Goal: Information Seeking & Learning: Compare options

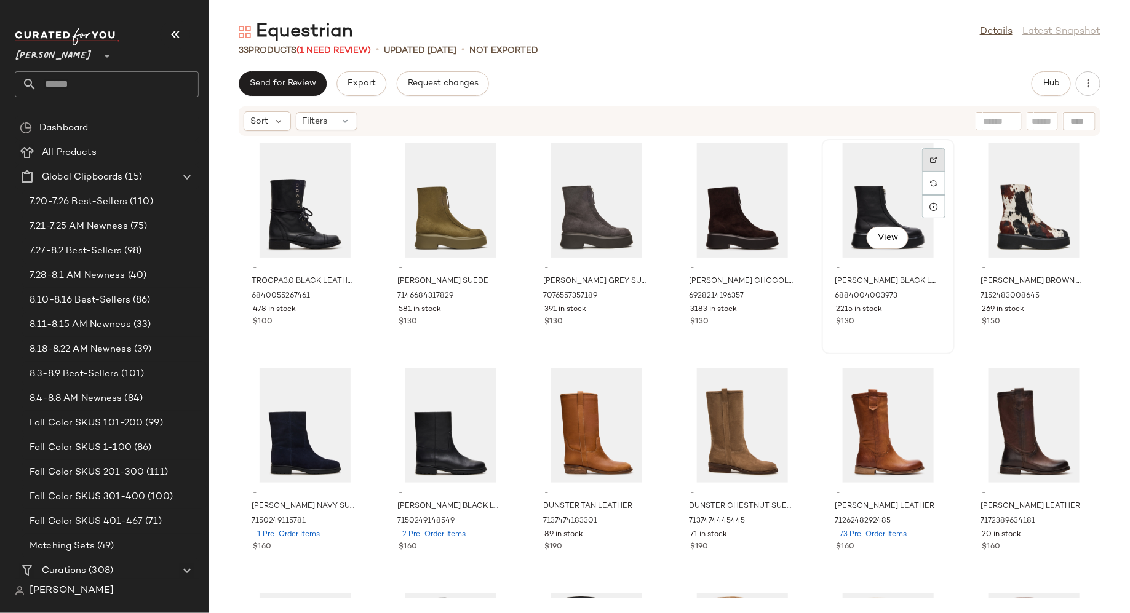
click at [930, 160] on img at bounding box center [933, 159] width 7 height 7
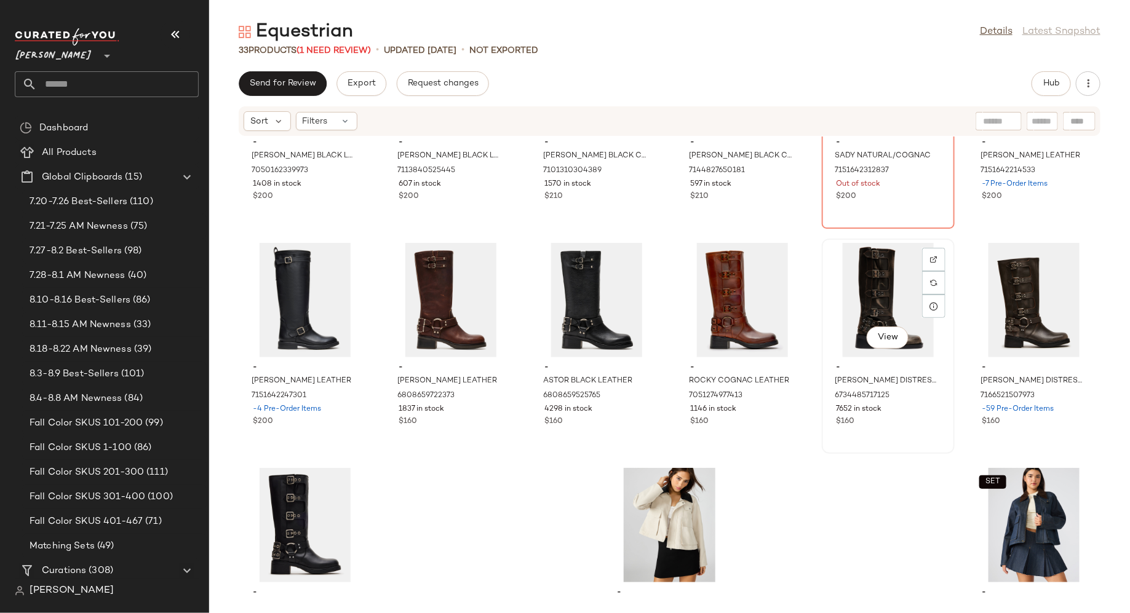
scroll to position [816, 0]
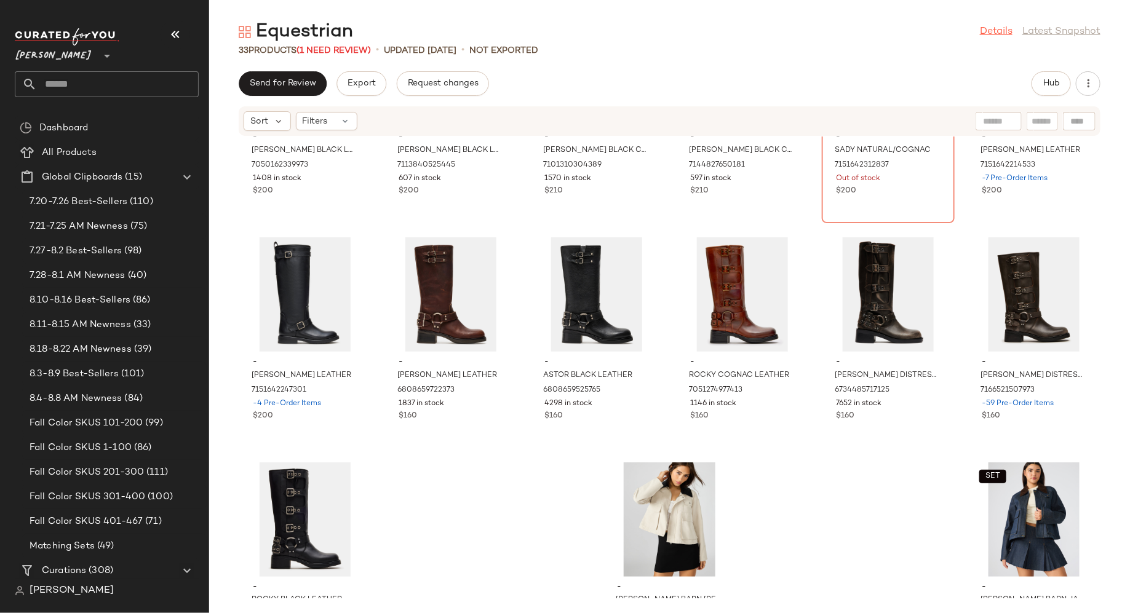
click at [998, 32] on link "Details" at bounding box center [996, 32] width 33 height 15
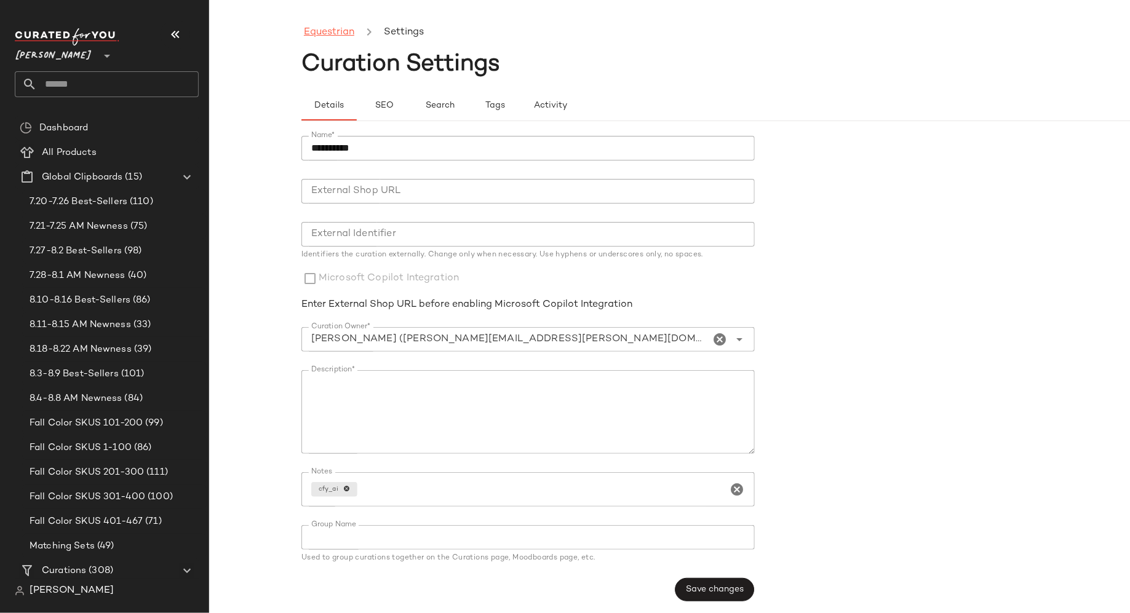
click at [337, 28] on link "Equestrian" at bounding box center [329, 33] width 50 height 16
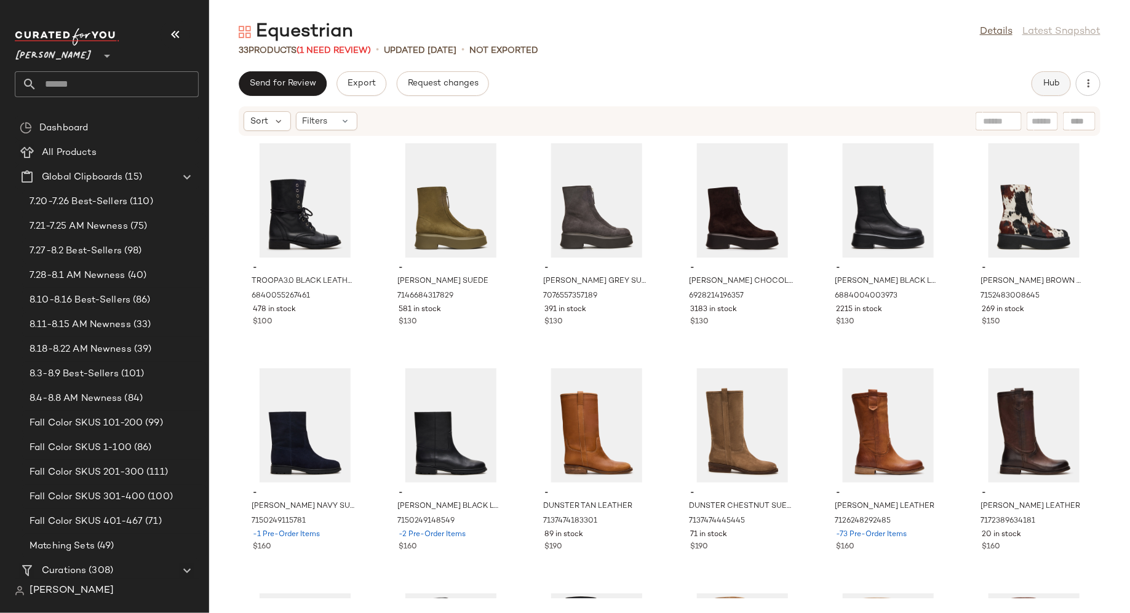
click at [1048, 85] on span "Hub" at bounding box center [1050, 84] width 17 height 10
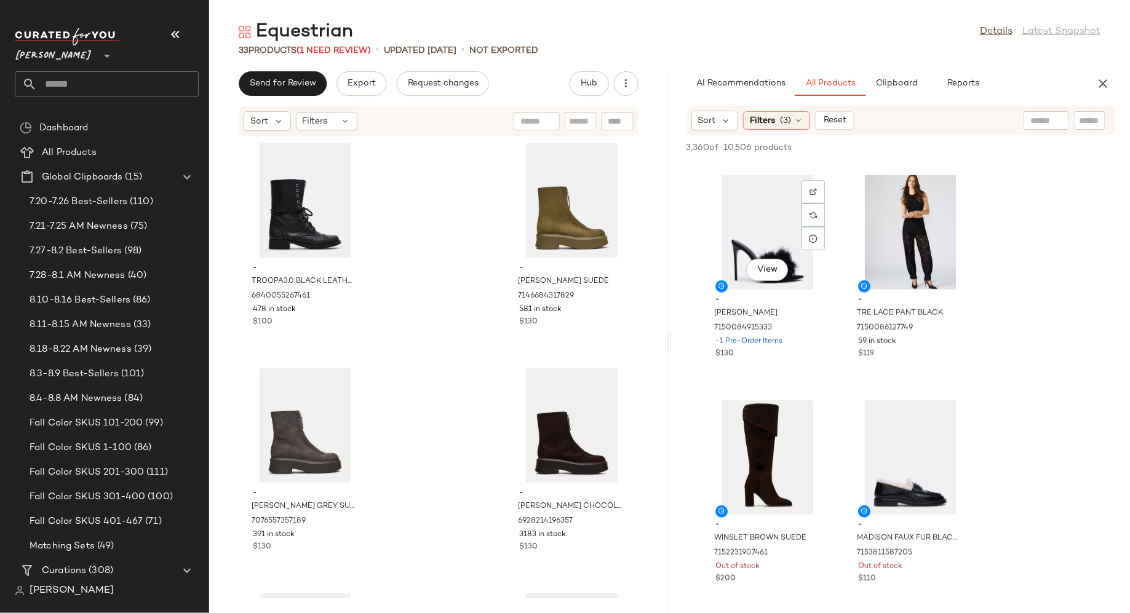
scroll to position [446, 0]
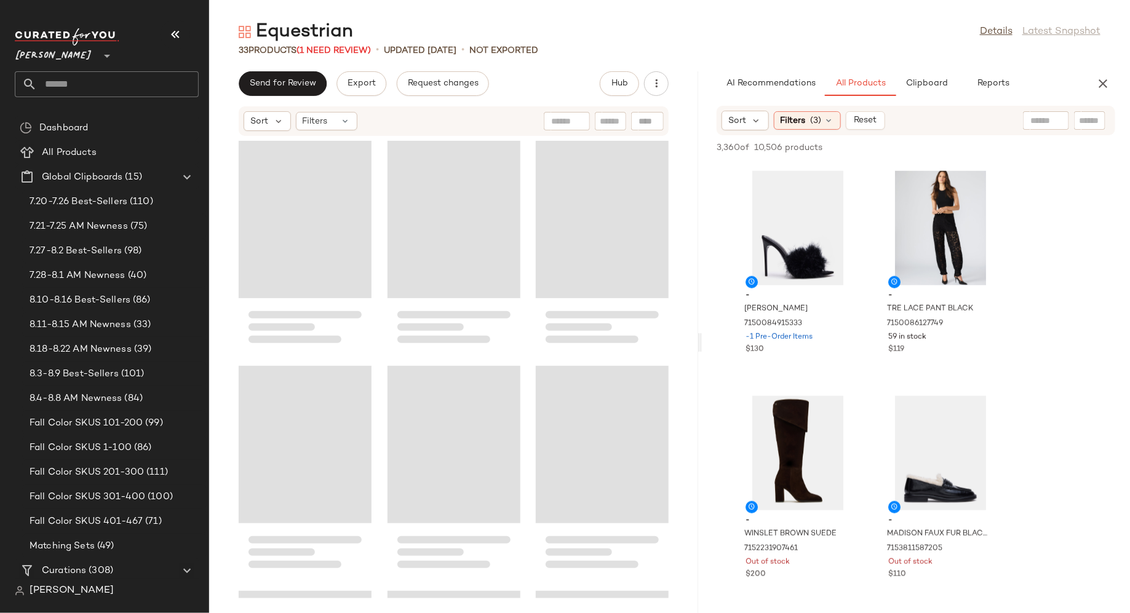
drag, startPoint x: 668, startPoint y: 338, endPoint x: 702, endPoint y: 338, distance: 33.2
click at [702, 338] on div "Equestrian Details Latest Snapshot 33 Products (1 Need Review) • updated Aug 19…" at bounding box center [669, 316] width 921 height 593
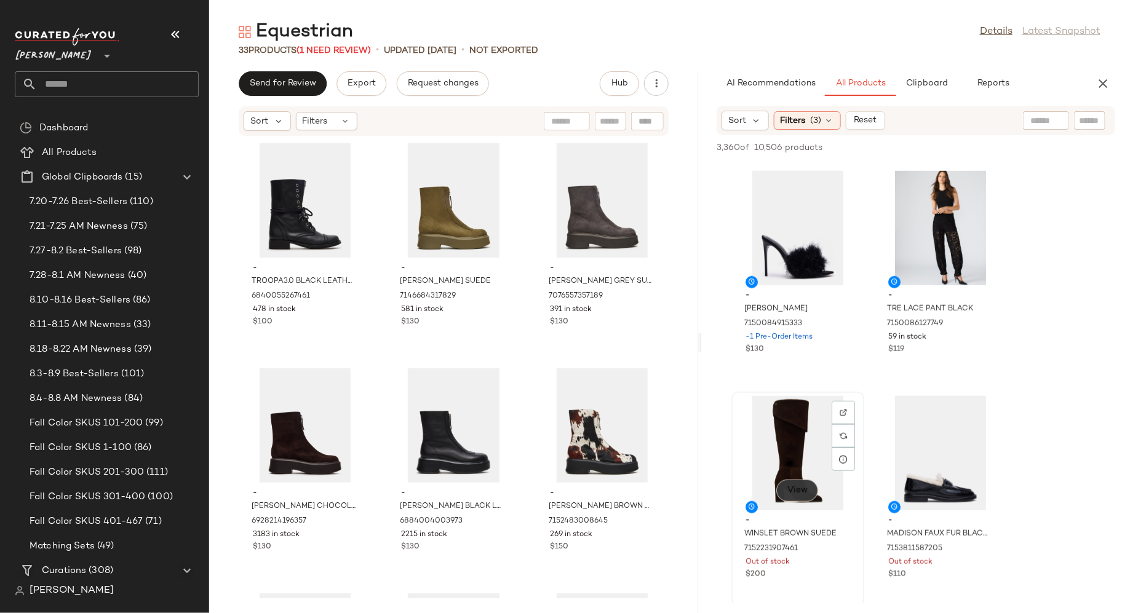
click at [796, 489] on span "View" at bounding box center [796, 491] width 21 height 10
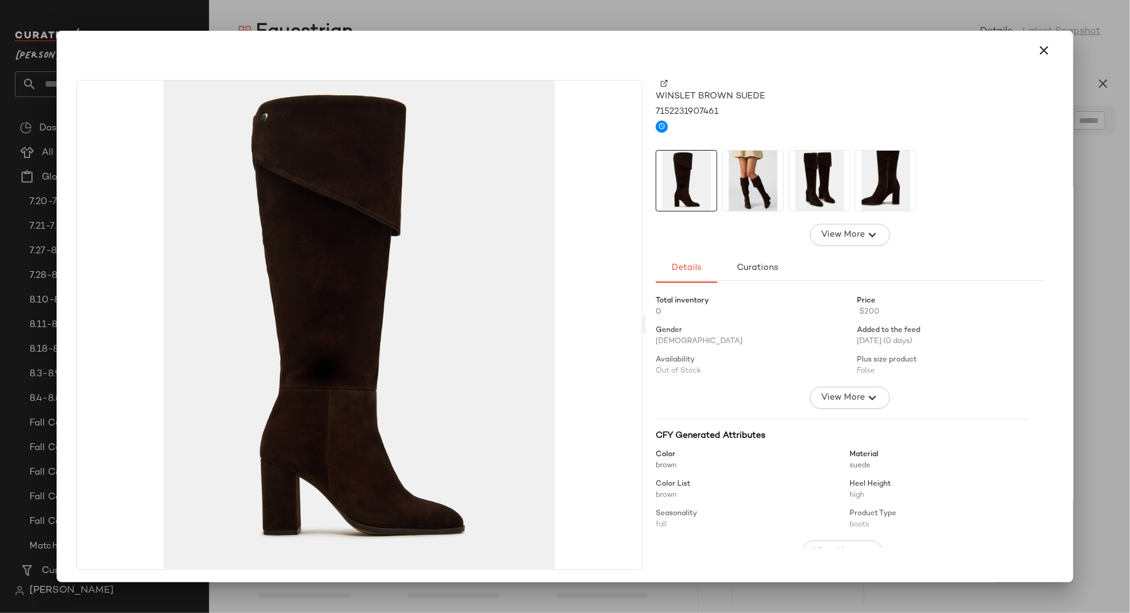
click at [756, 178] on img at bounding box center [753, 181] width 60 height 60
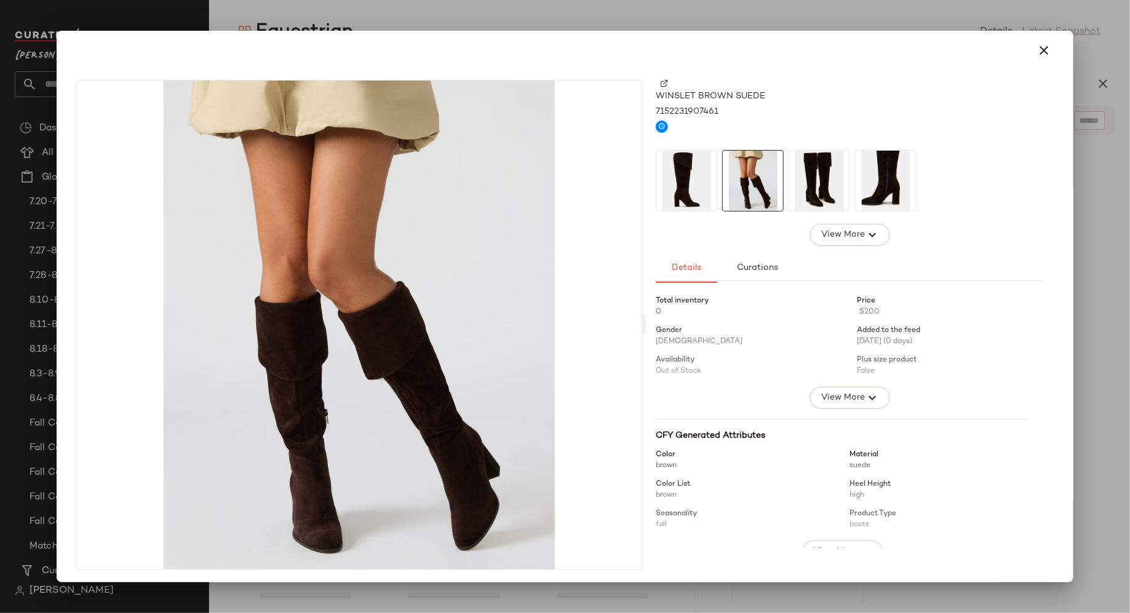
click at [802, 184] on img at bounding box center [819, 181] width 60 height 60
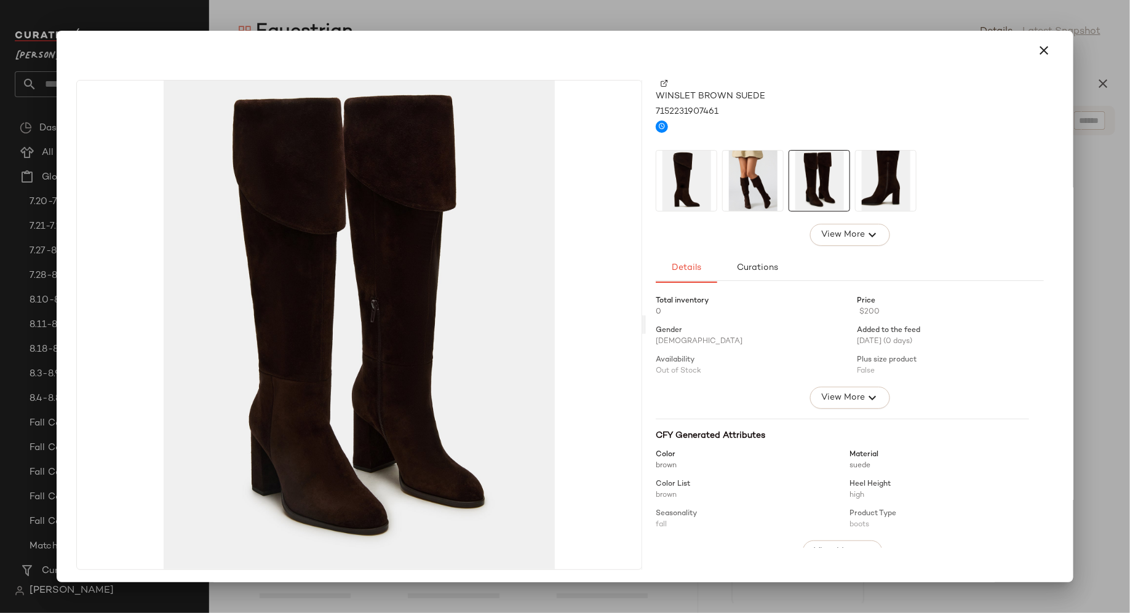
click at [905, 186] on img at bounding box center [885, 181] width 60 height 60
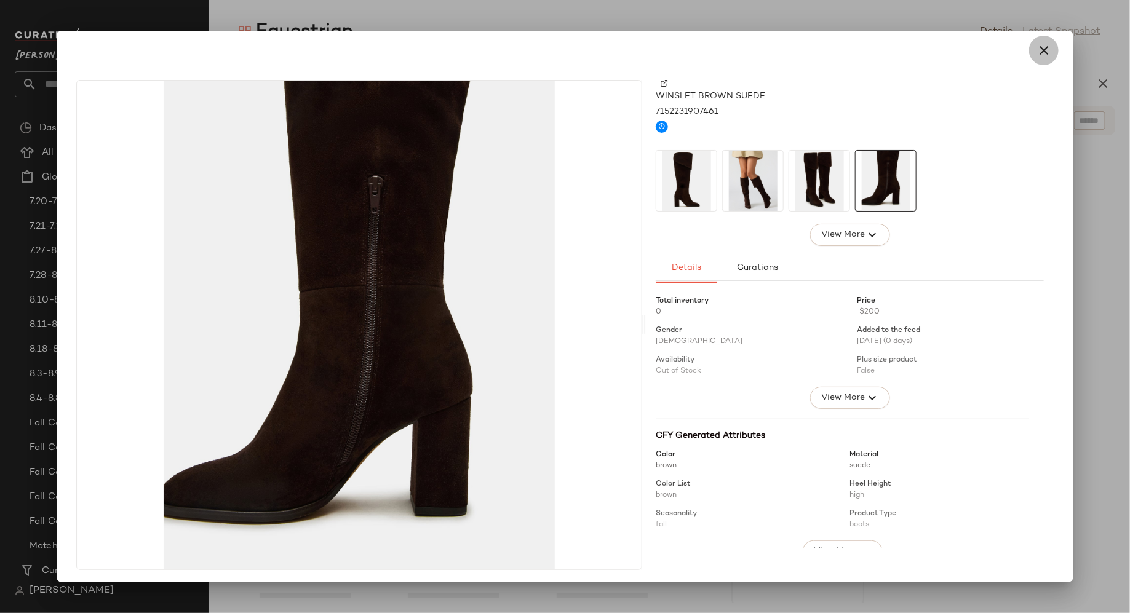
click at [1040, 52] on icon "button" at bounding box center [1043, 50] width 15 height 15
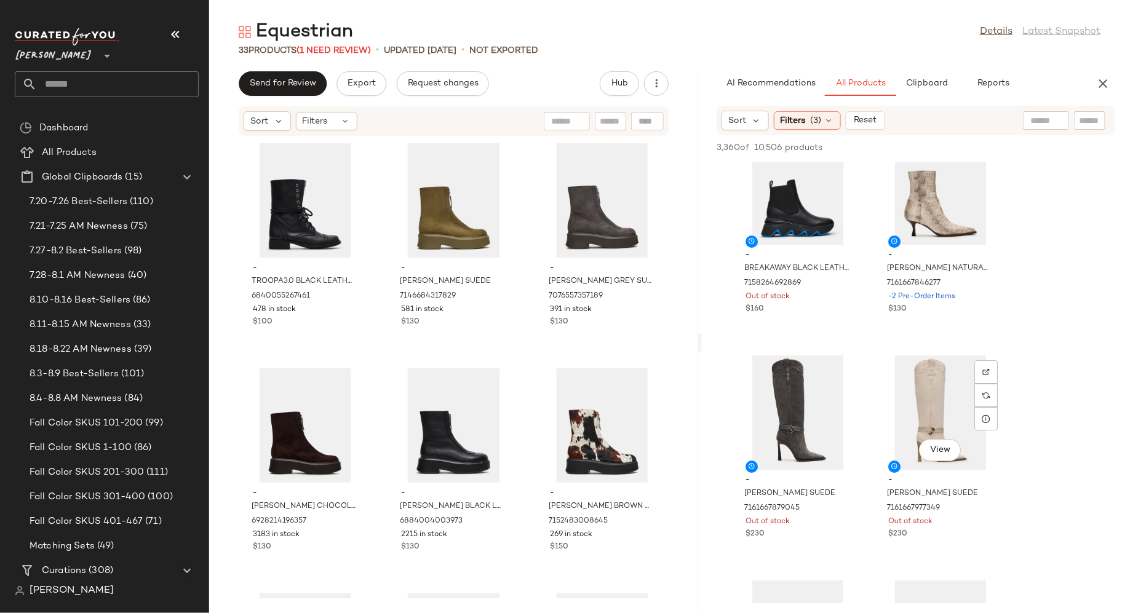
scroll to position [2065, 0]
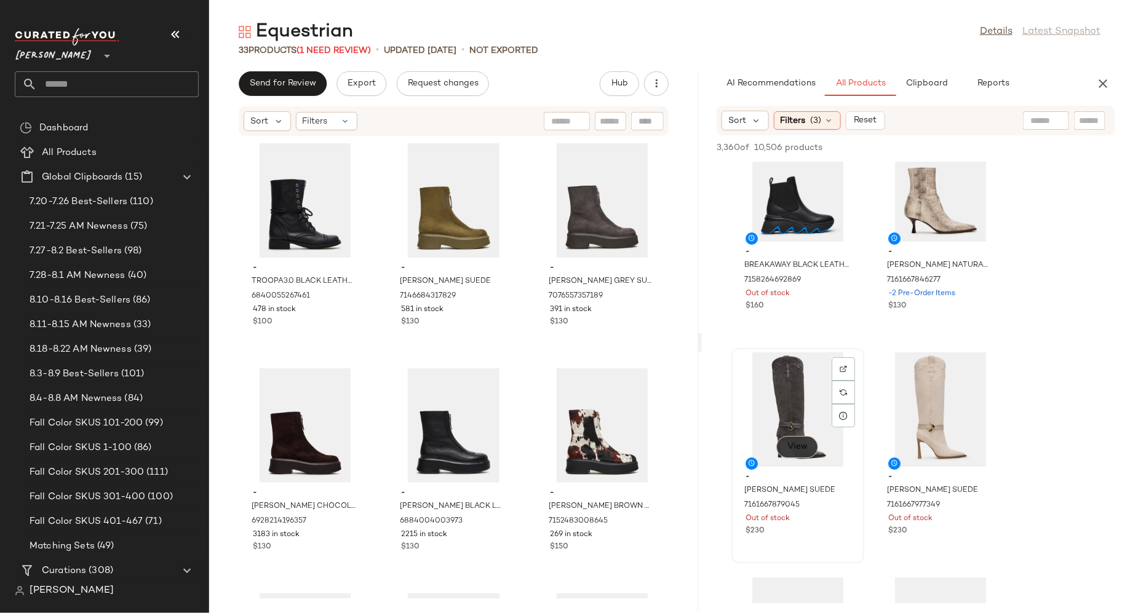
click at [799, 442] on span "View" at bounding box center [796, 447] width 21 height 10
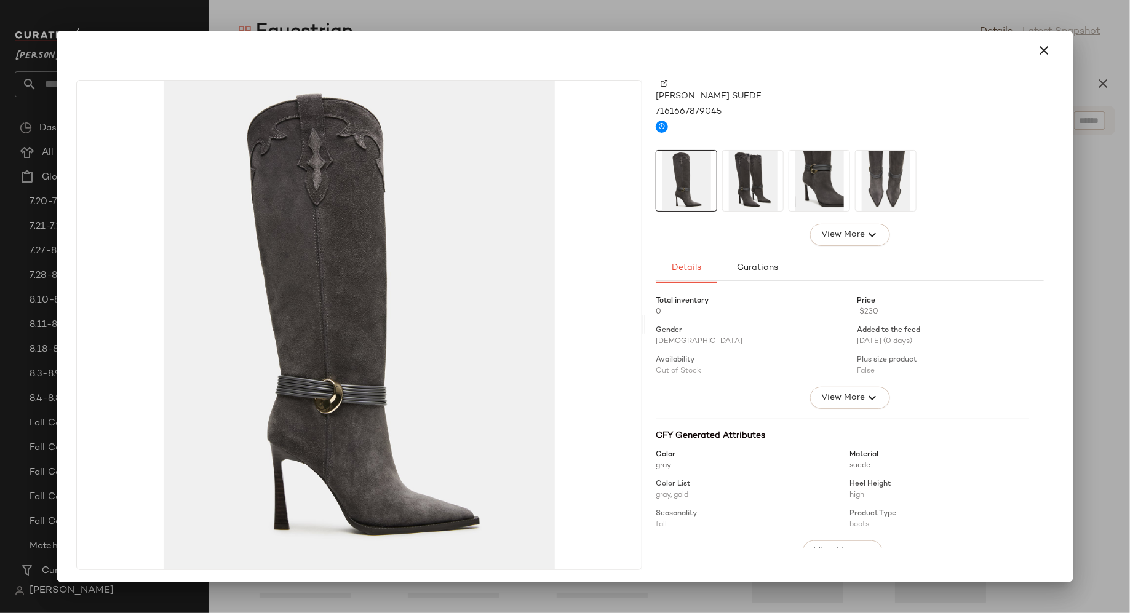
click at [759, 170] on img at bounding box center [753, 181] width 60 height 60
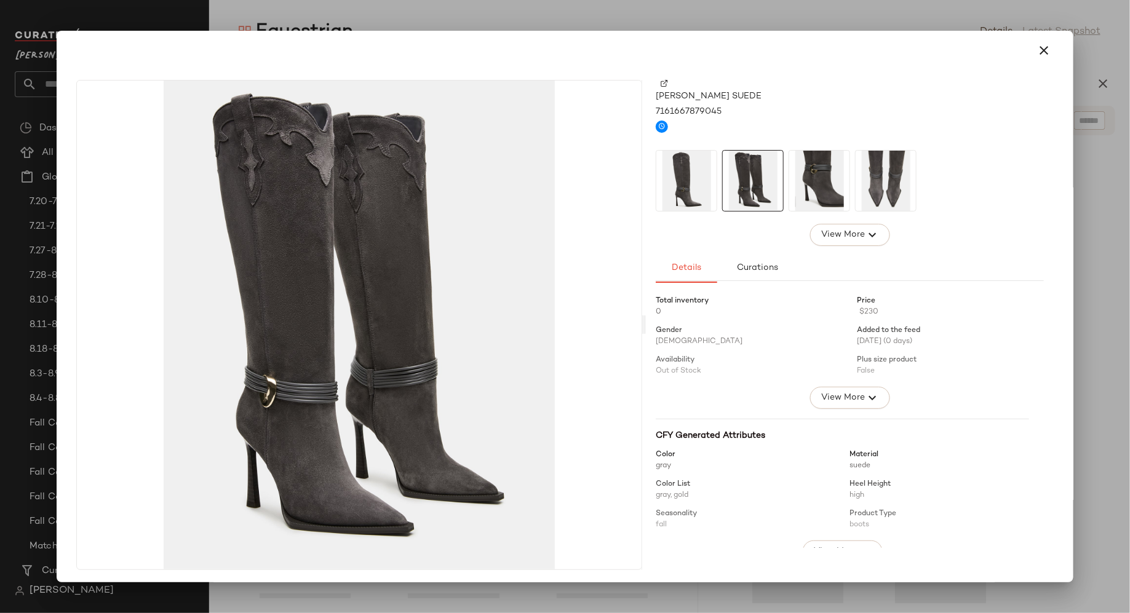
click at [816, 178] on img at bounding box center [819, 181] width 60 height 60
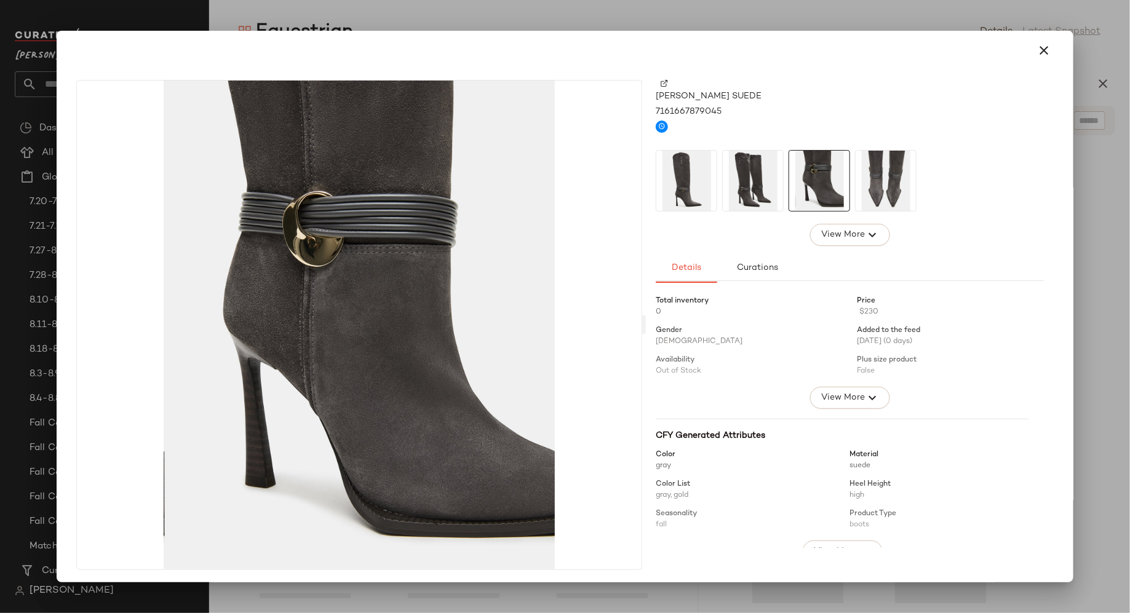
click at [889, 171] on img at bounding box center [885, 181] width 60 height 60
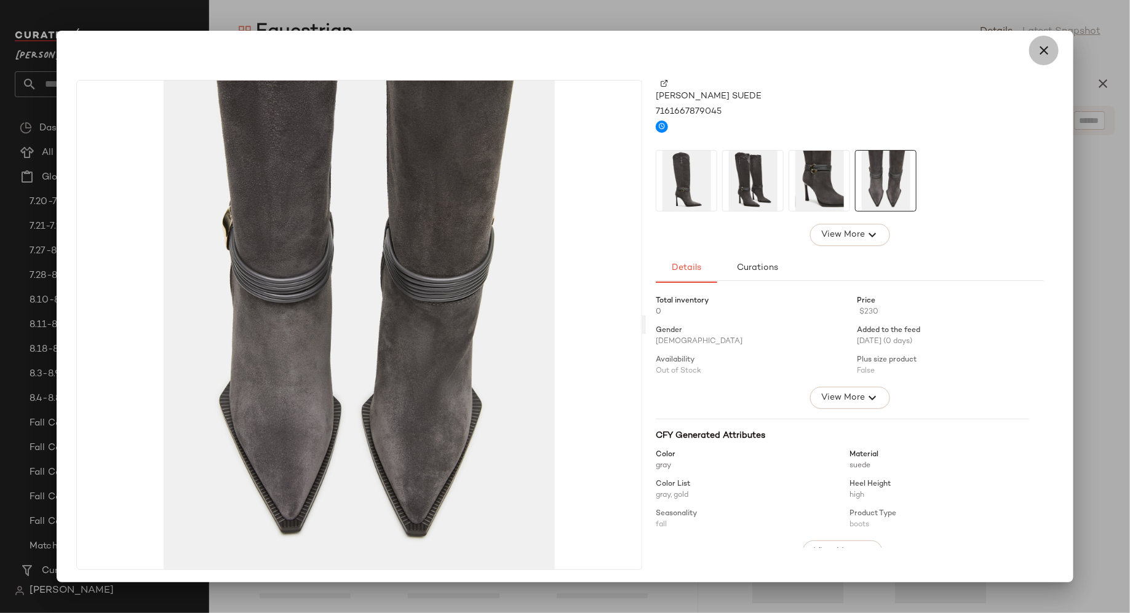
click at [1040, 53] on icon "button" at bounding box center [1043, 50] width 15 height 15
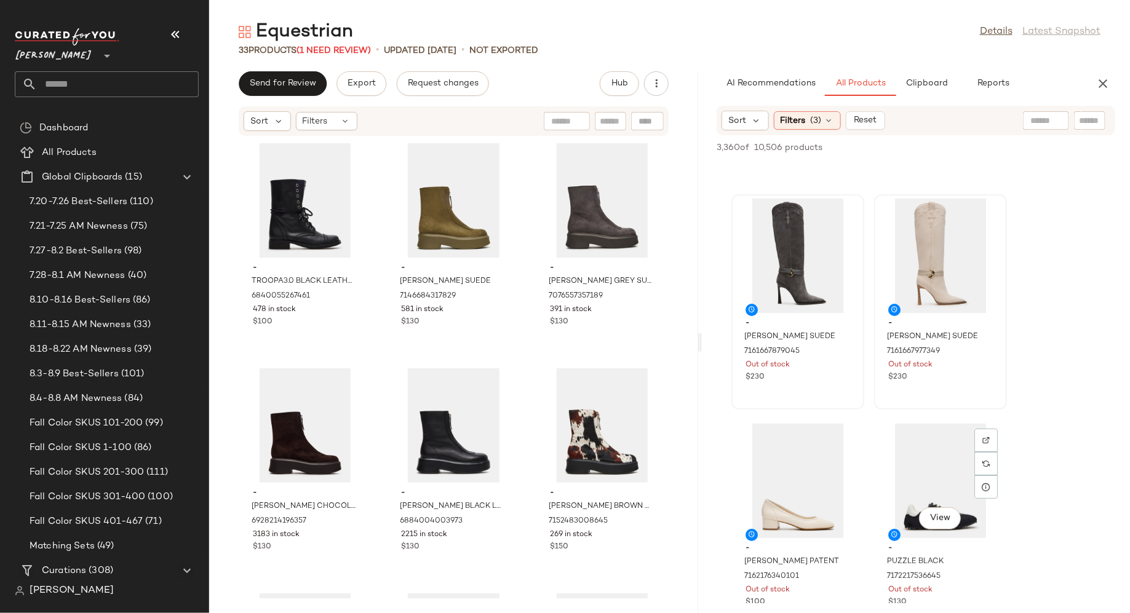
scroll to position [2216, 0]
click at [946, 291] on span "View" at bounding box center [939, 296] width 21 height 10
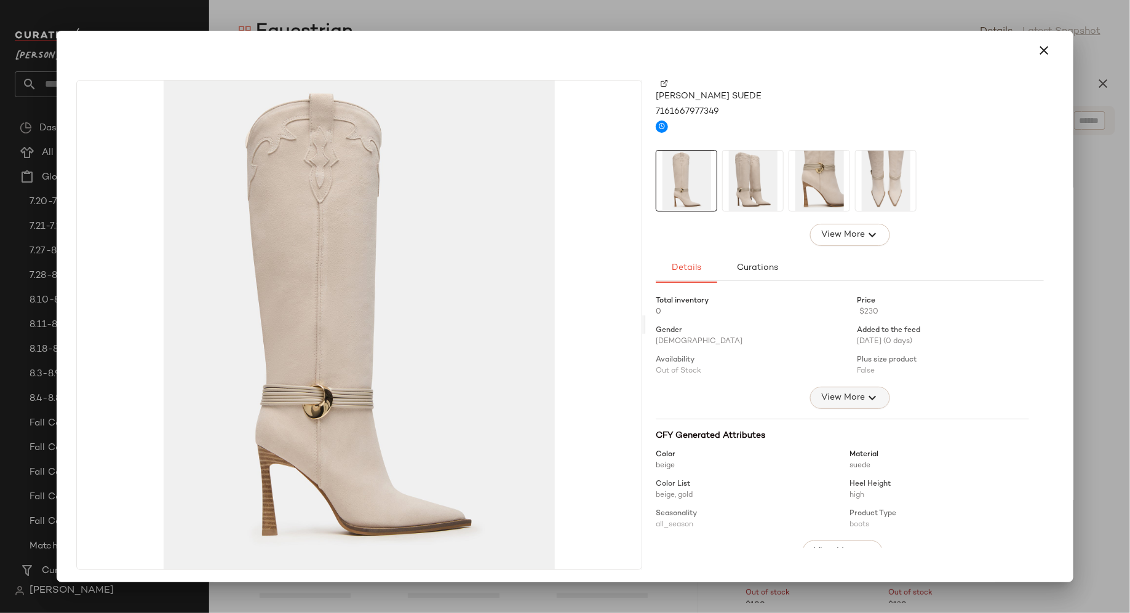
click at [865, 390] on icon "button" at bounding box center [872, 397] width 15 height 15
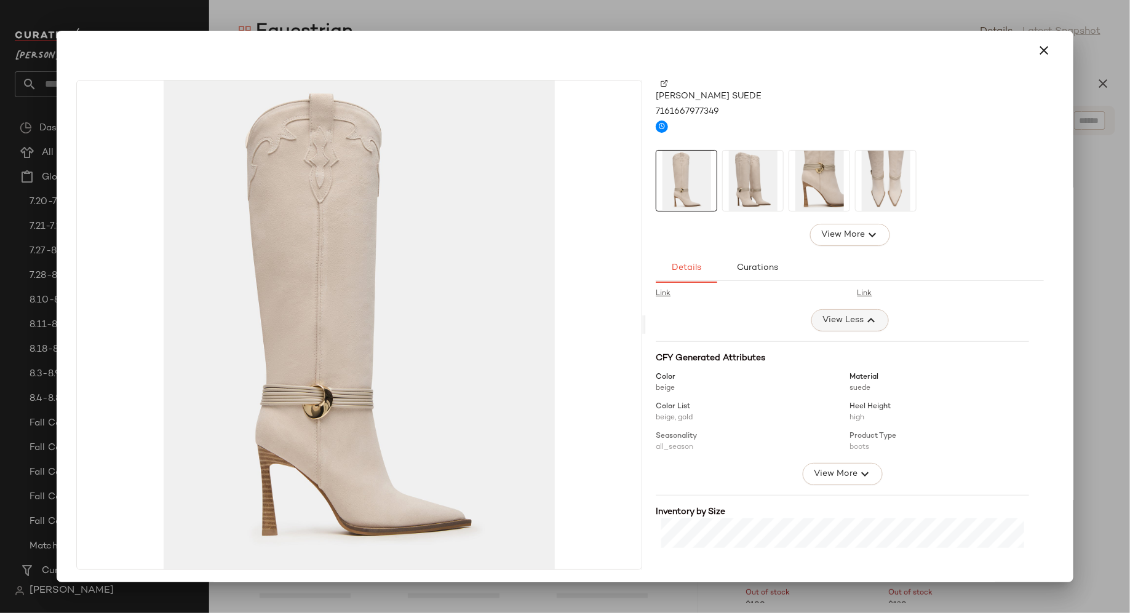
scroll to position [210, 0]
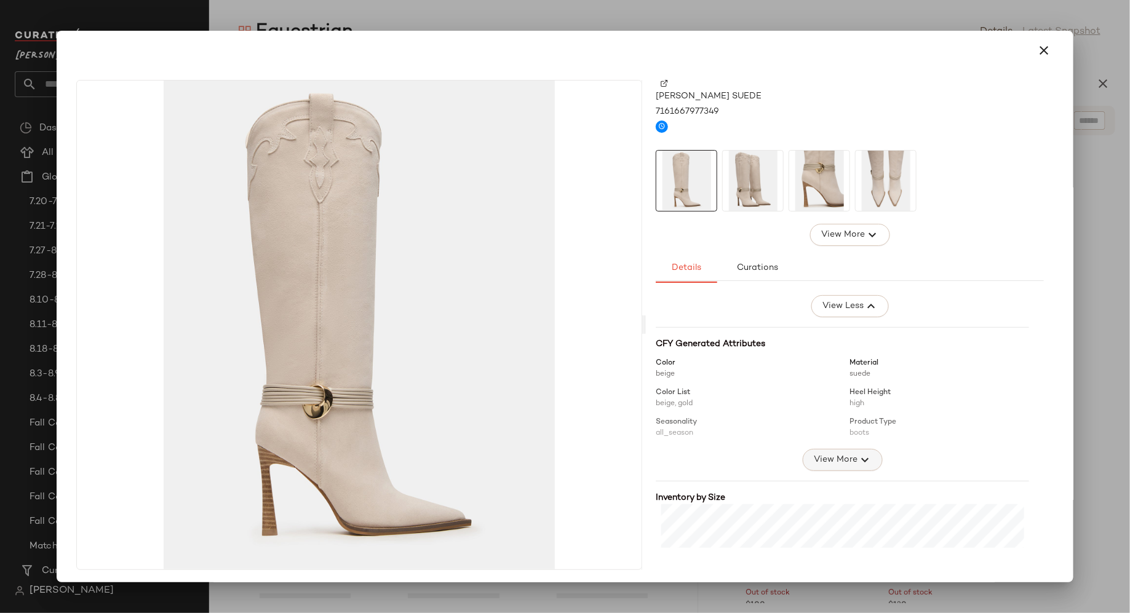
click at [841, 454] on span "View More" at bounding box center [835, 460] width 44 height 15
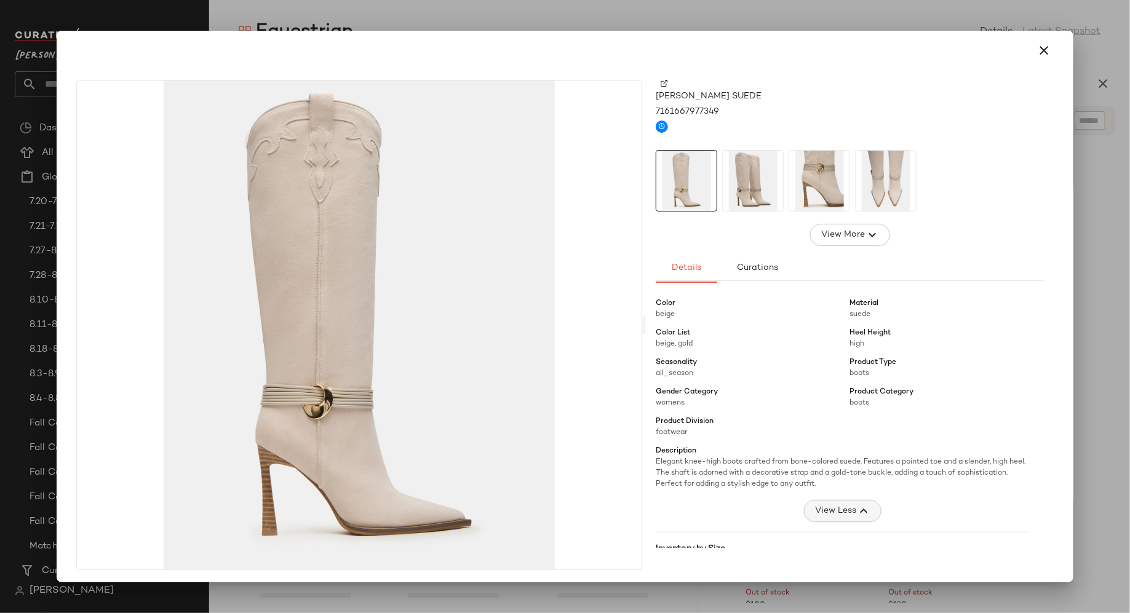
scroll to position [266, 0]
click at [1039, 47] on icon "button" at bounding box center [1043, 50] width 15 height 15
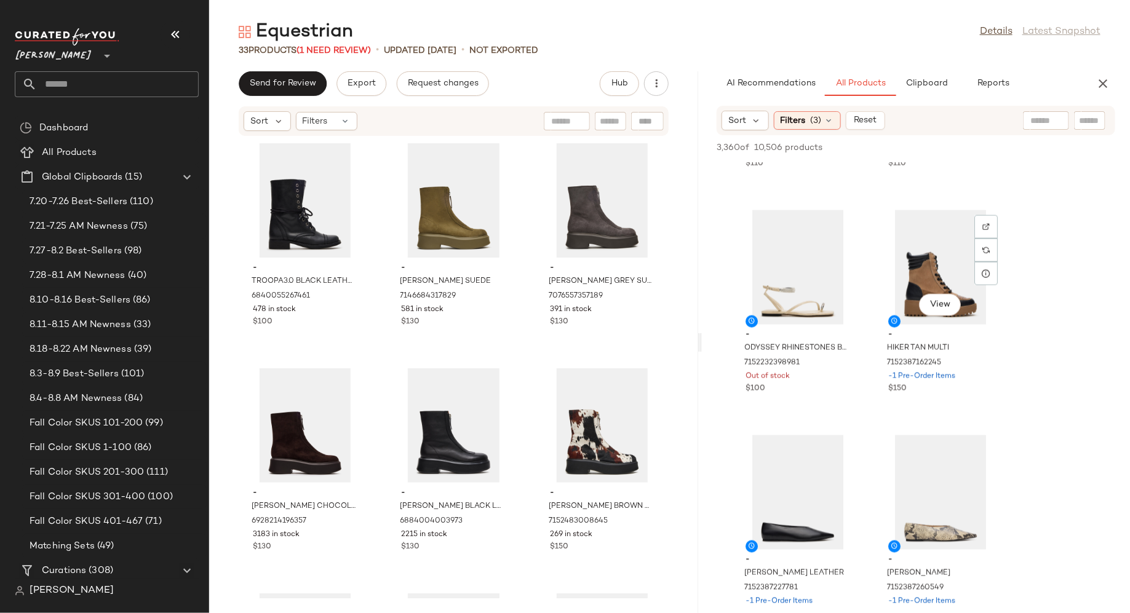
scroll to position [3112, 0]
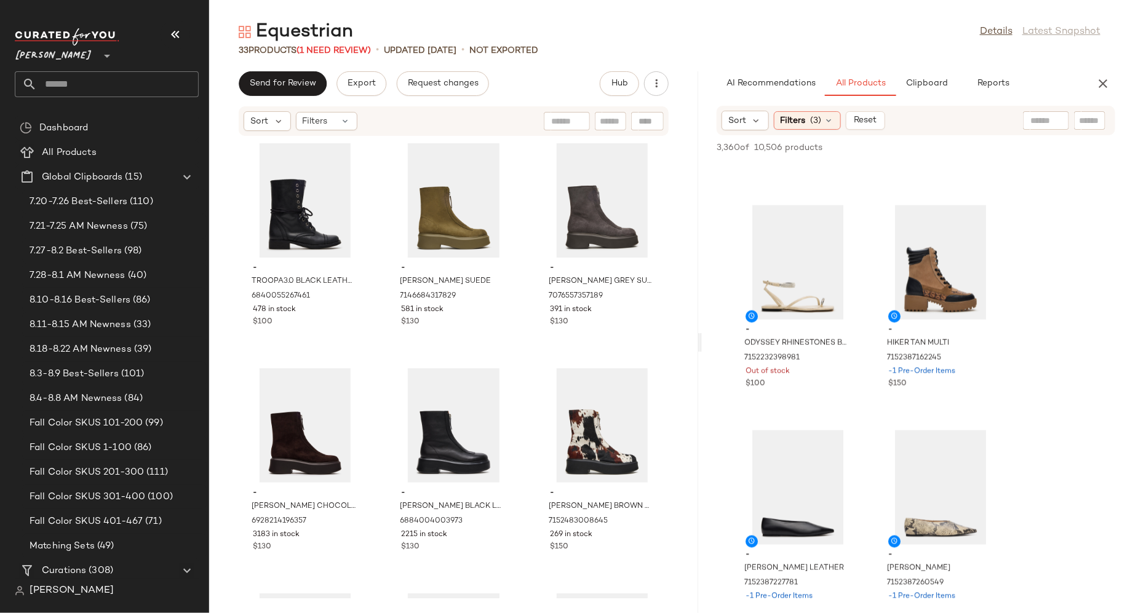
click at [1036, 119] on input "text" at bounding box center [1045, 120] width 31 height 13
type input "**********"
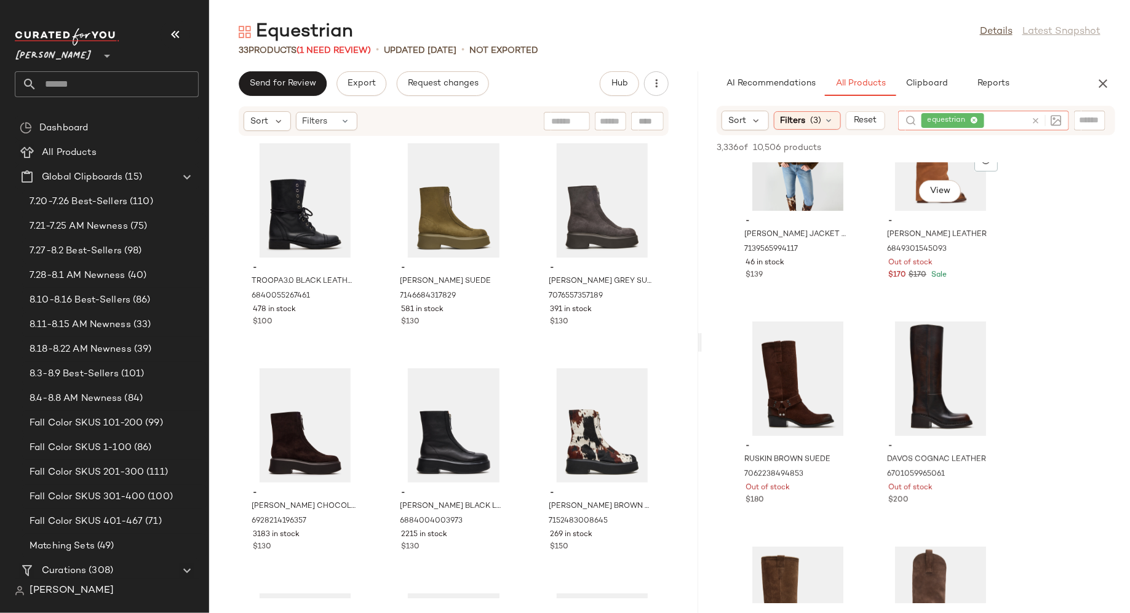
scroll to position [2549, 0]
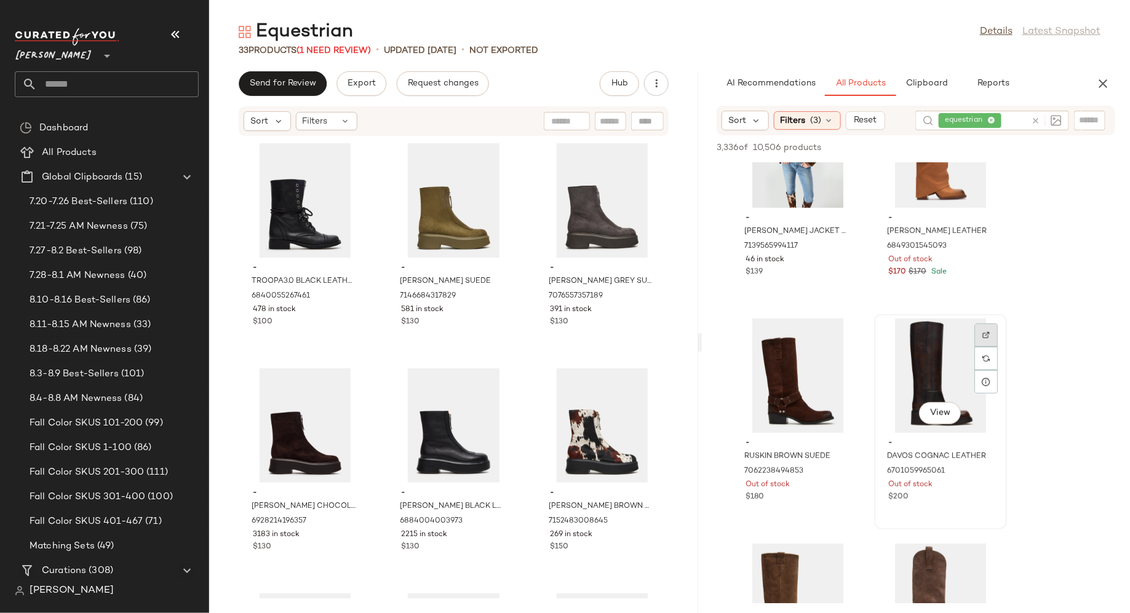
click at [991, 347] on div at bounding box center [985, 358] width 23 height 23
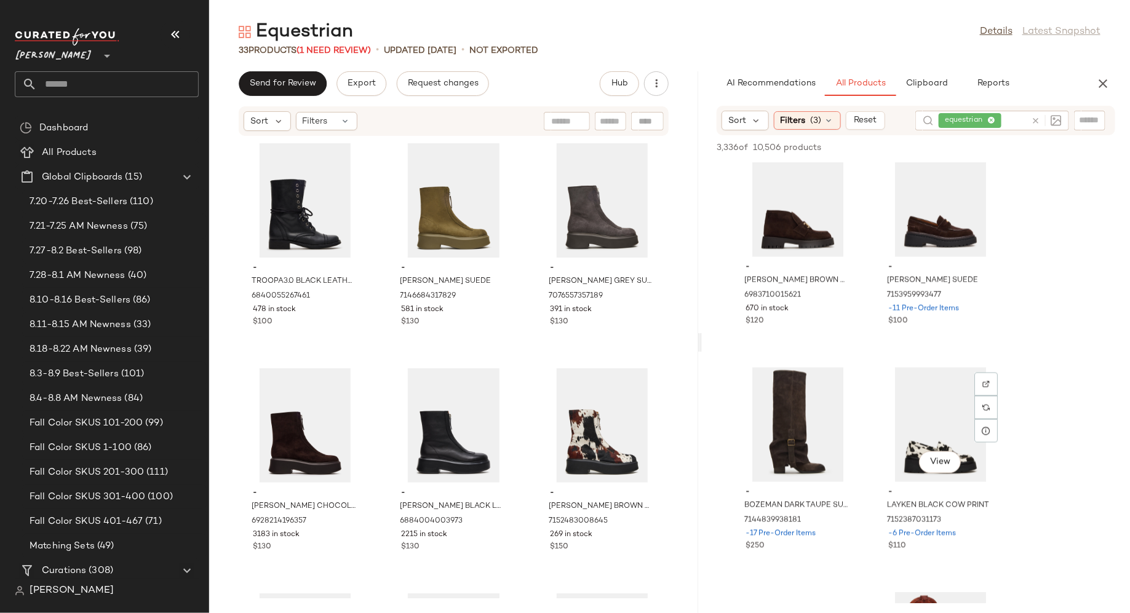
scroll to position [5429, 0]
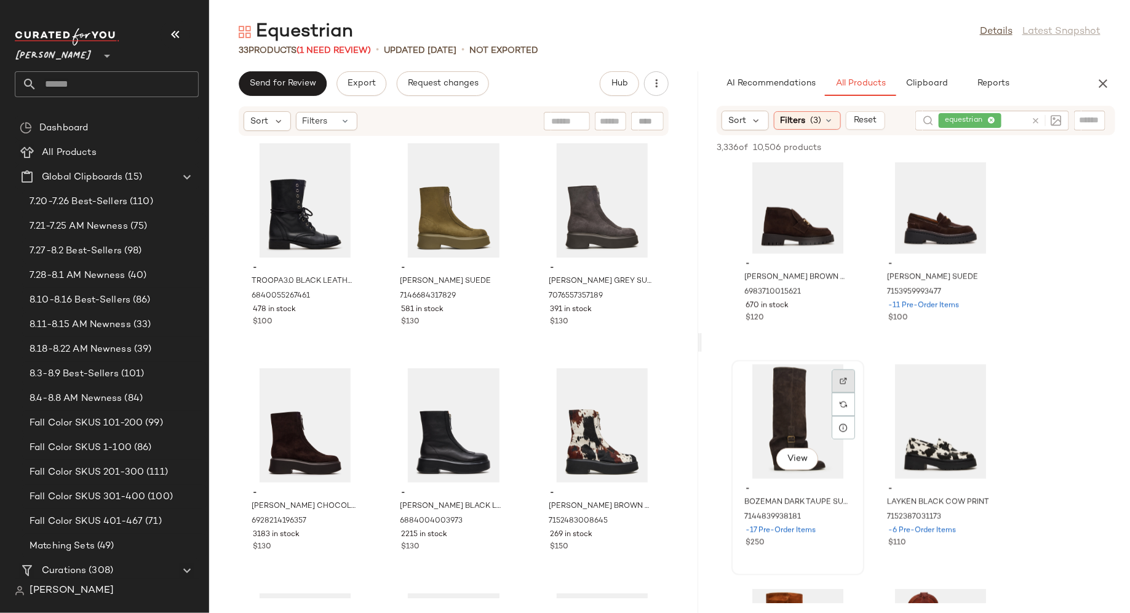
click at [844, 379] on img at bounding box center [842, 381] width 7 height 7
click at [1036, 122] on icon at bounding box center [1035, 120] width 9 height 9
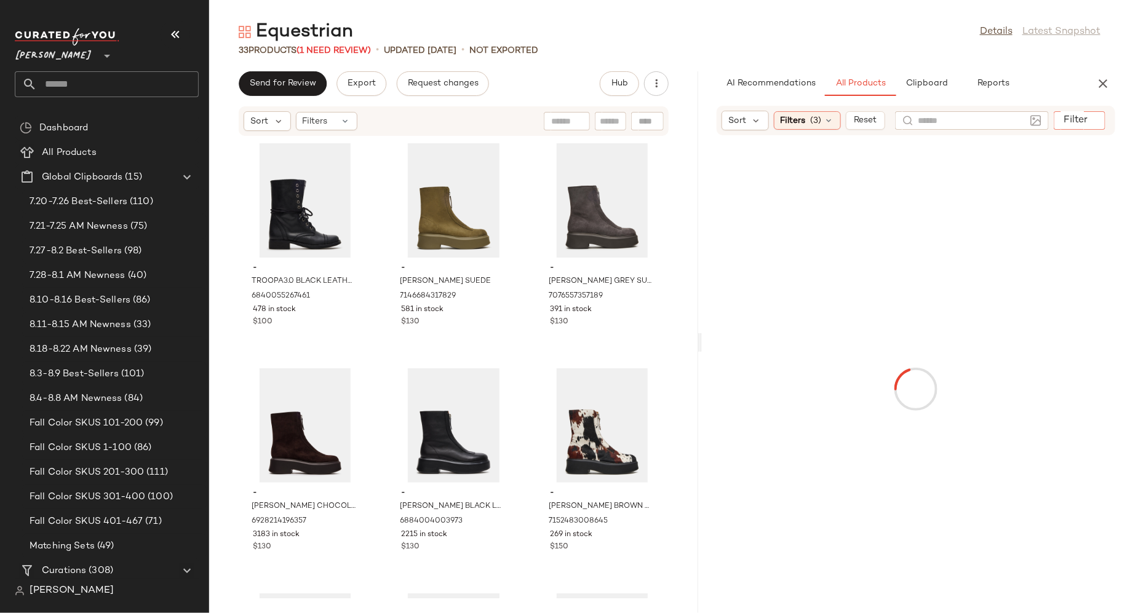
click at [1076, 120] on div at bounding box center [1079, 120] width 52 height 18
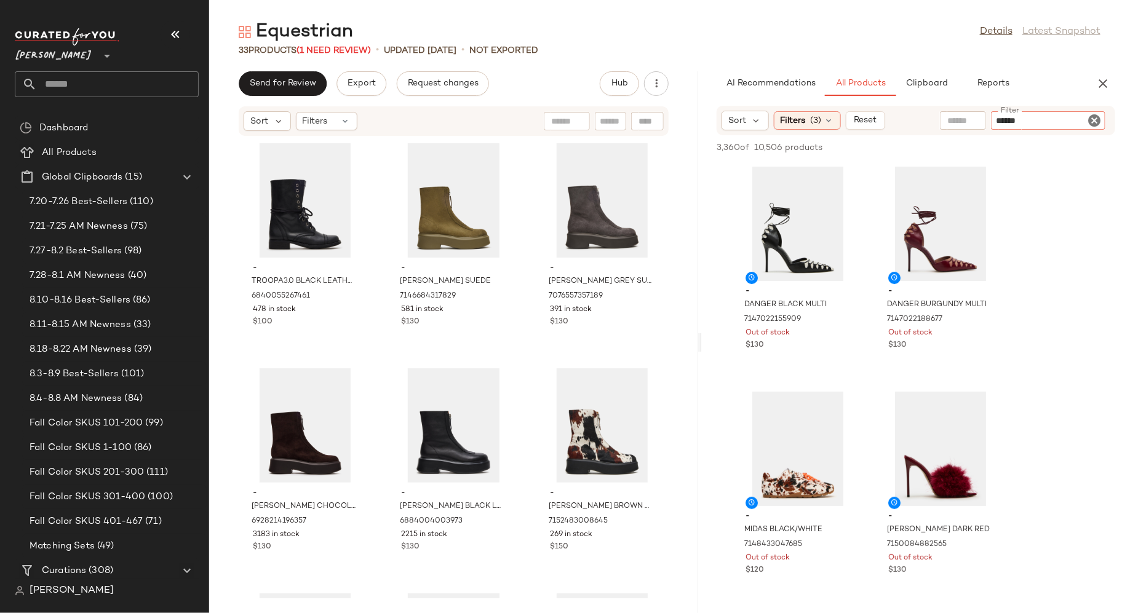
type input "*******"
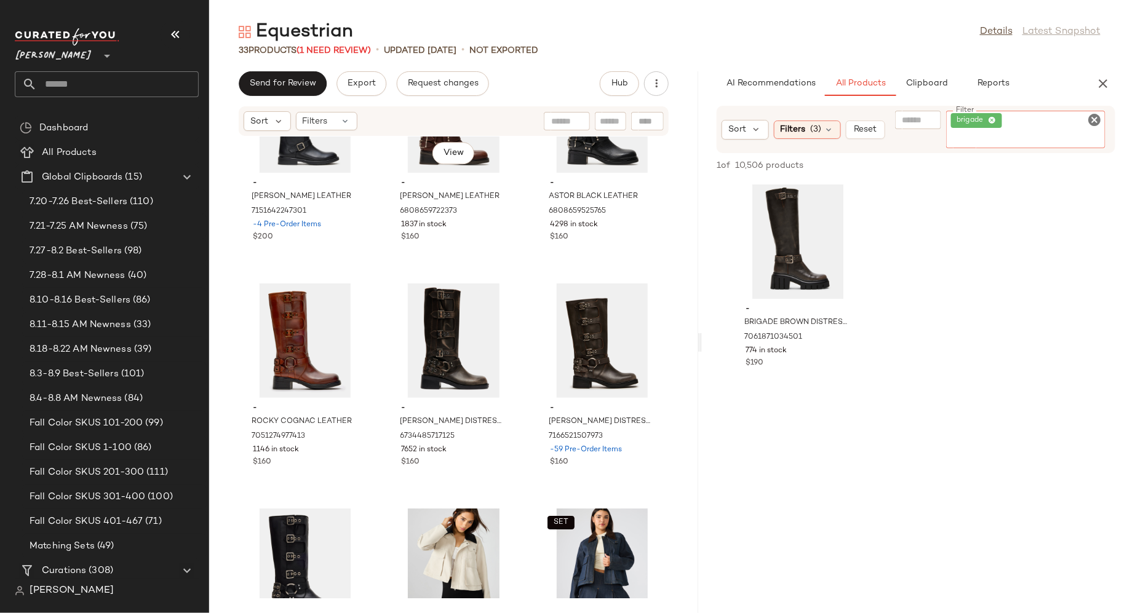
scroll to position [2016, 0]
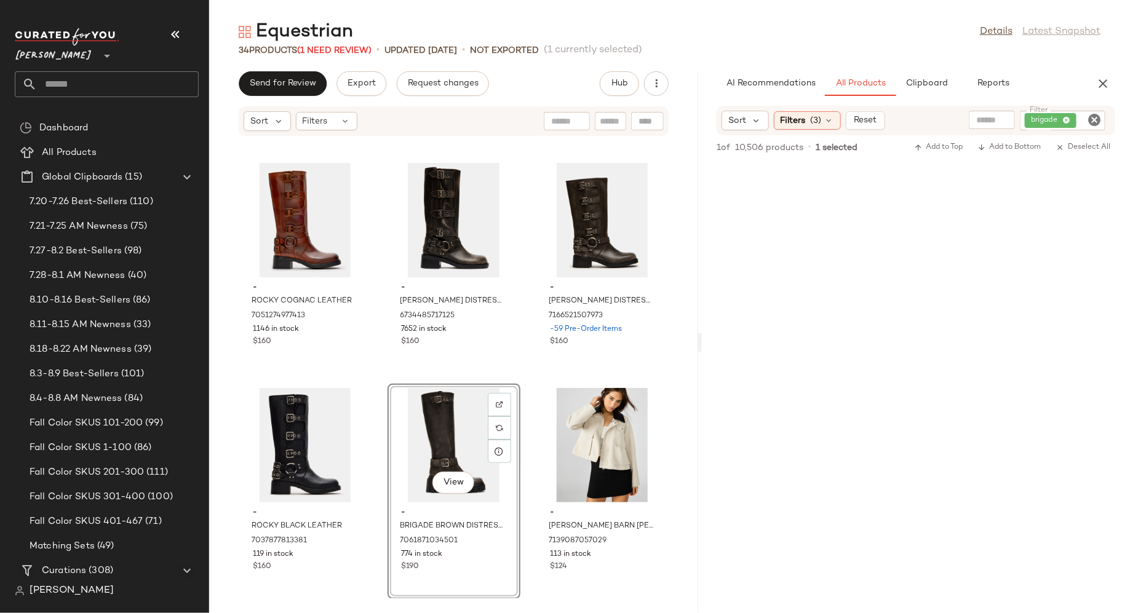
drag, startPoint x: 767, startPoint y: 264, endPoint x: 548, endPoint y: 0, distance: 343.3
click at [1094, 121] on icon "Clear Filter" at bounding box center [1094, 120] width 15 height 15
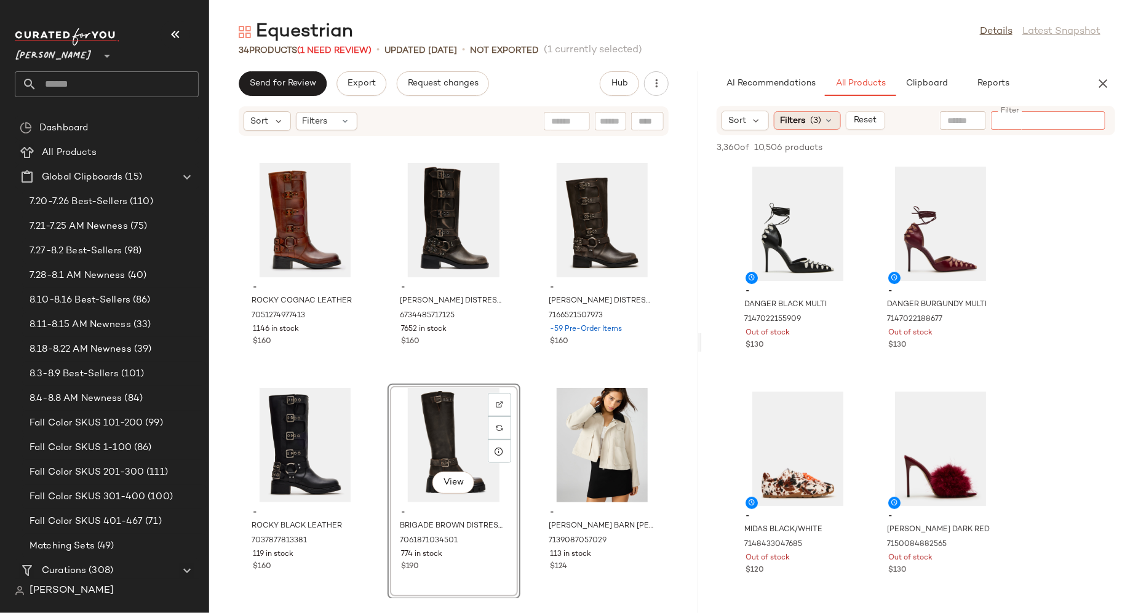
click at [822, 121] on div "Filters (3)" at bounding box center [807, 120] width 67 height 18
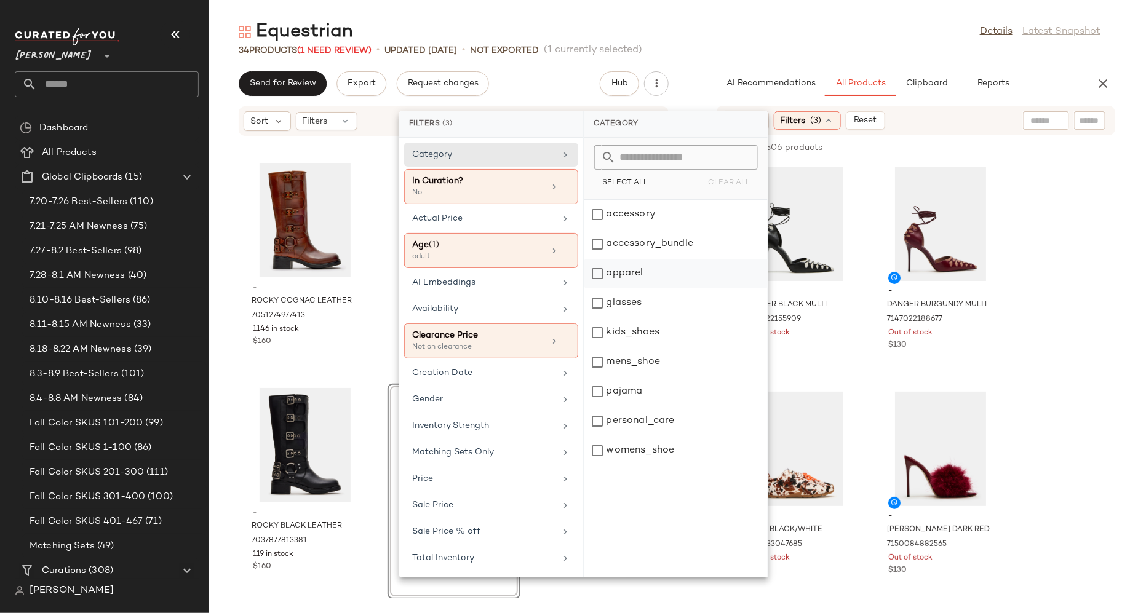
click at [598, 288] on div "apparel" at bounding box center [675, 303] width 183 height 30
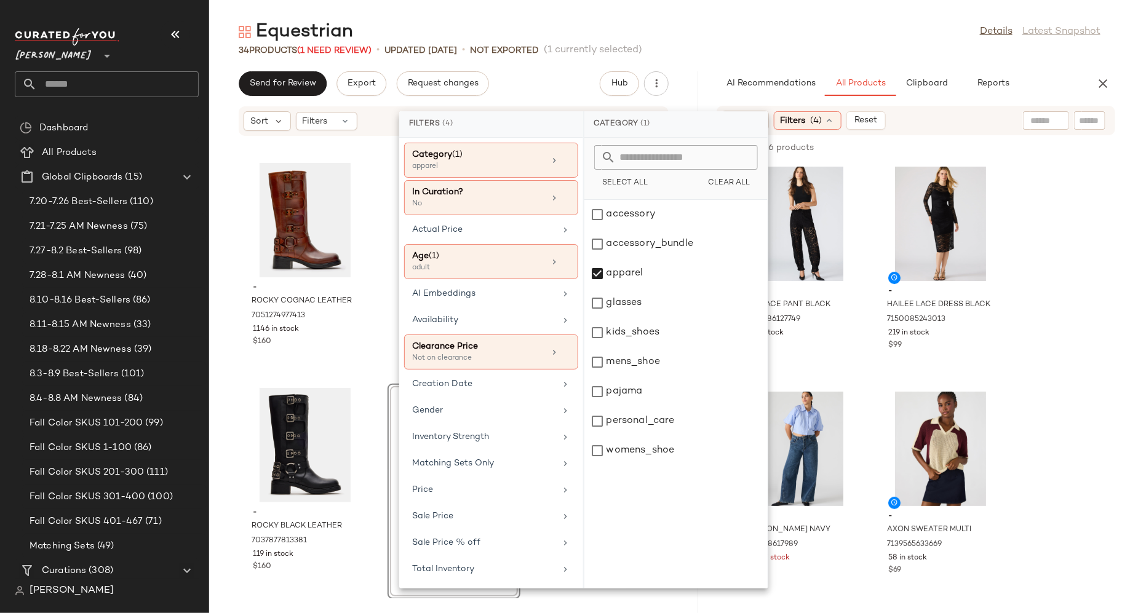
click at [231, 312] on div "- SADY BLACK LEATHER 7151642247301 -4 Pre-Order Items $200 - ASTOR BROWN LEATHE…" at bounding box center [453, 368] width 489 height 462
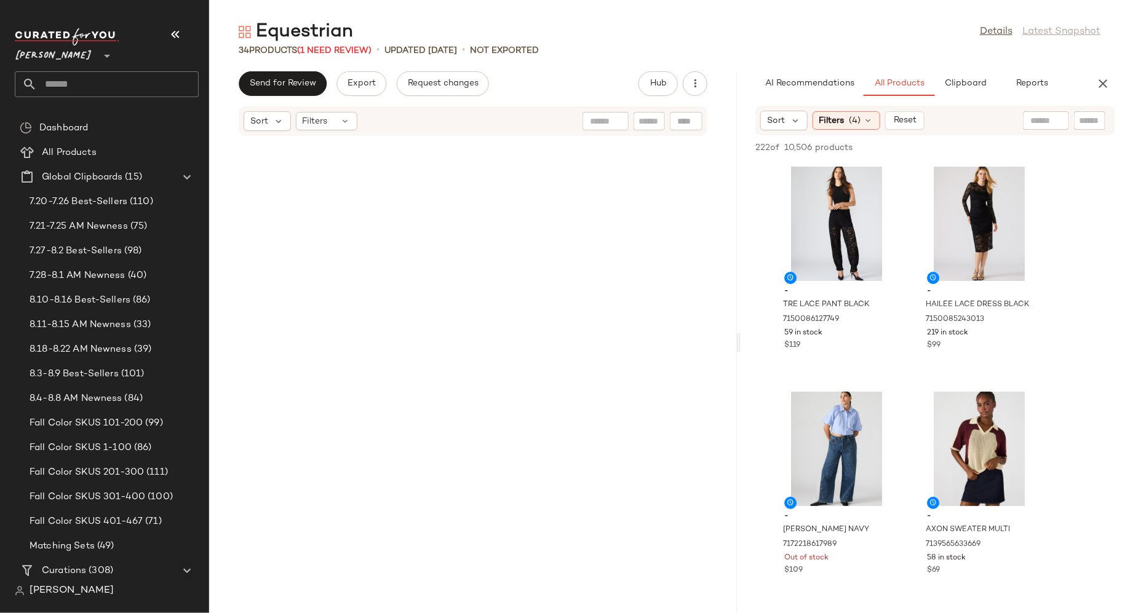
drag, startPoint x: 701, startPoint y: 344, endPoint x: 743, endPoint y: 345, distance: 41.8
click at [743, 345] on div "Equestrian Details Latest Snapshot 34 Products (1 Need Review) • updated Aug 20…" at bounding box center [669, 316] width 921 height 593
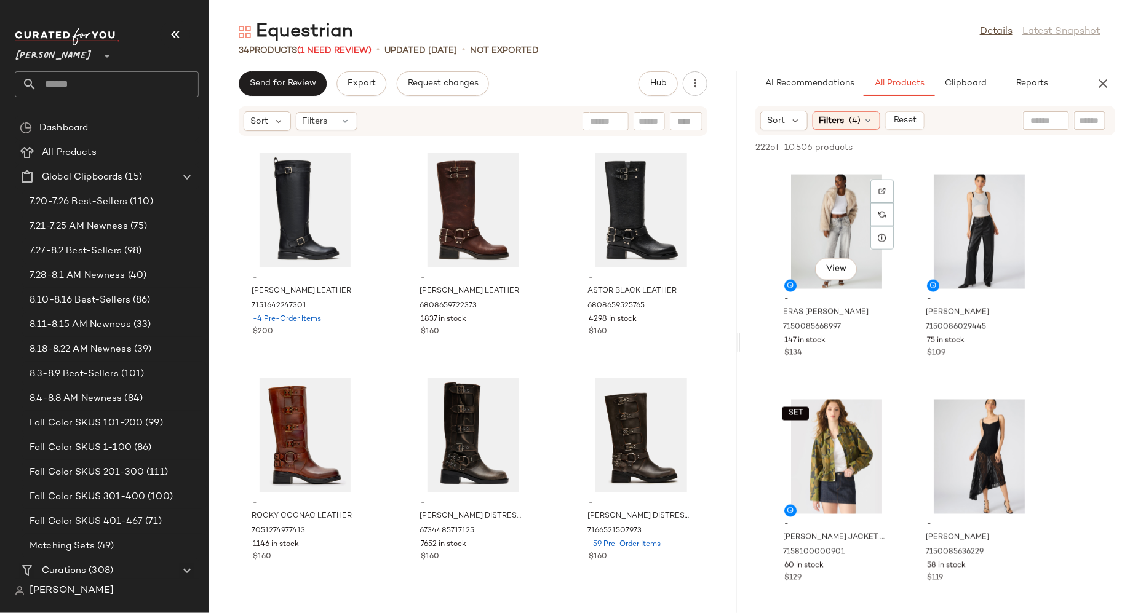
scroll to position [925, 0]
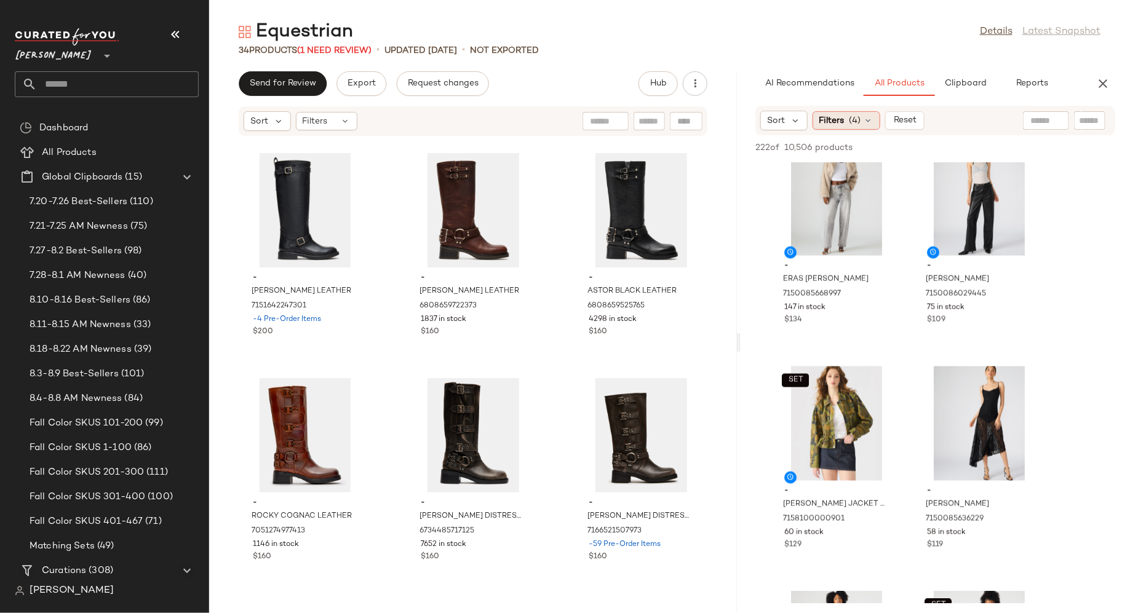
click at [870, 118] on icon at bounding box center [868, 121] width 10 height 10
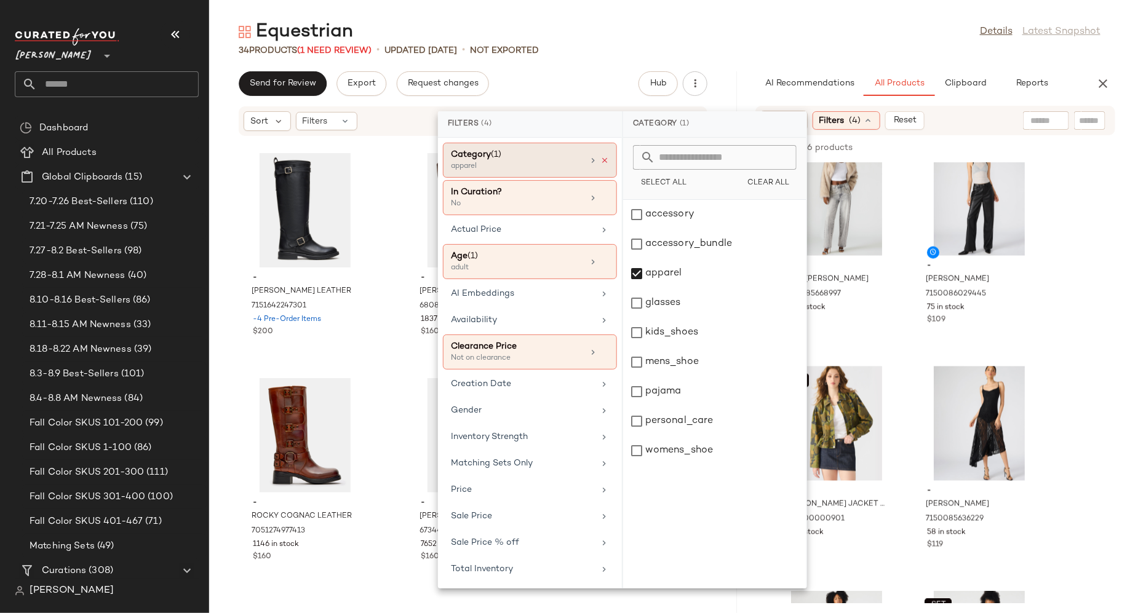
click at [603, 160] on icon at bounding box center [604, 160] width 9 height 9
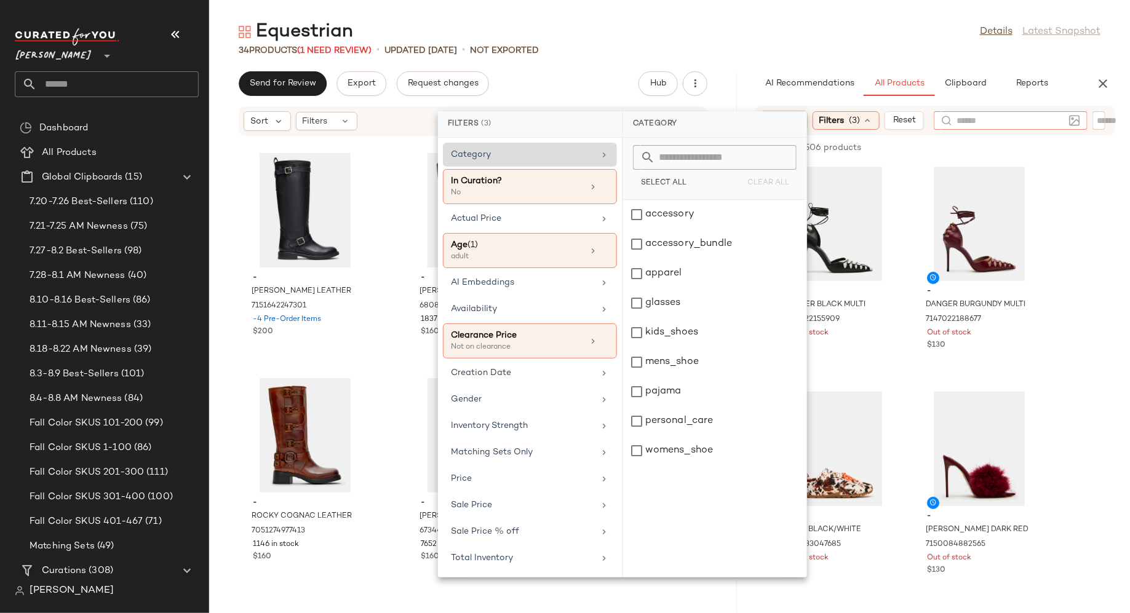
click at [1047, 116] on input "text" at bounding box center [1010, 120] width 107 height 13
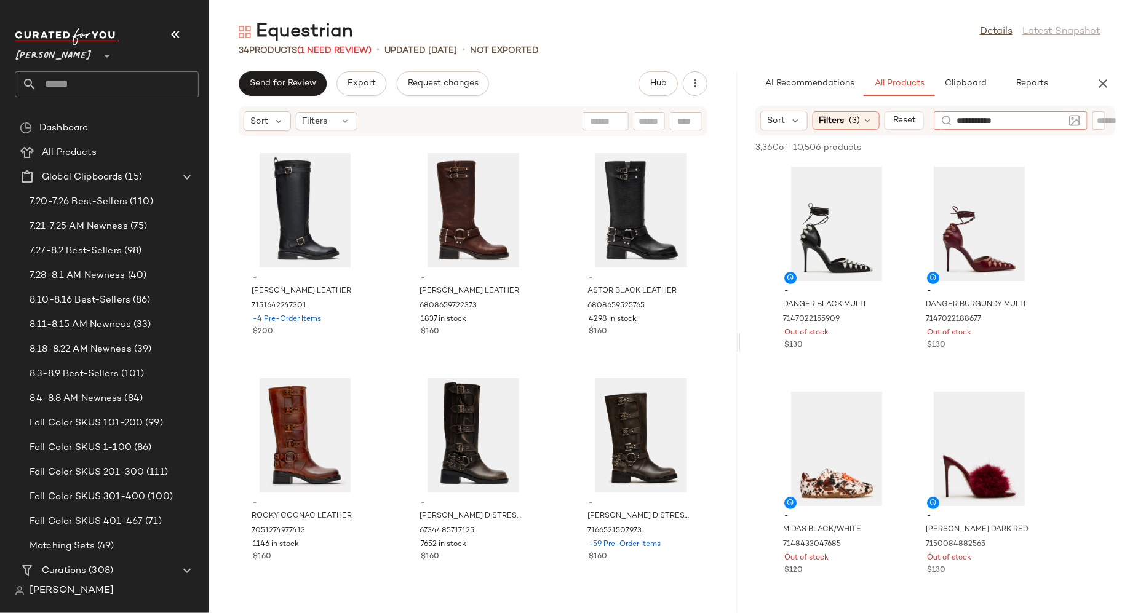
type input "**********"
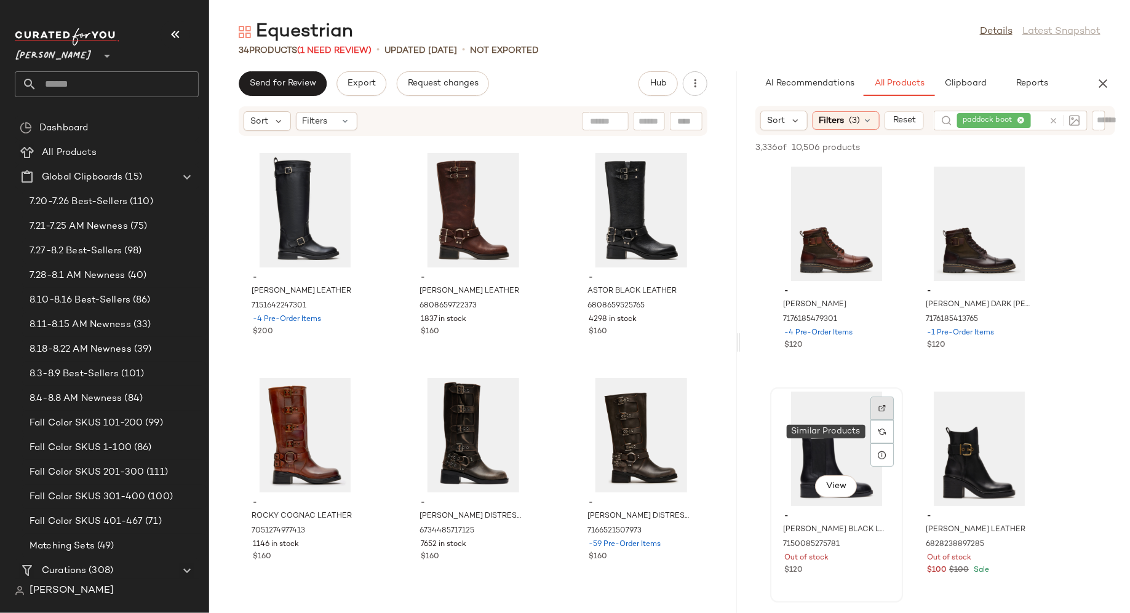
click at [884, 427] on div at bounding box center [881, 432] width 23 height 70
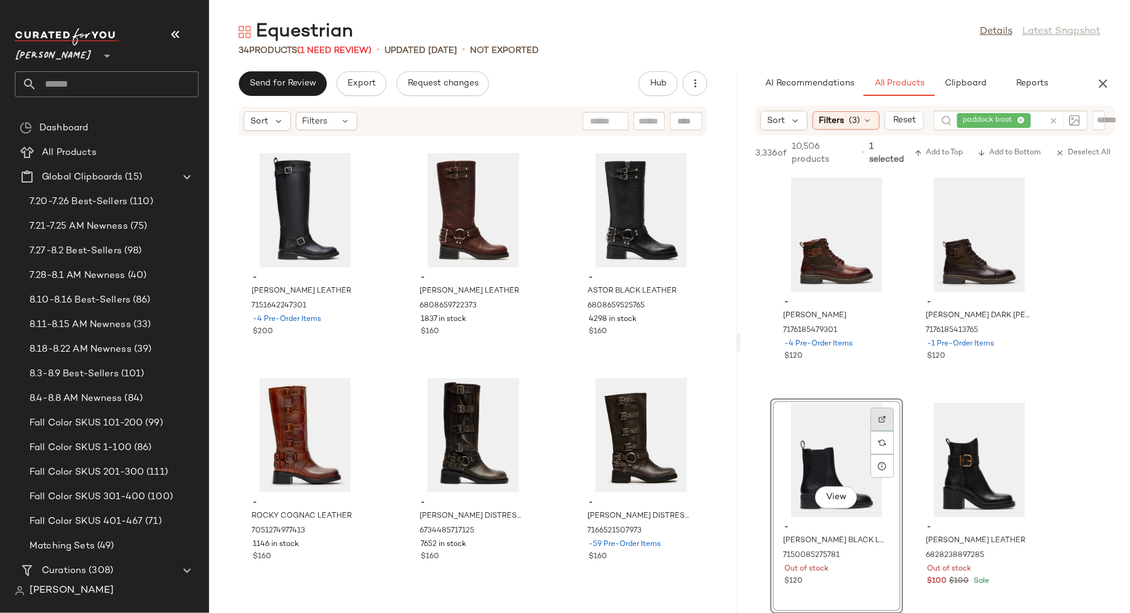
click at [884, 431] on div at bounding box center [881, 442] width 23 height 23
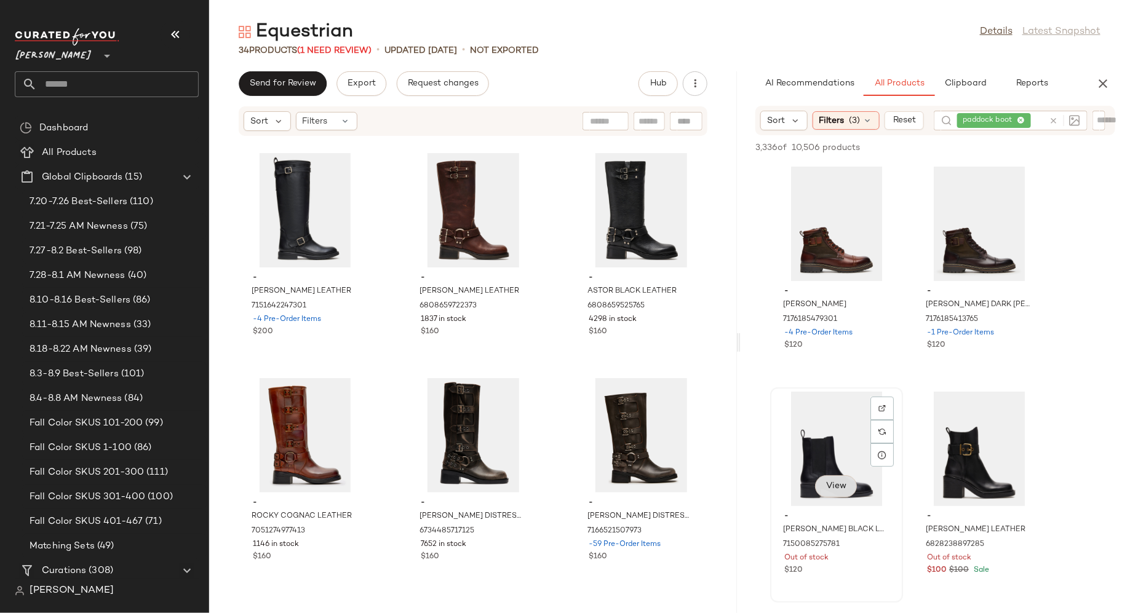
click at [827, 486] on span "View" at bounding box center [835, 486] width 21 height 10
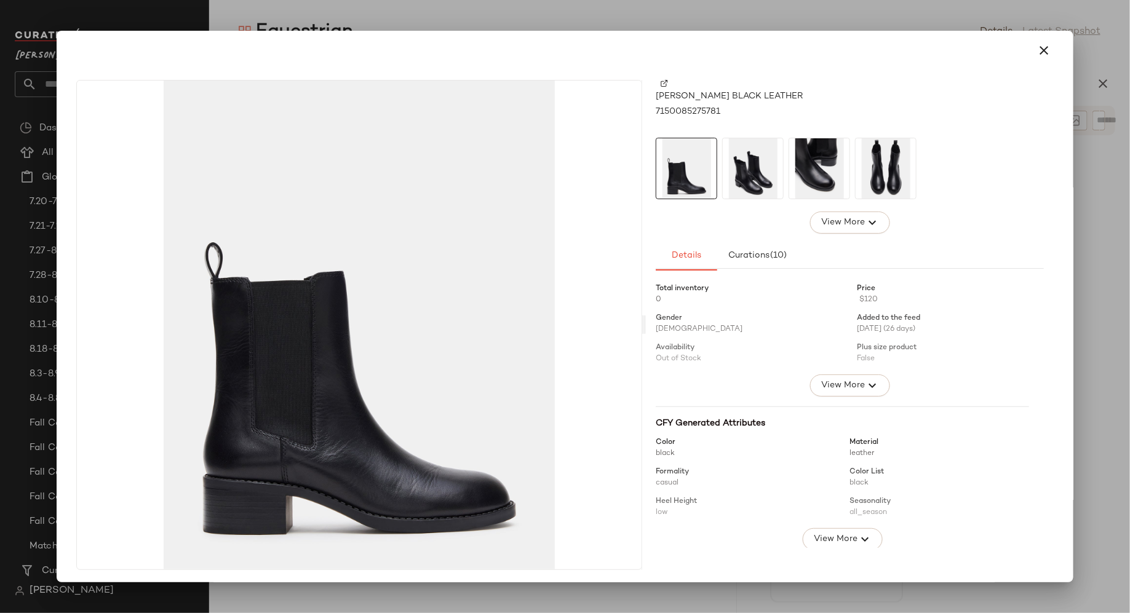
click at [752, 173] on img at bounding box center [753, 168] width 60 height 60
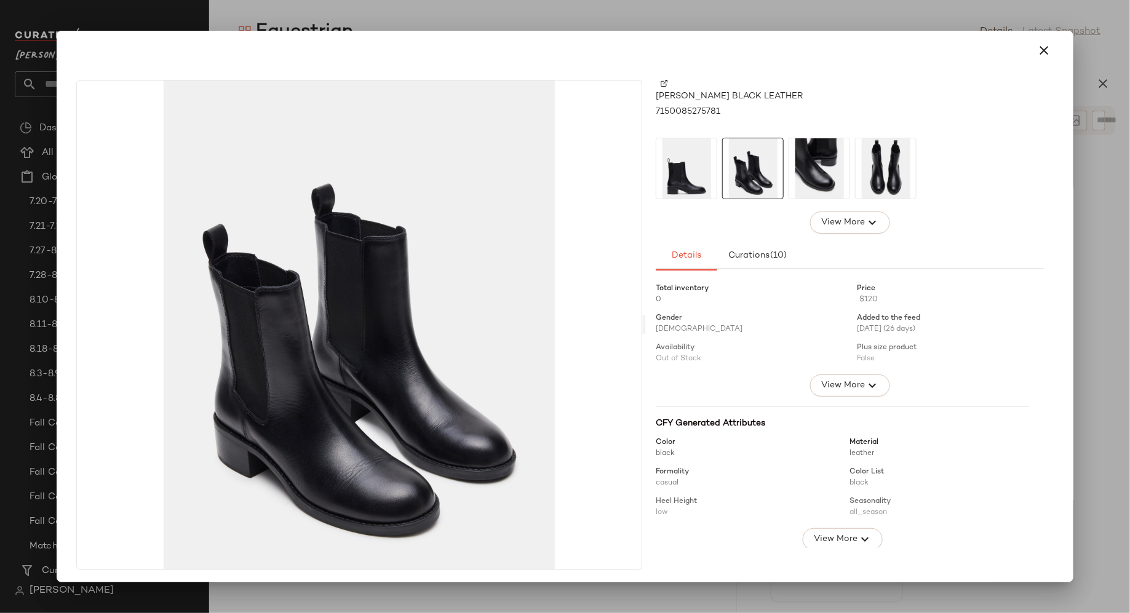
click at [814, 170] on img at bounding box center [819, 168] width 60 height 60
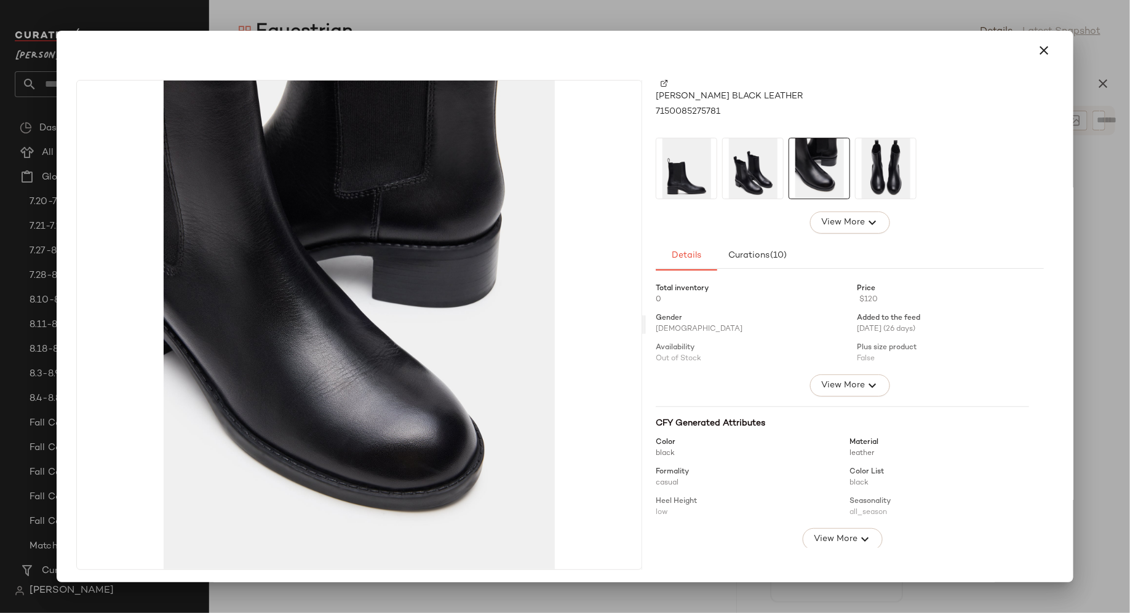
click at [885, 166] on img at bounding box center [885, 168] width 60 height 60
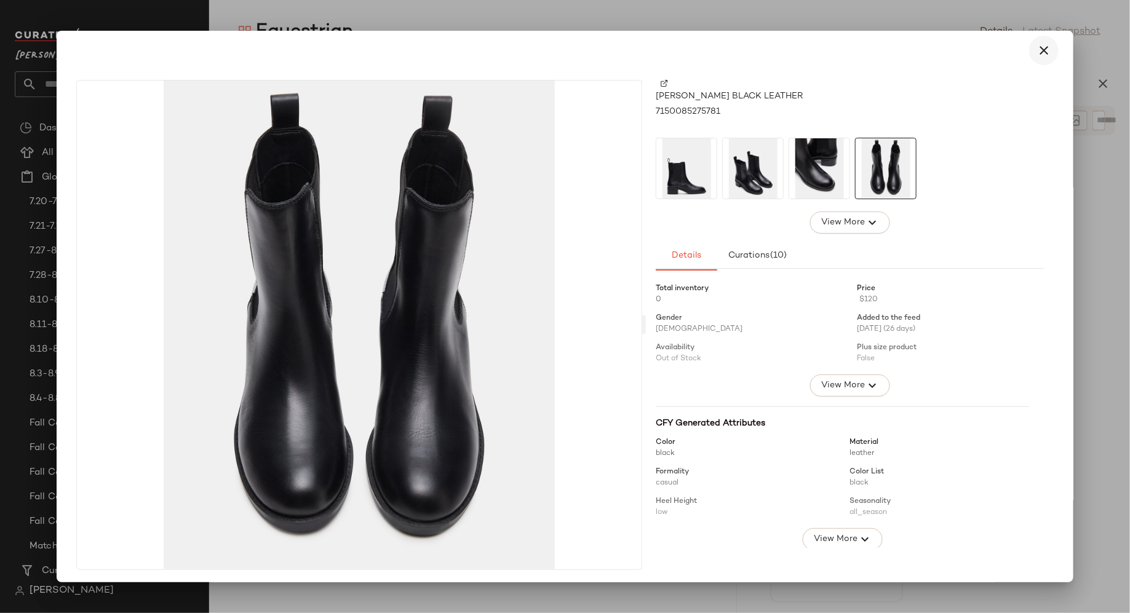
click at [1036, 51] on icon "button" at bounding box center [1043, 50] width 15 height 15
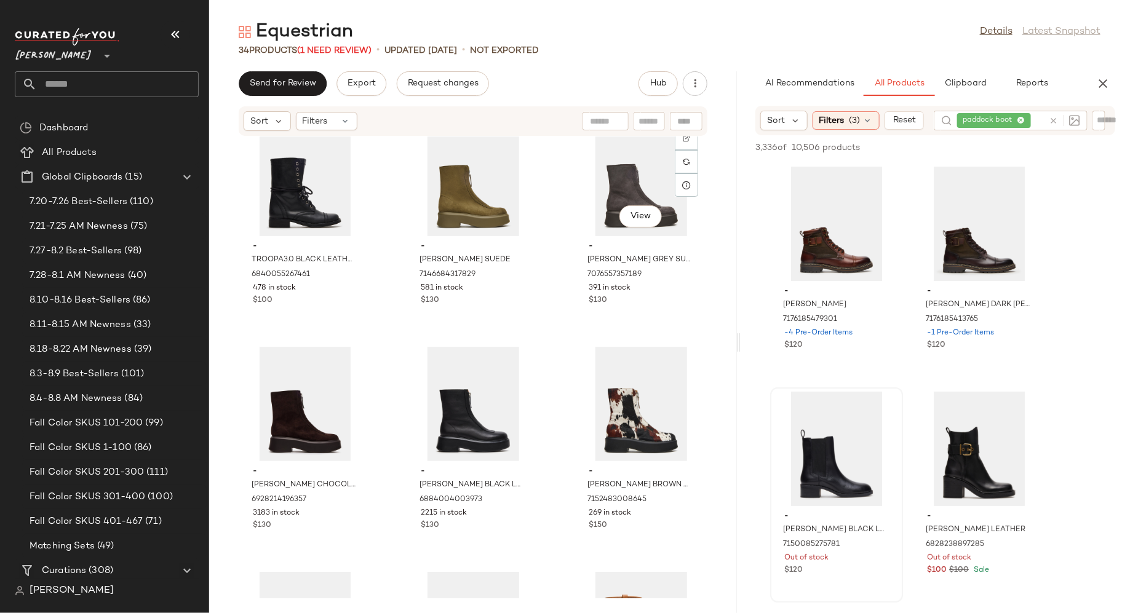
scroll to position [0, 0]
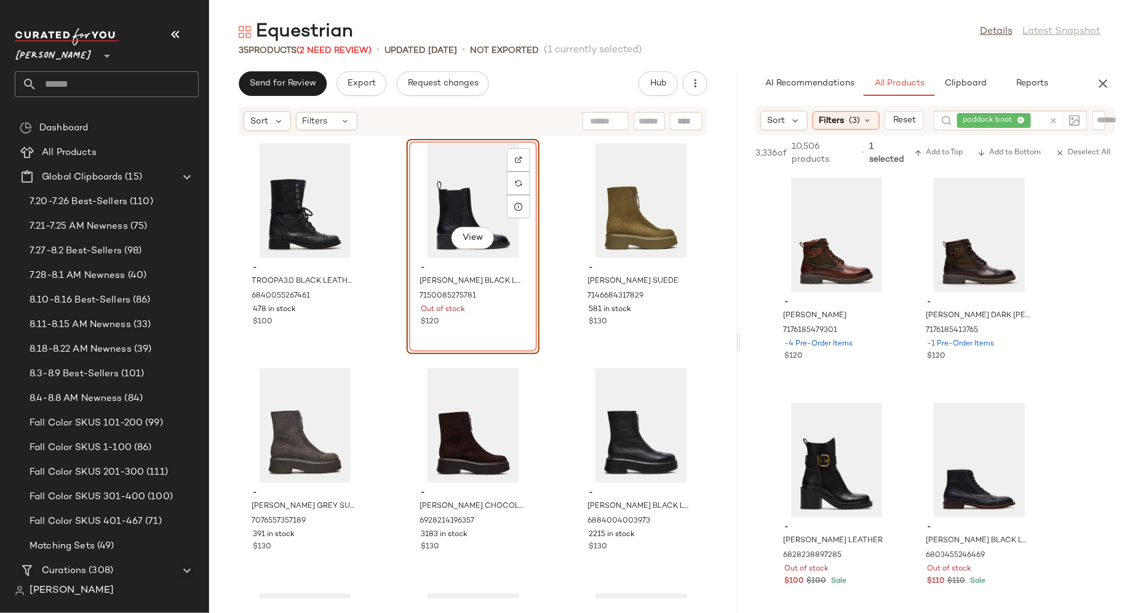
click at [553, 420] on div "- TROOPA3.0 BLACK LEATHER 6840055267461 478 in stock $100 View - KAPLAN BLACK L…" at bounding box center [473, 368] width 528 height 462
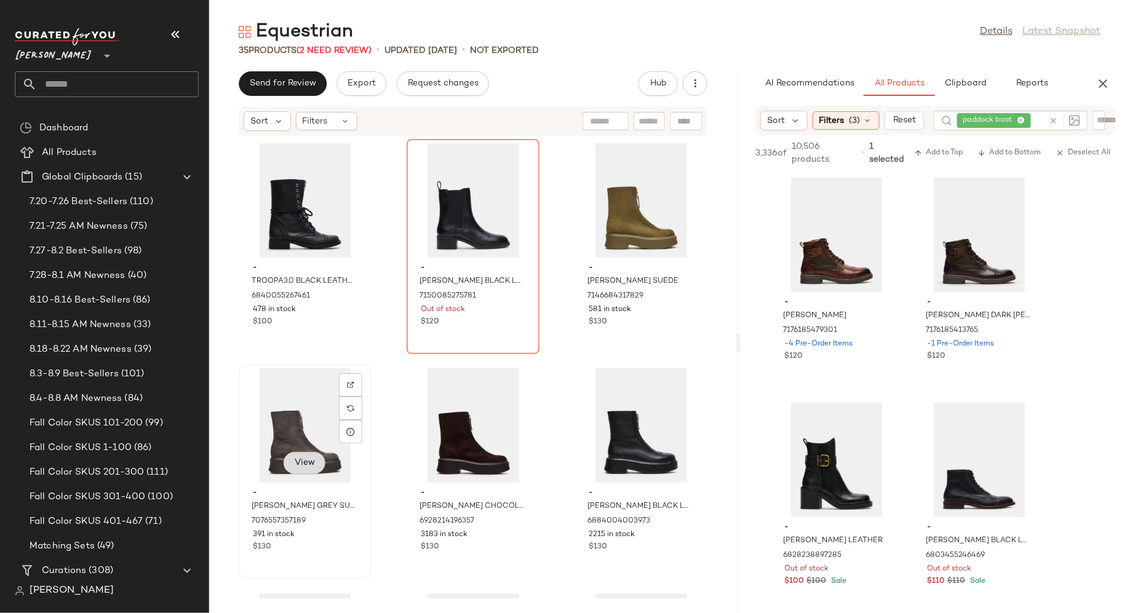
click at [303, 453] on button "View" at bounding box center [304, 463] width 42 height 22
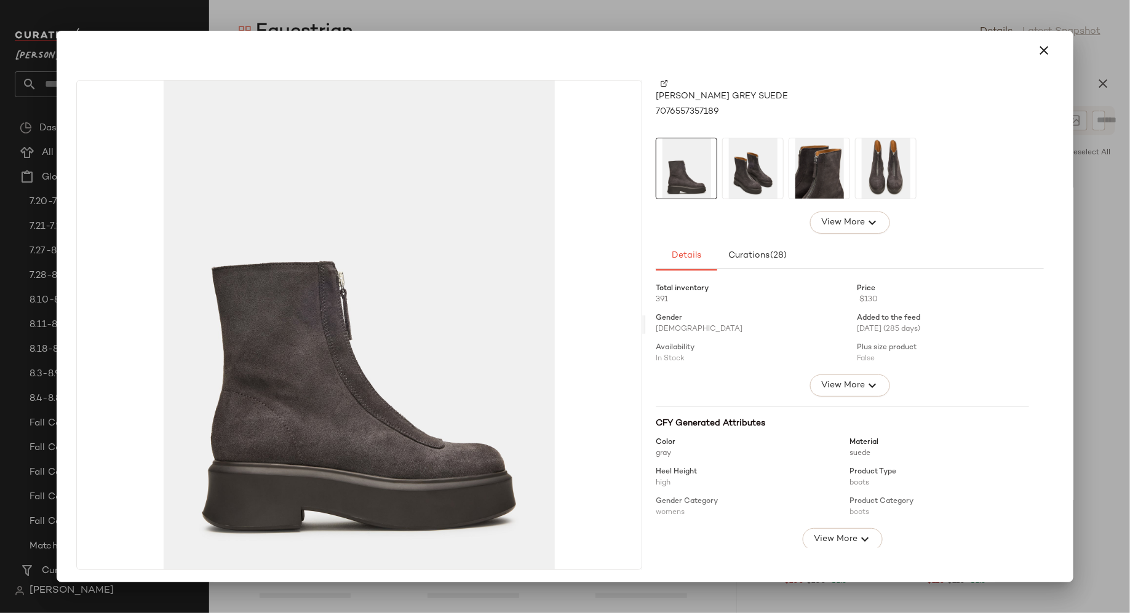
click at [750, 186] on img at bounding box center [753, 168] width 60 height 60
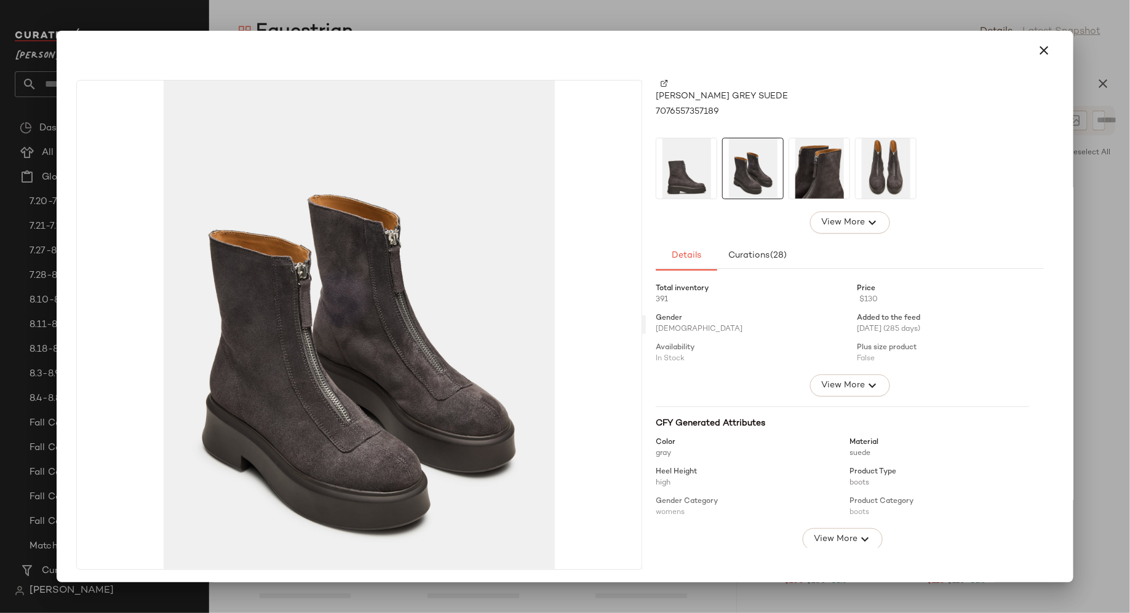
click at [814, 175] on img at bounding box center [819, 168] width 60 height 60
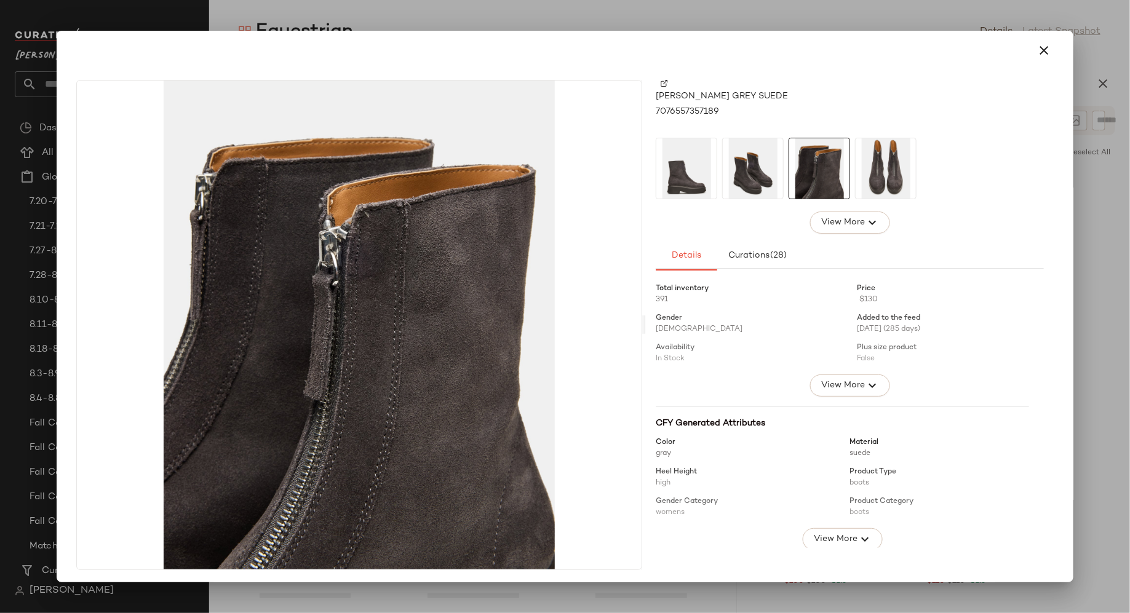
click at [889, 168] on img at bounding box center [885, 168] width 60 height 60
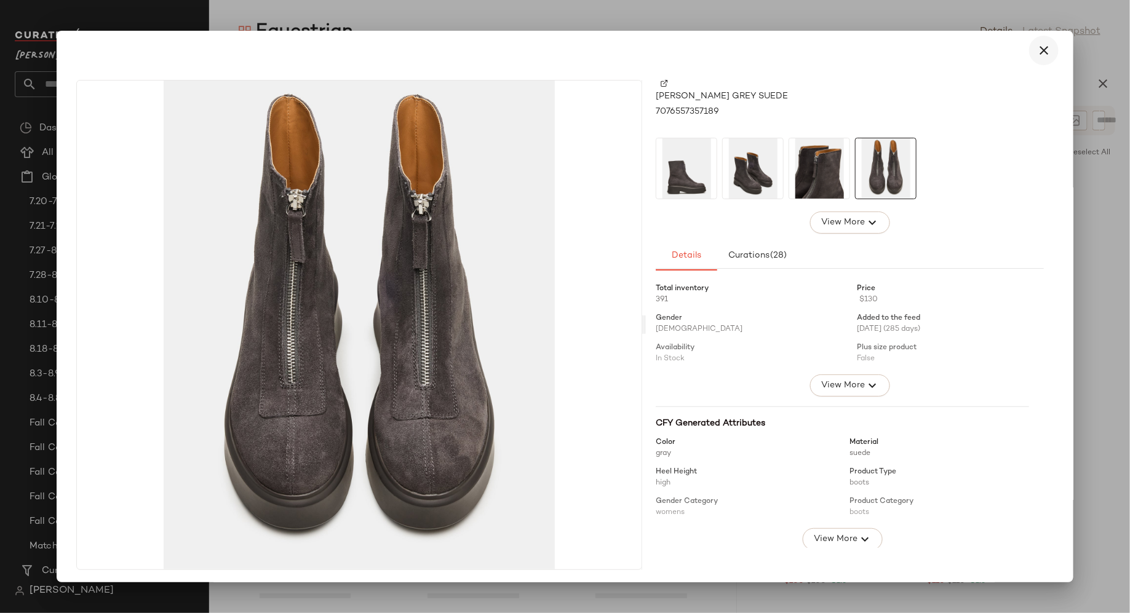
click at [1039, 52] on icon "button" at bounding box center [1043, 50] width 15 height 15
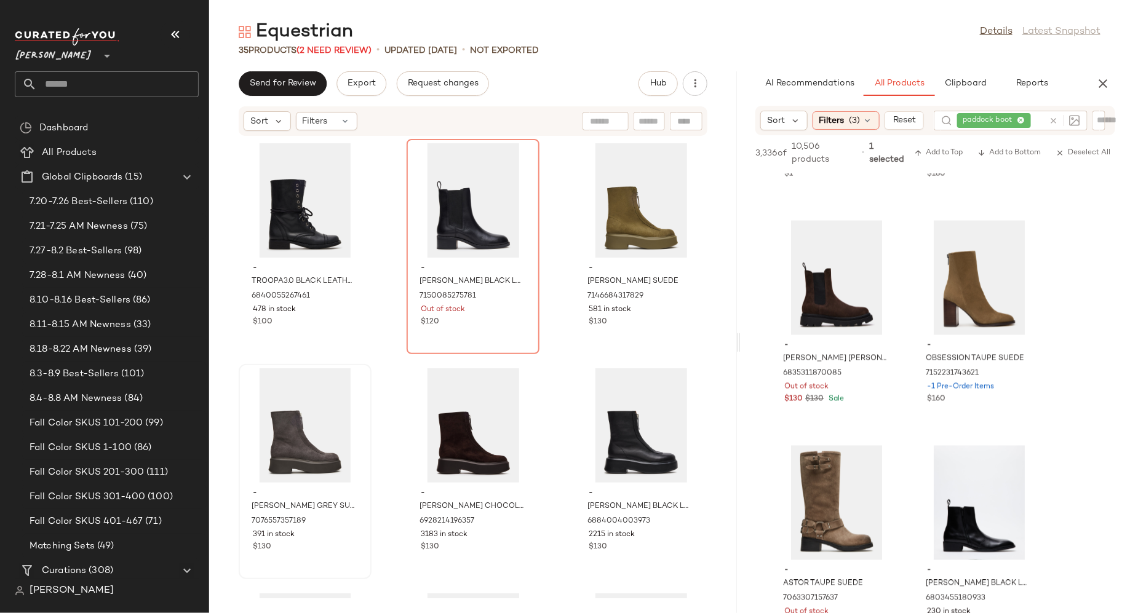
scroll to position [7838, 0]
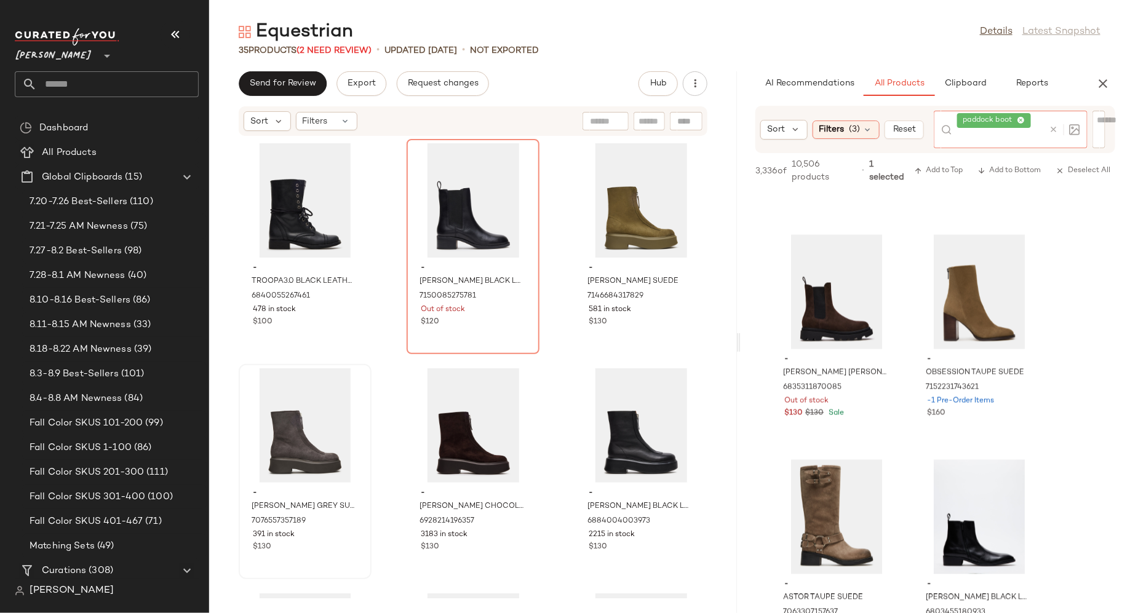
click at [1055, 119] on div at bounding box center [1062, 130] width 36 height 38
click at [1053, 130] on icon at bounding box center [1053, 129] width 9 height 9
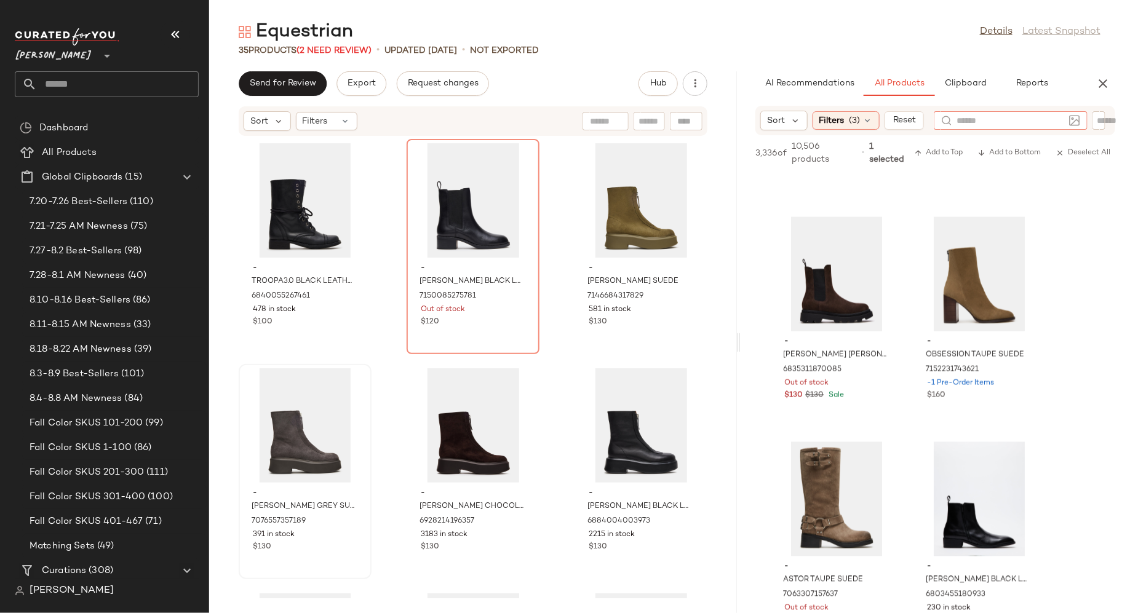
click at [1098, 124] on input "text" at bounding box center [1108, 120] width 22 height 13
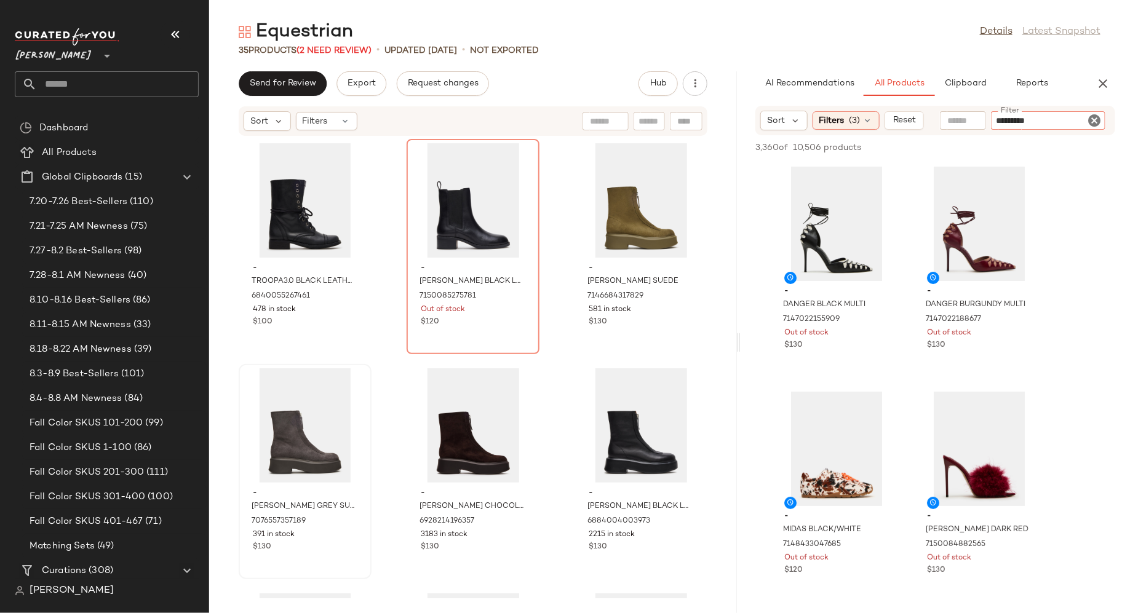
type input "**********"
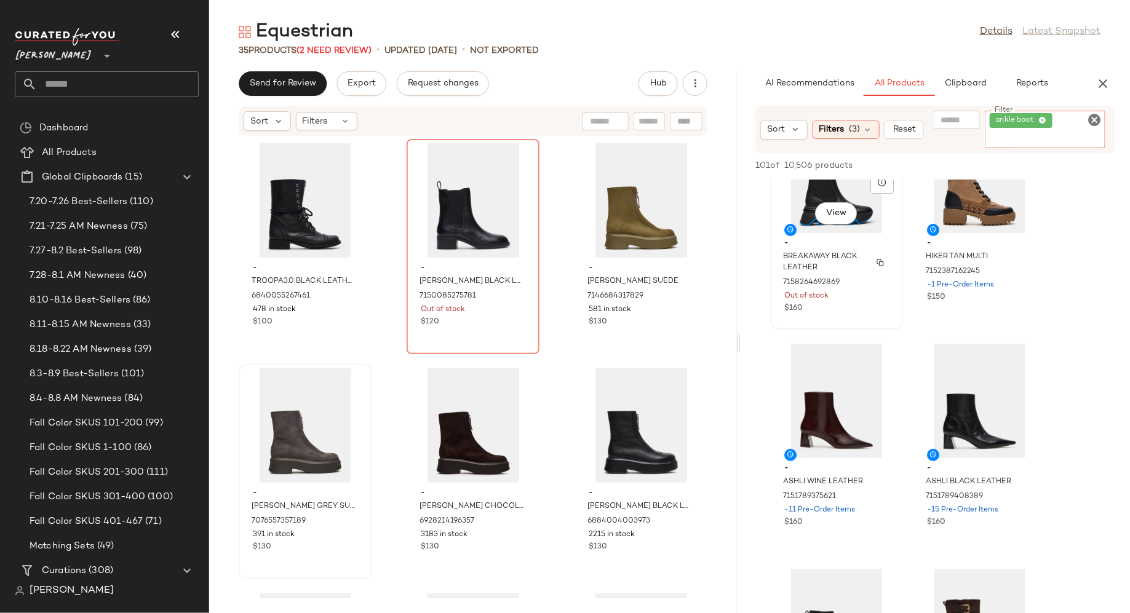
scroll to position [69, 0]
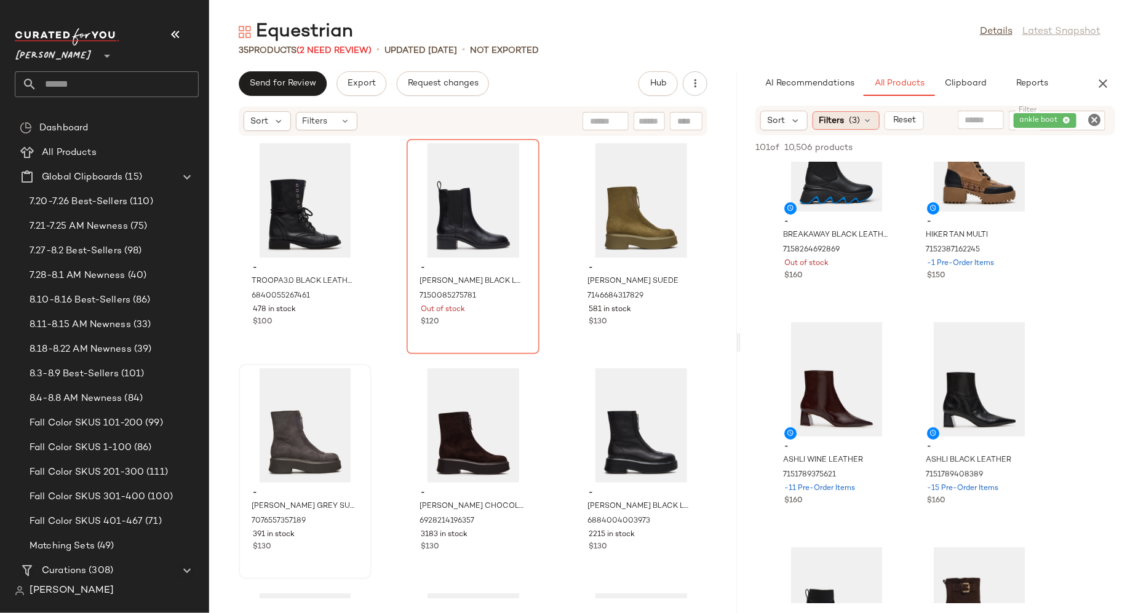
click at [868, 124] on icon at bounding box center [868, 121] width 10 height 10
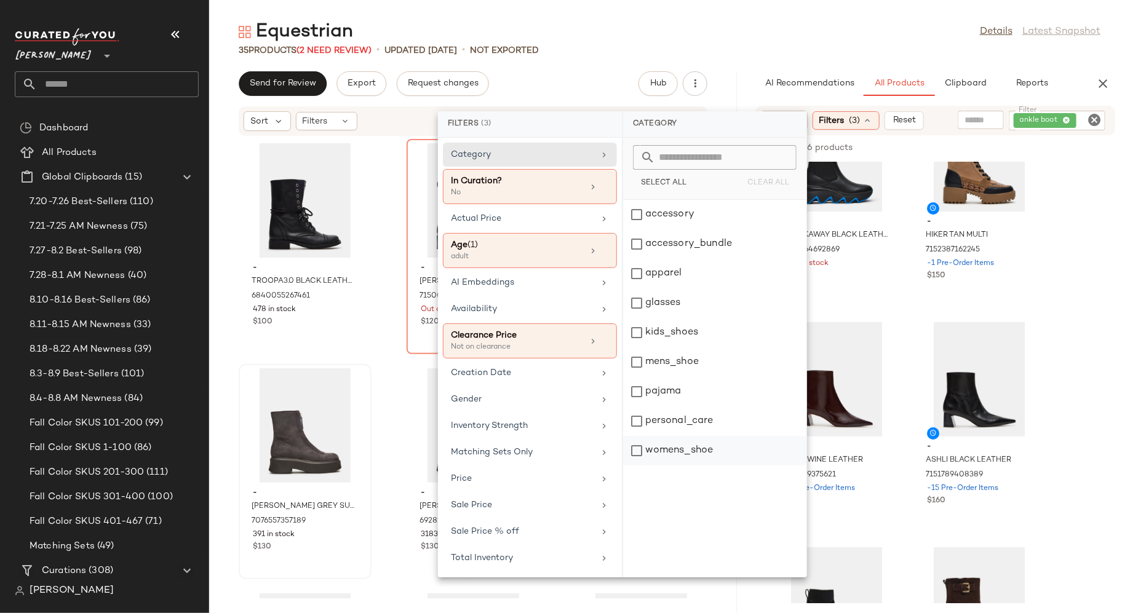
click at [640, 450] on div "womens_shoe" at bounding box center [714, 451] width 183 height 30
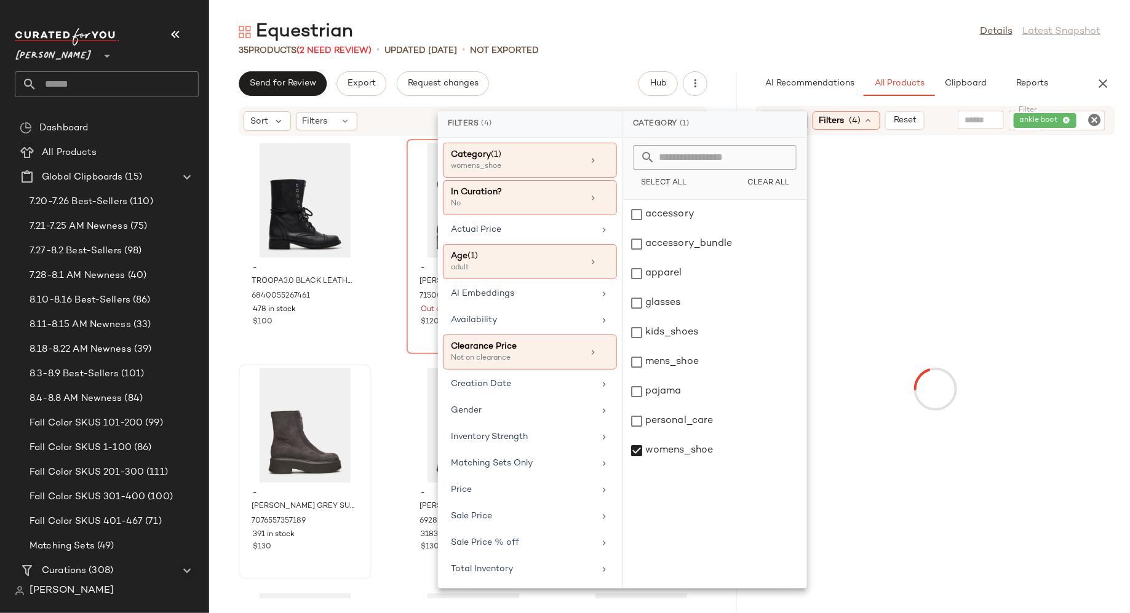
click at [1071, 368] on div at bounding box center [935, 389] width 384 height 502
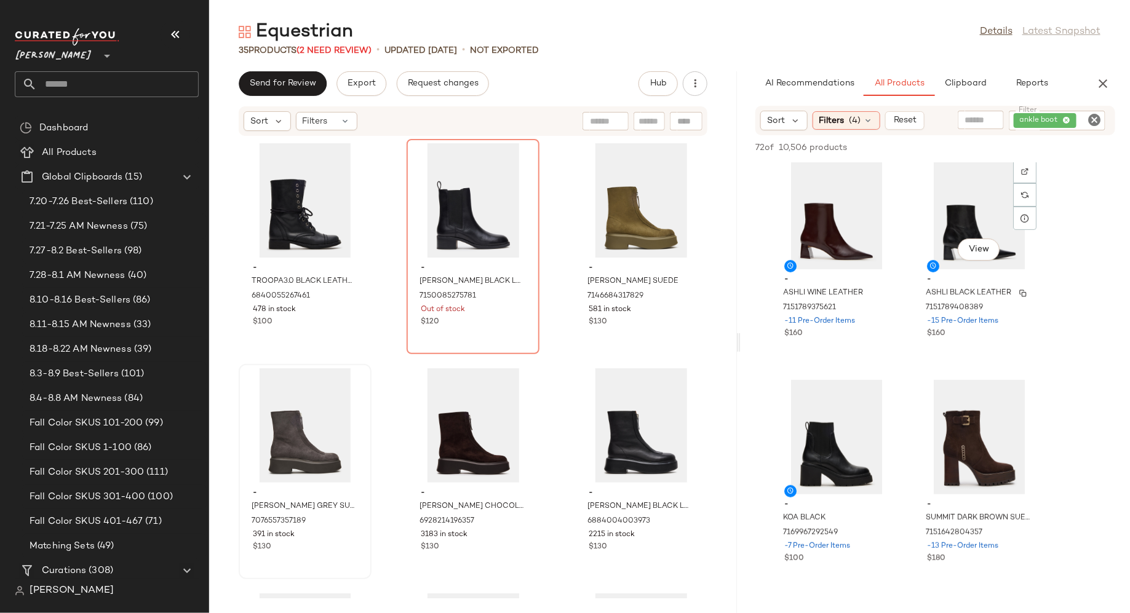
scroll to position [244, 0]
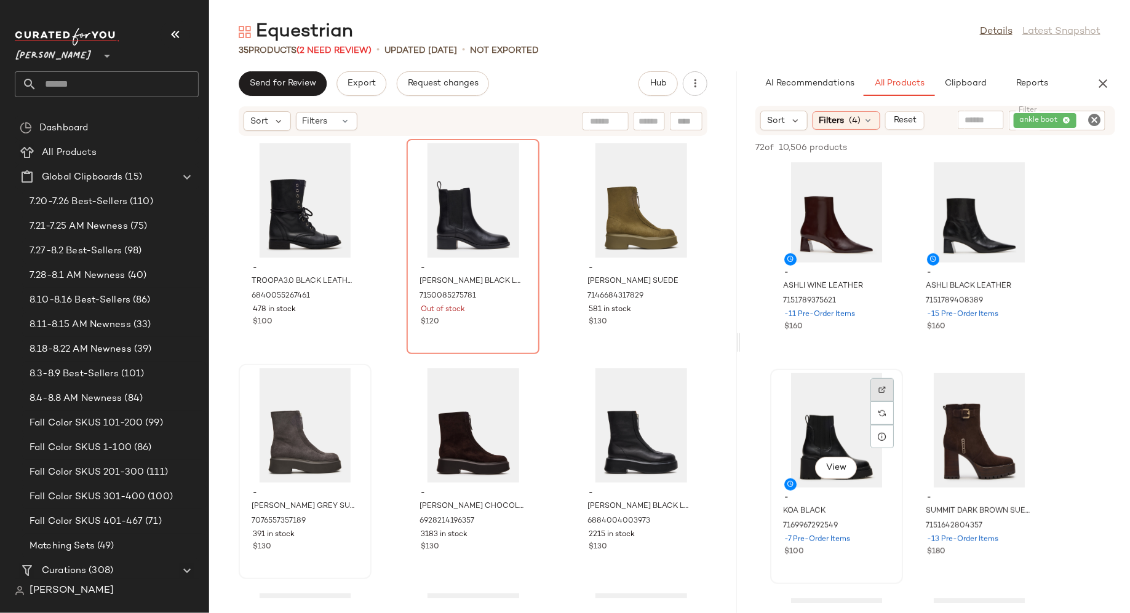
click at [882, 388] on img at bounding box center [881, 389] width 7 height 7
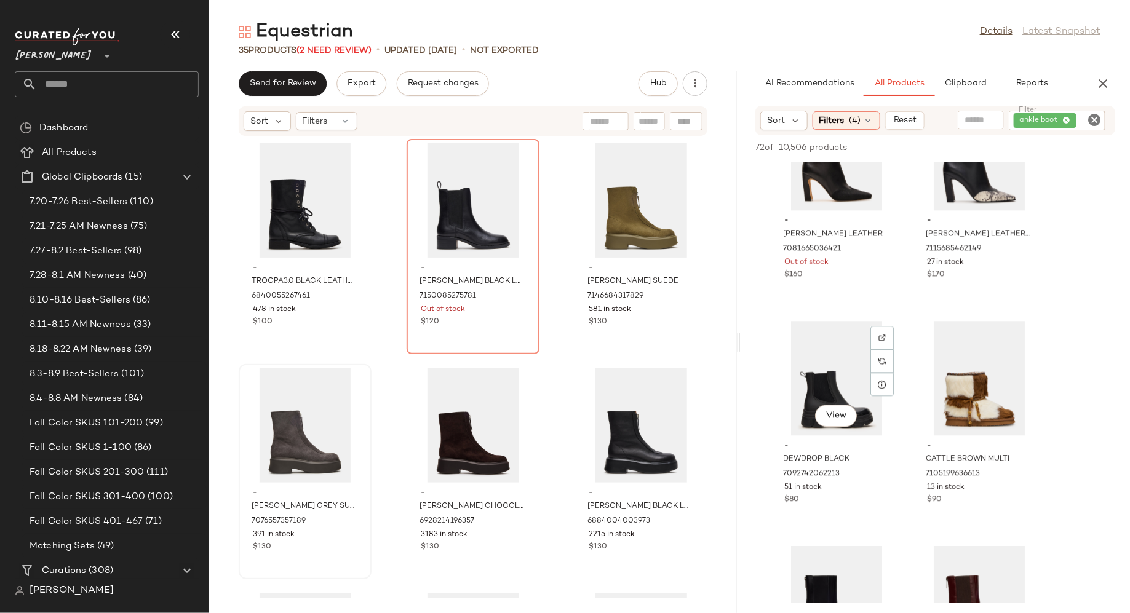
scroll to position [5925, 0]
click at [841, 355] on div "View" at bounding box center [836, 376] width 124 height 114
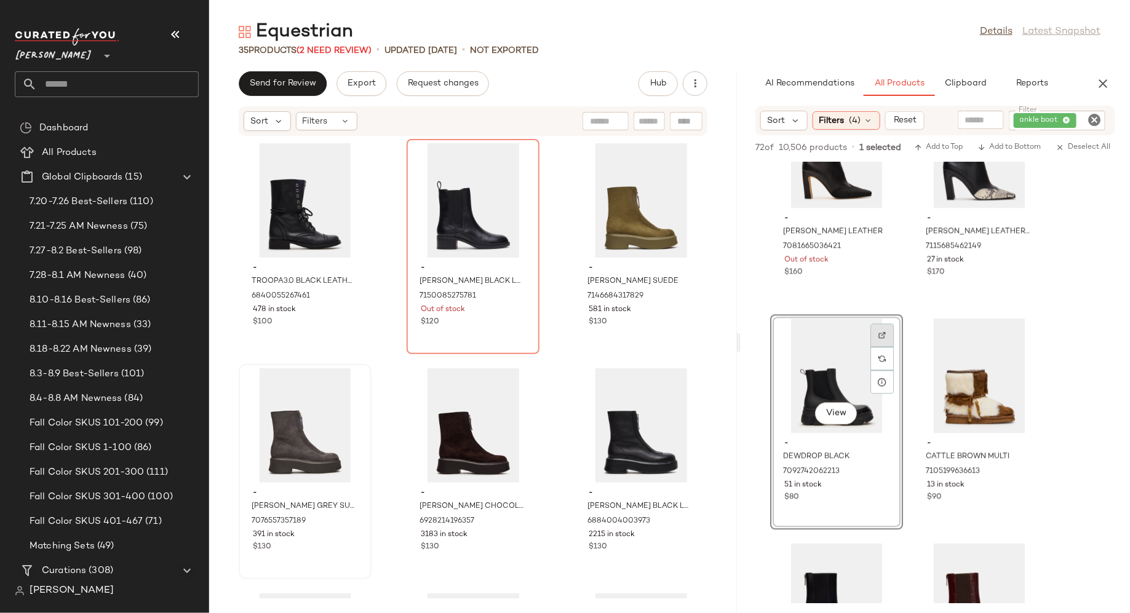
click at [881, 331] on img at bounding box center [881, 334] width 7 height 7
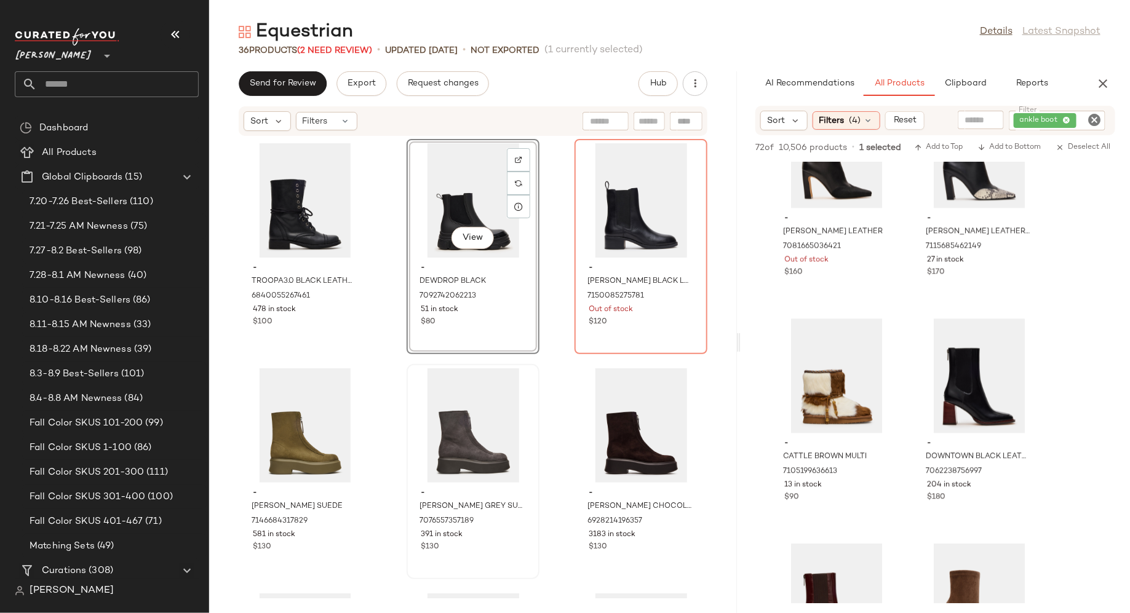
click at [555, 290] on div "- TROOPA3.0 BLACK LEATHER 6840055267461 478 in stock $100 View - DEWDROP BLACK …" at bounding box center [473, 368] width 528 height 462
click at [517, 160] on img at bounding box center [518, 159] width 7 height 7
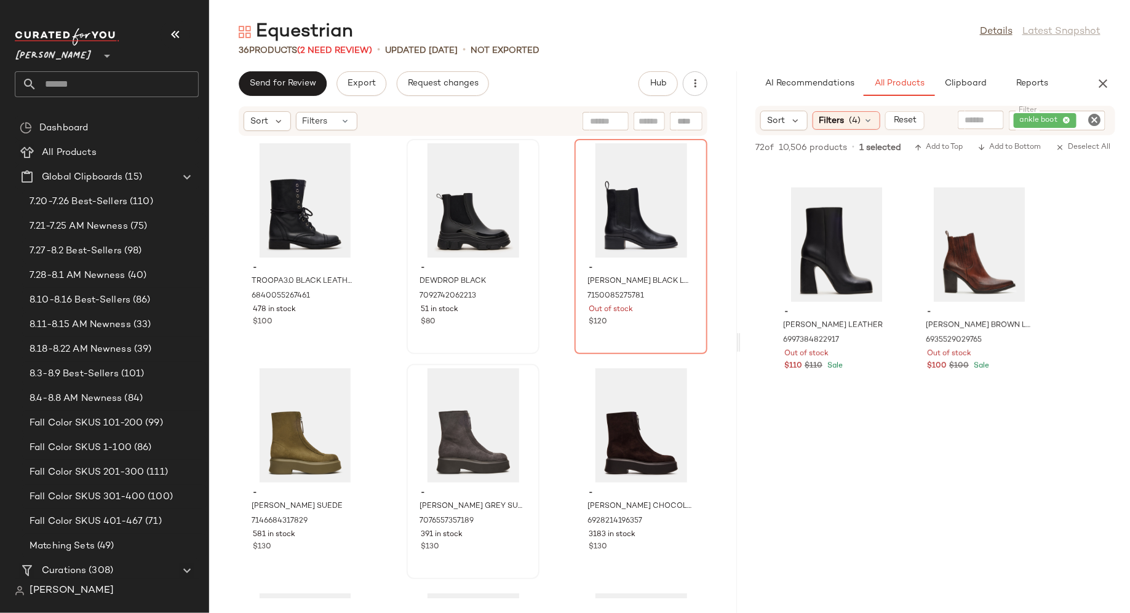
scroll to position [7179, 0]
click at [1096, 117] on icon "Clear Filter" at bounding box center [1094, 120] width 15 height 15
click at [1085, 117] on input "Filter" at bounding box center [1048, 120] width 105 height 13
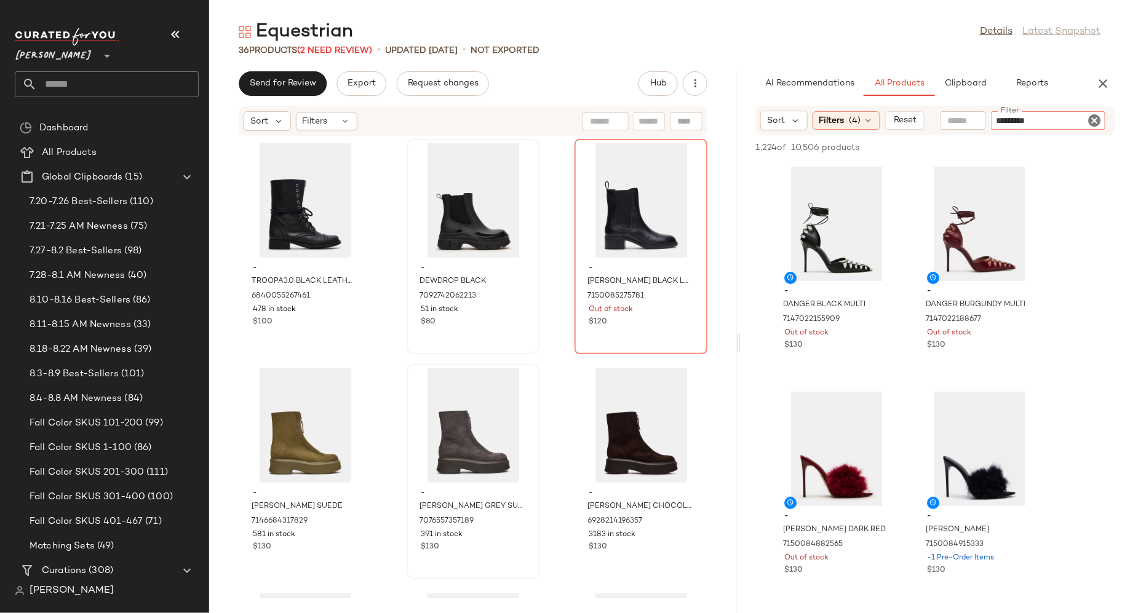
type input "**********"
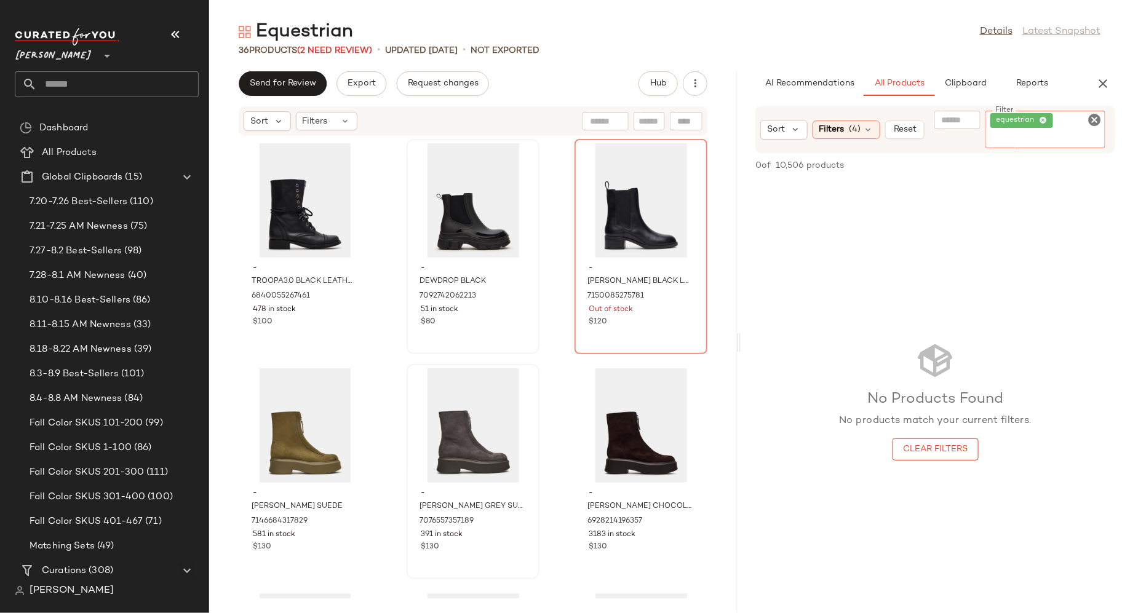
click at [1094, 114] on icon "Clear Filter" at bounding box center [1094, 120] width 15 height 15
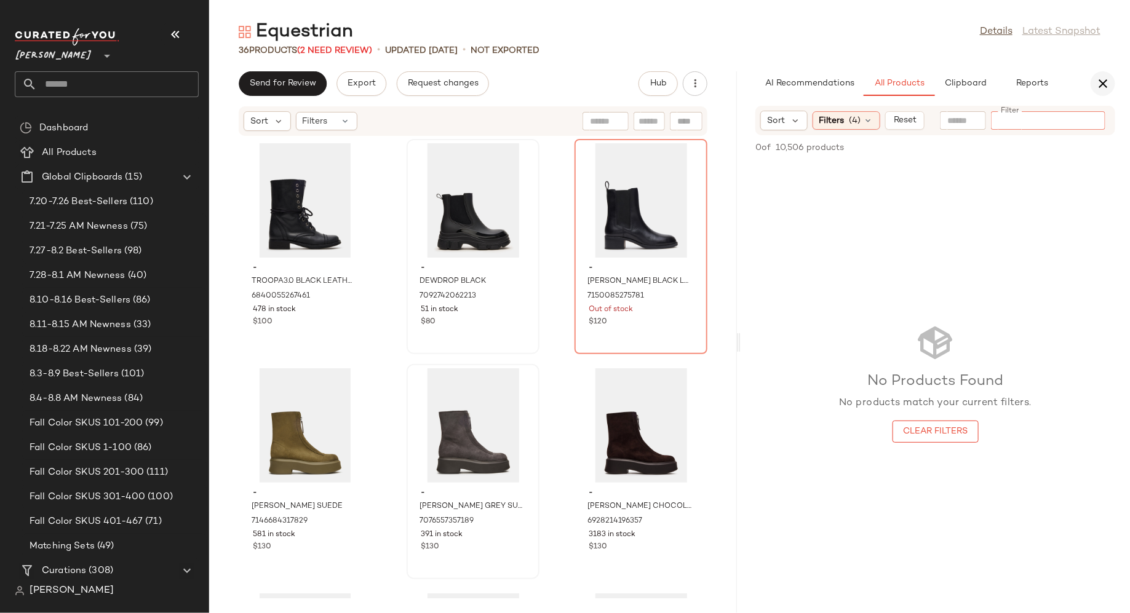
click at [1102, 87] on icon "button" at bounding box center [1102, 83] width 15 height 15
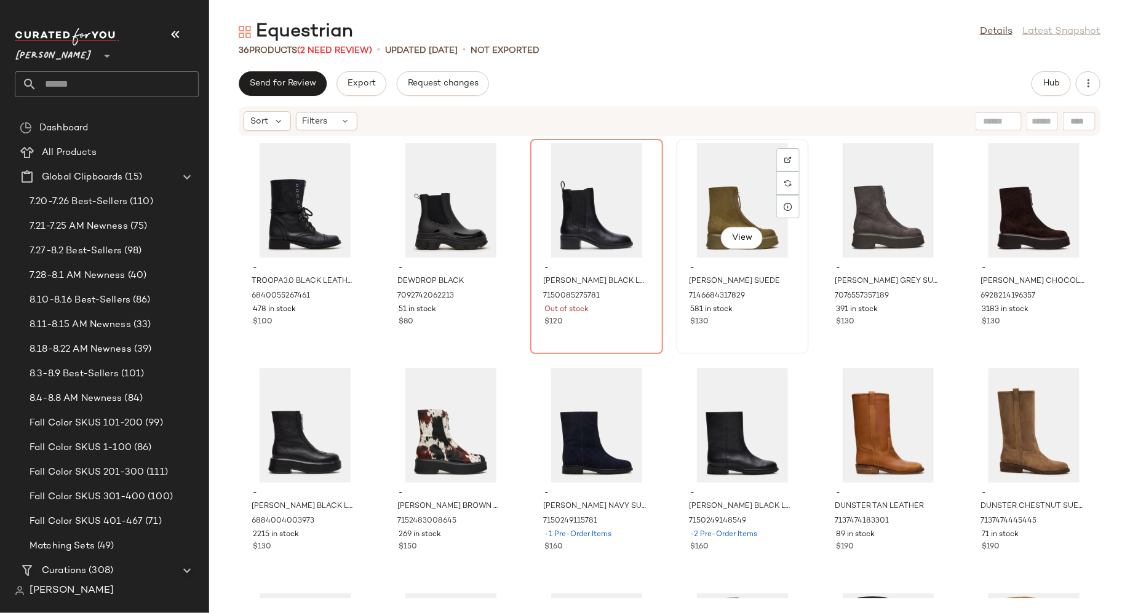
click at [740, 200] on div "View" at bounding box center [742, 200] width 124 height 114
click at [663, 372] on div "- TROOPA3.0 BLACK LEATHER 6840055267461 478 in stock $100 - DEWDROP BLACK 70927…" at bounding box center [669, 368] width 921 height 462
click at [680, 382] on div "View" at bounding box center [742, 425] width 124 height 114
click at [512, 370] on div "View - JONES BROWN COW PRINT 7152483008645 269 in stock $150" at bounding box center [451, 471] width 130 height 213
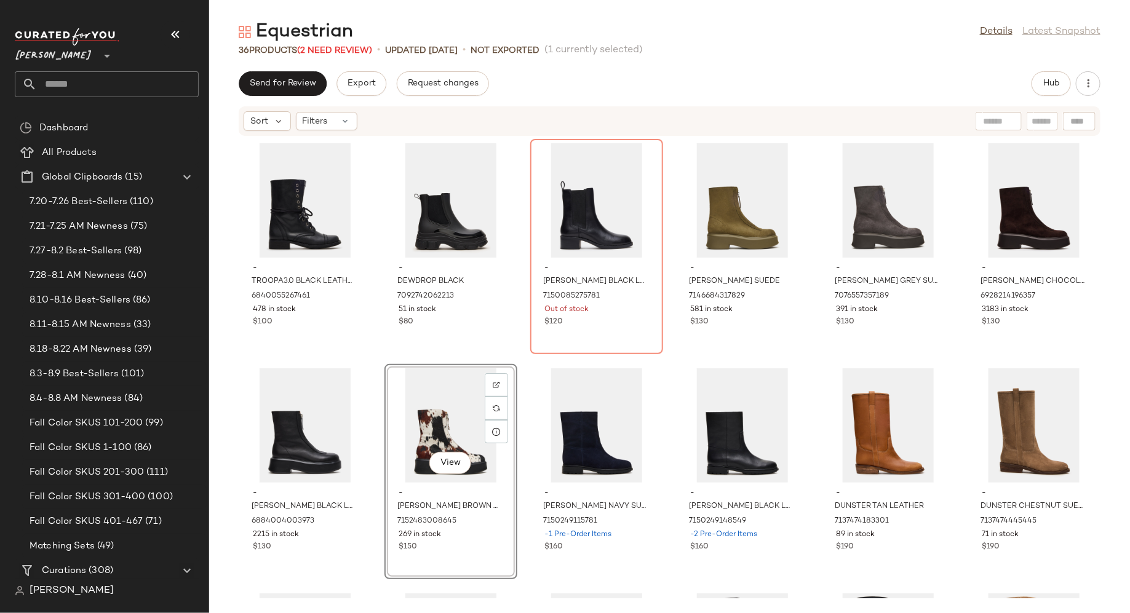
click at [516, 337] on div "- TROOPA3.0 BLACK LEATHER 6840055267461 478 in stock $100 - DEWDROP BLACK 70927…" at bounding box center [669, 368] width 921 height 462
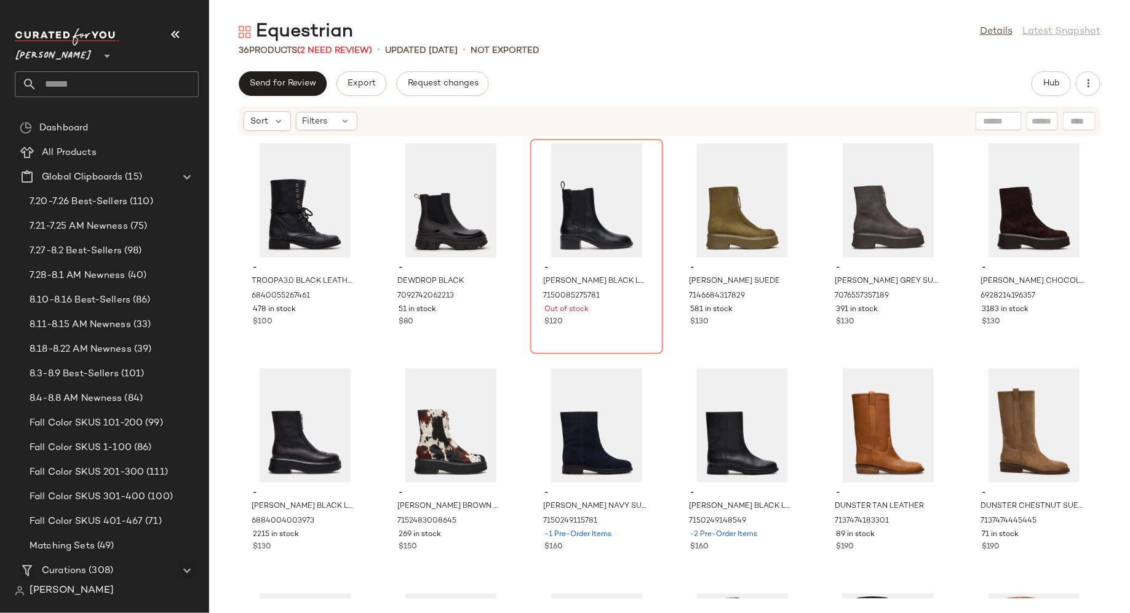
click at [373, 374] on div "- TROOPA3.0 BLACK LEATHER 6840055267461 478 in stock $100 - DEWDROP BLACK 70927…" at bounding box center [669, 368] width 921 height 462
click at [1049, 85] on span "Hub" at bounding box center [1050, 84] width 17 height 10
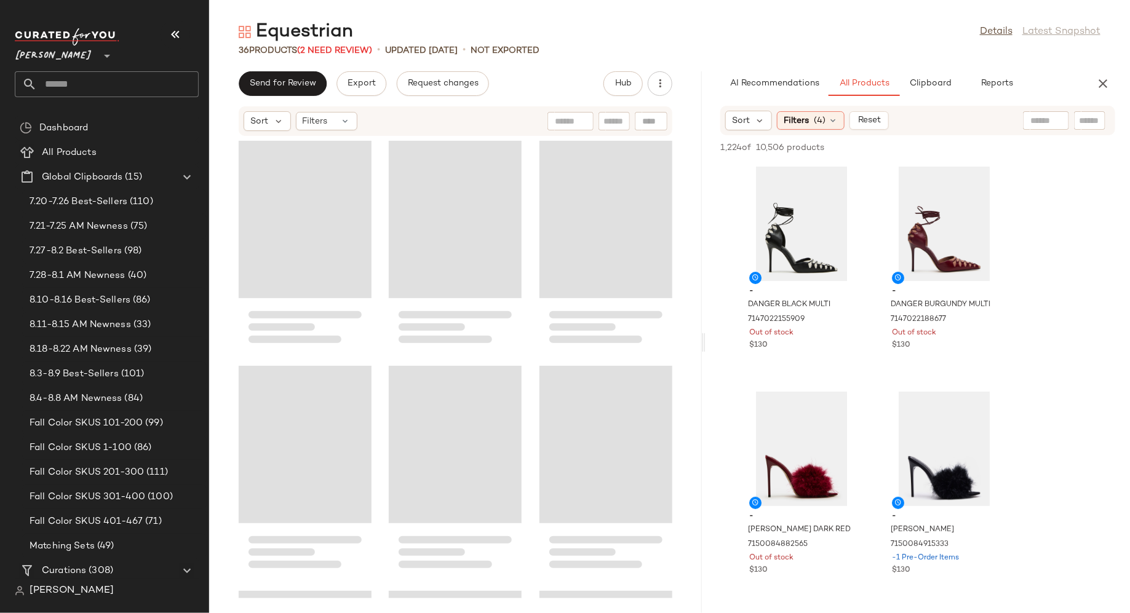
drag, startPoint x: 668, startPoint y: 342, endPoint x: 711, endPoint y: 344, distance: 42.5
click at [711, 344] on div "Equestrian Details Latest Snapshot 36 Products (2 Need Review) • updated Aug 20…" at bounding box center [669, 316] width 921 height 593
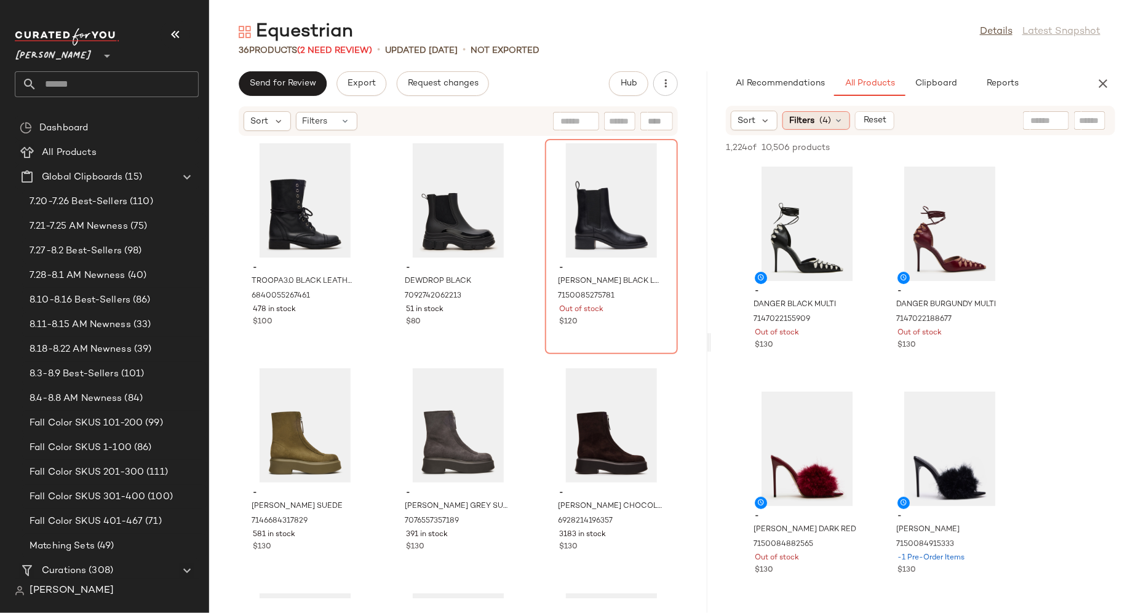
click at [839, 123] on icon at bounding box center [838, 121] width 10 height 10
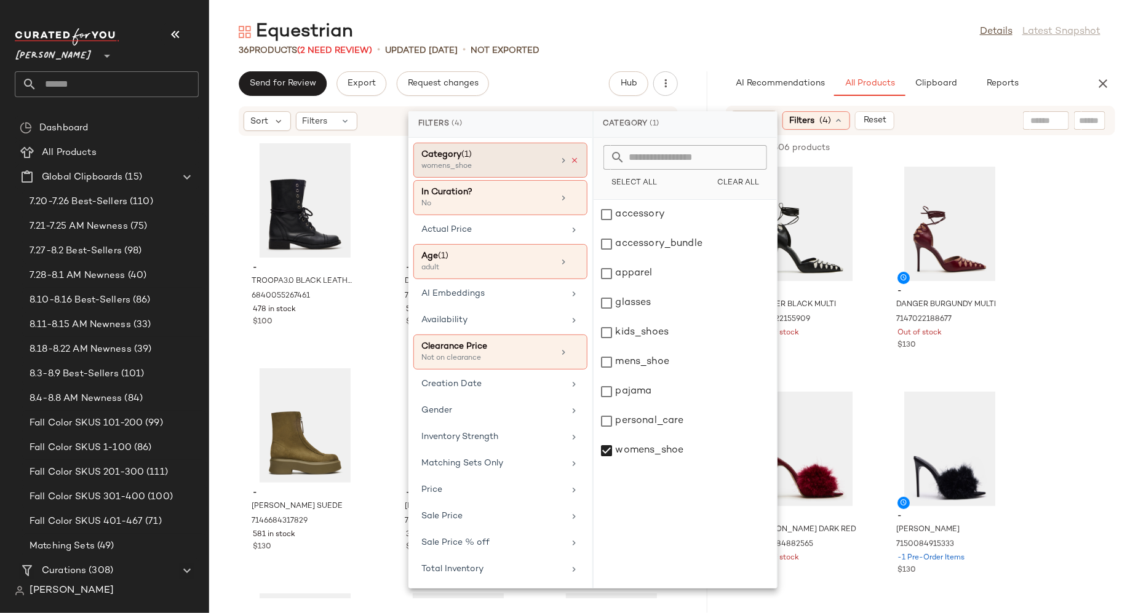
click at [576, 160] on icon at bounding box center [575, 160] width 9 height 9
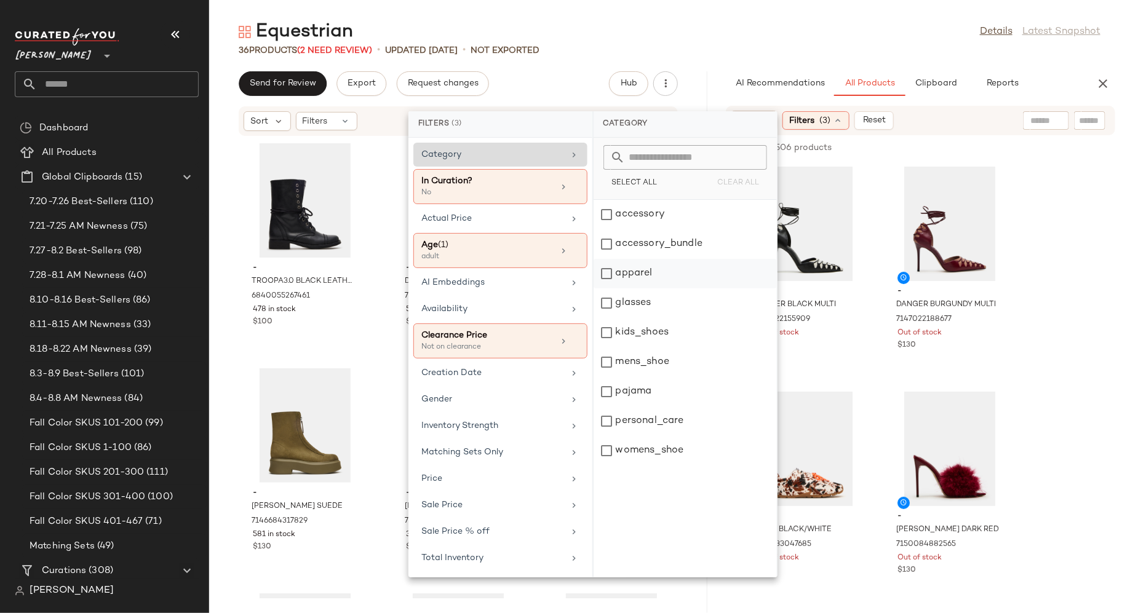
click at [607, 288] on div "apparel" at bounding box center [684, 303] width 183 height 30
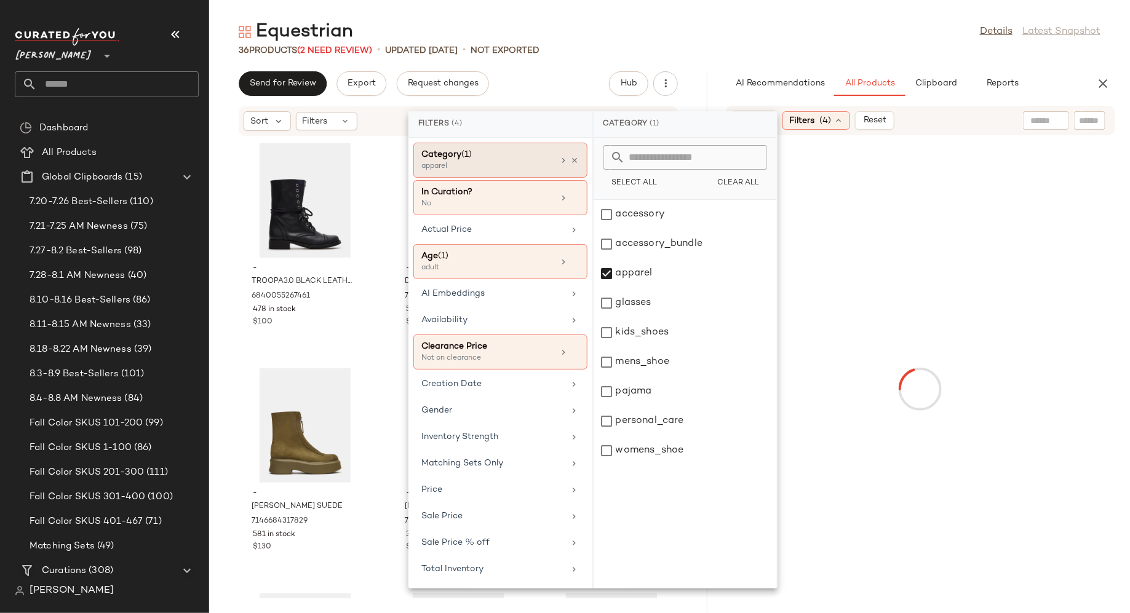
click at [1075, 280] on div at bounding box center [920, 389] width 414 height 502
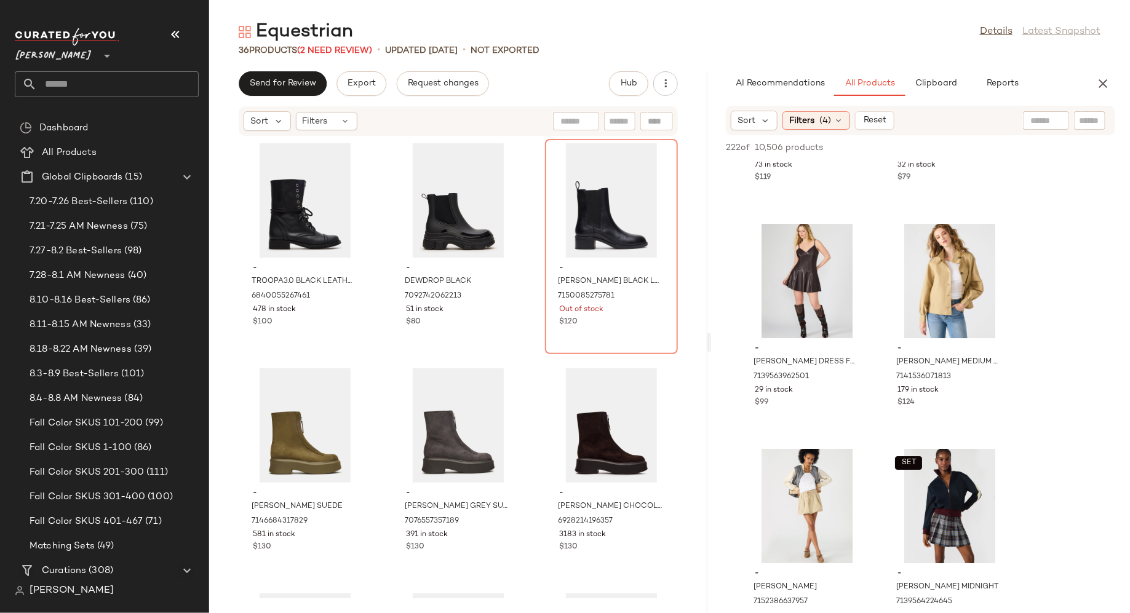
scroll to position [1971, 0]
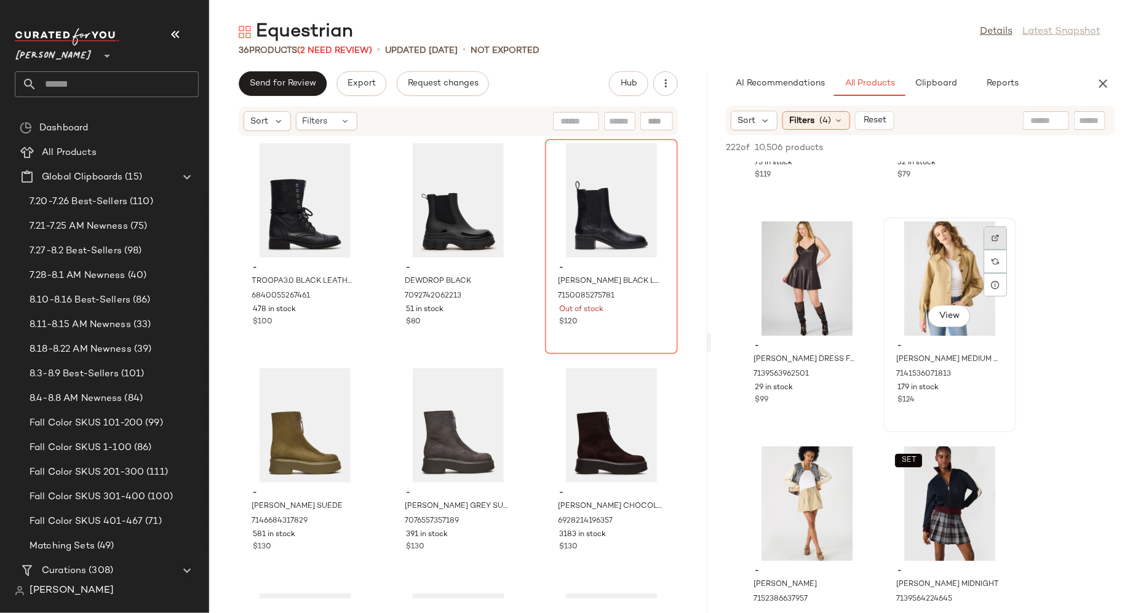
click at [994, 237] on img at bounding box center [994, 237] width 7 height 7
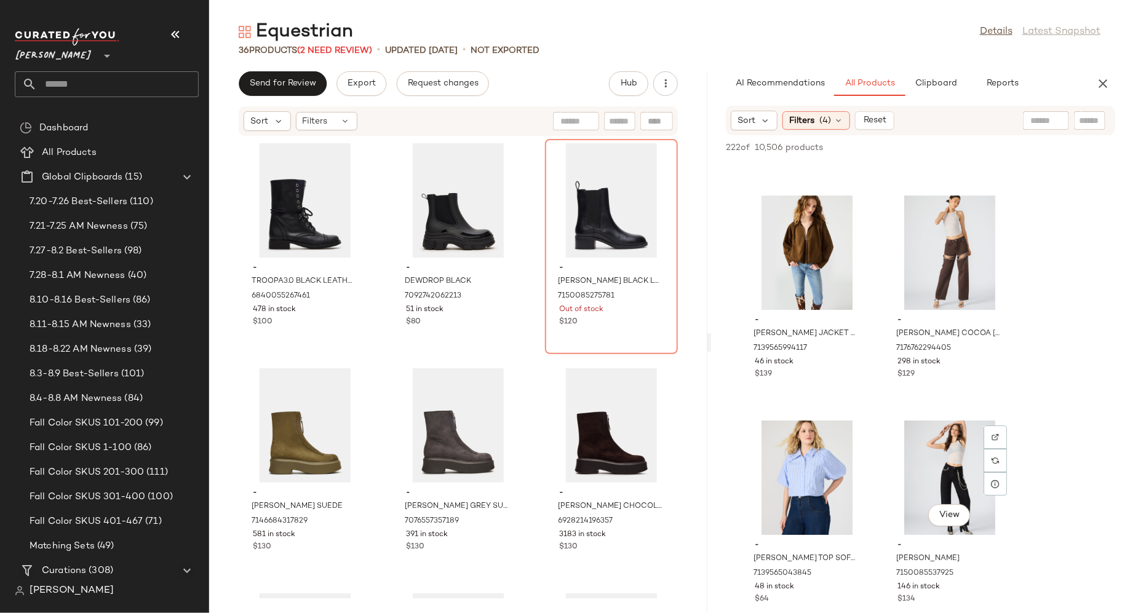
scroll to position [4474, 0]
click at [854, 207] on img at bounding box center [852, 210] width 7 height 7
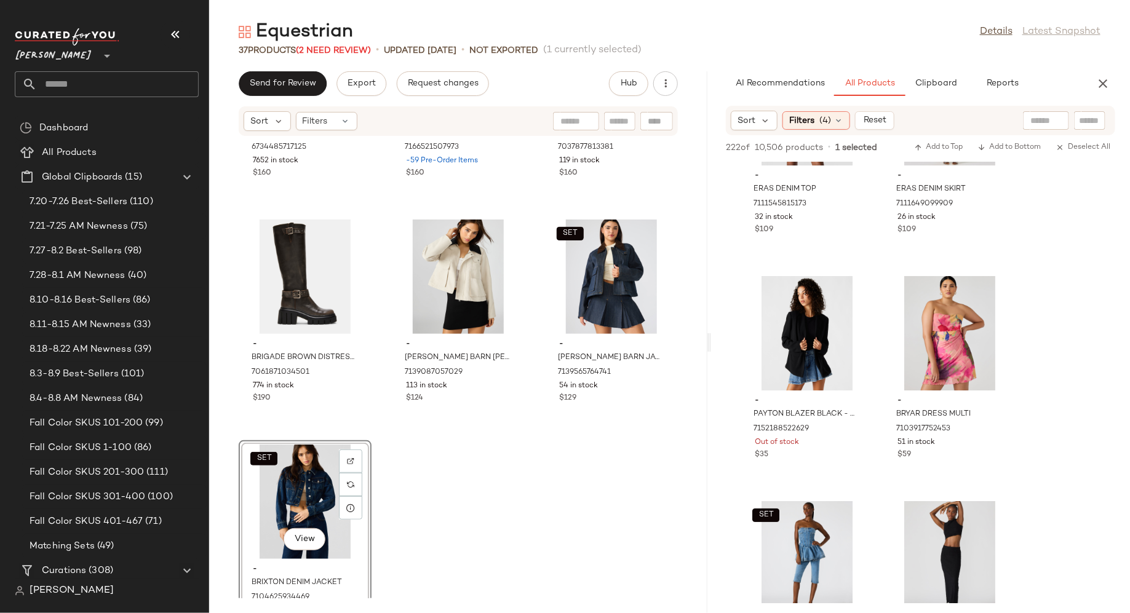
scroll to position [11370, 0]
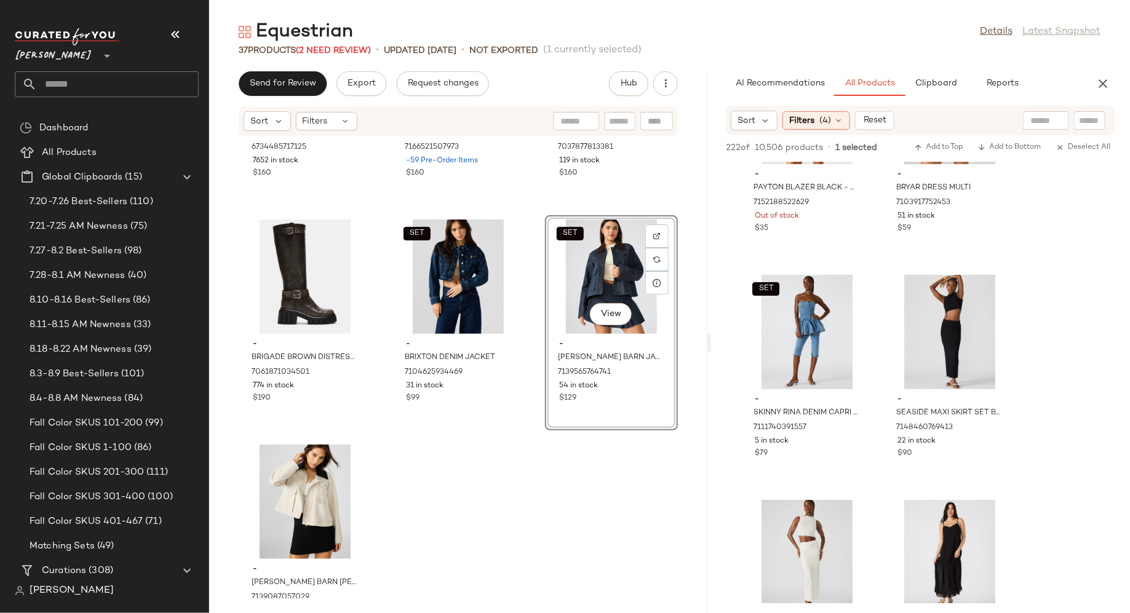
click at [506, 523] on div "- ROCKY BROWN DISTRESSED 6734485717125 7652 in stock $160 - ROCKY BROWN DISTRES…" at bounding box center [458, 368] width 498 height 462
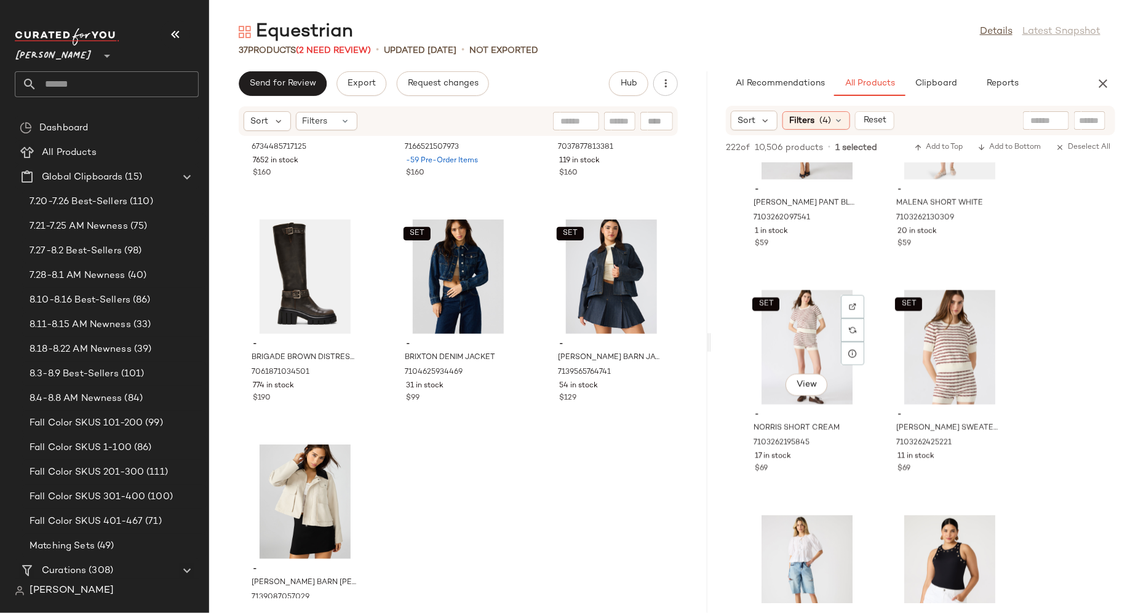
scroll to position [14154, 0]
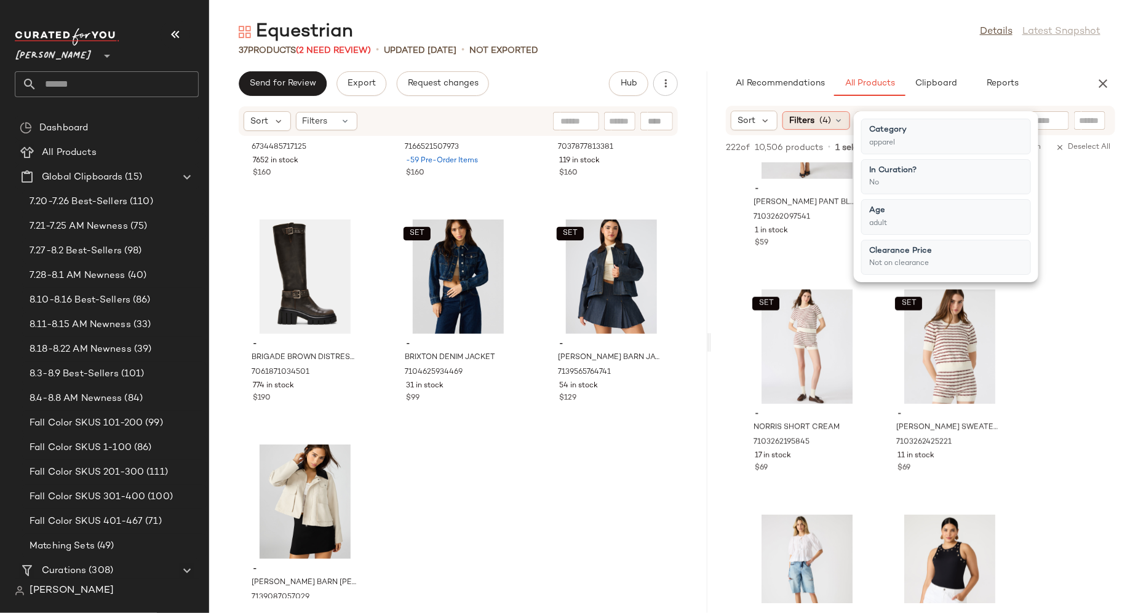
click at [839, 123] on icon at bounding box center [838, 121] width 10 height 10
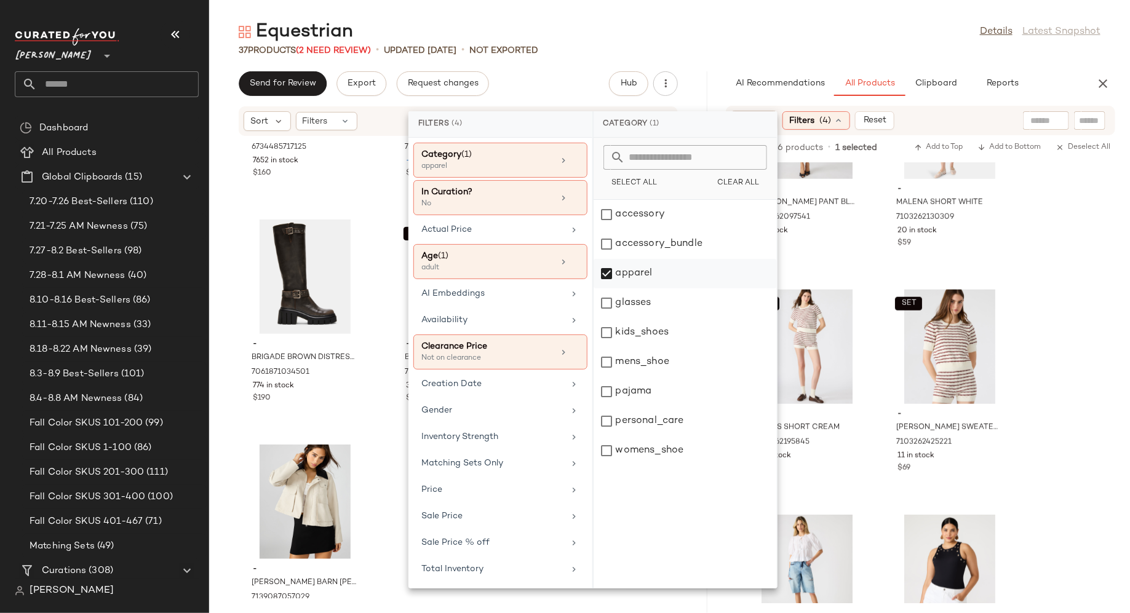
click at [609, 288] on div "apparel" at bounding box center [684, 303] width 183 height 30
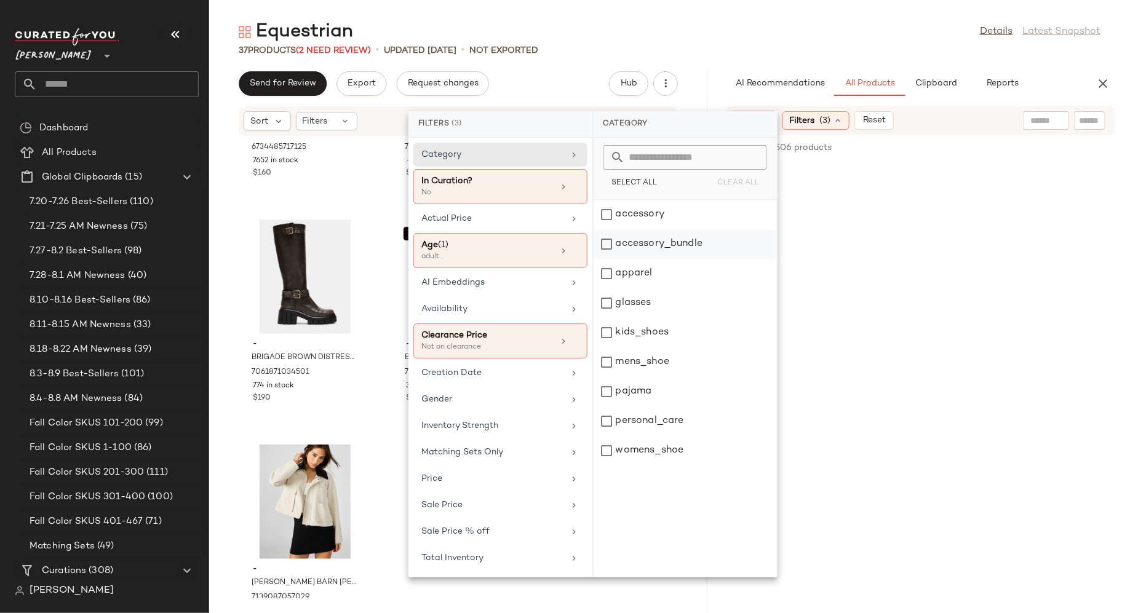
click at [608, 259] on div "accessory_bundle" at bounding box center [684, 274] width 183 height 30
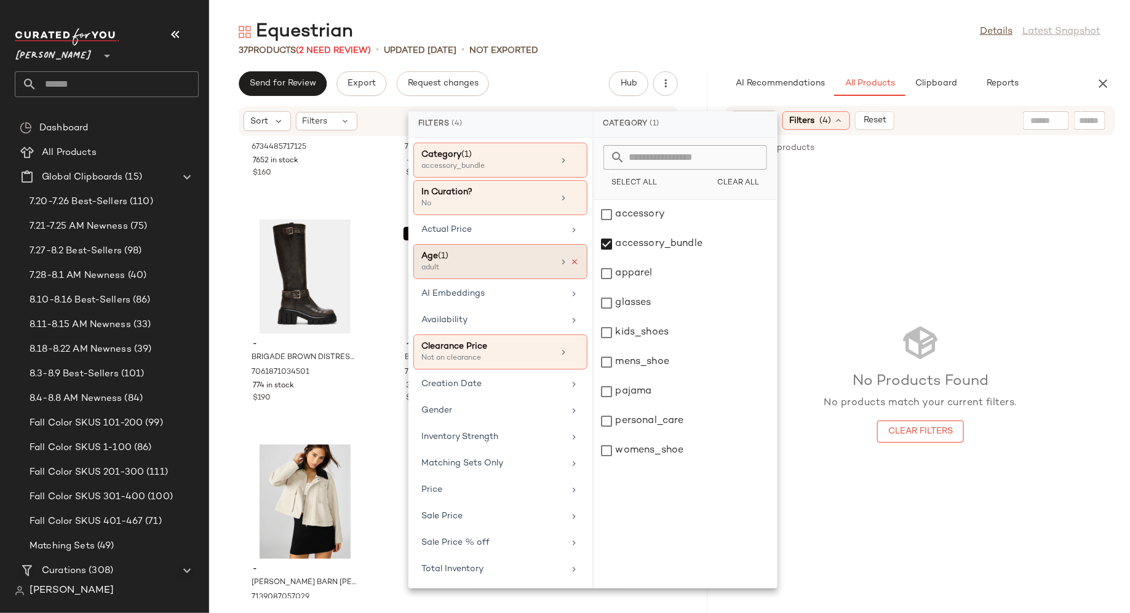
click at [575, 261] on icon at bounding box center [575, 262] width 9 height 9
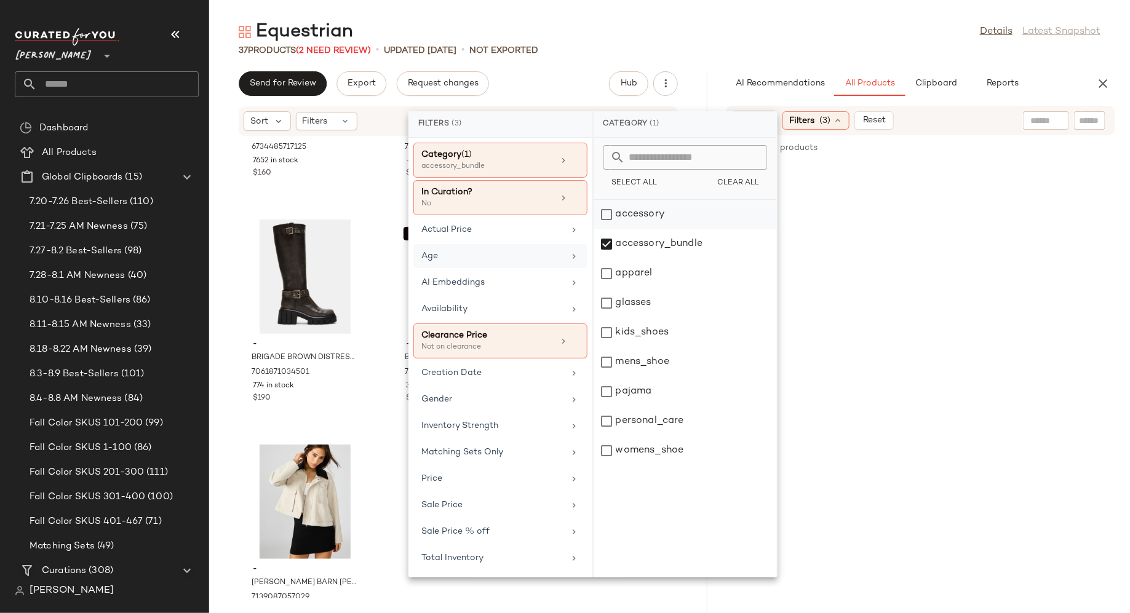
click at [609, 229] on div "accessory" at bounding box center [684, 244] width 183 height 30
click at [607, 259] on div "accessory_bundle" at bounding box center [684, 274] width 183 height 30
click at [1106, 82] on icon "button" at bounding box center [1102, 83] width 15 height 15
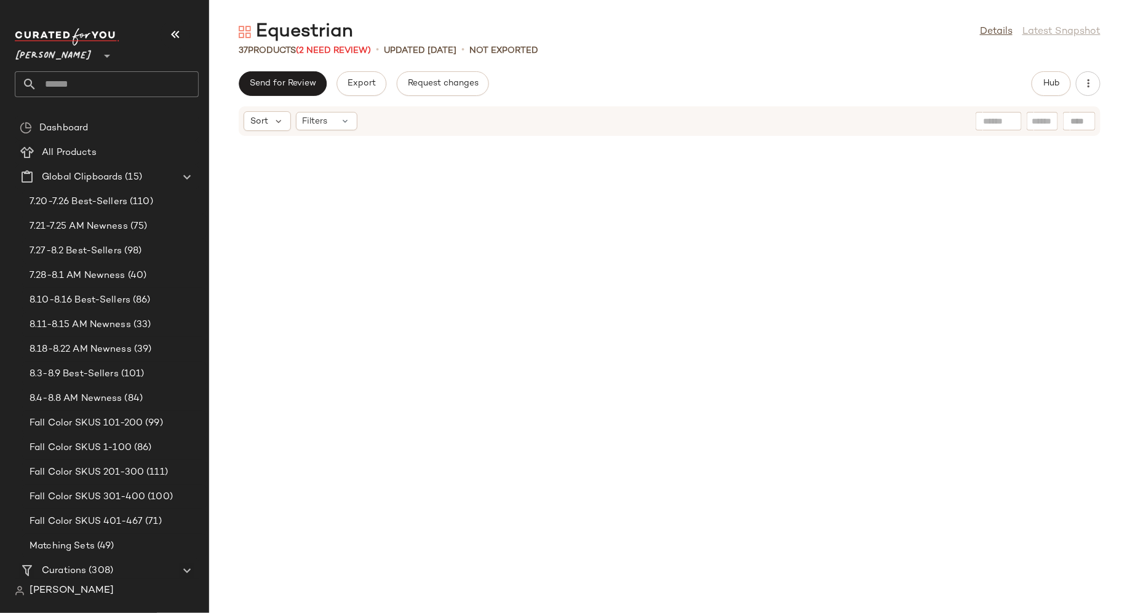
scroll to position [909, 0]
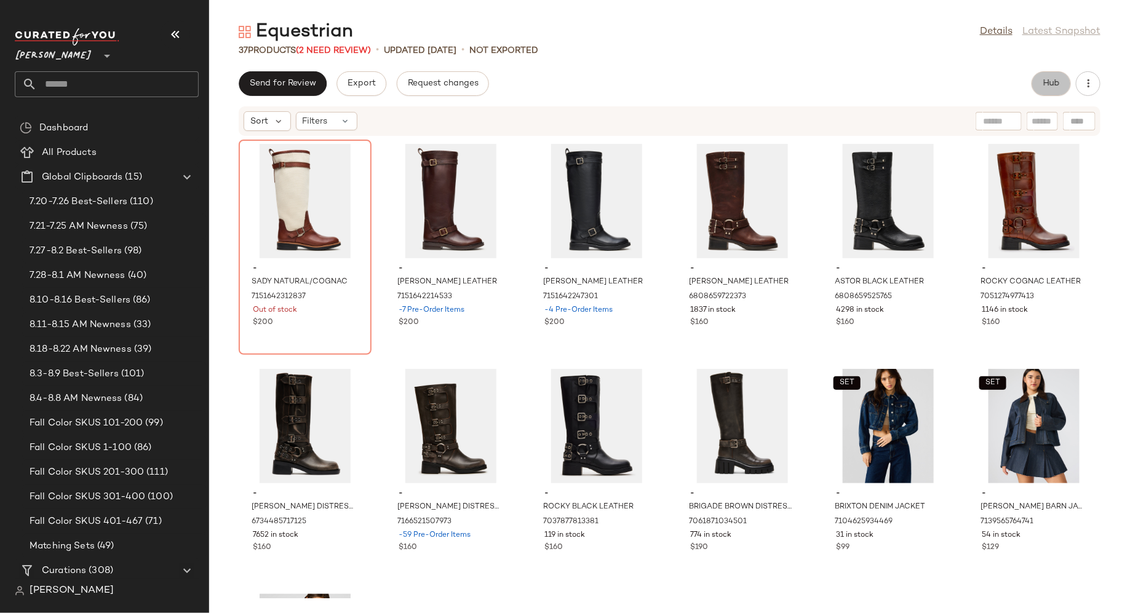
click at [1042, 89] on button "Hub" at bounding box center [1050, 83] width 39 height 25
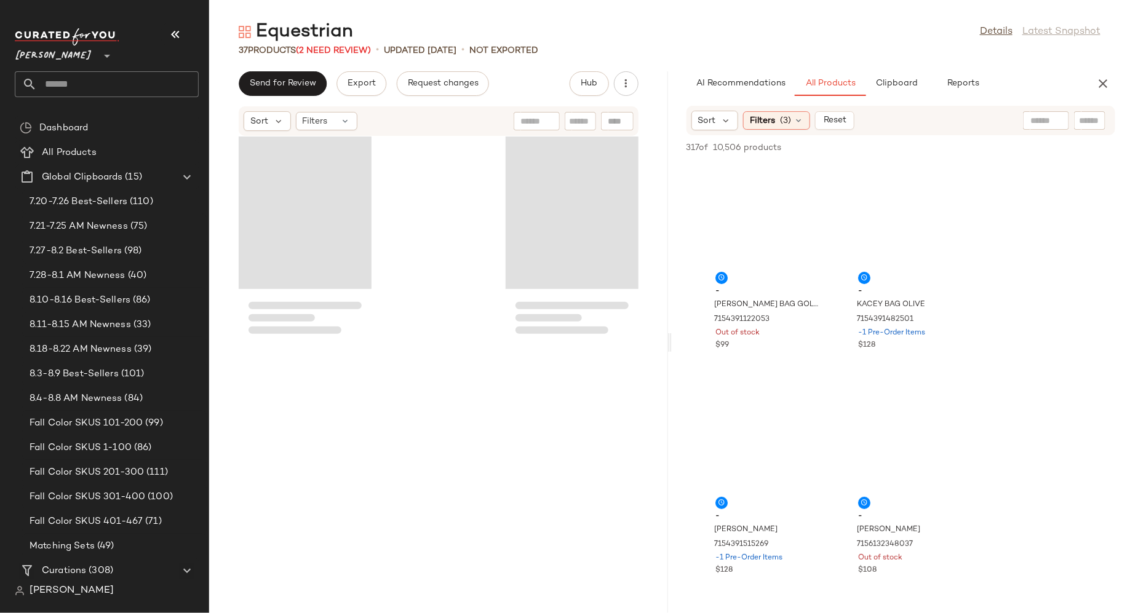
scroll to position [2476, 0]
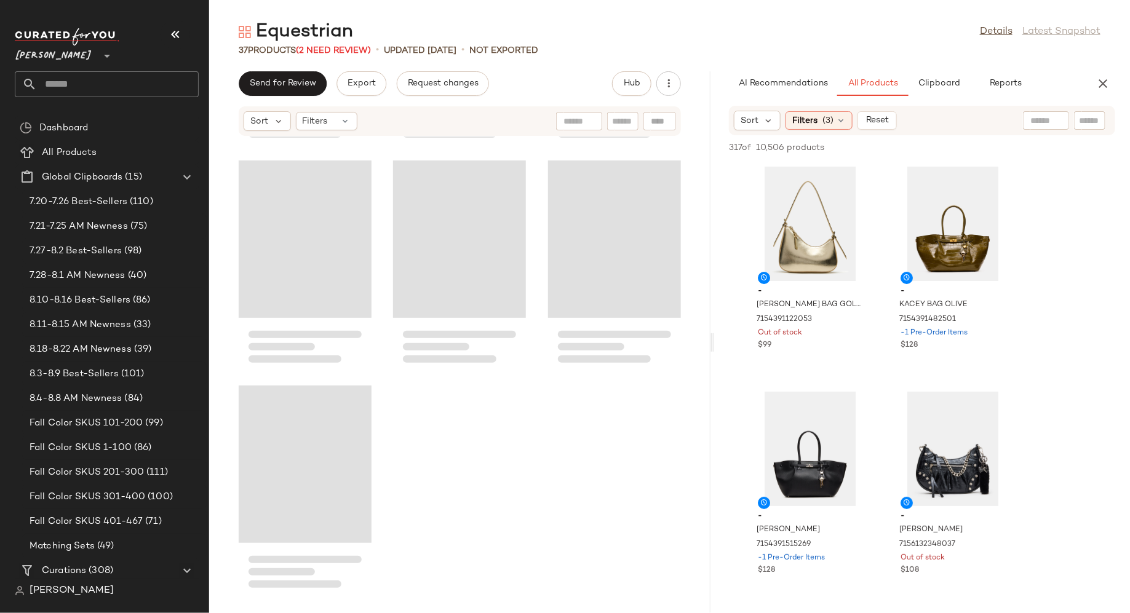
drag, startPoint x: 668, startPoint y: 341, endPoint x: 714, endPoint y: 343, distance: 45.5
click at [714, 343] on div "Equestrian Details Latest Snapshot 37 Products (2 Need Review) • updated Aug 20…" at bounding box center [669, 316] width 921 height 593
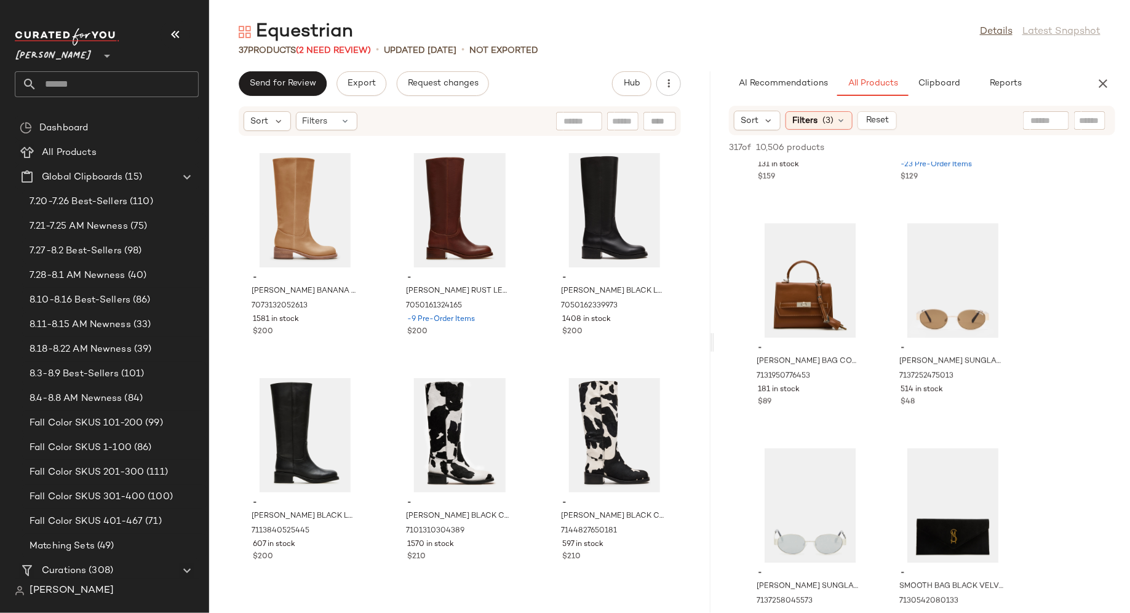
scroll to position [6049, 0]
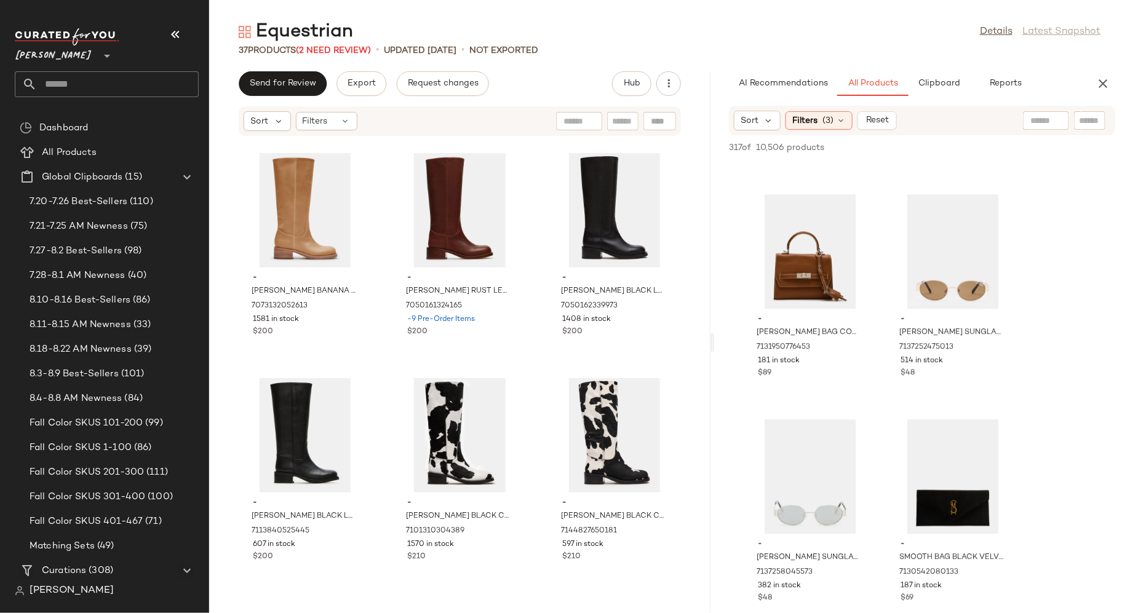
click at [1082, 130] on div "Sort Filters (3) Reset" at bounding box center [922, 121] width 386 height 30
click at [1082, 127] on input "text" at bounding box center [1090, 120] width 22 height 13
type input "**********"
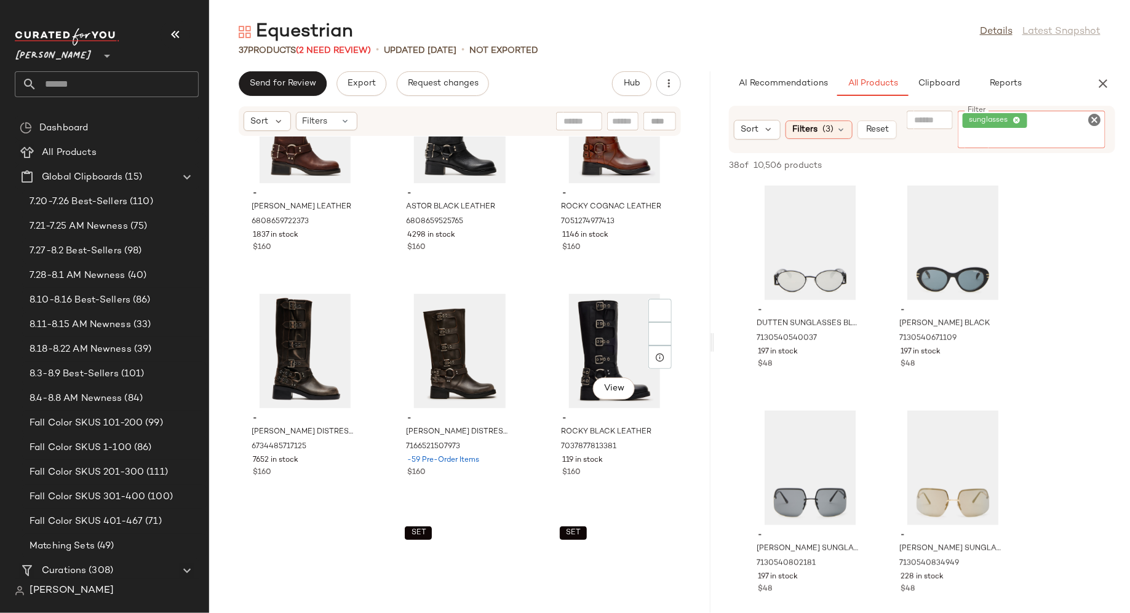
scroll to position [2466, 0]
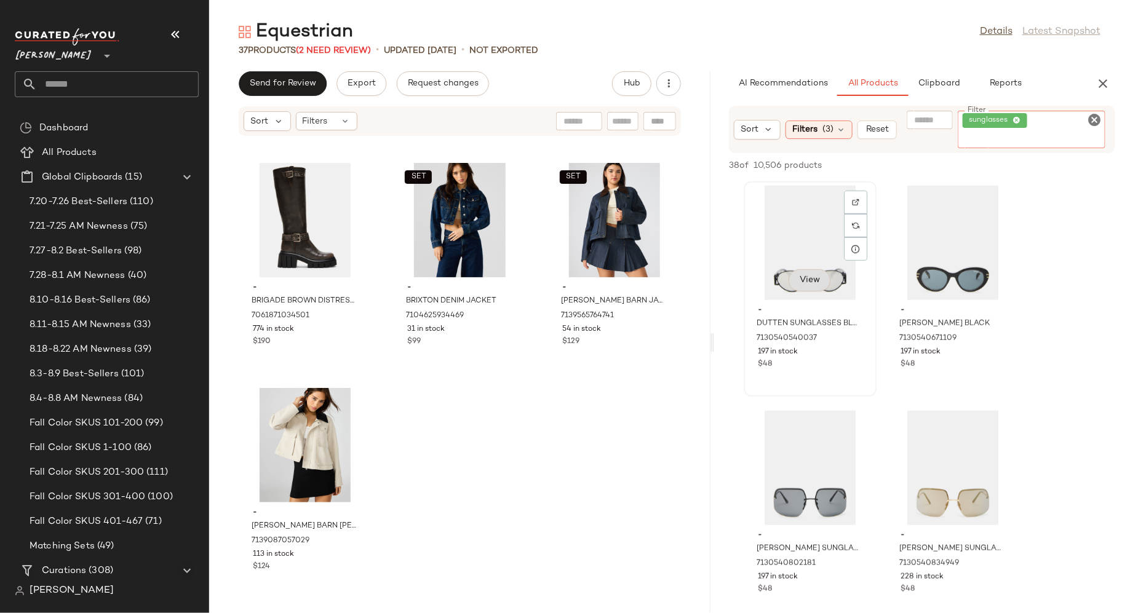
click at [814, 279] on div "View" at bounding box center [810, 243] width 124 height 114
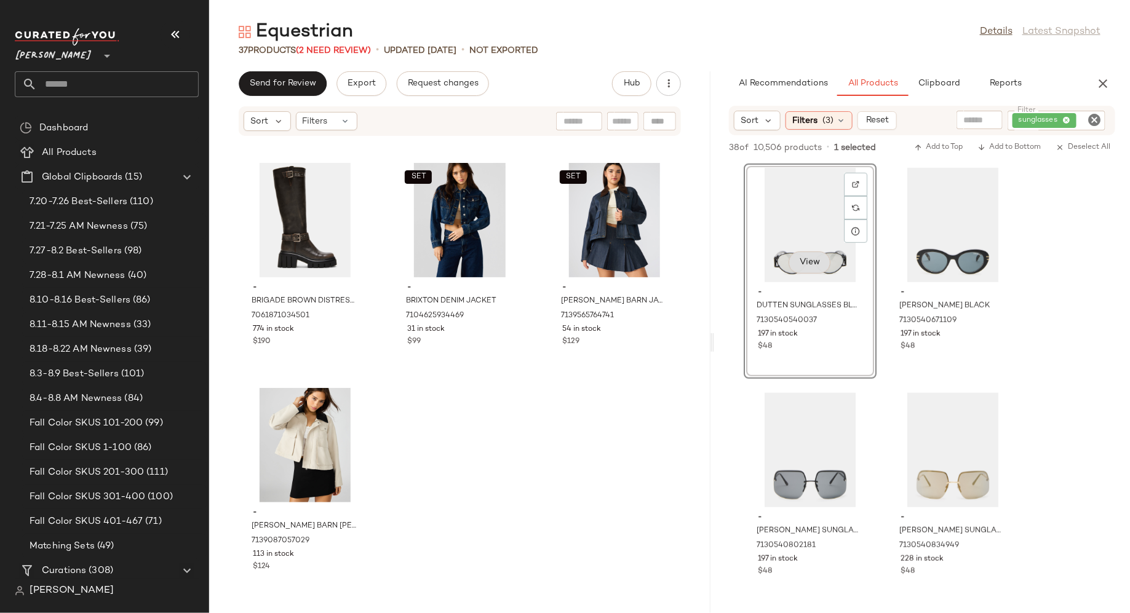
click at [814, 263] on span "View" at bounding box center [809, 263] width 21 height 10
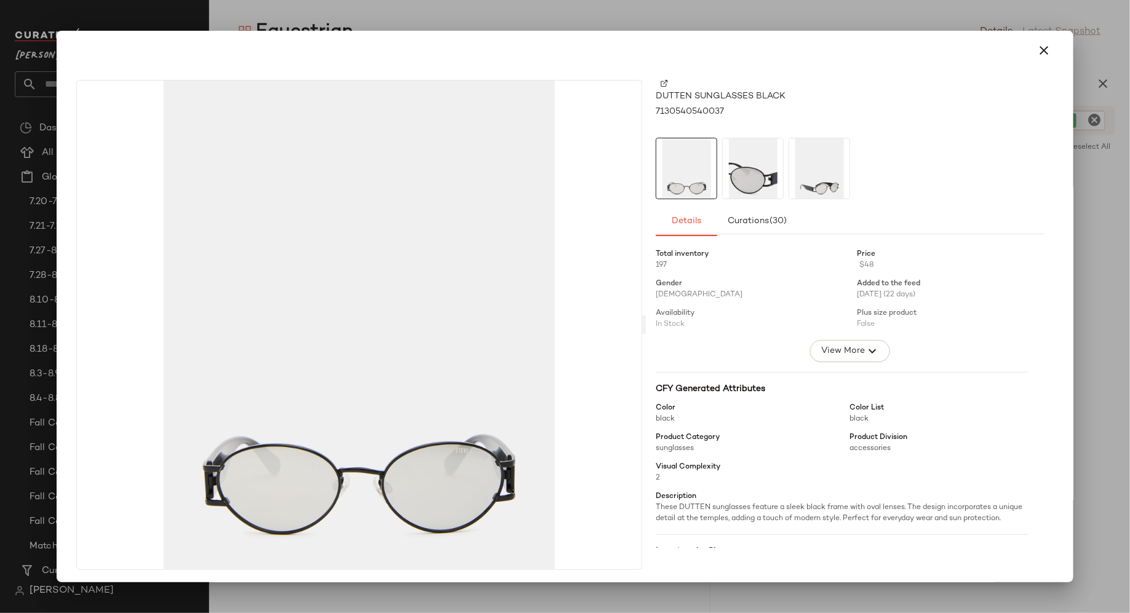
click at [750, 186] on img at bounding box center [753, 168] width 60 height 60
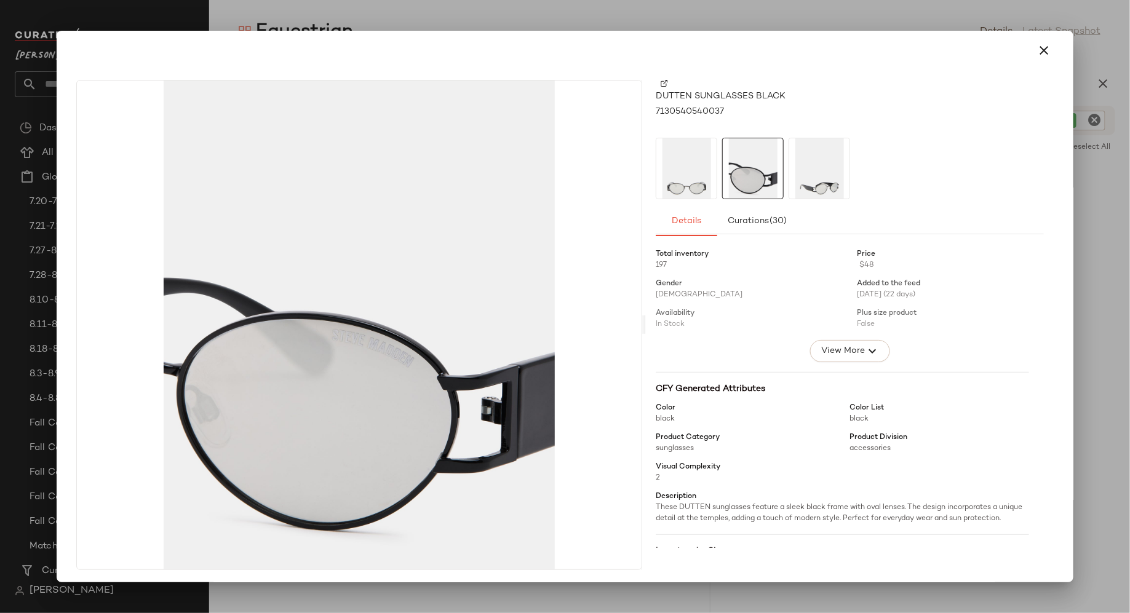
click at [822, 168] on img at bounding box center [819, 168] width 60 height 60
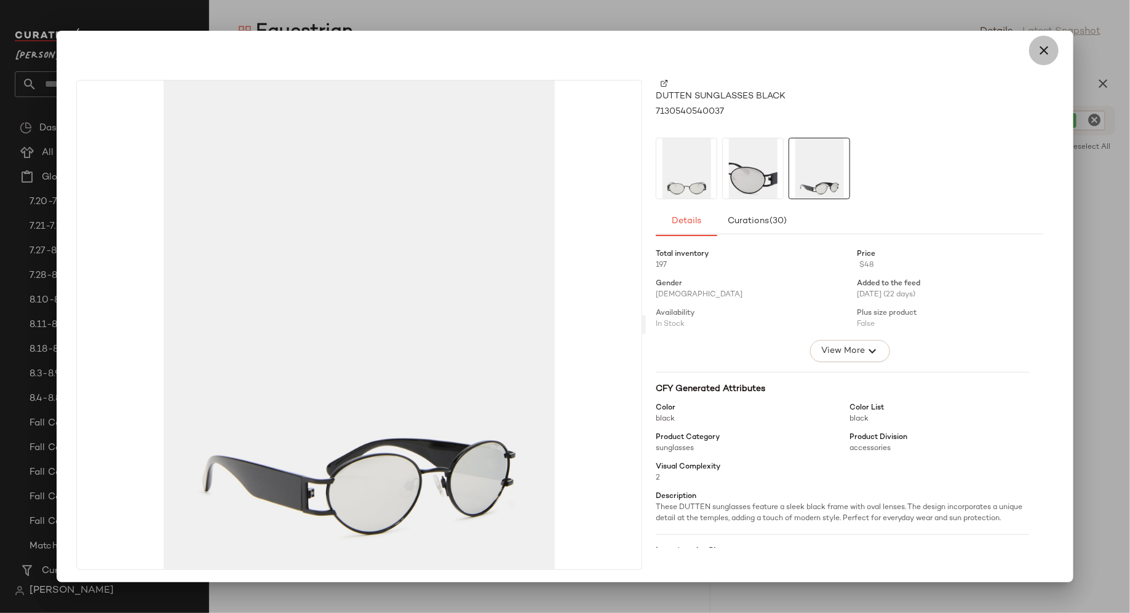
click at [1039, 54] on icon "button" at bounding box center [1043, 50] width 15 height 15
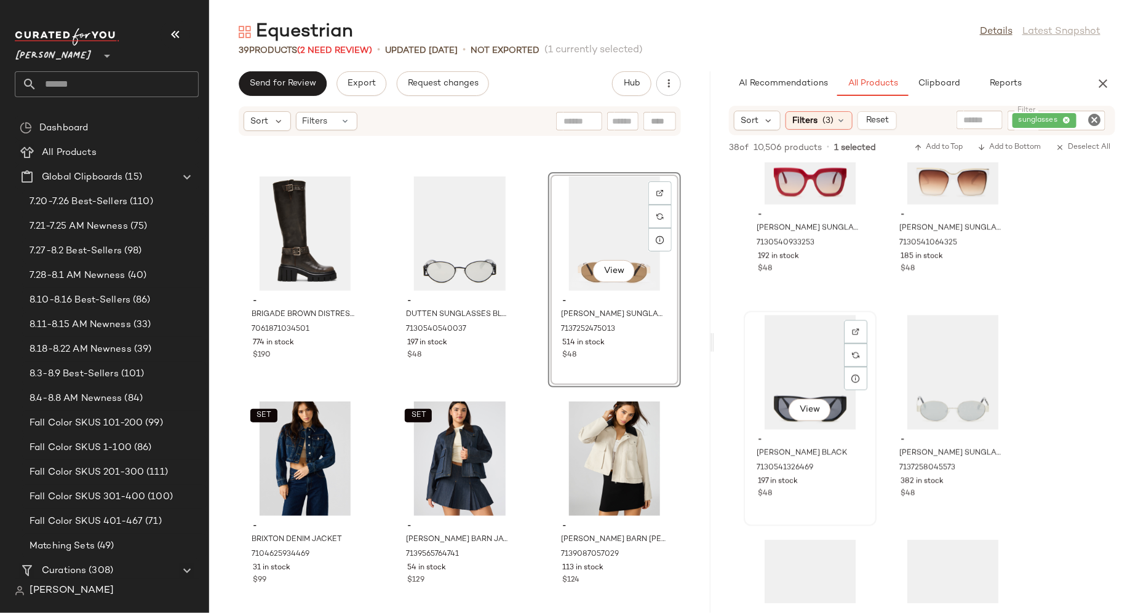
scroll to position [978, 0]
click at [610, 271] on span "View" at bounding box center [613, 271] width 21 height 10
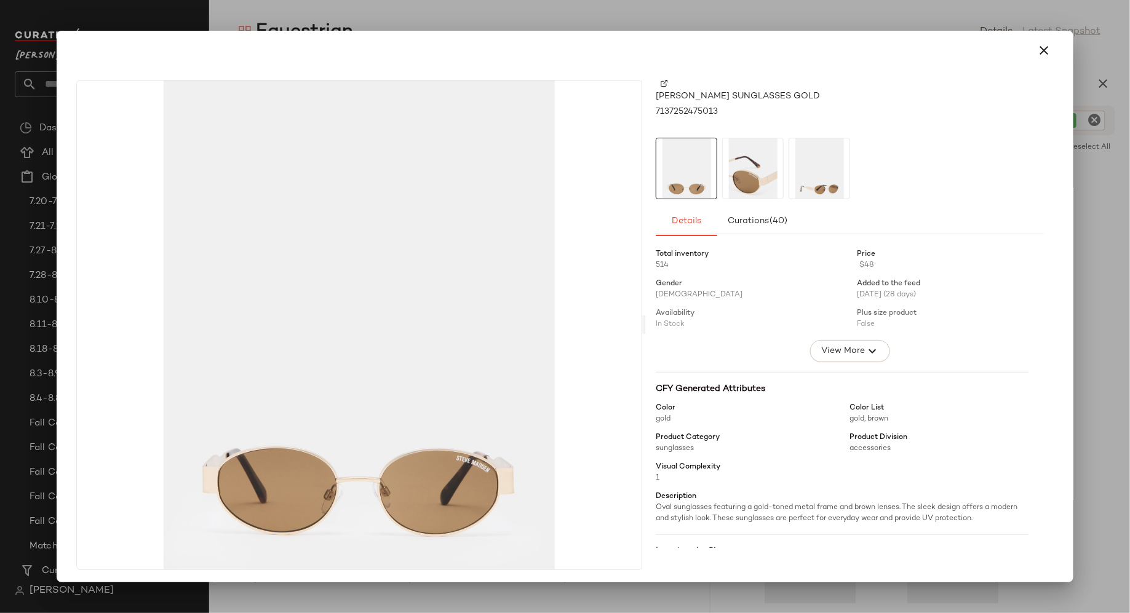
click at [751, 173] on img at bounding box center [753, 168] width 60 height 60
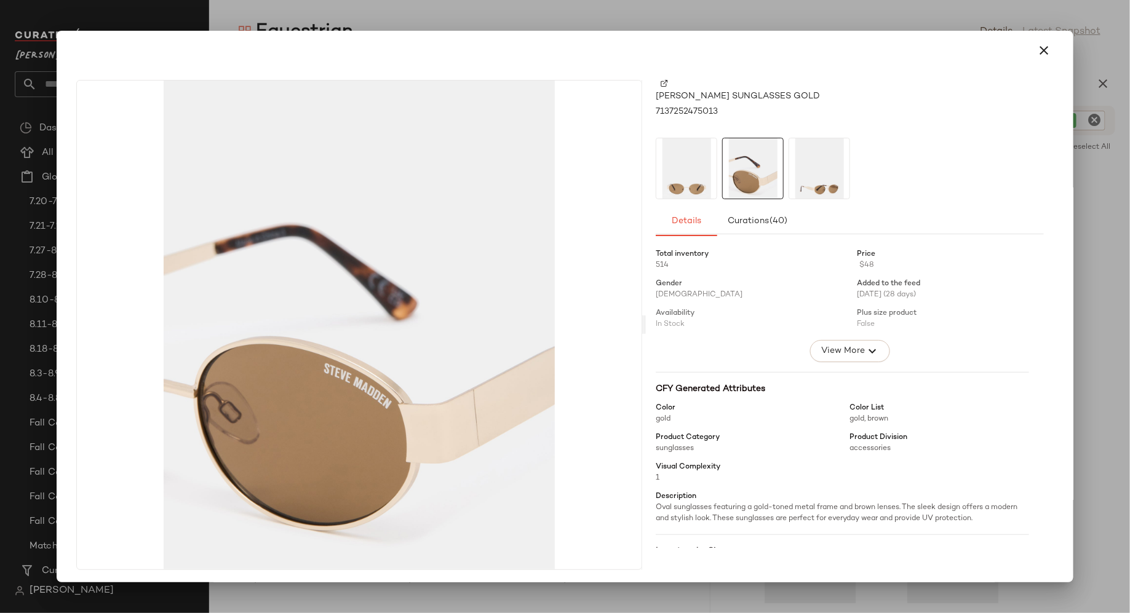
click at [828, 167] on img at bounding box center [819, 168] width 60 height 60
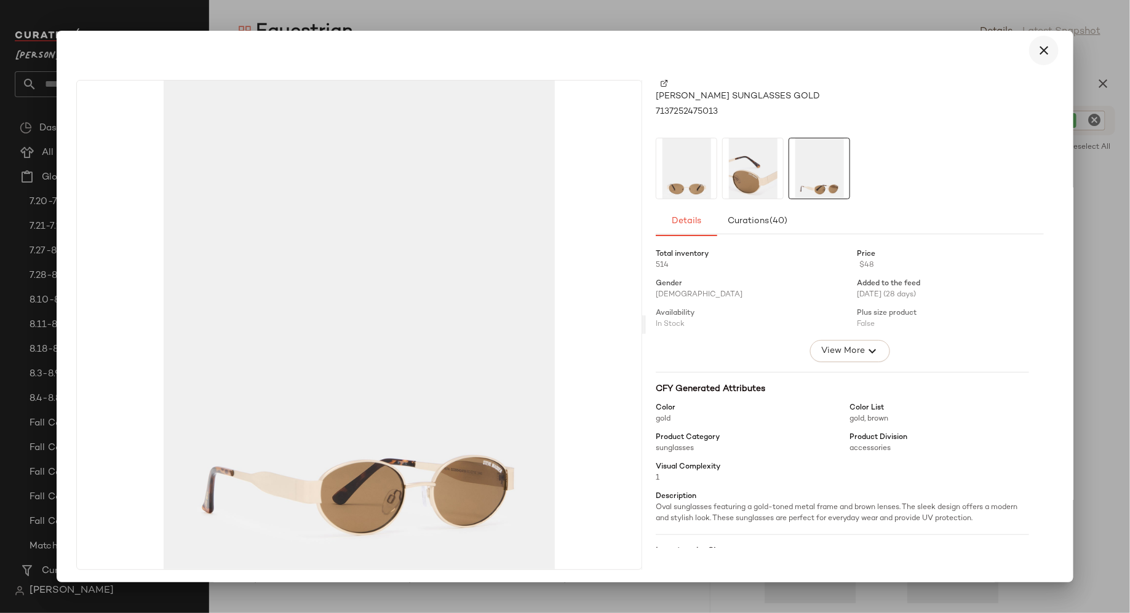
click at [1036, 46] on icon "button" at bounding box center [1043, 50] width 15 height 15
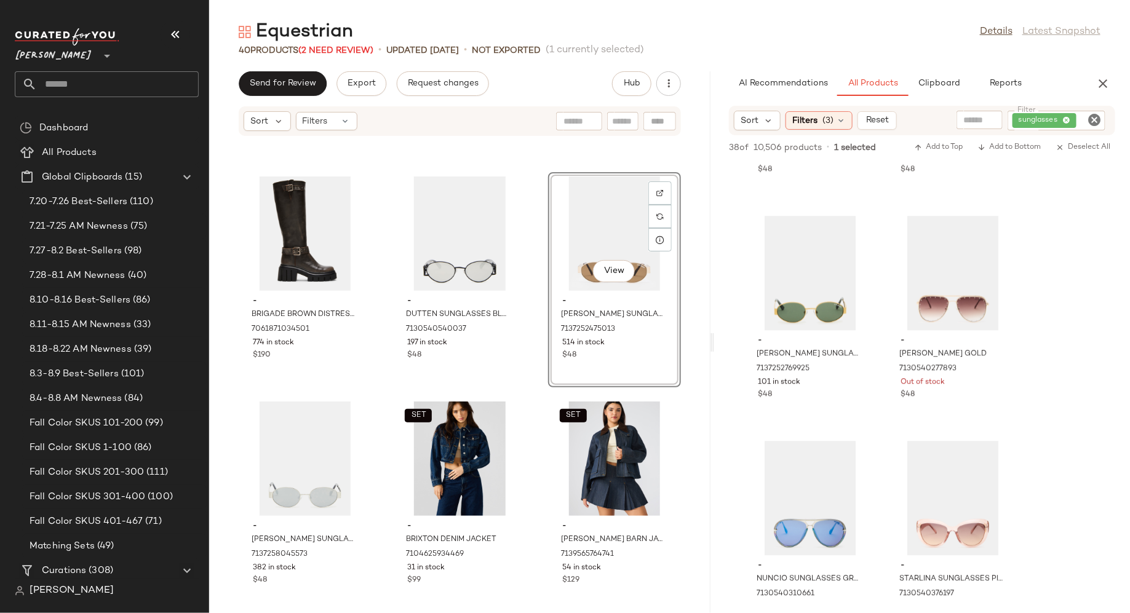
scroll to position [1530, 0]
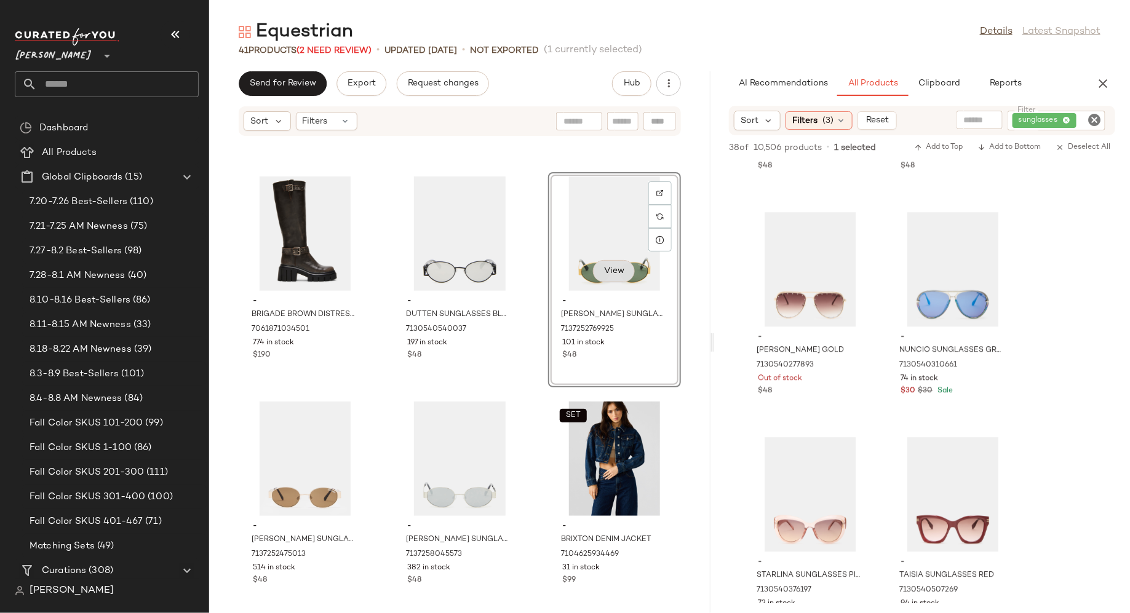
click at [609, 266] on span "View" at bounding box center [613, 271] width 21 height 10
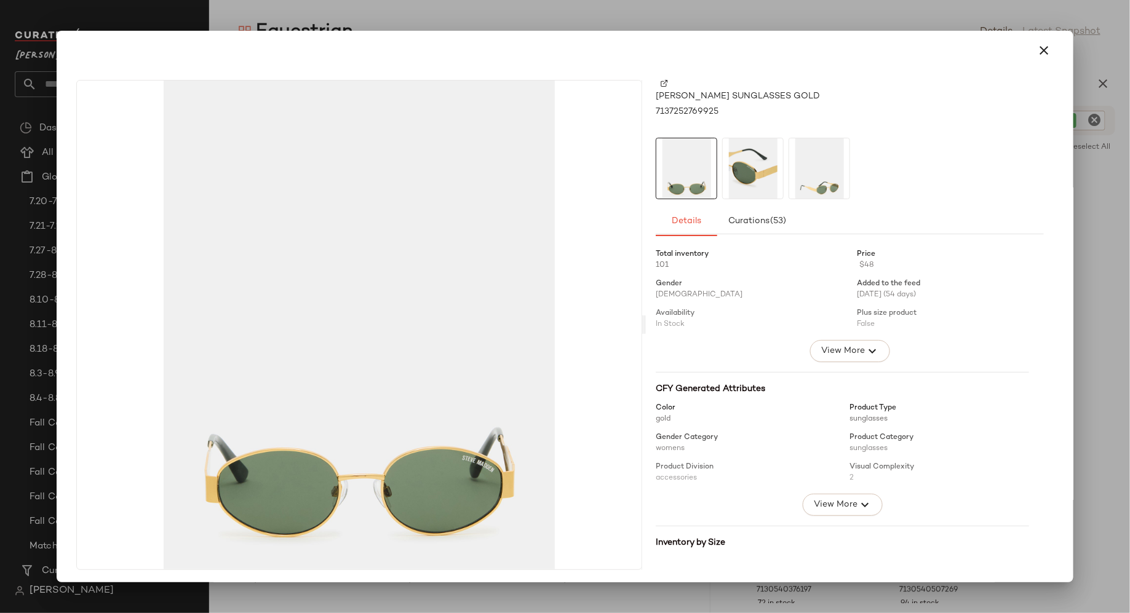
click at [745, 180] on img at bounding box center [753, 168] width 60 height 60
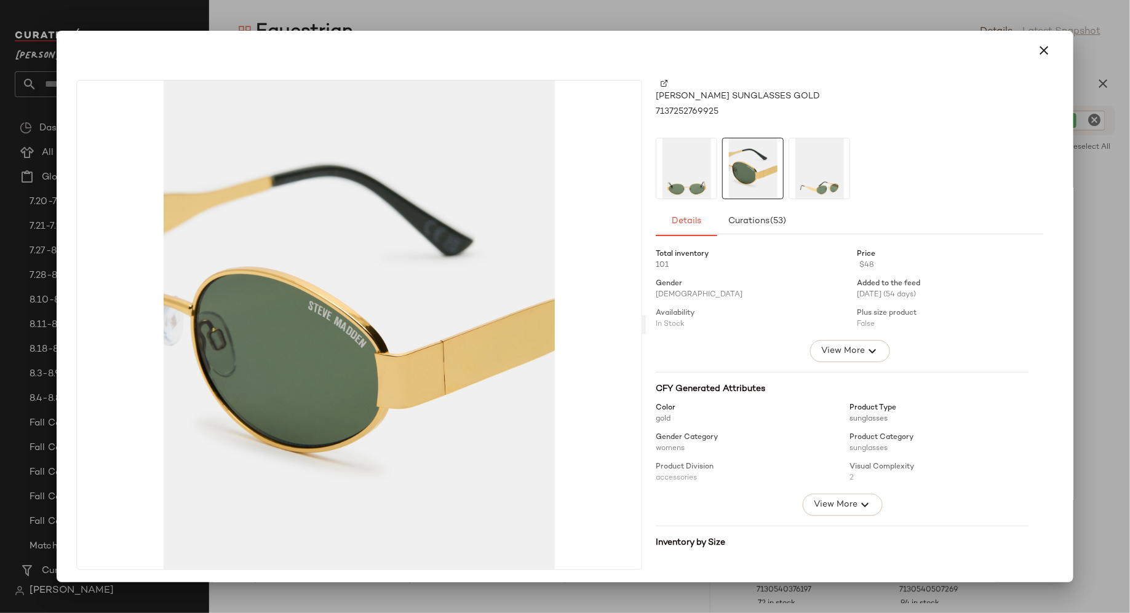
click at [825, 164] on img at bounding box center [819, 168] width 60 height 60
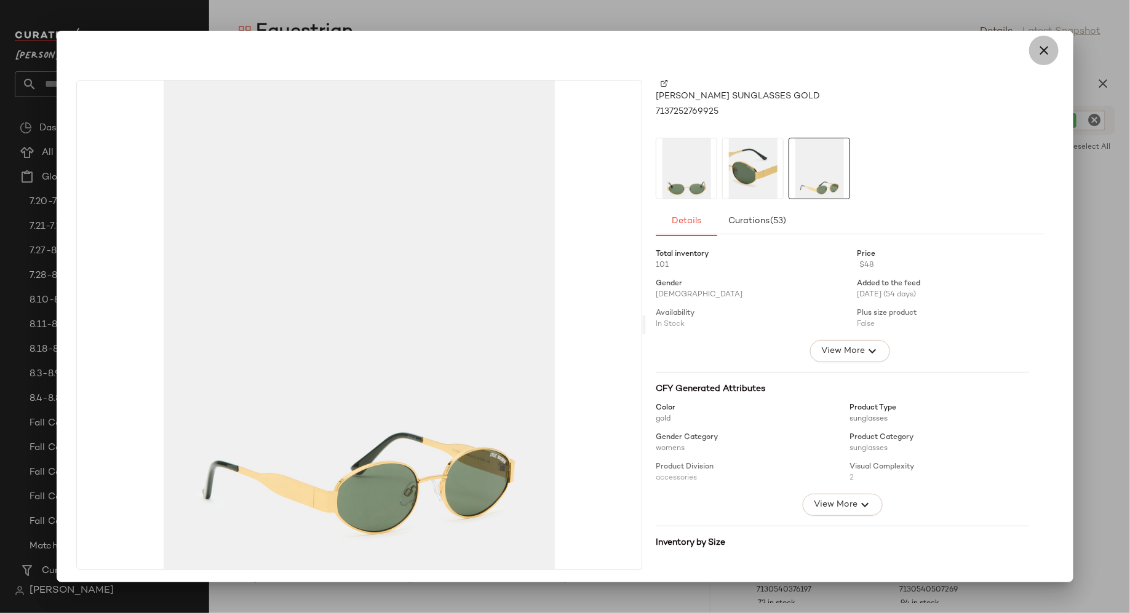
click at [1042, 47] on icon "button" at bounding box center [1043, 50] width 15 height 15
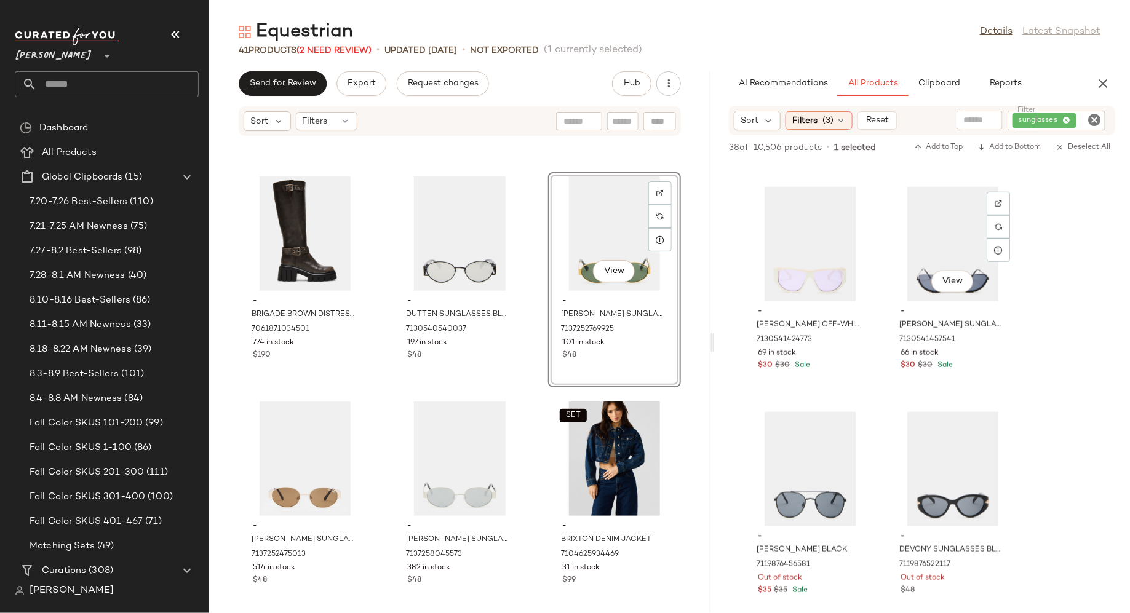
scroll to position [2928, 0]
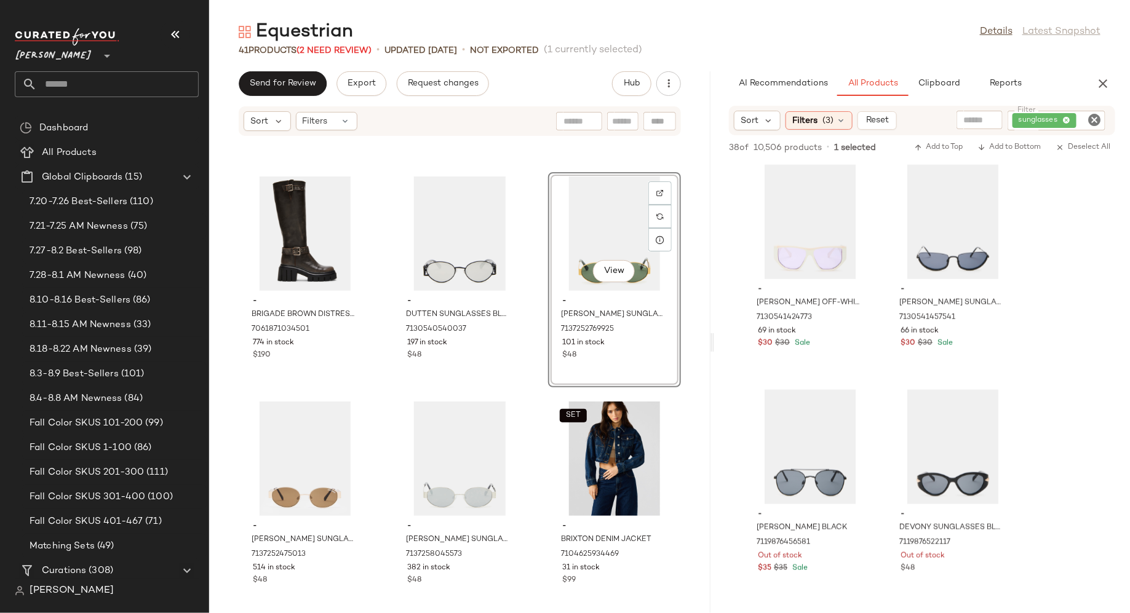
click at [1093, 119] on icon "Clear Filter" at bounding box center [1094, 120] width 15 height 15
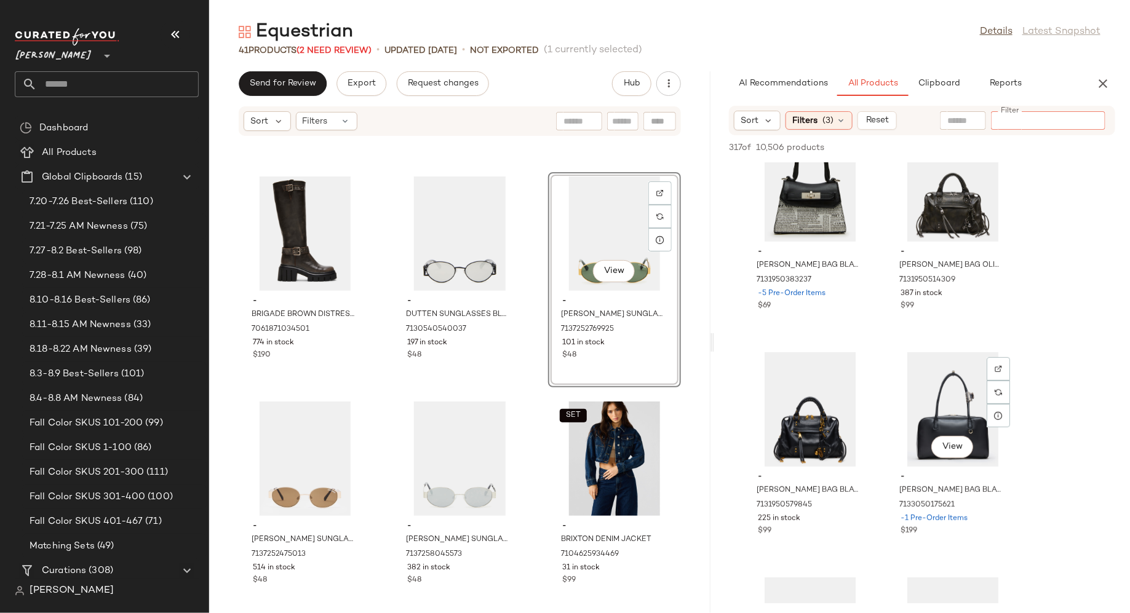
scroll to position [2516, 0]
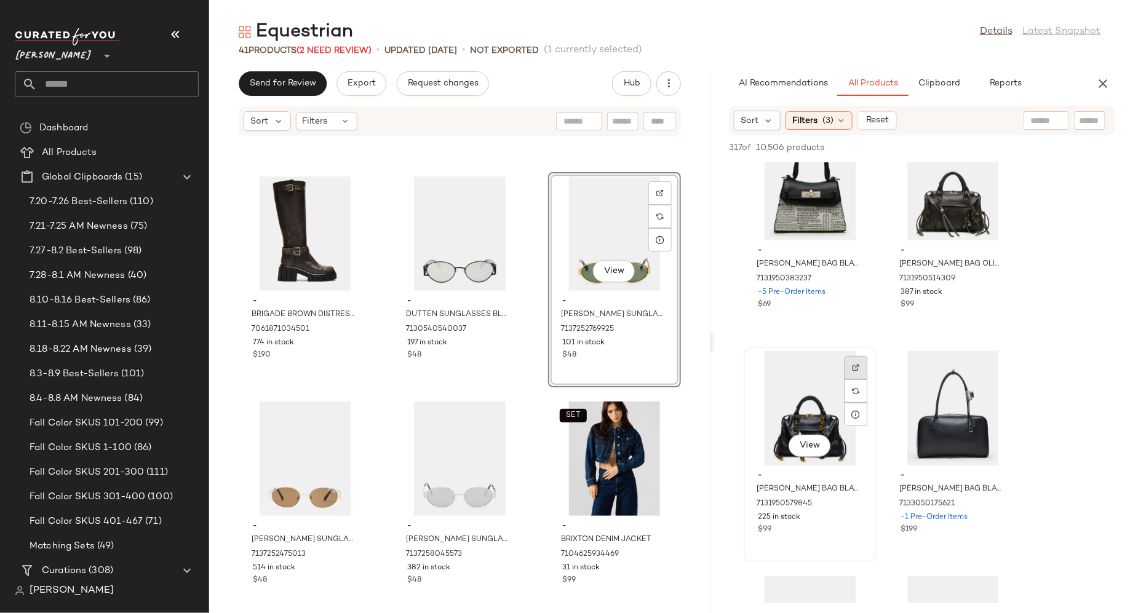
click at [860, 379] on div at bounding box center [855, 390] width 23 height 23
click at [462, 215] on div "View" at bounding box center [459, 233] width 124 height 114
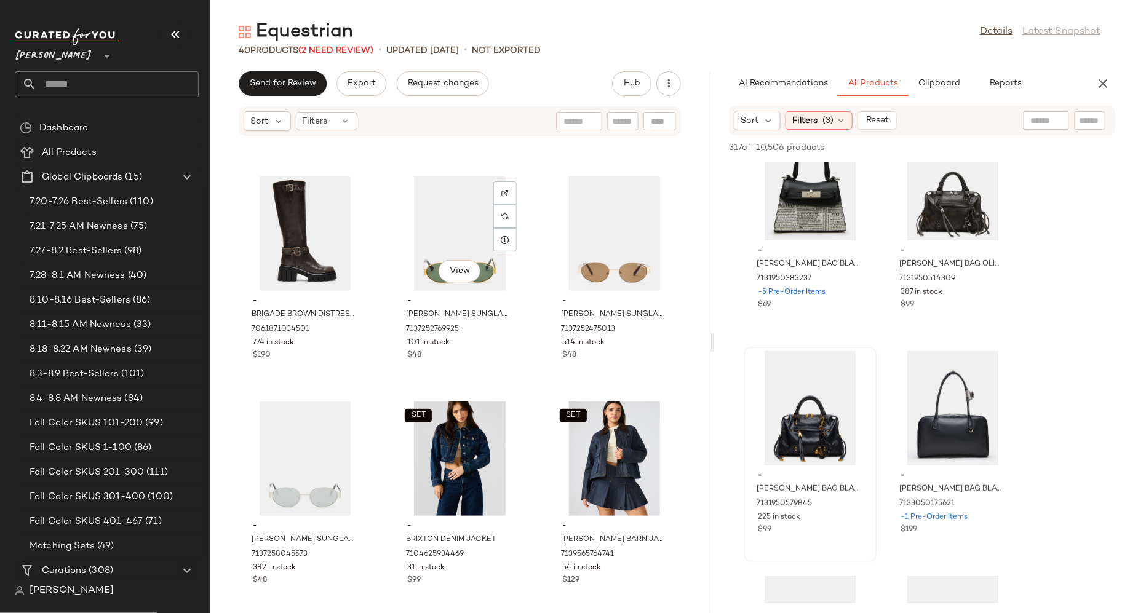
click at [462, 215] on div "View" at bounding box center [459, 233] width 124 height 114
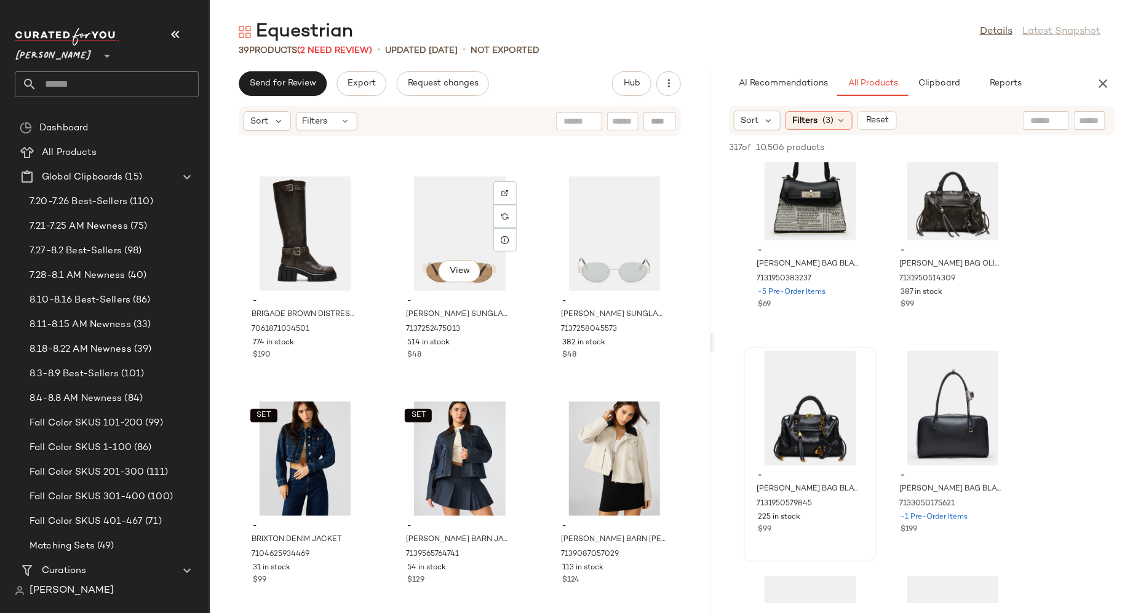
click at [462, 215] on div "View" at bounding box center [459, 233] width 124 height 114
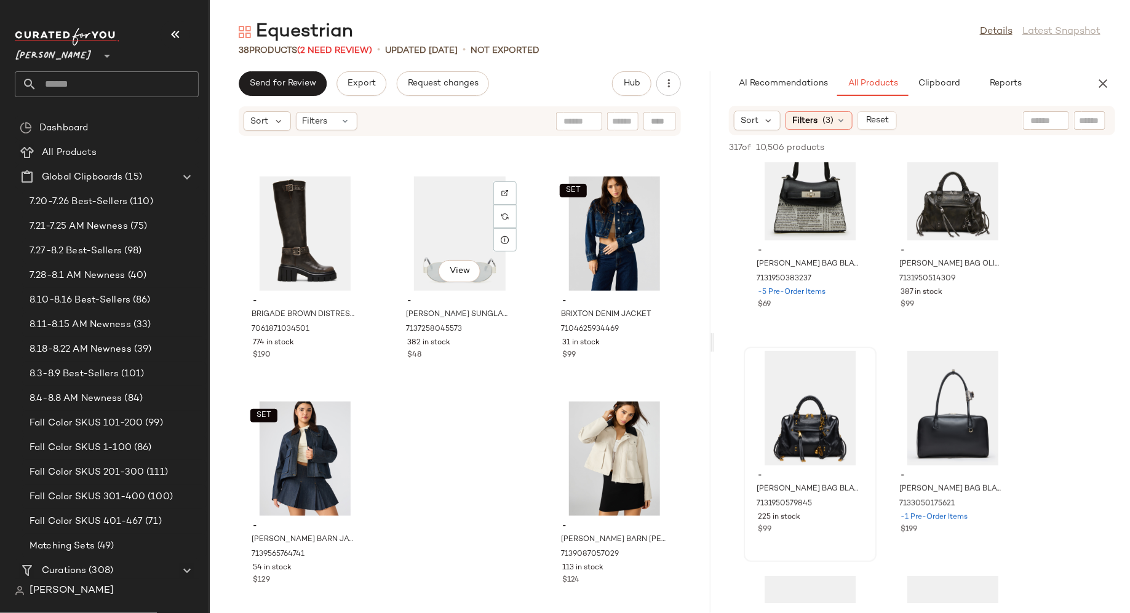
click at [462, 215] on div "View" at bounding box center [459, 233] width 124 height 114
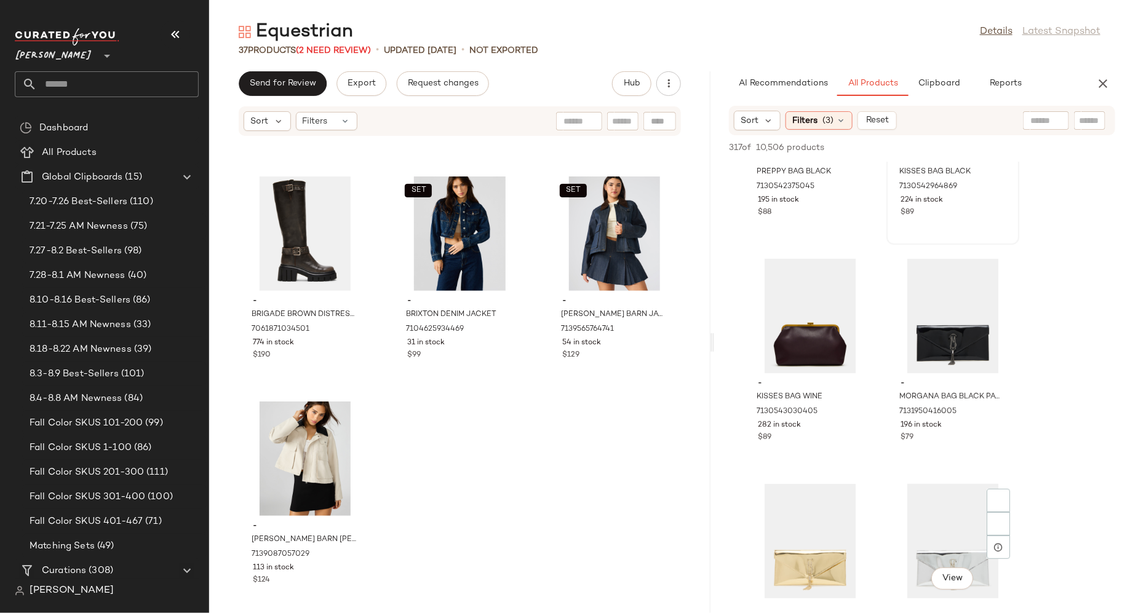
scroll to position [6928, 0]
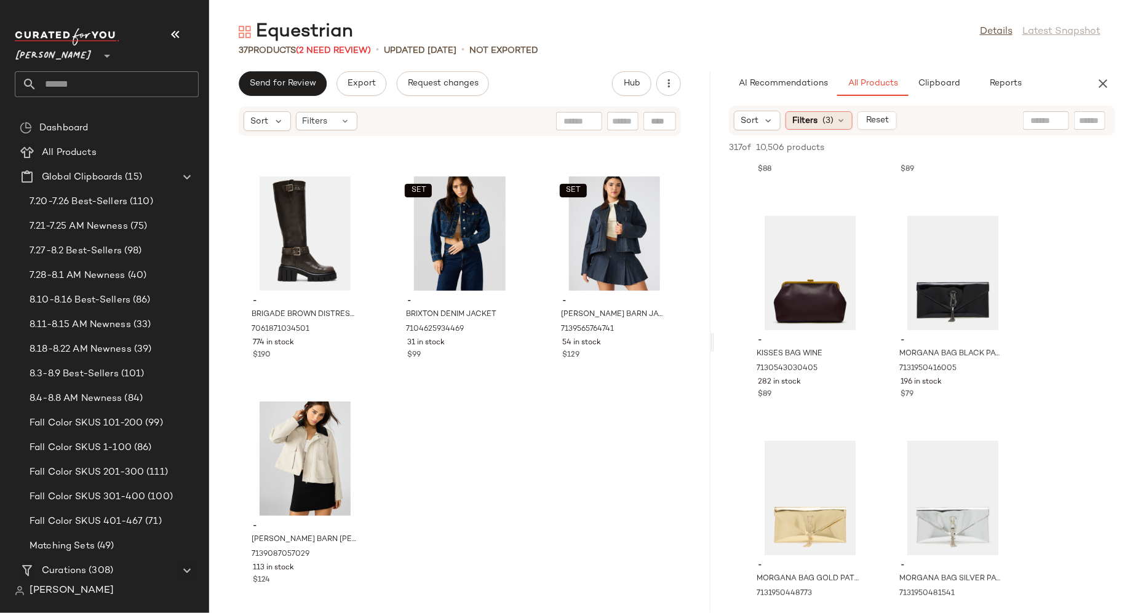
click at [838, 119] on icon at bounding box center [841, 121] width 10 height 10
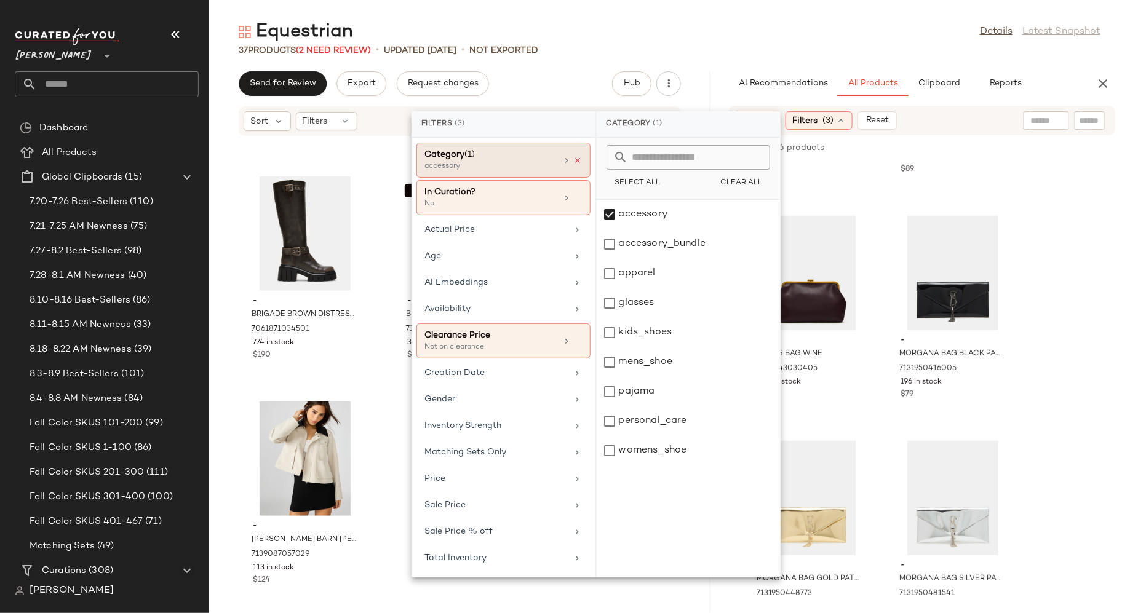
click at [577, 159] on icon at bounding box center [578, 160] width 9 height 9
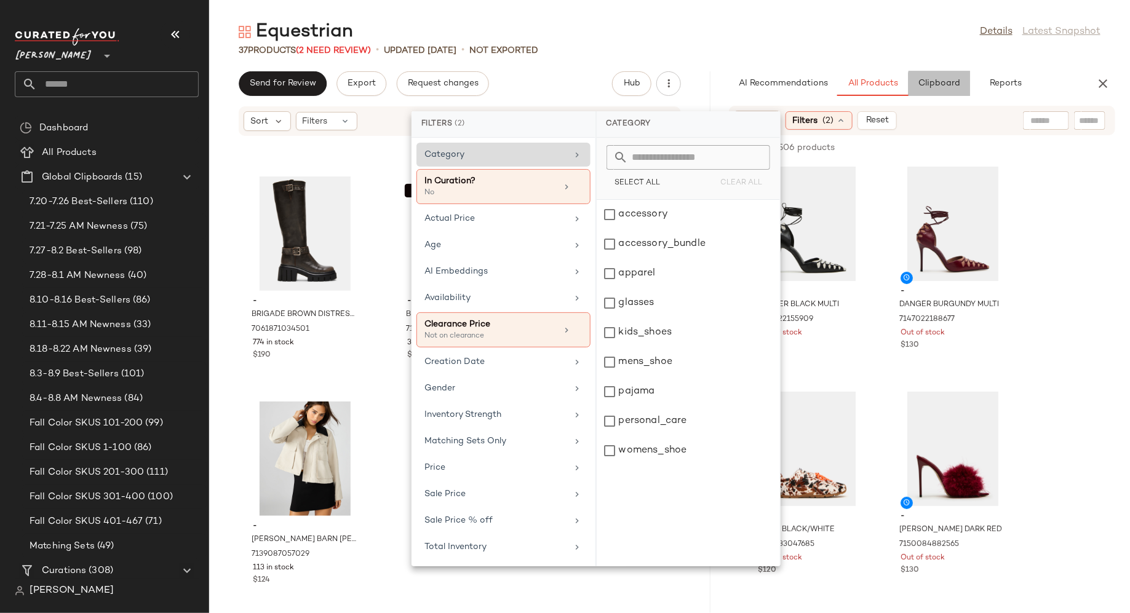
click at [951, 85] on span "Clipboard" at bounding box center [938, 84] width 42 height 10
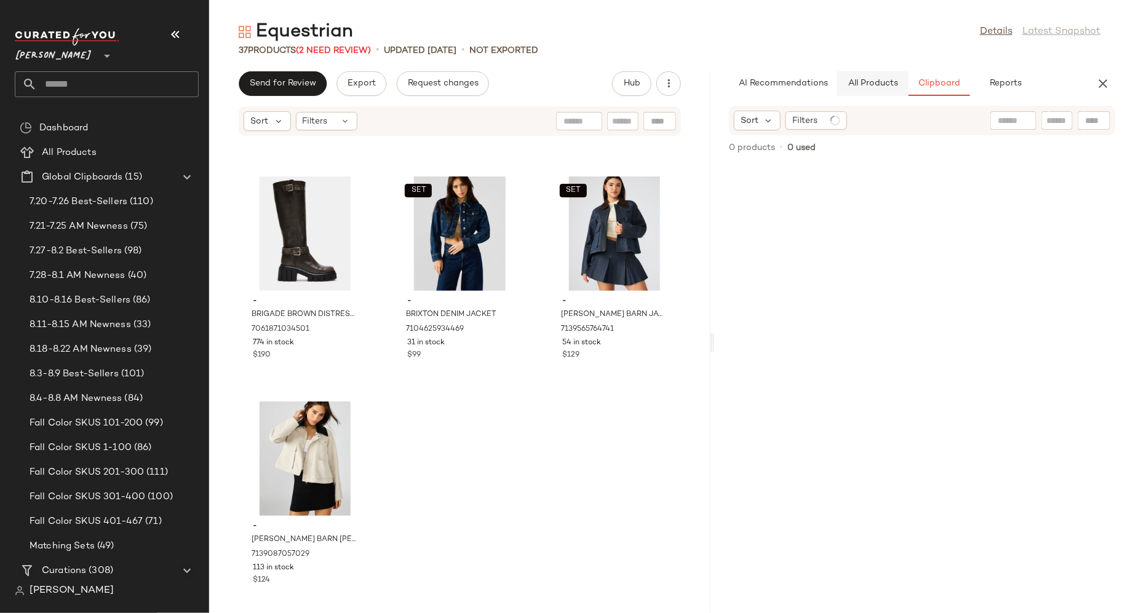
click at [880, 82] on span "All Products" at bounding box center [872, 84] width 50 height 10
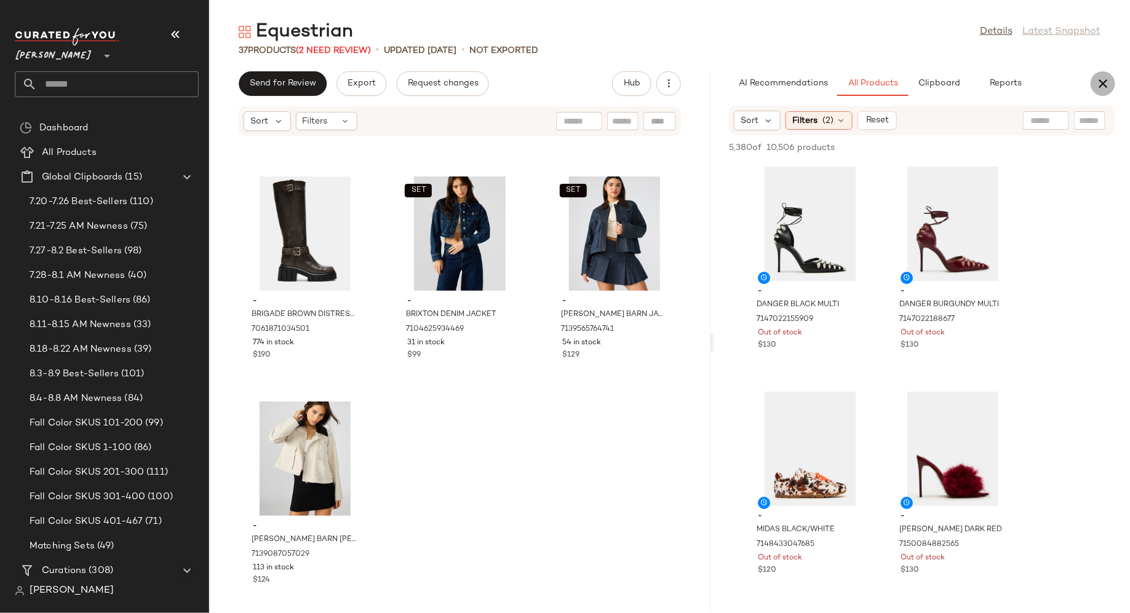
click at [1104, 79] on icon "button" at bounding box center [1102, 83] width 15 height 15
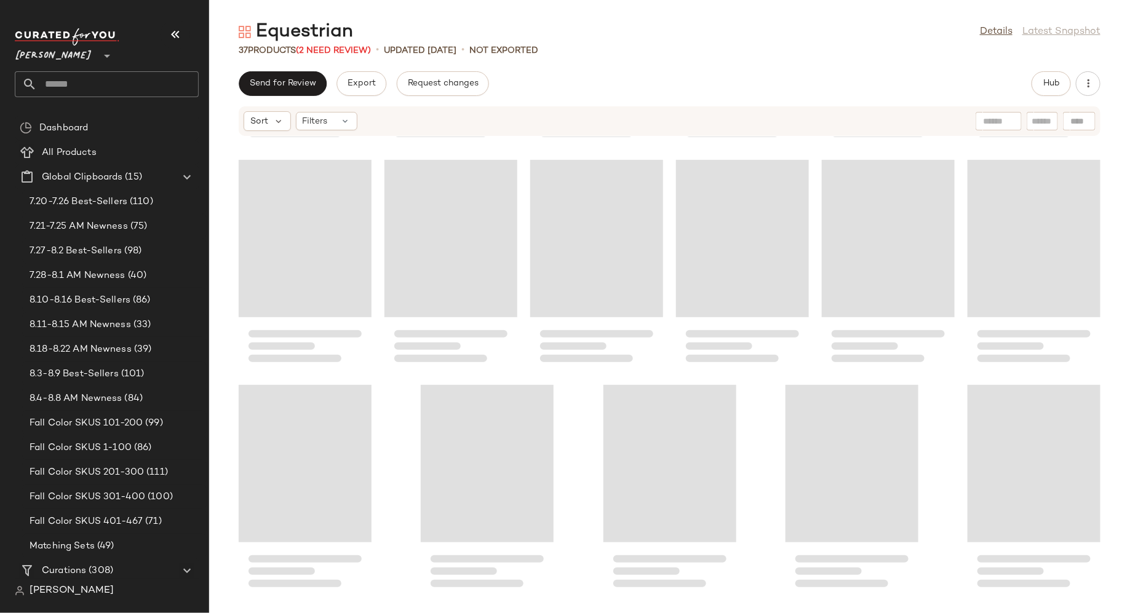
scroll to position [1116, 0]
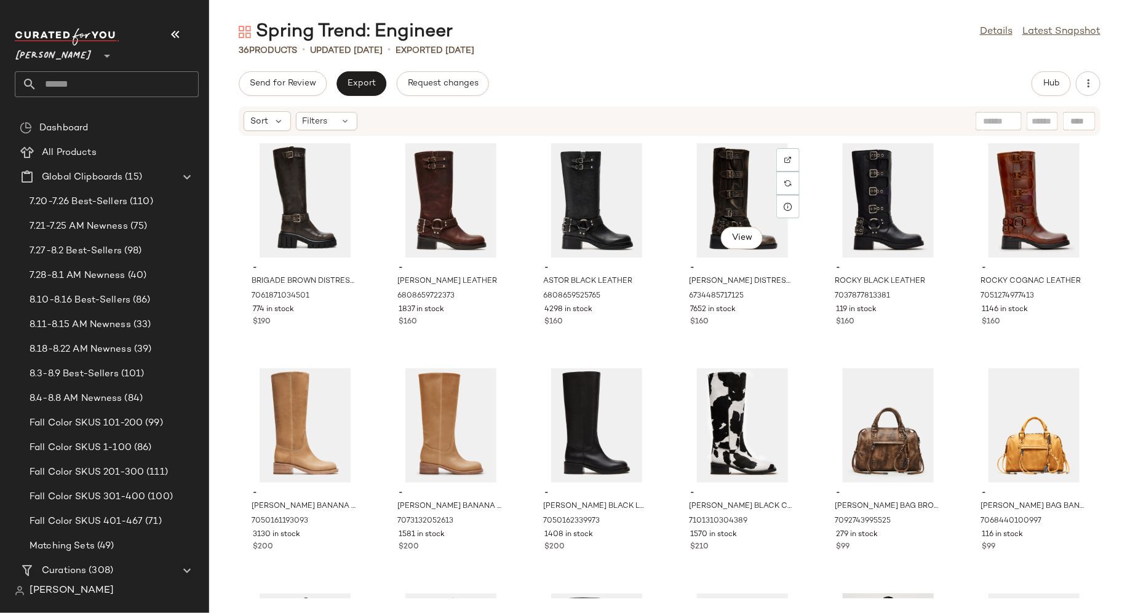
scroll to position [12, 0]
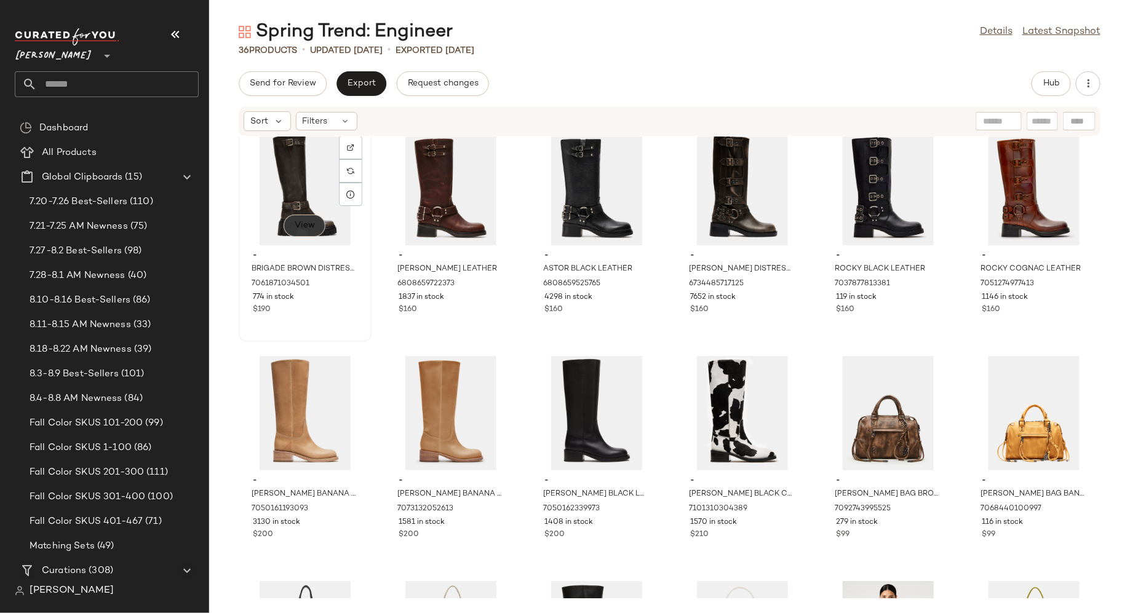
click at [307, 223] on span "View" at bounding box center [304, 226] width 21 height 10
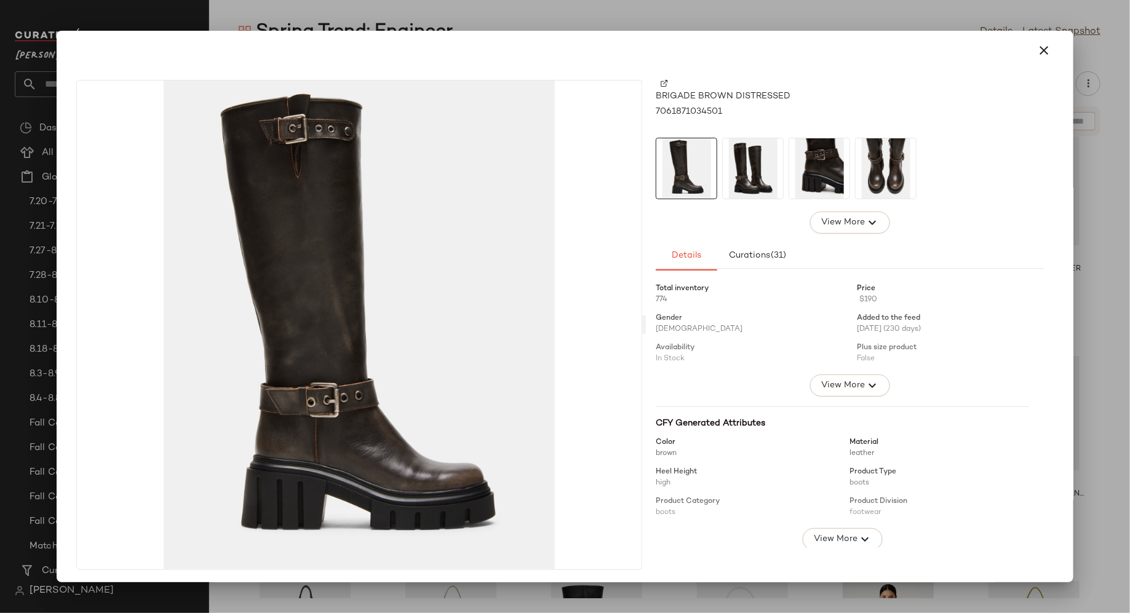
click at [746, 169] on img at bounding box center [753, 168] width 60 height 60
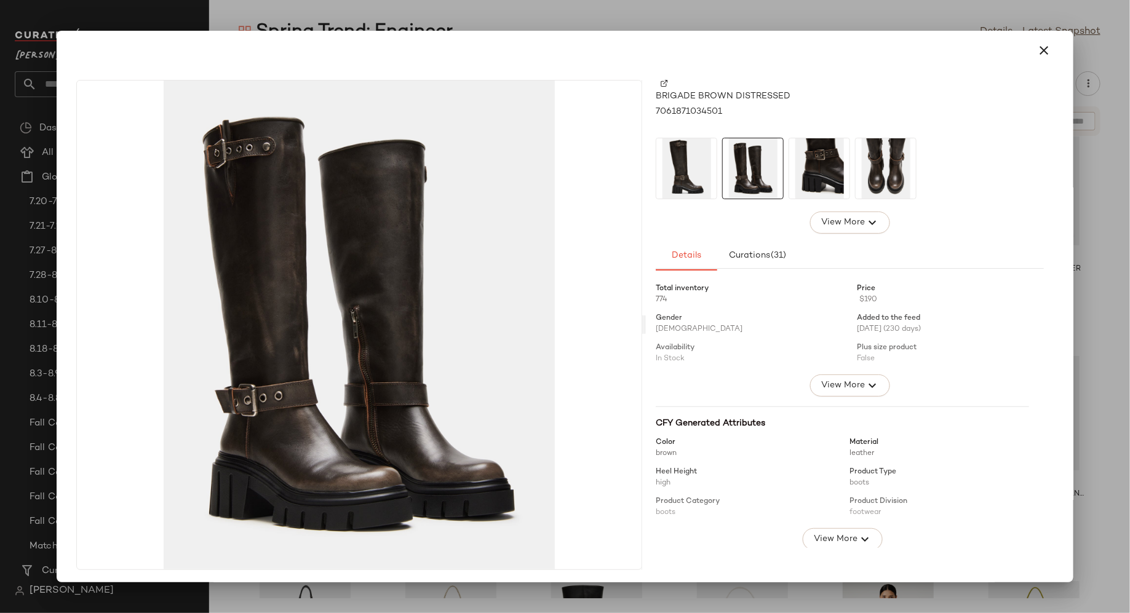
click at [796, 173] on img at bounding box center [819, 168] width 60 height 60
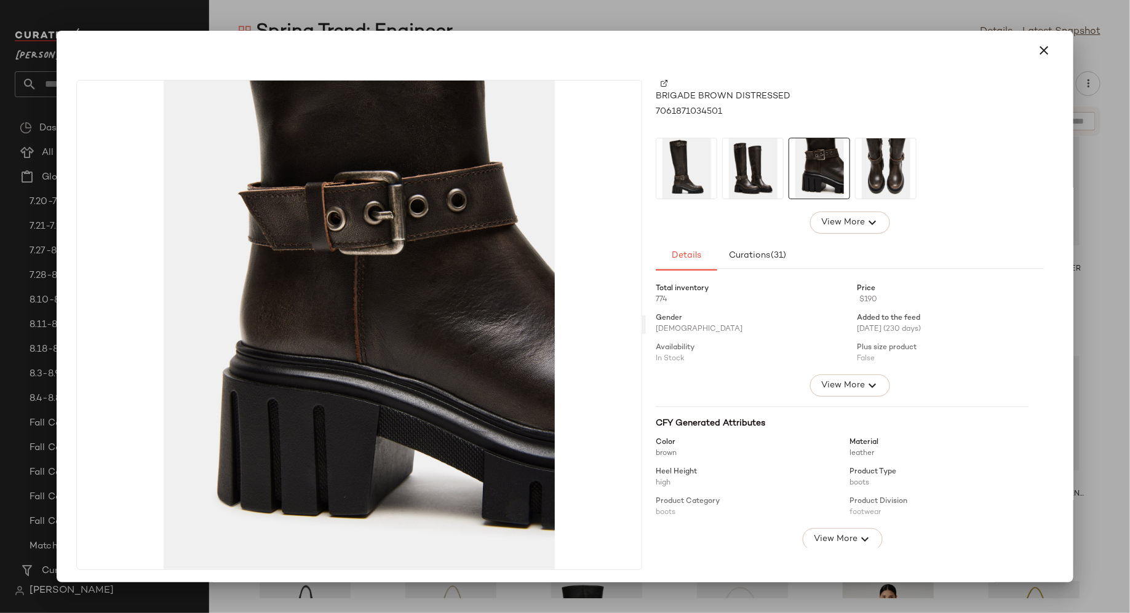
click at [893, 164] on img at bounding box center [885, 168] width 60 height 60
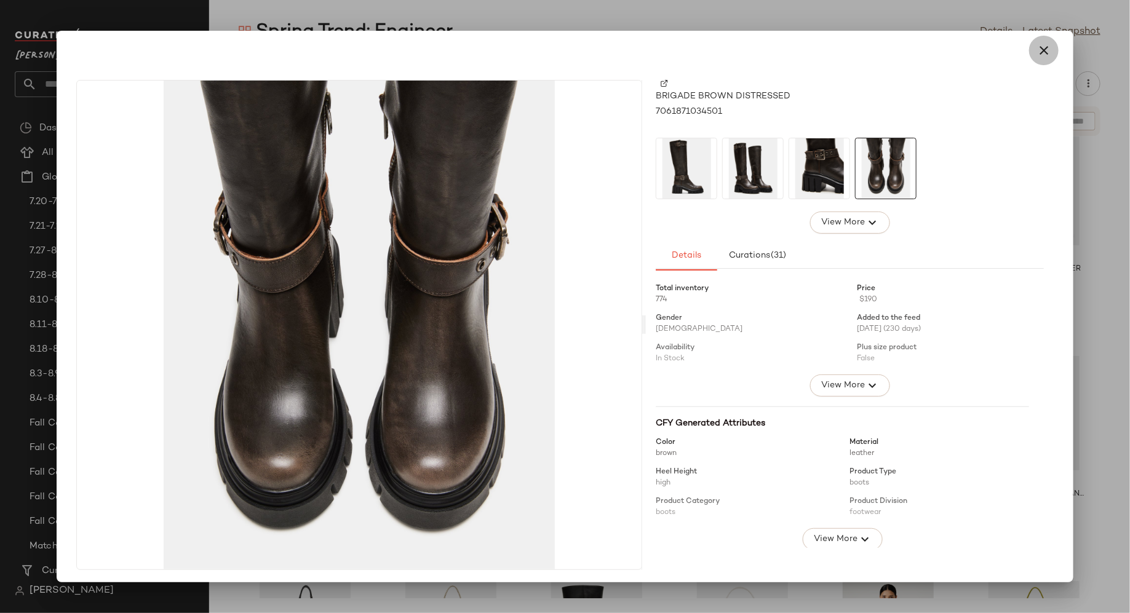
click at [1037, 47] on icon "button" at bounding box center [1043, 50] width 15 height 15
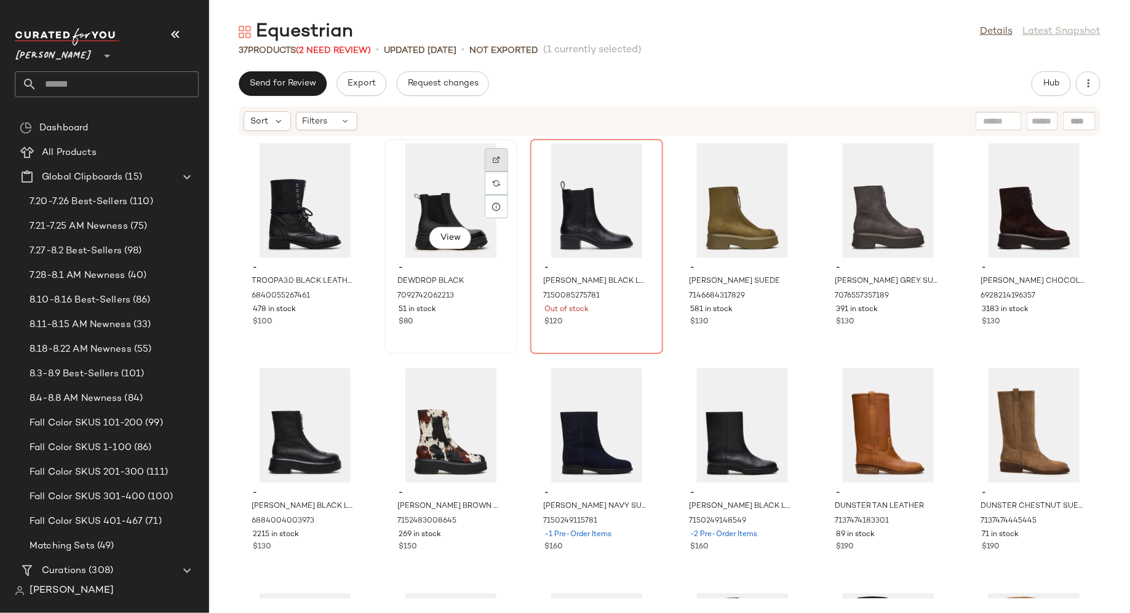
click at [494, 160] on img at bounding box center [496, 159] width 7 height 7
click at [670, 389] on div "- TROOPA3.0 BLACK LEATHER 6840055267461 478 in stock $100 - DEWDROP BLACK 70927…" at bounding box center [669, 368] width 921 height 462
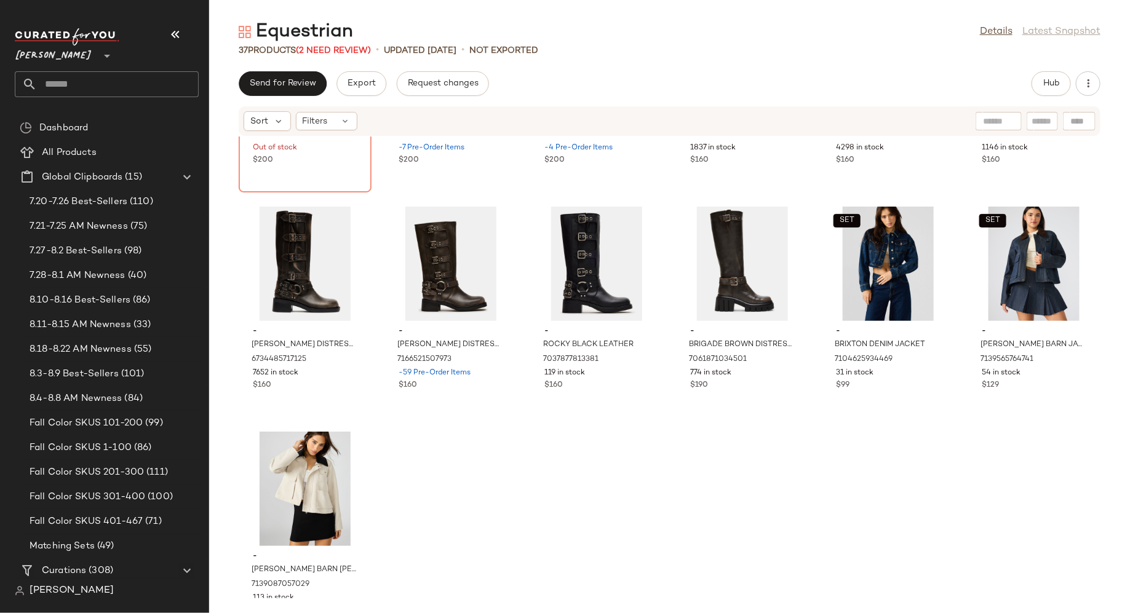
scroll to position [1115, 0]
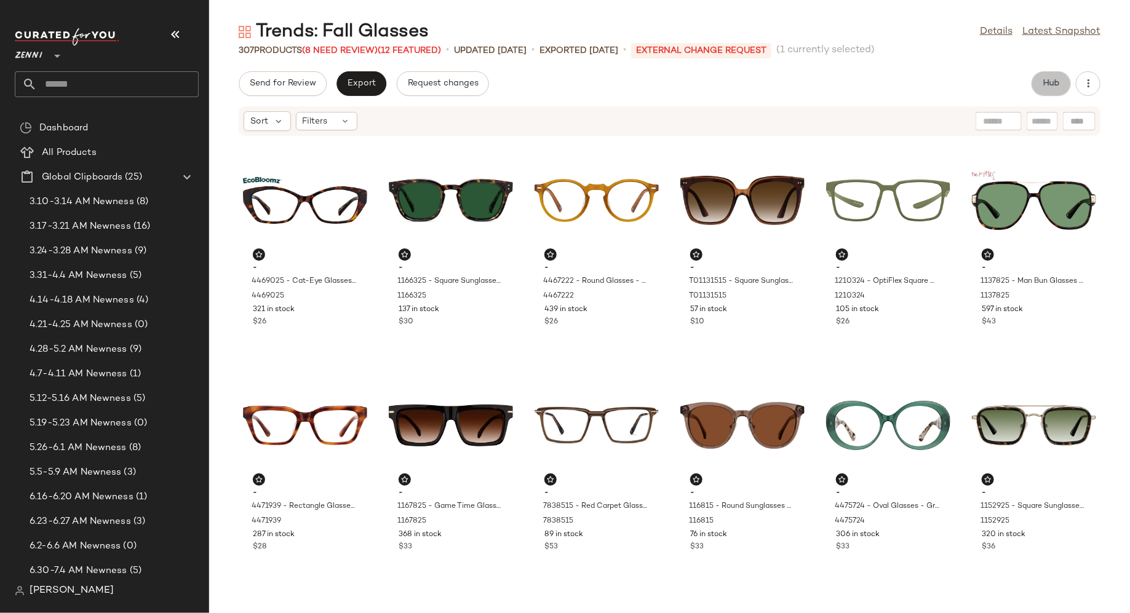
click at [1057, 87] on span "Hub" at bounding box center [1050, 84] width 17 height 10
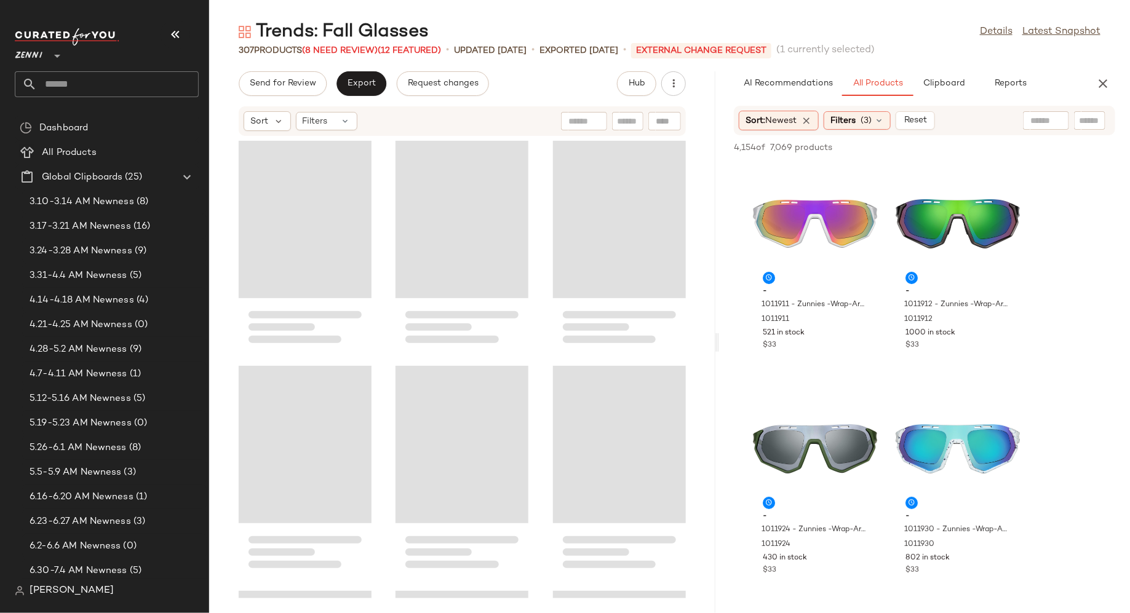
drag, startPoint x: 669, startPoint y: 346, endPoint x: 719, endPoint y: 347, distance: 50.4
click at [720, 349] on div "Trends: Fall Glasses Details Latest Snapshot 307 Products (8 Need Review) (12 F…" at bounding box center [669, 316] width 921 height 593
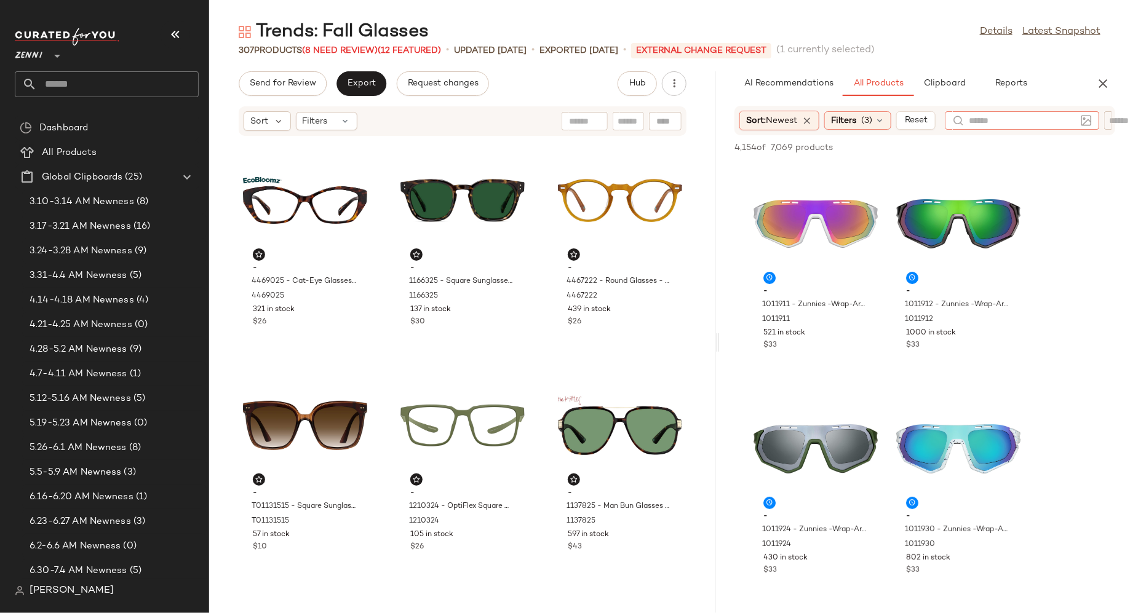
click at [1049, 123] on input "text" at bounding box center [1021, 120] width 107 height 13
type input "*******"
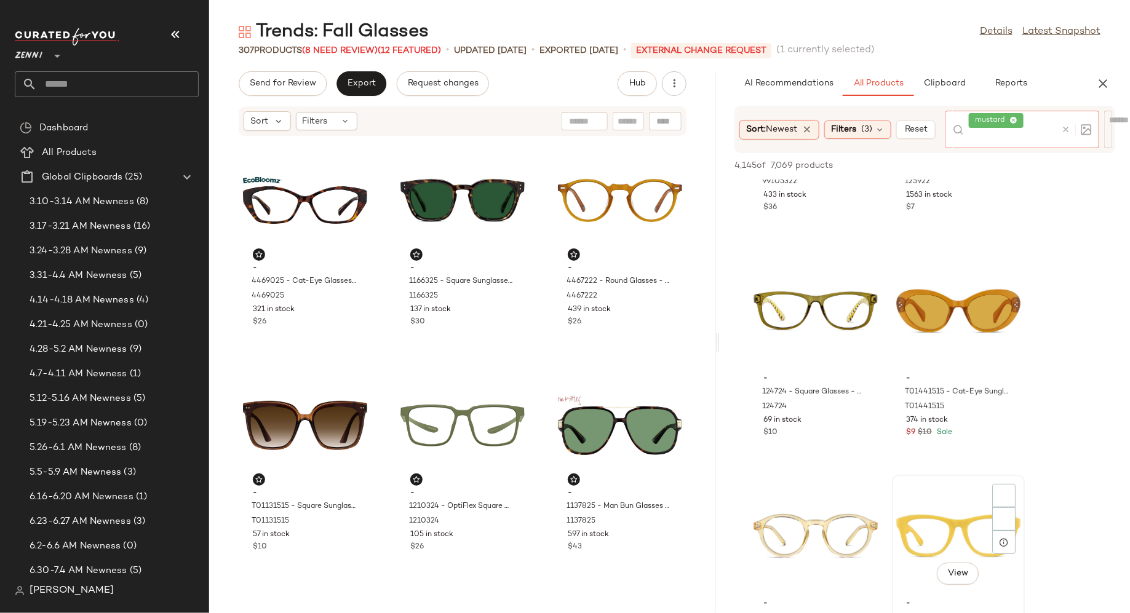
scroll to position [192, 0]
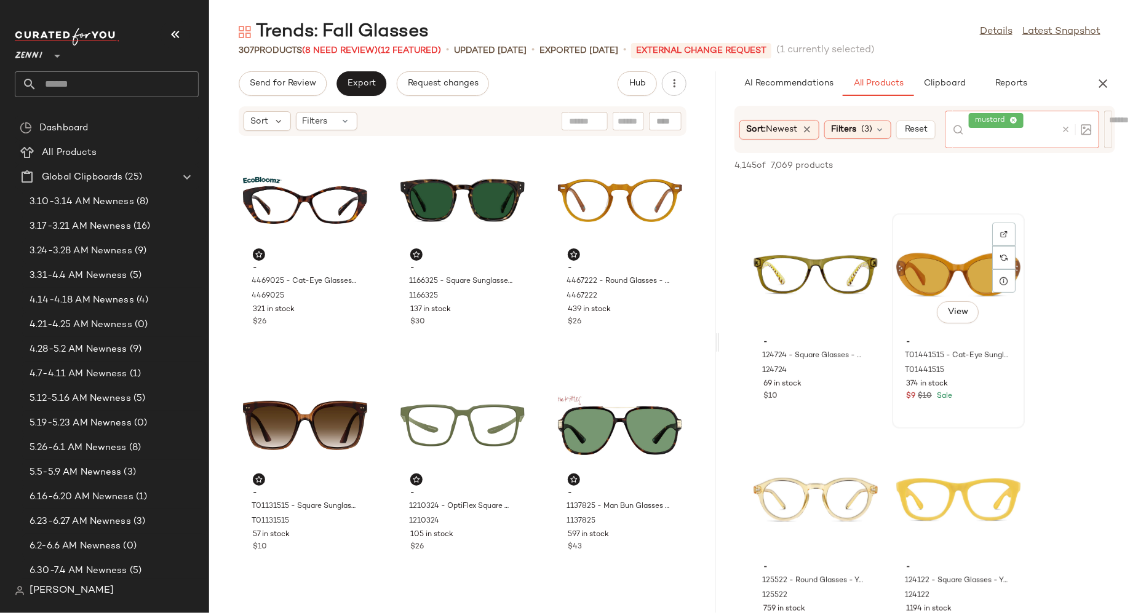
click at [940, 279] on div "View" at bounding box center [958, 275] width 124 height 114
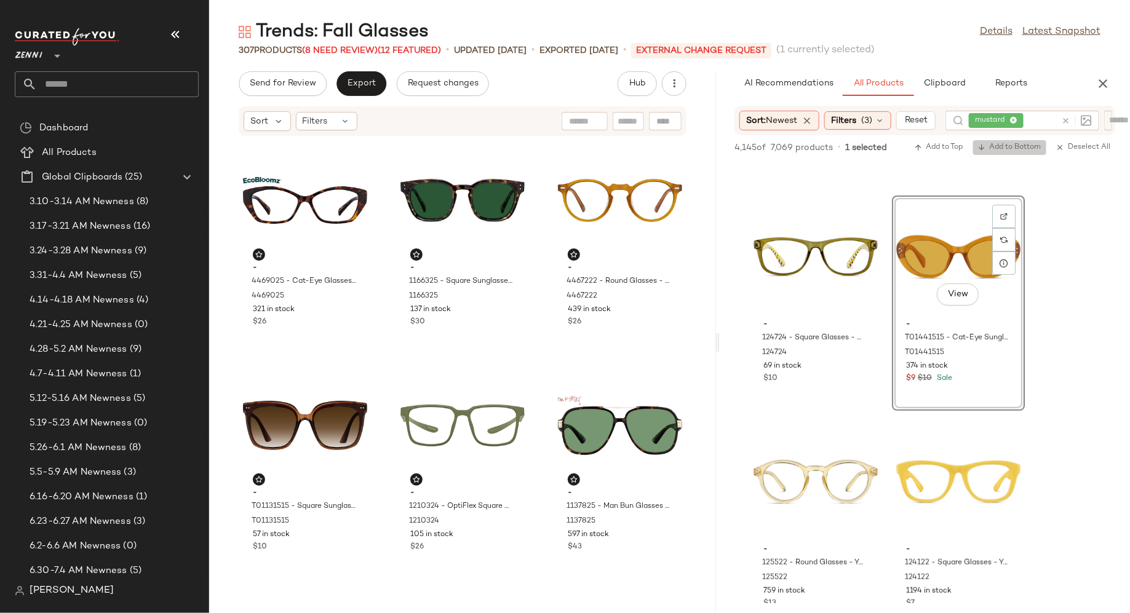
click at [1017, 144] on span "Add to Bottom" at bounding box center [1009, 147] width 63 height 9
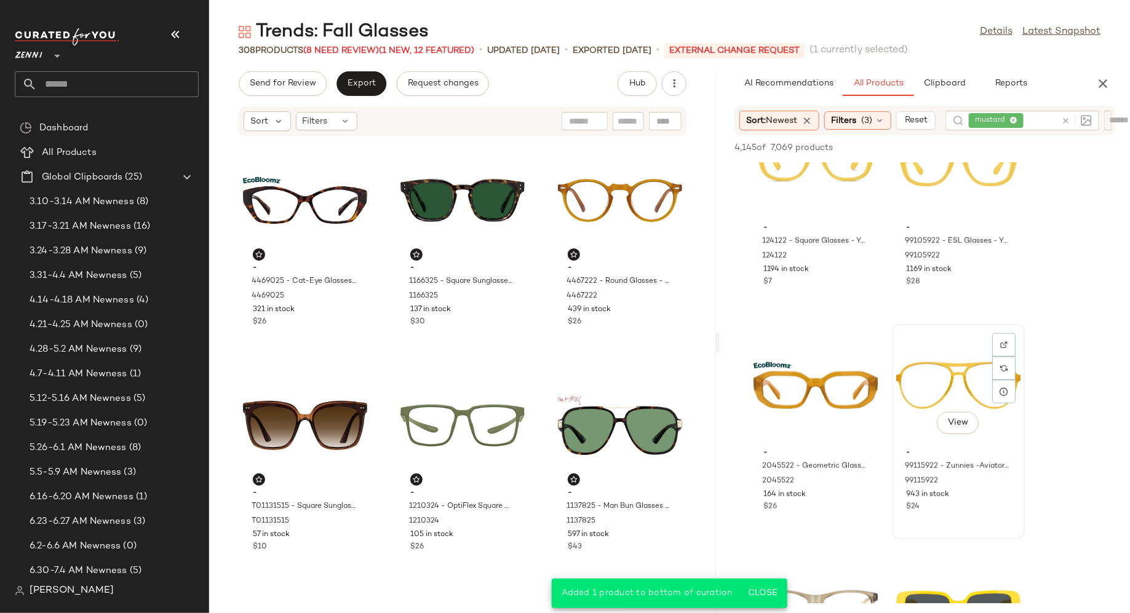
scroll to position [521, 0]
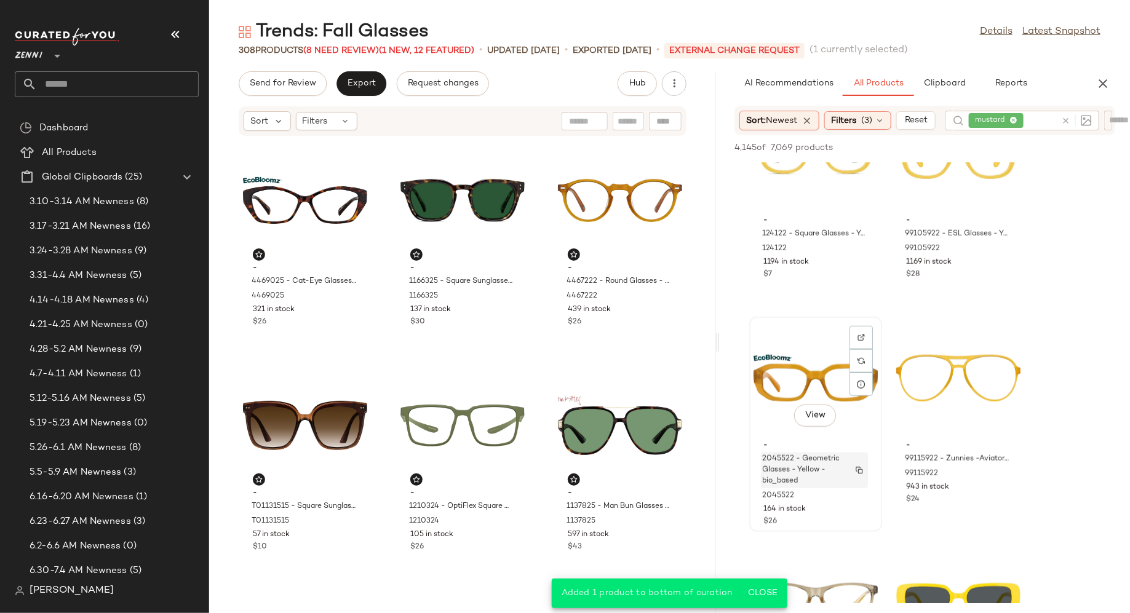
click at [826, 468] on span "2045522 - Geometric Glasses - Yellow - bio_based" at bounding box center [802, 470] width 81 height 33
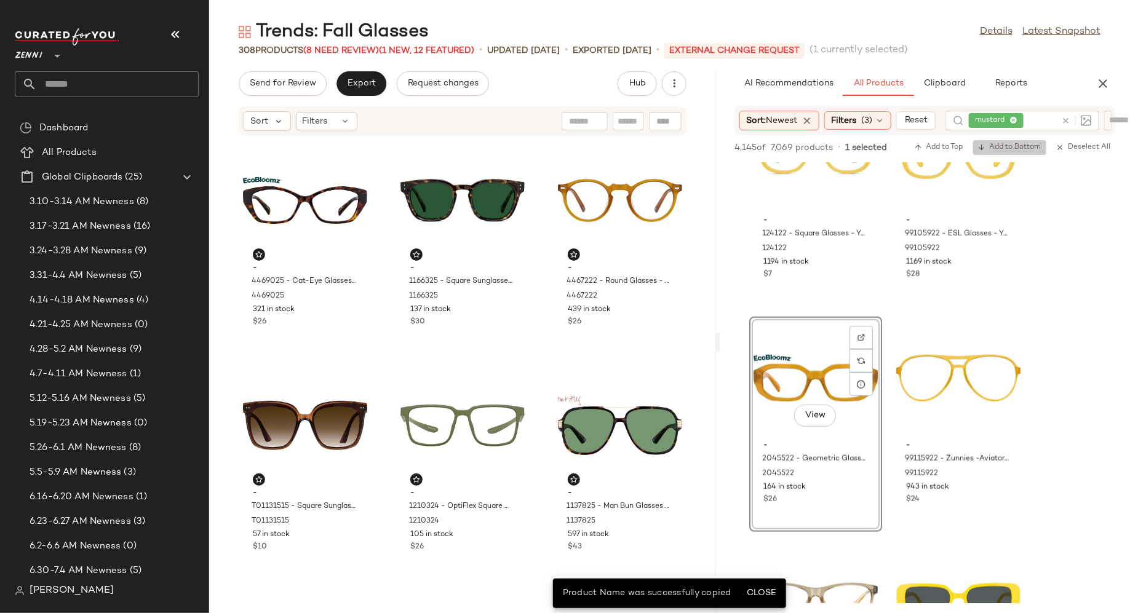
click at [1029, 148] on span "Add to Bottom" at bounding box center [1009, 147] width 63 height 9
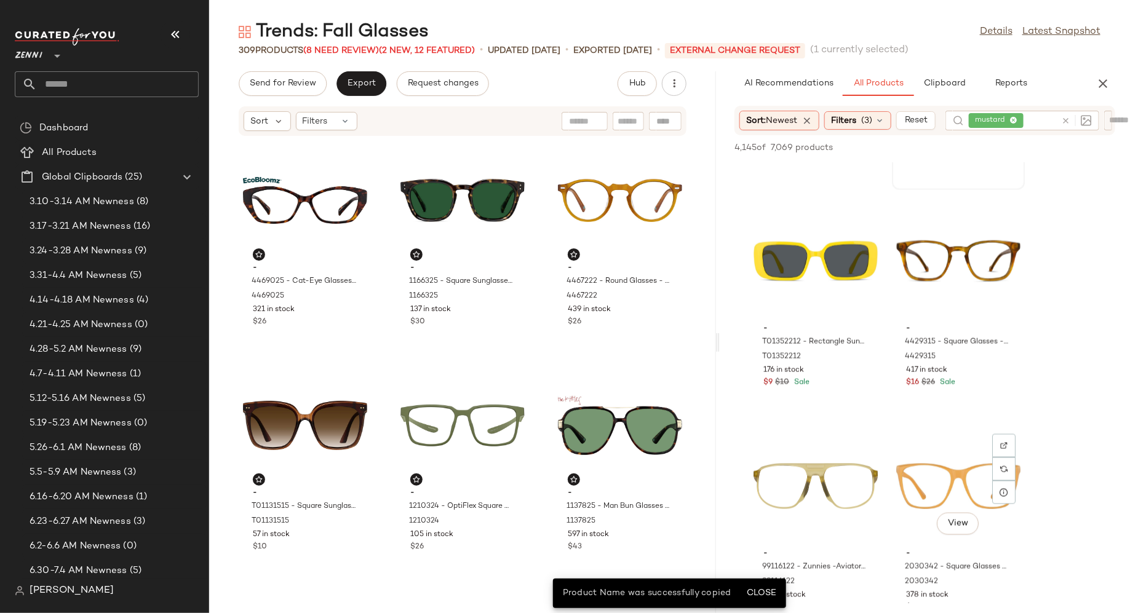
scroll to position [868, 0]
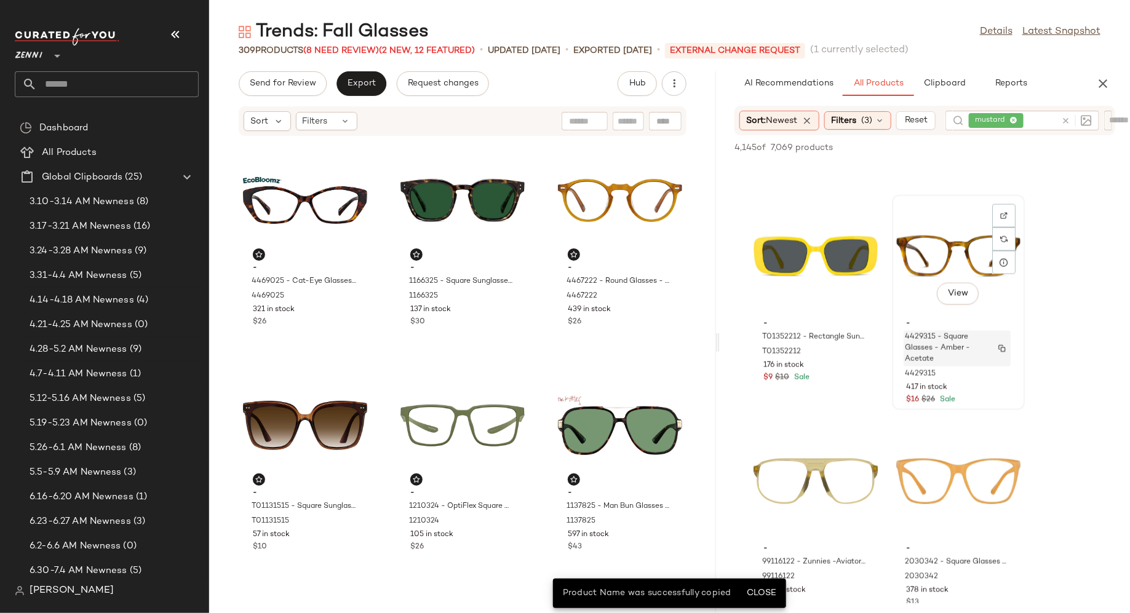
click at [974, 345] on span "4429315 - Square Glasses - Amber - Acetate" at bounding box center [945, 348] width 81 height 33
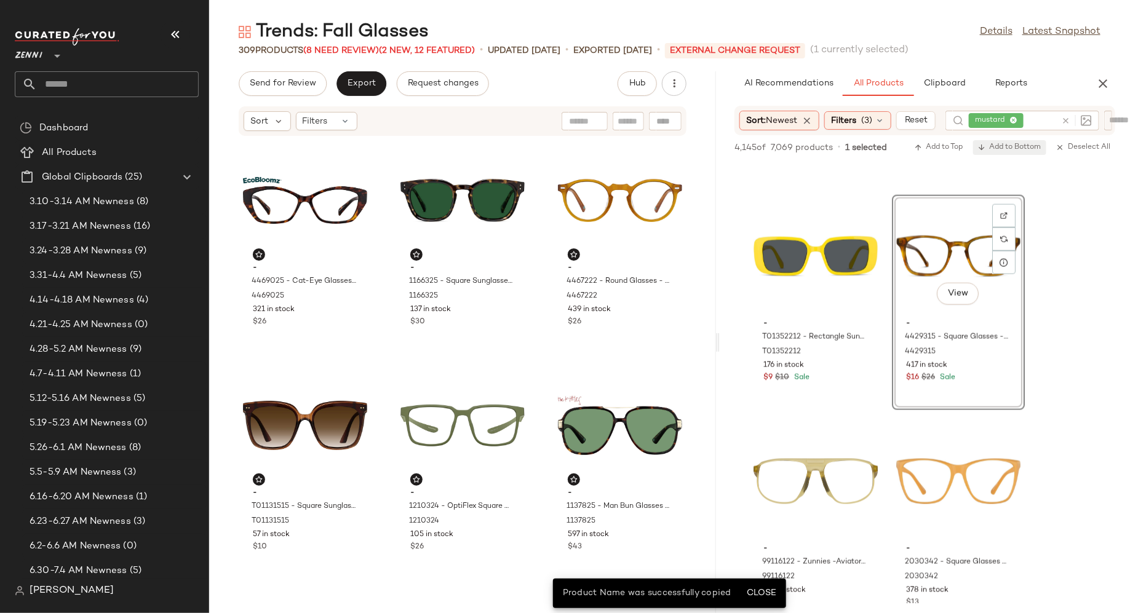
click at [1030, 148] on span "Add to Bottom" at bounding box center [1009, 147] width 63 height 9
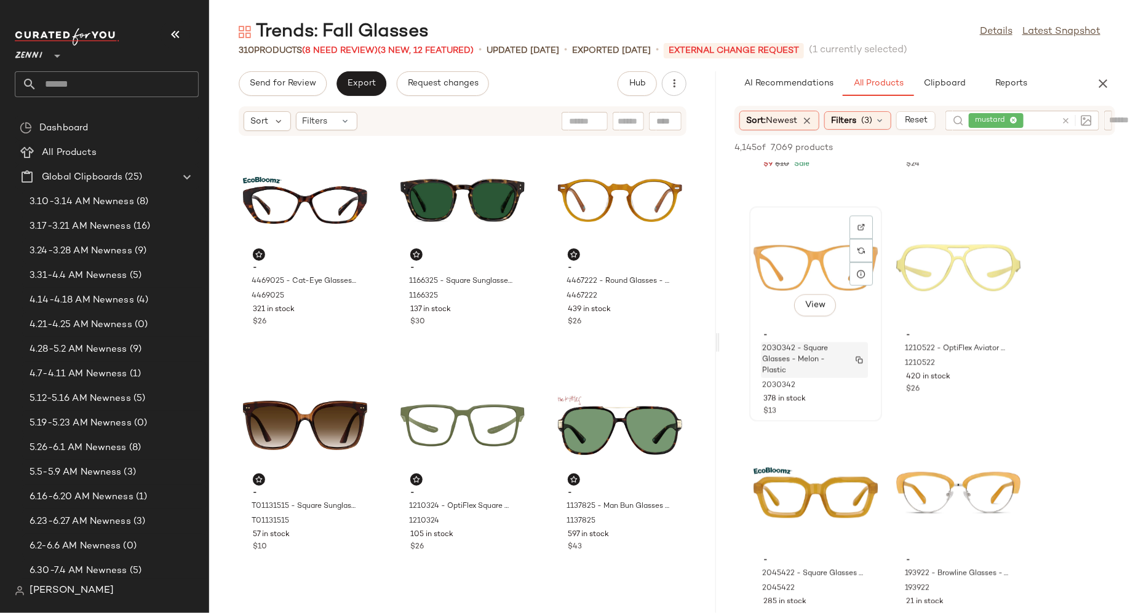
scroll to position [1151, 0]
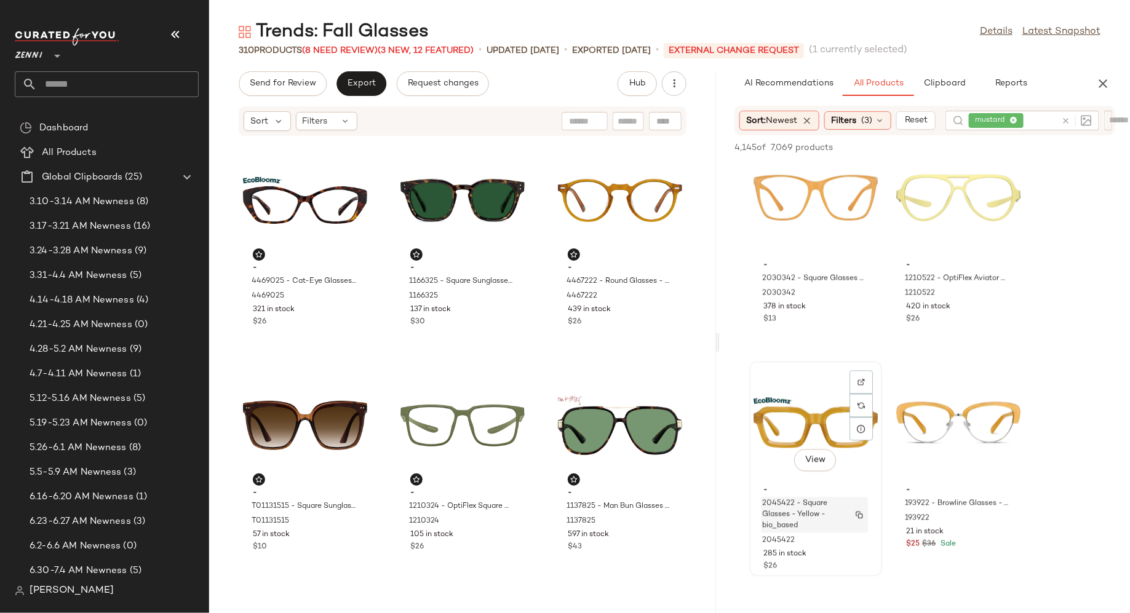
click at [812, 516] on span "2045422 - Square Glasses - Yellow - bio_based" at bounding box center [802, 515] width 81 height 33
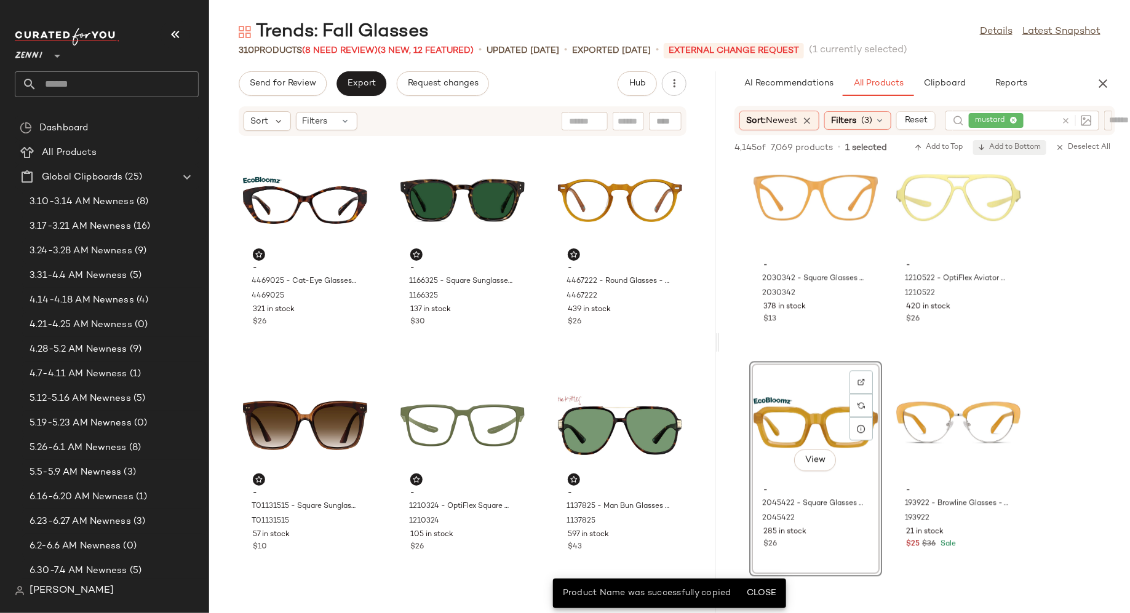
click at [1026, 145] on span "Add to Bottom" at bounding box center [1009, 147] width 63 height 9
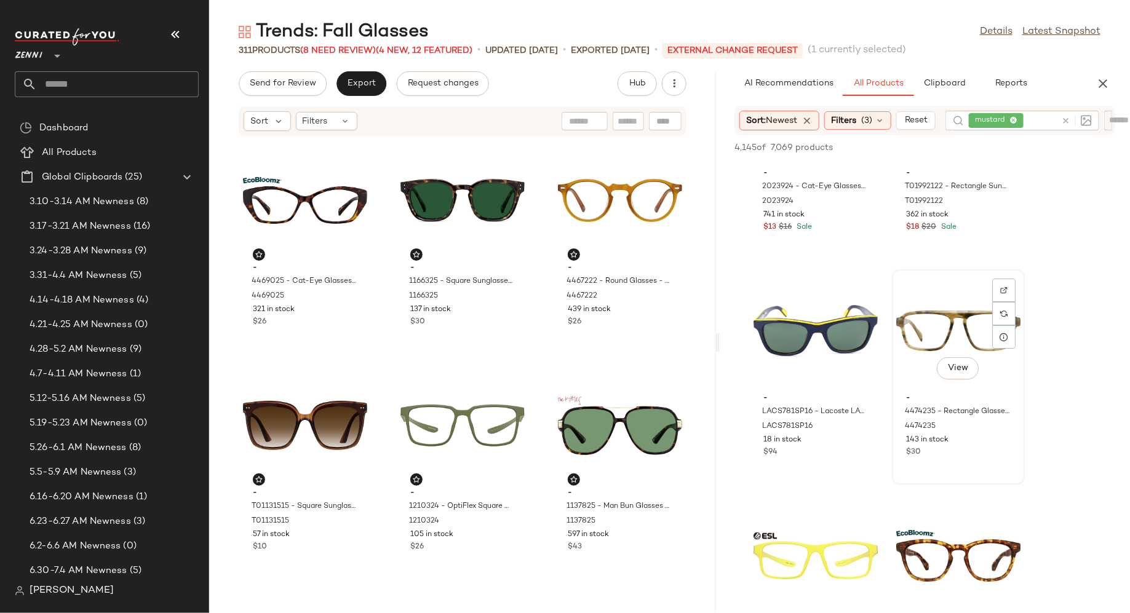
scroll to position [4398, 0]
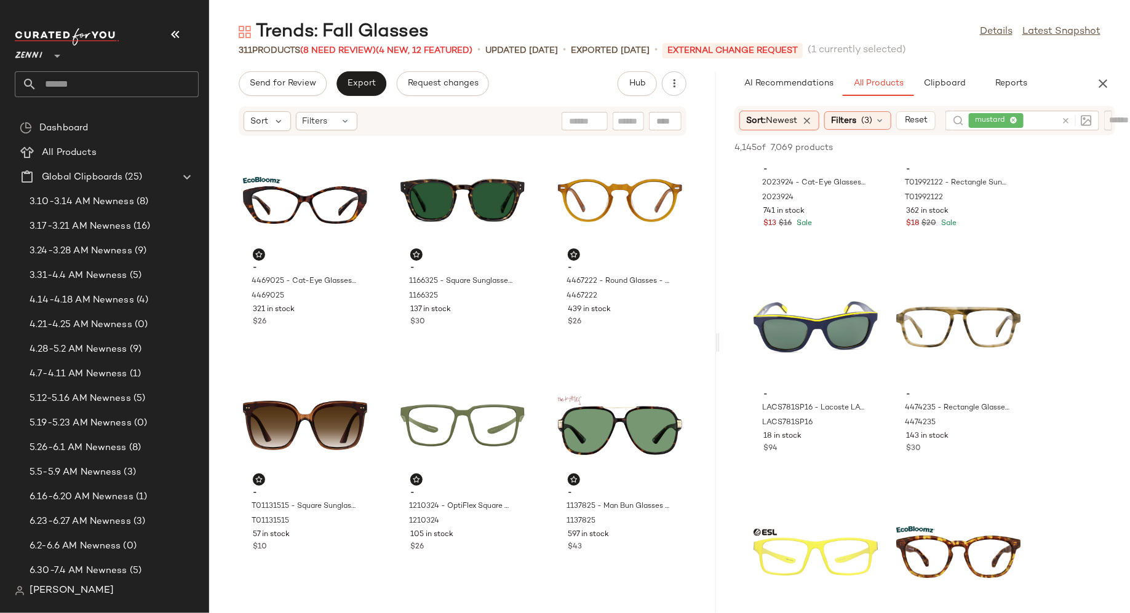
click at [1074, 118] on div at bounding box center [1074, 121] width 36 height 20
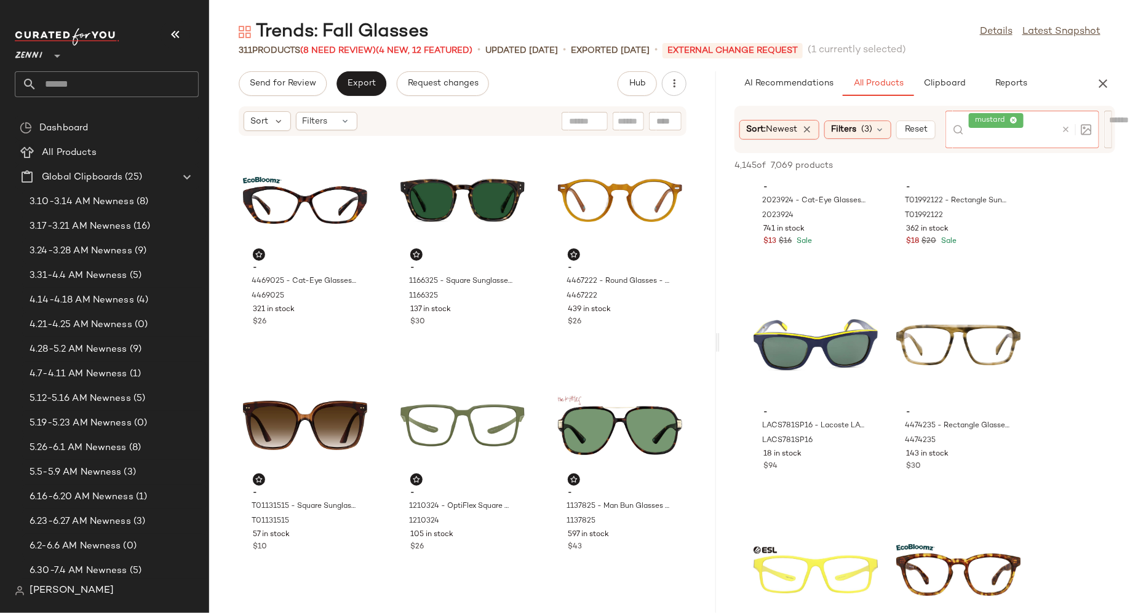
click at [1066, 129] on icon at bounding box center [1065, 129] width 9 height 9
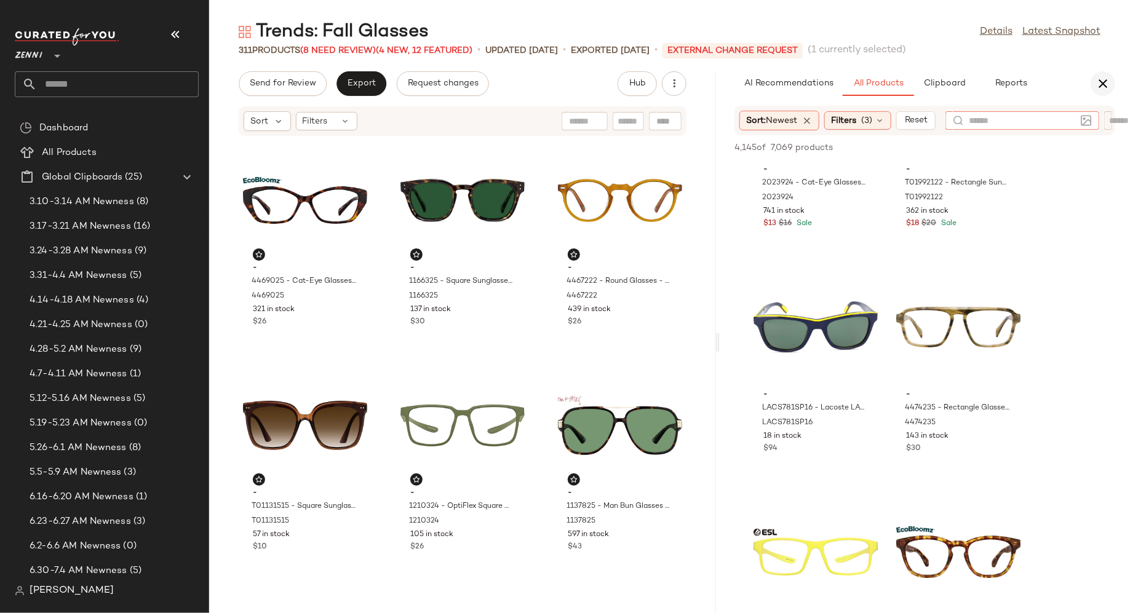
click at [1105, 84] on icon "button" at bounding box center [1102, 83] width 15 height 15
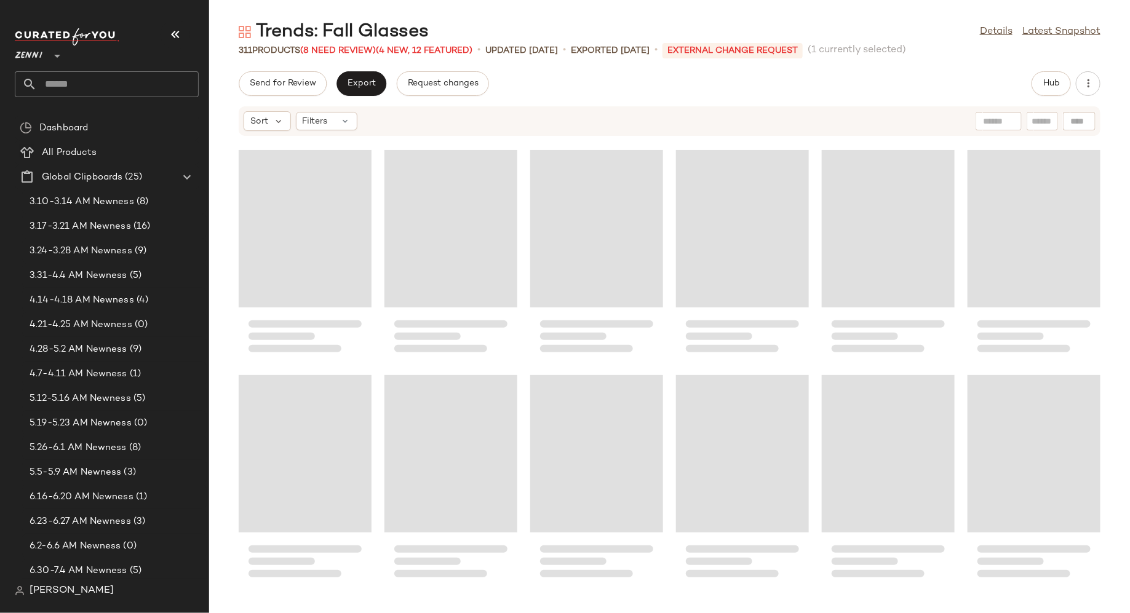
scroll to position [11243, 0]
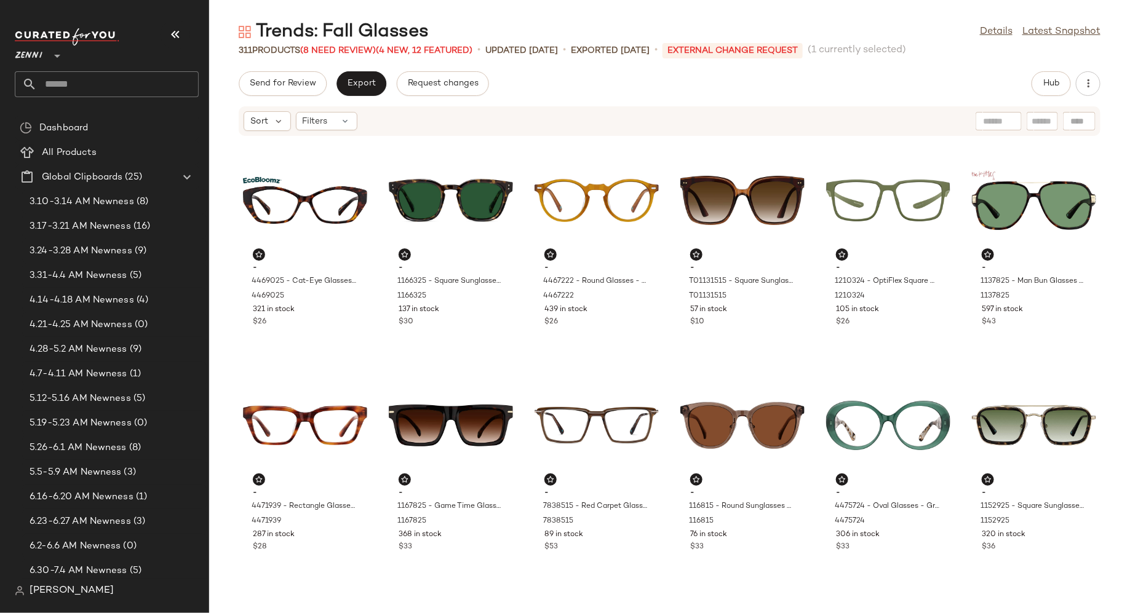
drag, startPoint x: 1012, startPoint y: 439, endPoint x: 925, endPoint y: 2, distance: 445.6
click at [341, 120] on icon at bounding box center [346, 121] width 10 height 10
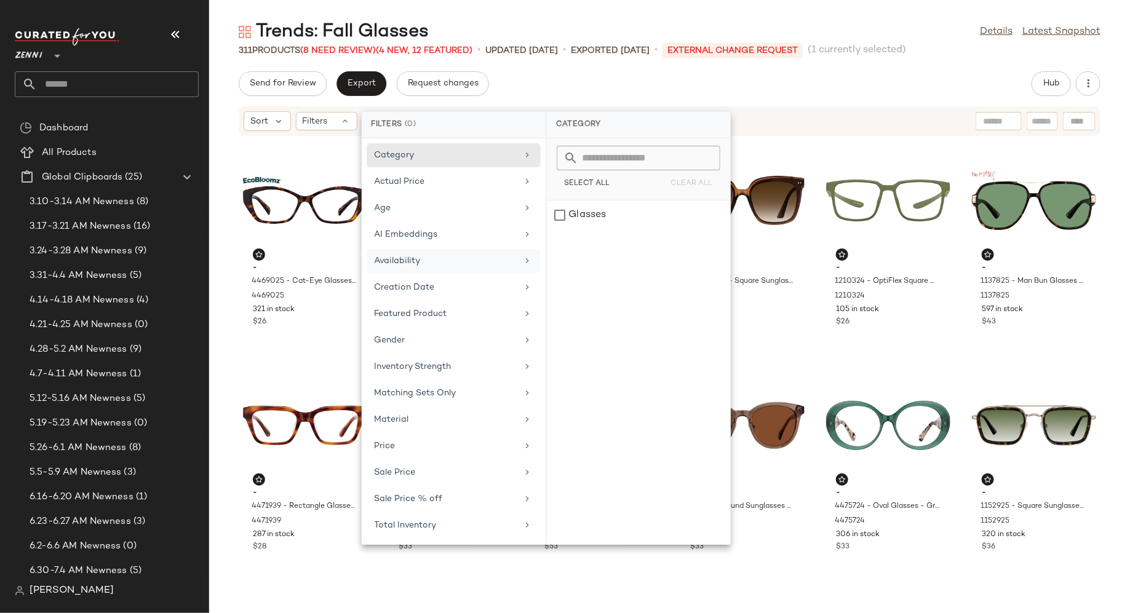
click at [394, 258] on div "Availability" at bounding box center [445, 261] width 143 height 13
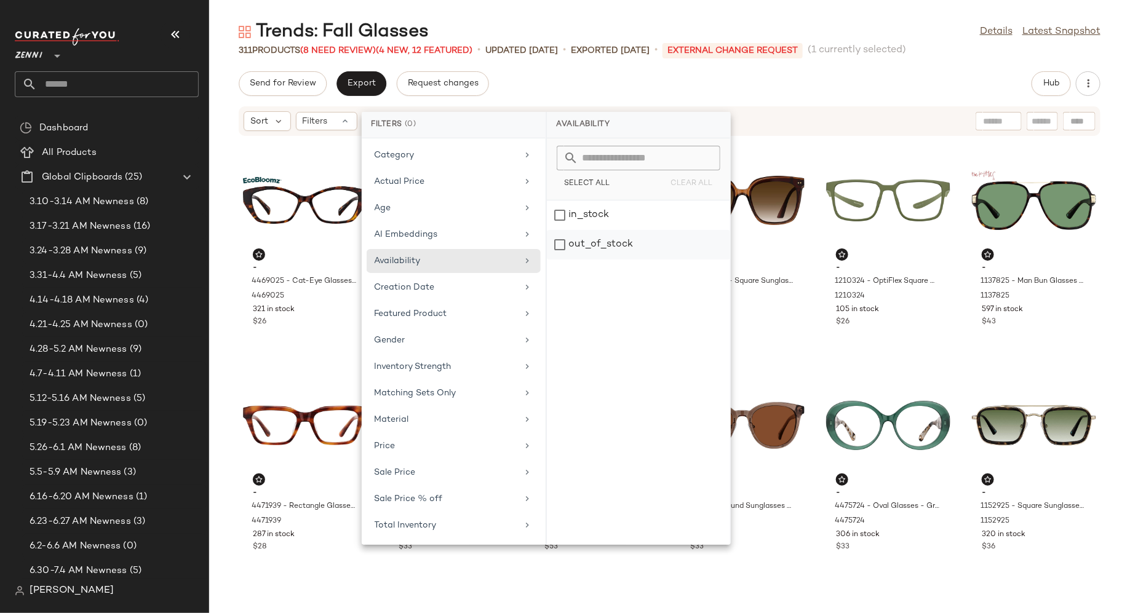
click at [560, 242] on div "out_of_stock" at bounding box center [638, 245] width 183 height 30
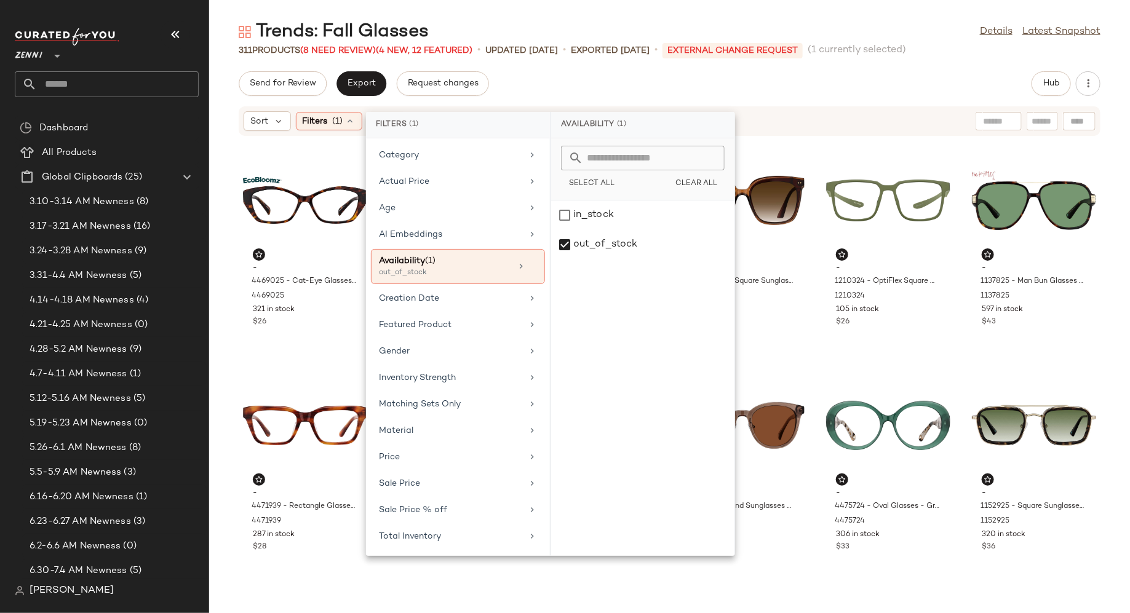
click at [769, 89] on div "Send for Review Export Request changes Hub" at bounding box center [670, 83] width 862 height 25
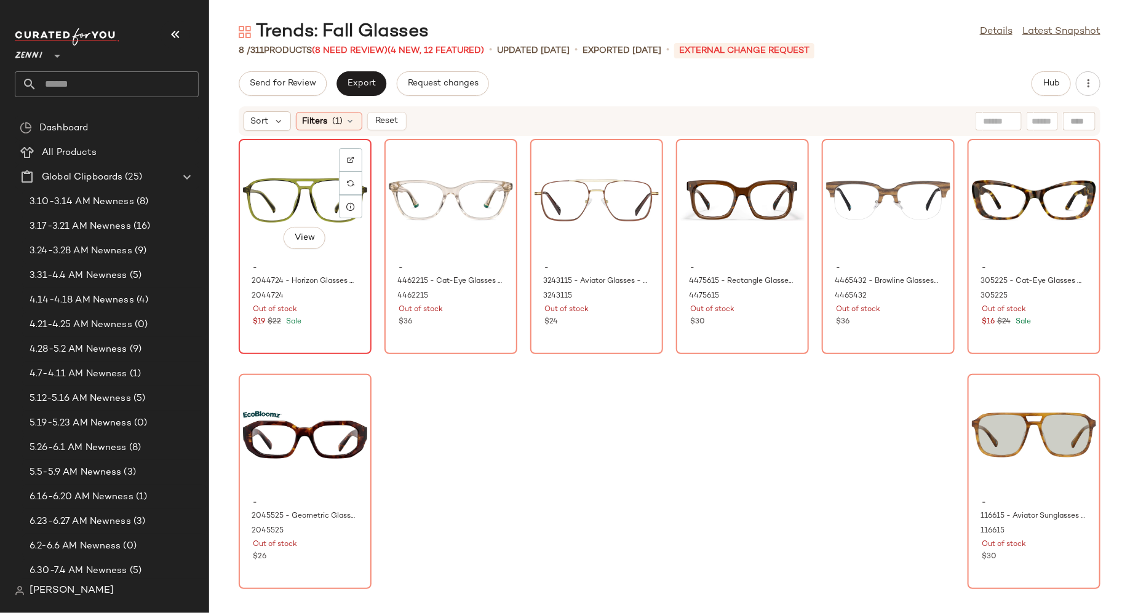
click at [284, 198] on div "View" at bounding box center [305, 200] width 124 height 114
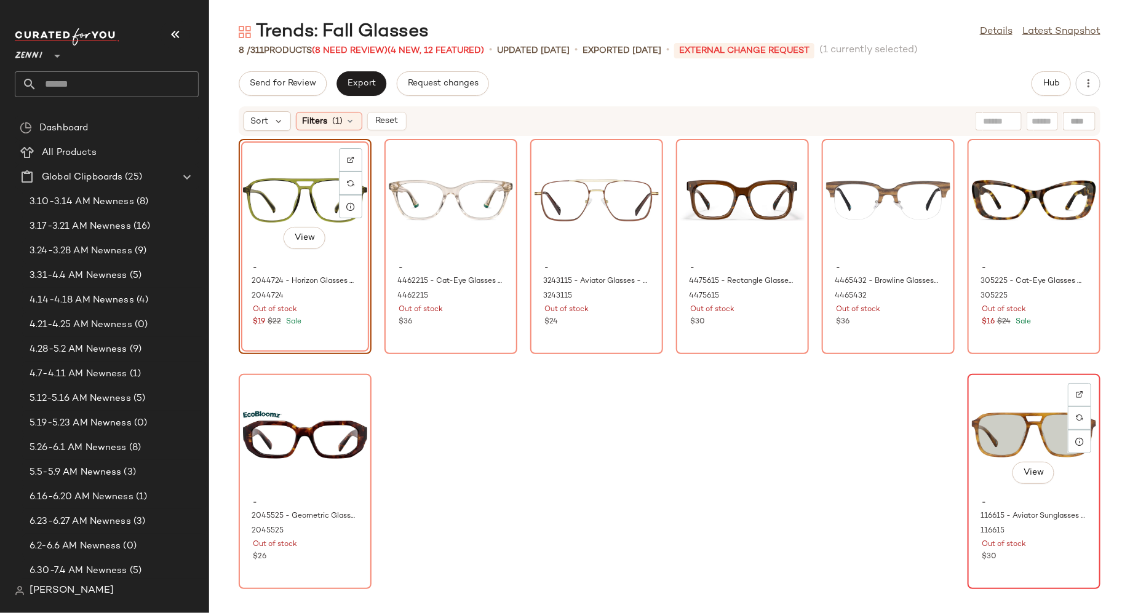
click at [972, 466] on div "View" at bounding box center [1034, 435] width 124 height 114
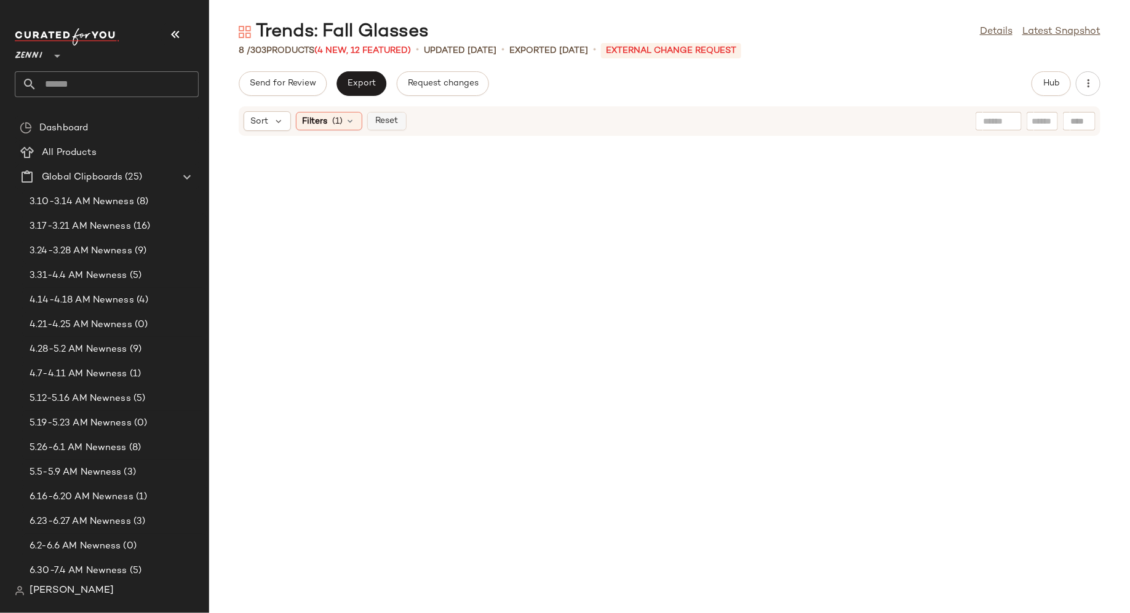
click at [382, 123] on span "Reset" at bounding box center [385, 121] width 23 height 10
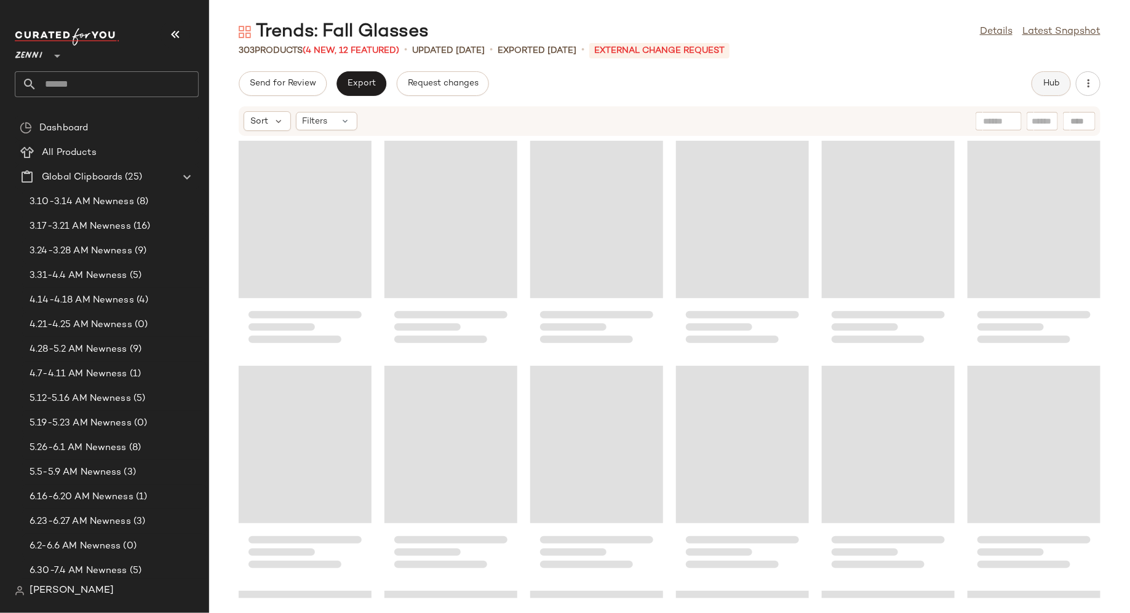
click at [1050, 77] on button "Hub" at bounding box center [1050, 83] width 39 height 25
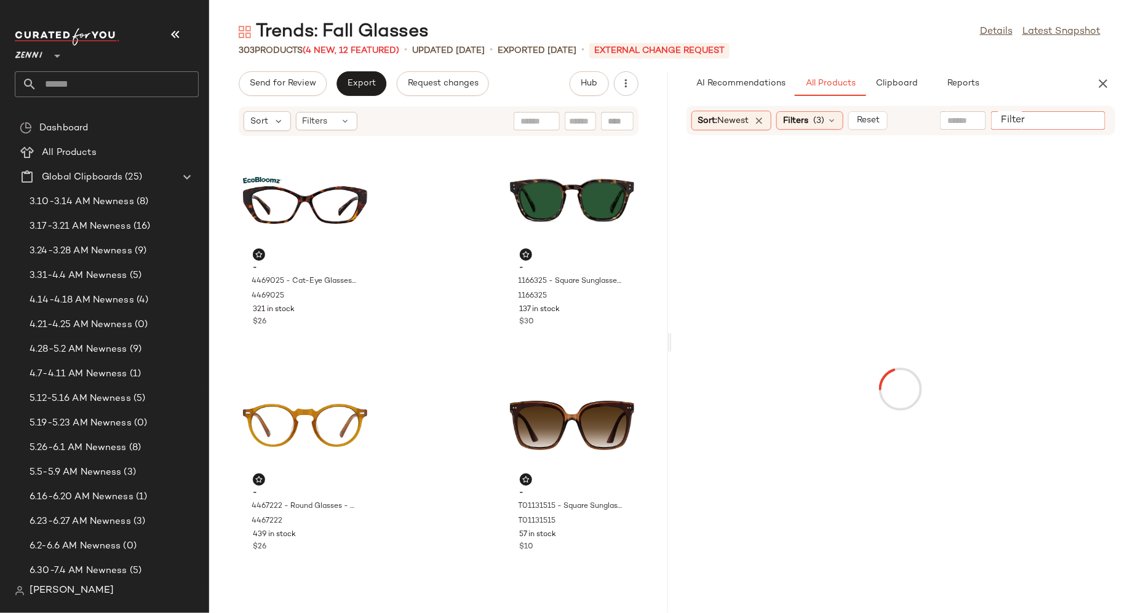
click at [1083, 116] on input "Filter" at bounding box center [1048, 120] width 105 height 13
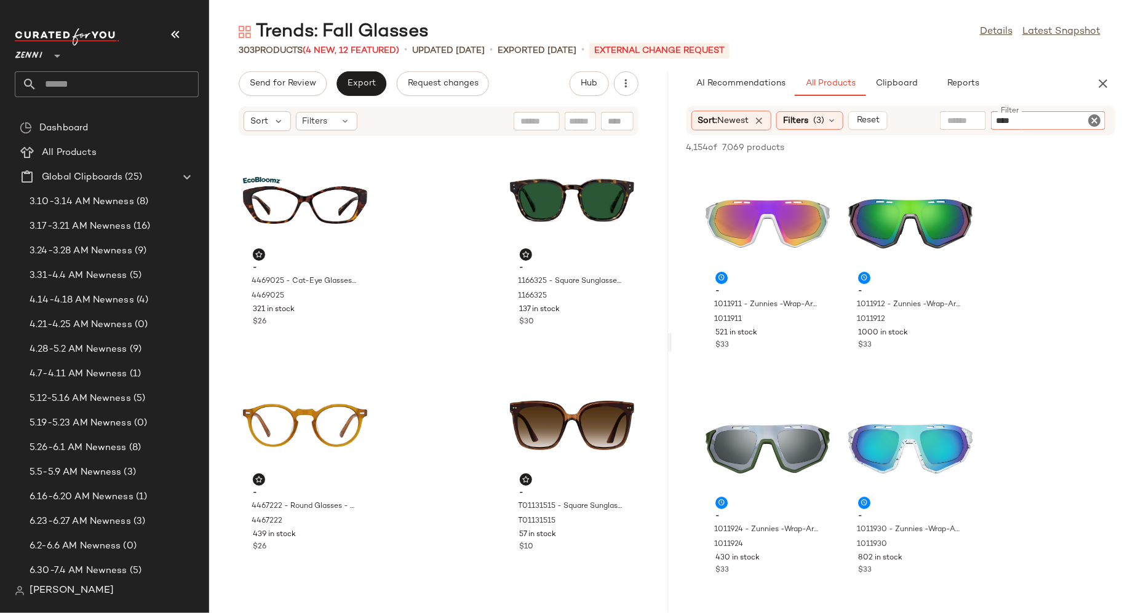
type input "*****"
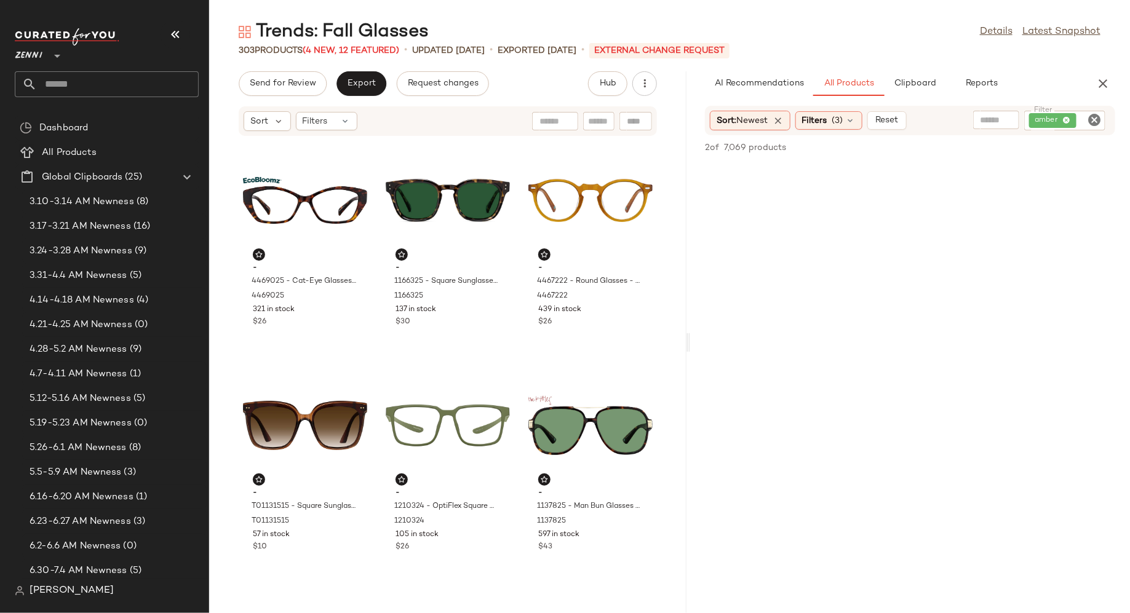
drag, startPoint x: 667, startPoint y: 340, endPoint x: 711, endPoint y: 341, distance: 43.7
click at [711, 341] on div "Trends: Fall Glasses Details Latest Snapshot 303 Products (4 New, 12 Featured) …" at bounding box center [669, 316] width 921 height 593
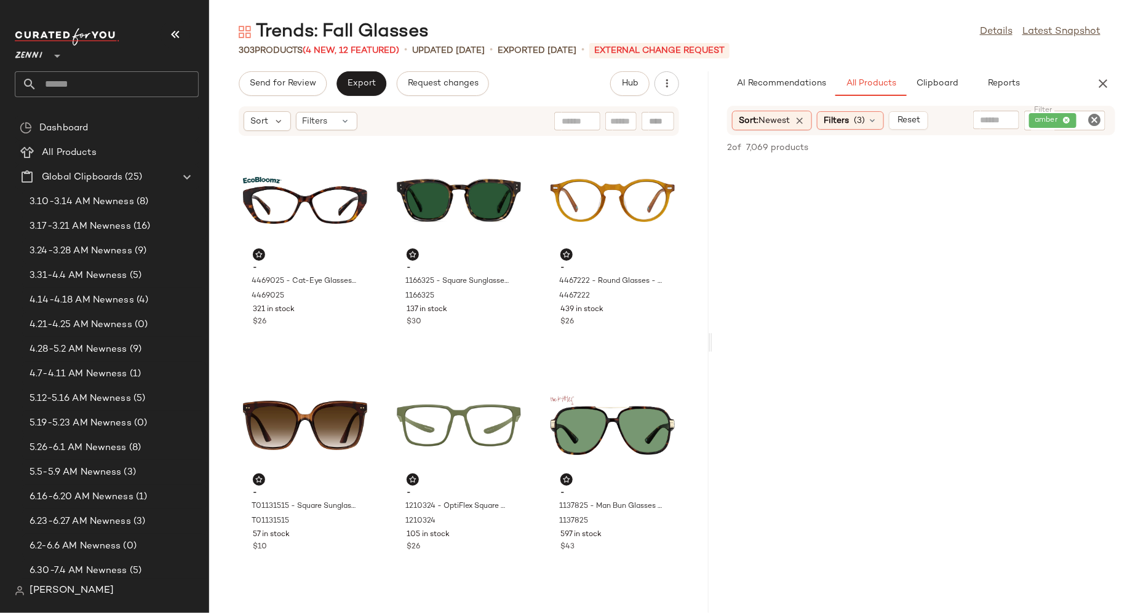
click at [1097, 117] on icon "Clear Filter" at bounding box center [1094, 120] width 15 height 15
type input "*****"
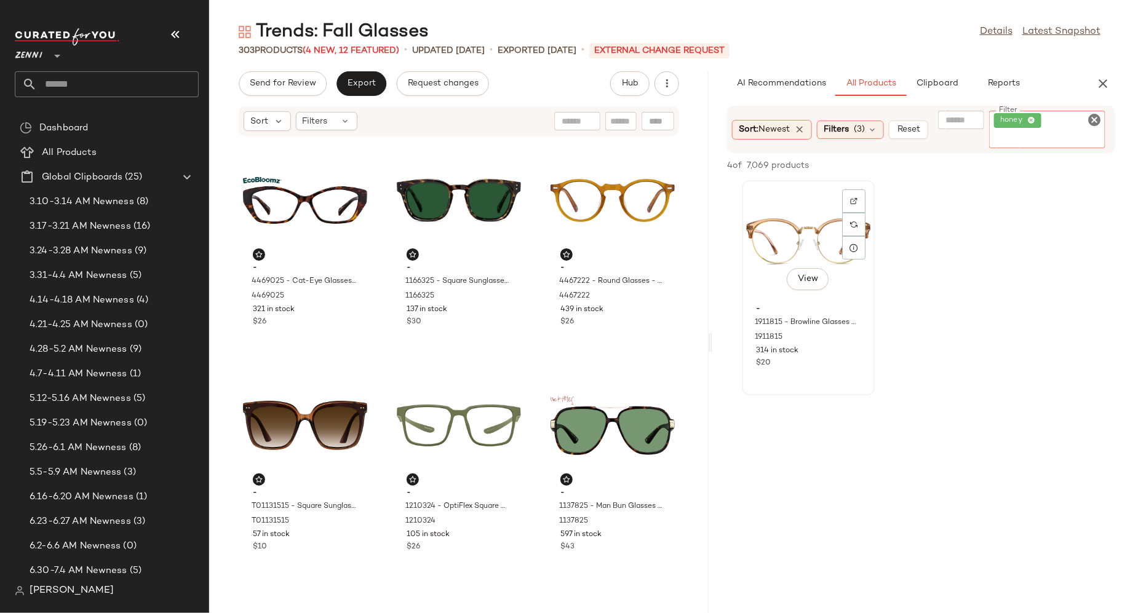
click at [782, 247] on div "View" at bounding box center [808, 241] width 124 height 114
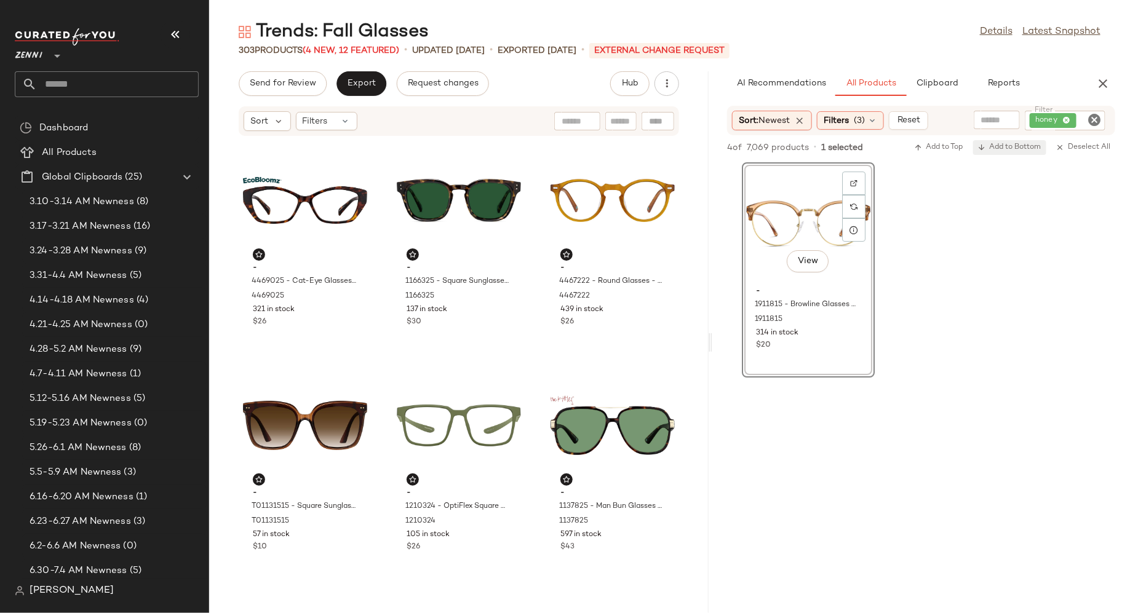
click at [1021, 148] on span "Add to Bottom" at bounding box center [1009, 147] width 63 height 9
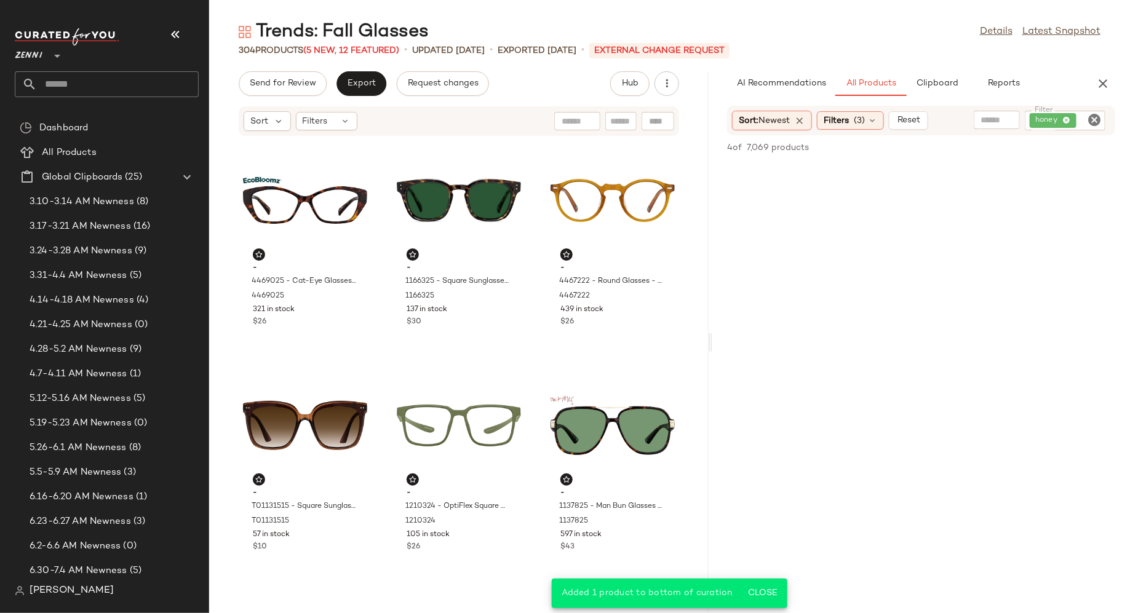
click at [1093, 117] on icon "Clear Filter" at bounding box center [1094, 120] width 15 height 15
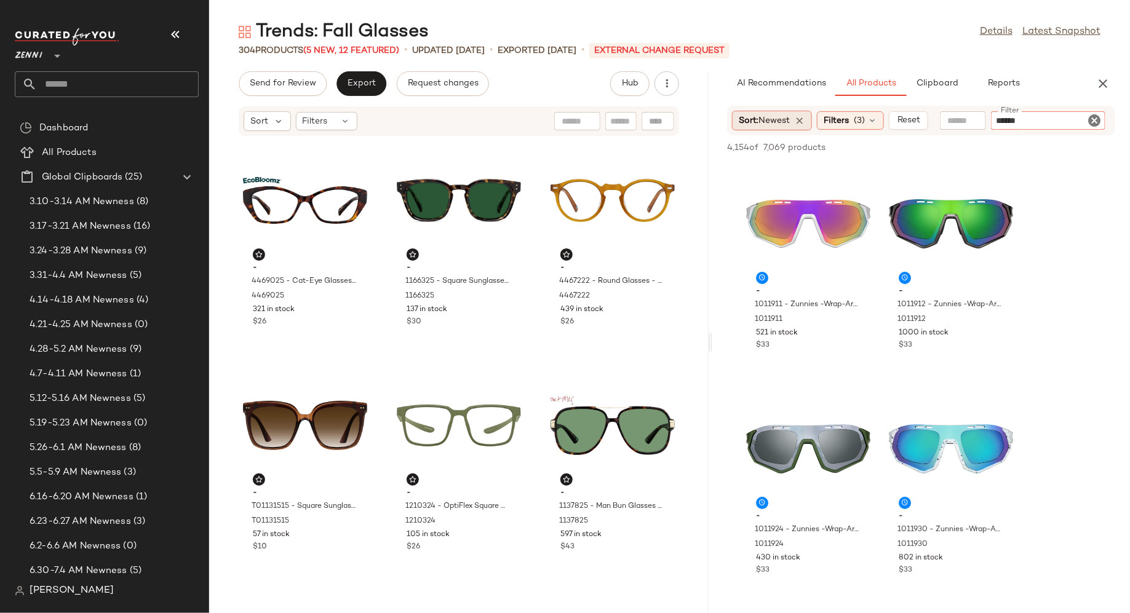
type input "*******"
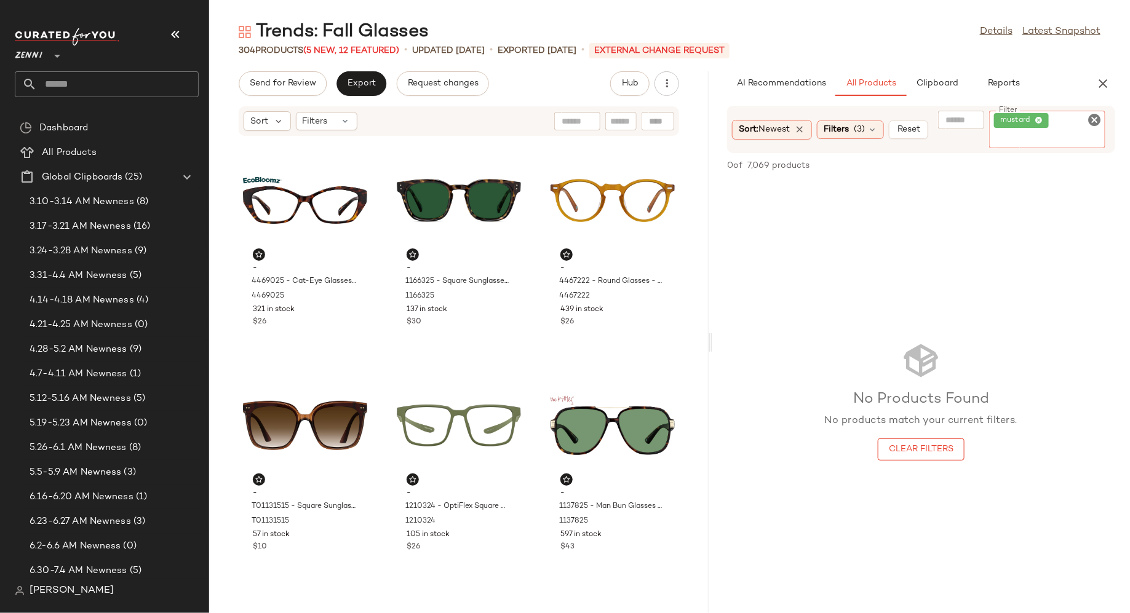
click at [1087, 122] on icon "Clear Filter" at bounding box center [1094, 120] width 15 height 15
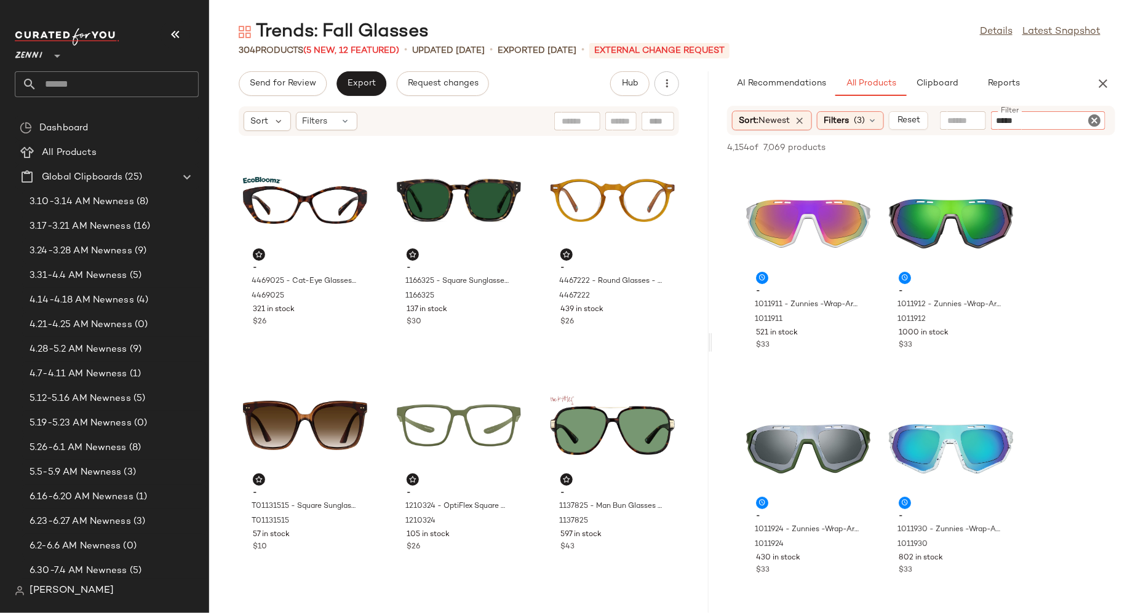
type input "******"
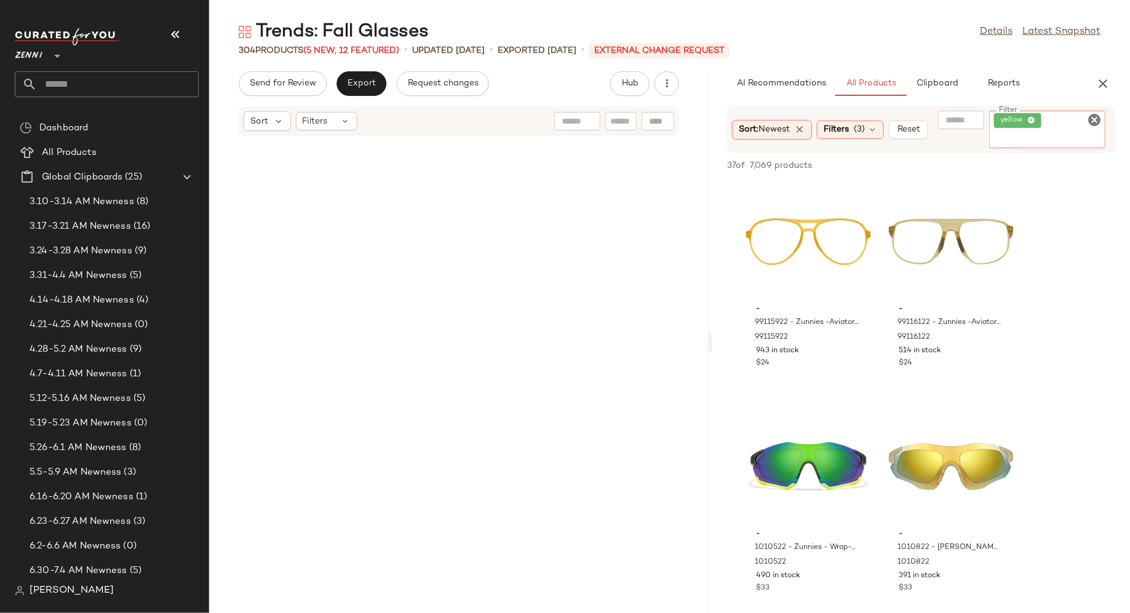
scroll to position [22496, 0]
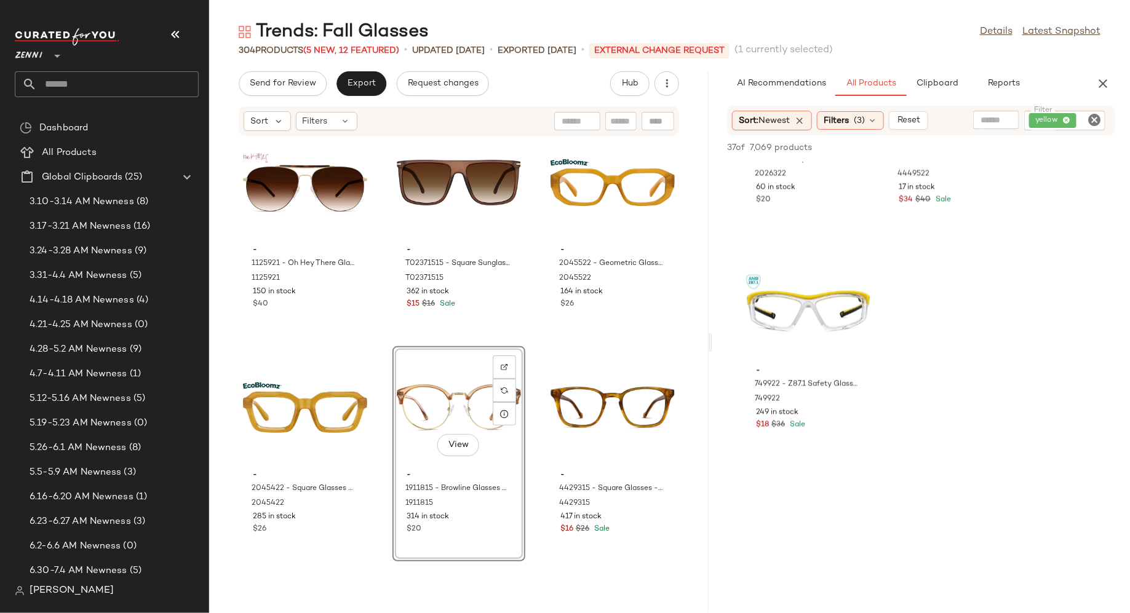
scroll to position [3527, 0]
click at [1097, 123] on icon "Clear Filter" at bounding box center [1094, 120] width 15 height 15
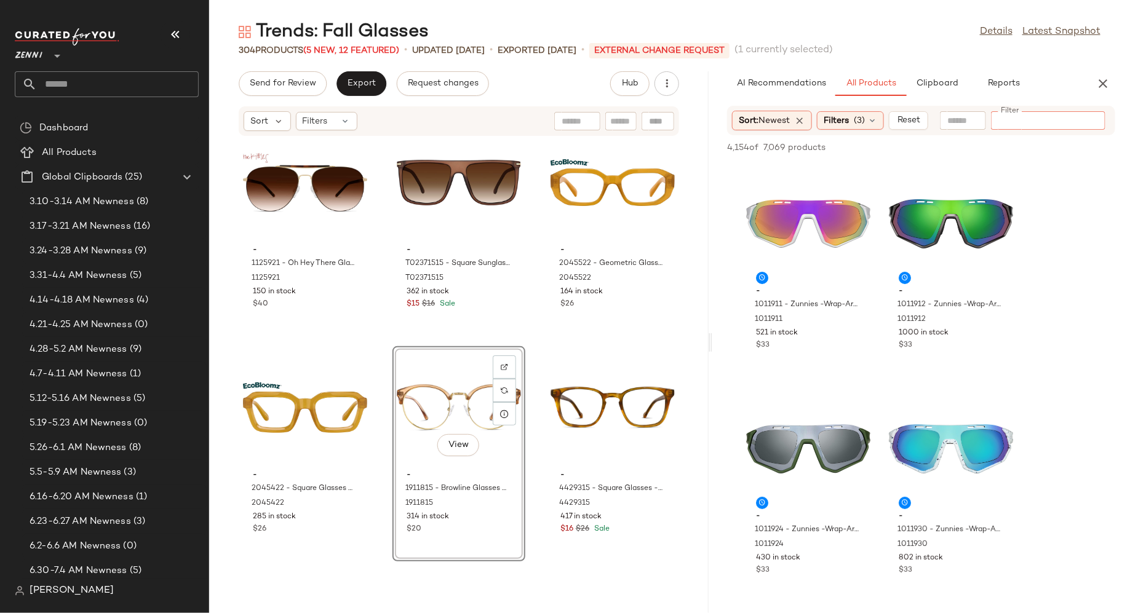
click at [1077, 119] on input "Filter" at bounding box center [1048, 120] width 105 height 13
type input "*****"
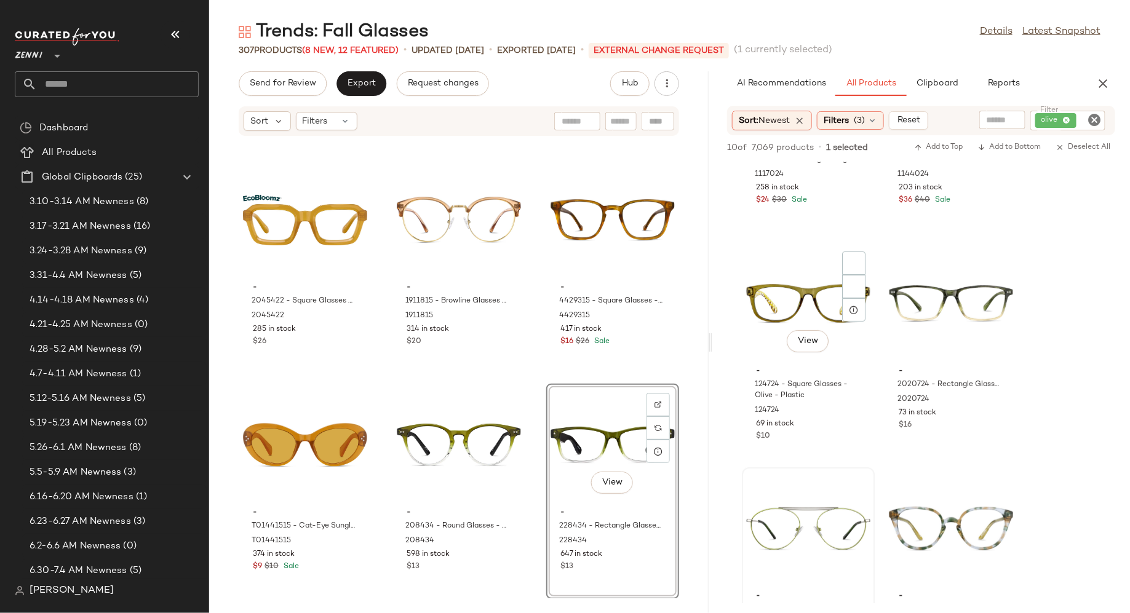
scroll to position [114, 0]
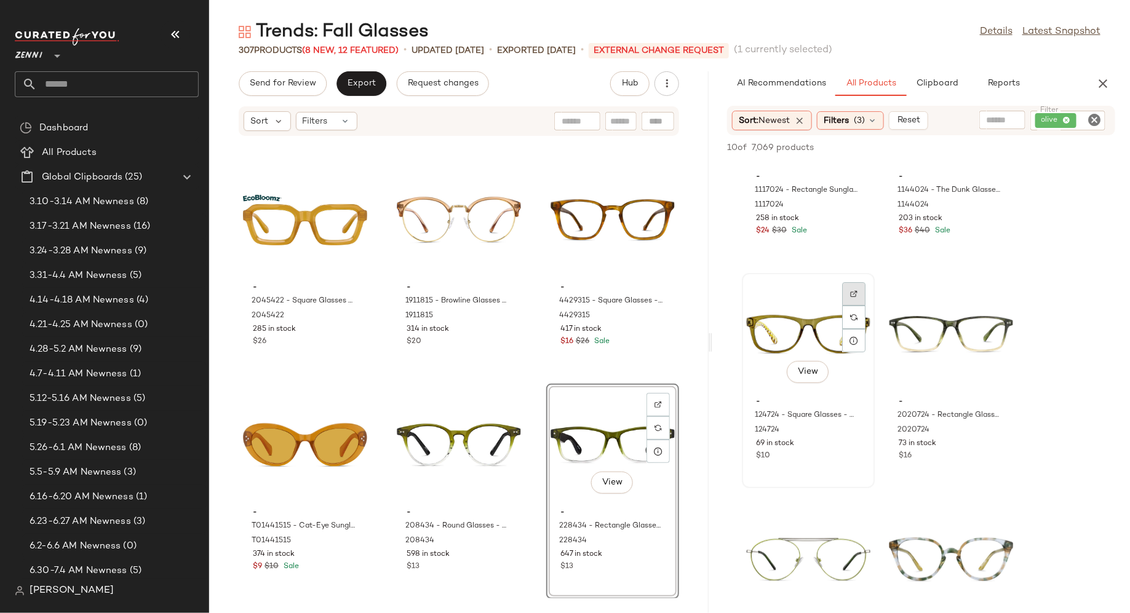
click at [852, 292] on img at bounding box center [853, 293] width 7 height 7
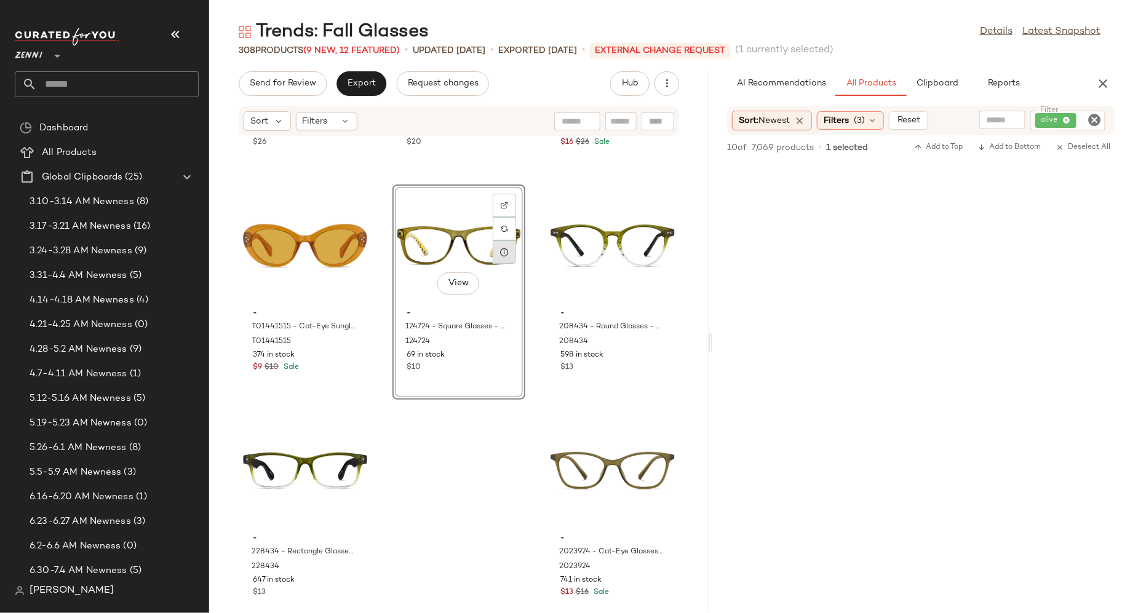
scroll to position [2030, 0]
drag, startPoint x: 316, startPoint y: 458, endPoint x: 455, endPoint y: 7, distance: 471.7
click at [1093, 119] on icon "Clear Filter" at bounding box center [1094, 120] width 15 height 15
click at [1087, 119] on input "Filter" at bounding box center [1048, 120] width 105 height 13
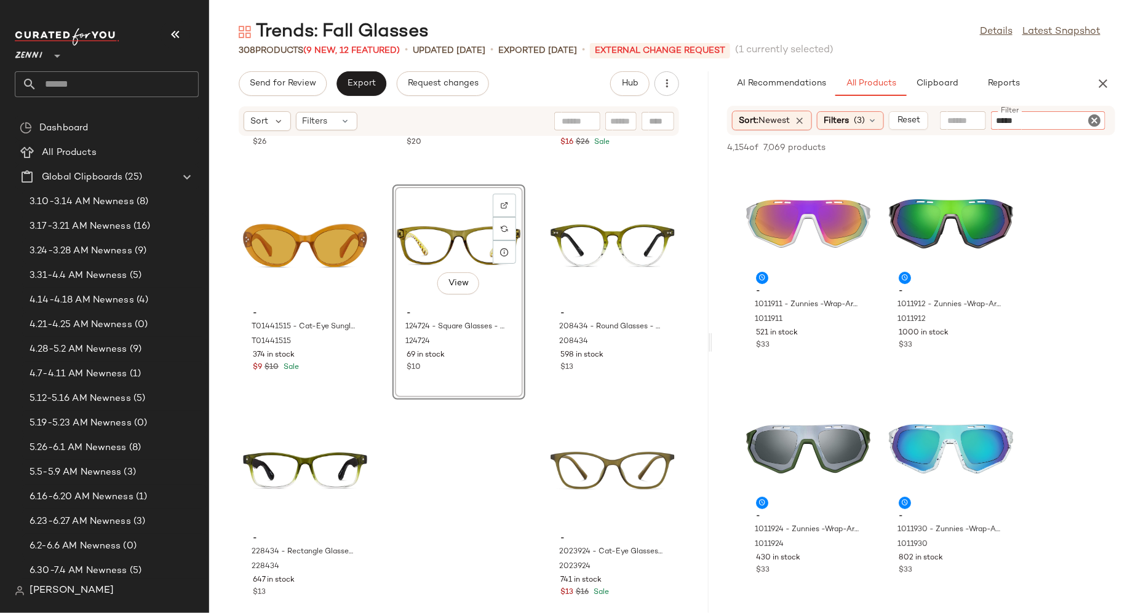
type input "******"
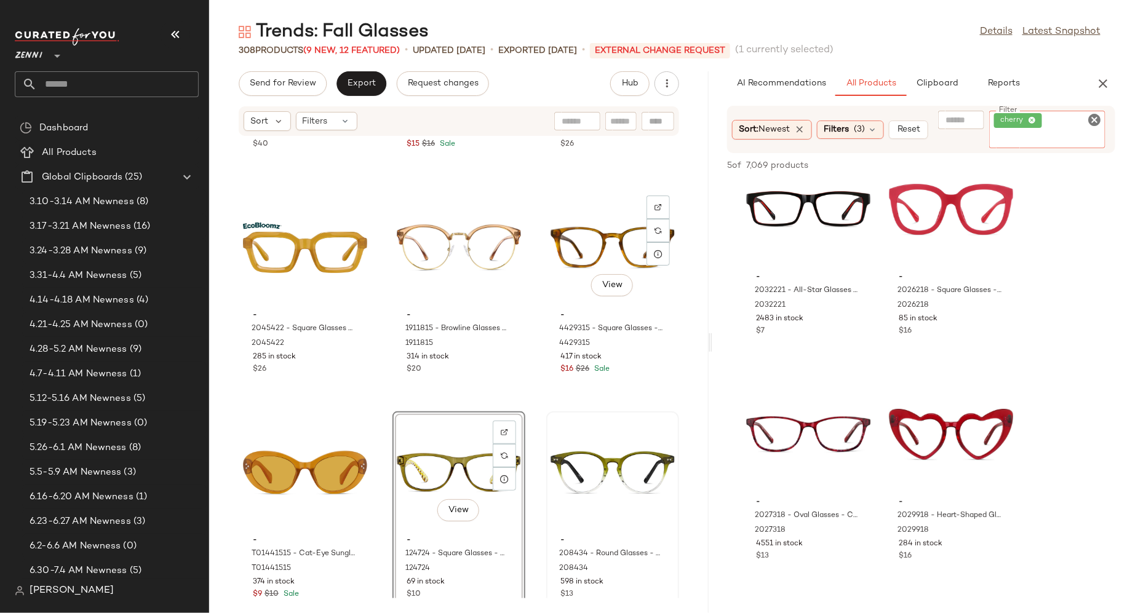
scroll to position [22472, 0]
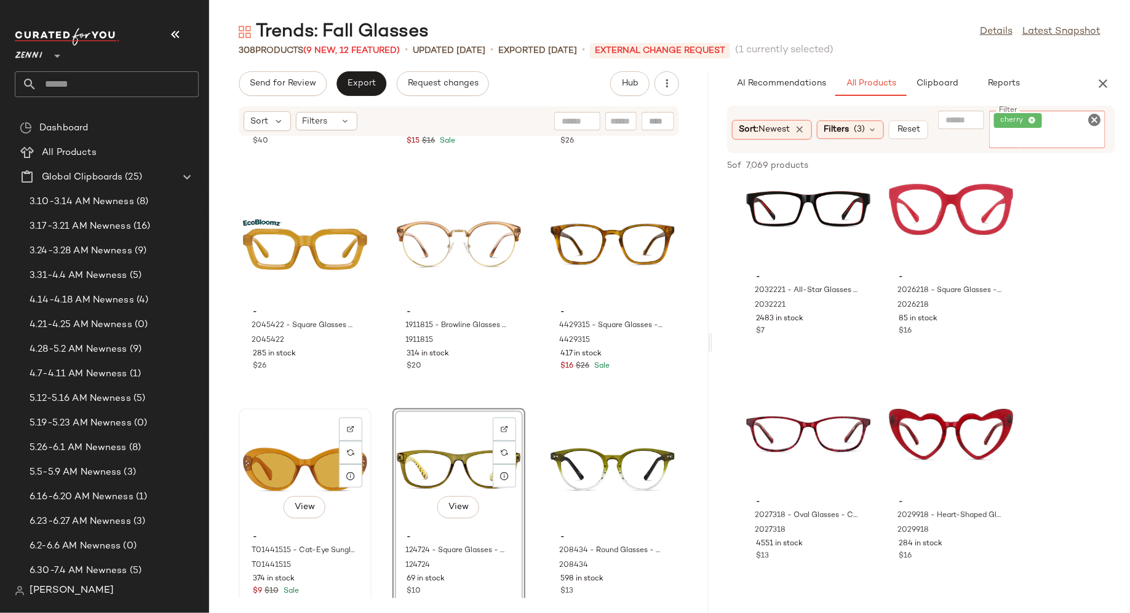
click at [278, 452] on div "View" at bounding box center [305, 470] width 124 height 114
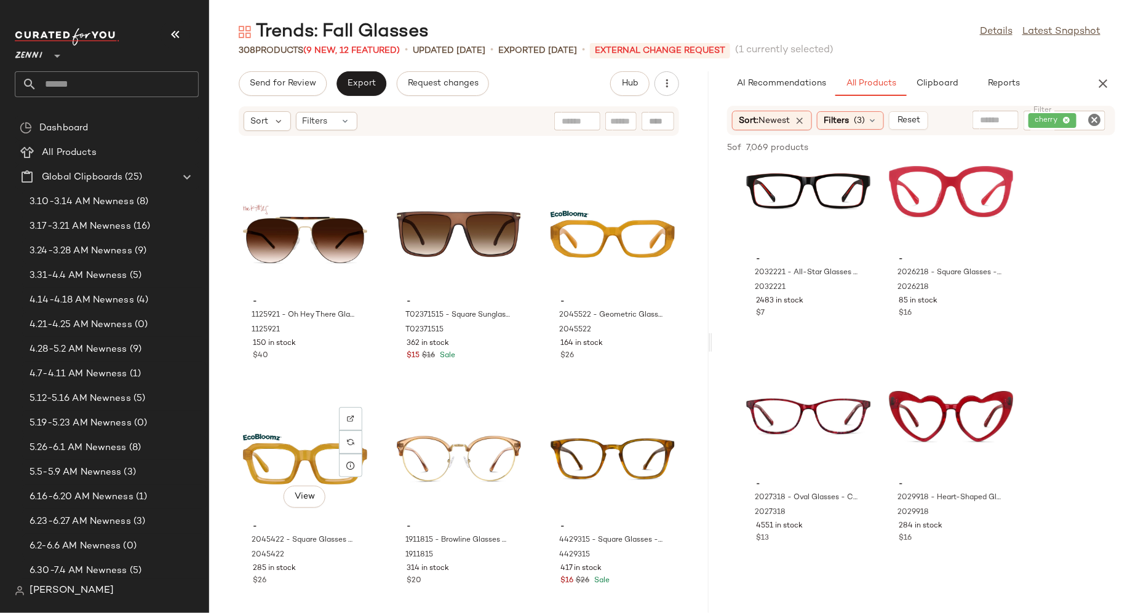
scroll to position [22268, 0]
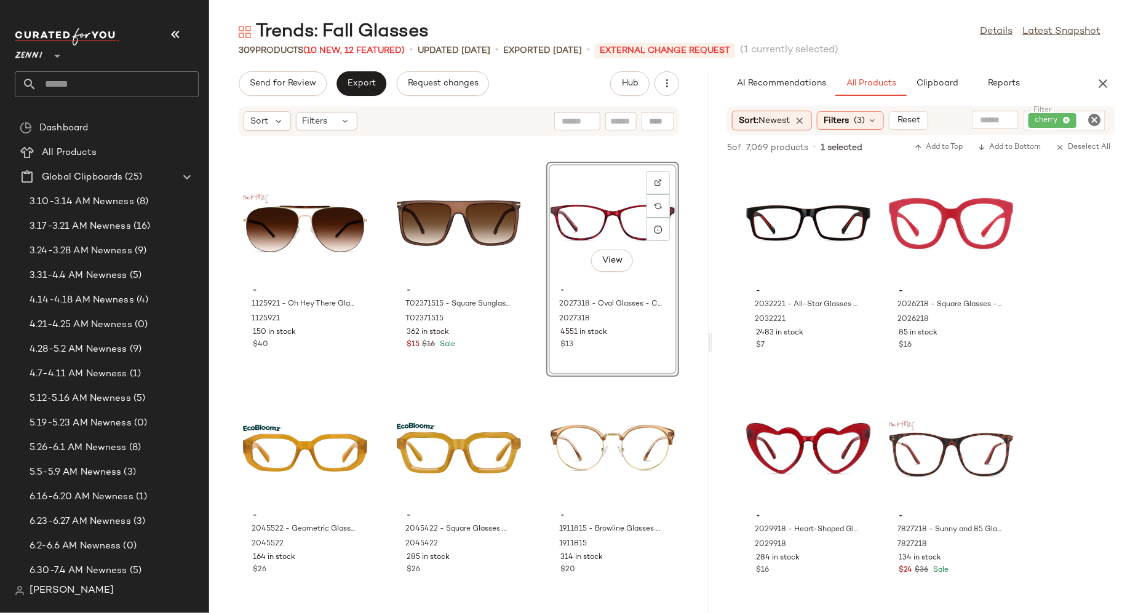
click at [1094, 117] on icon "Clear Filter" at bounding box center [1094, 120] width 15 height 15
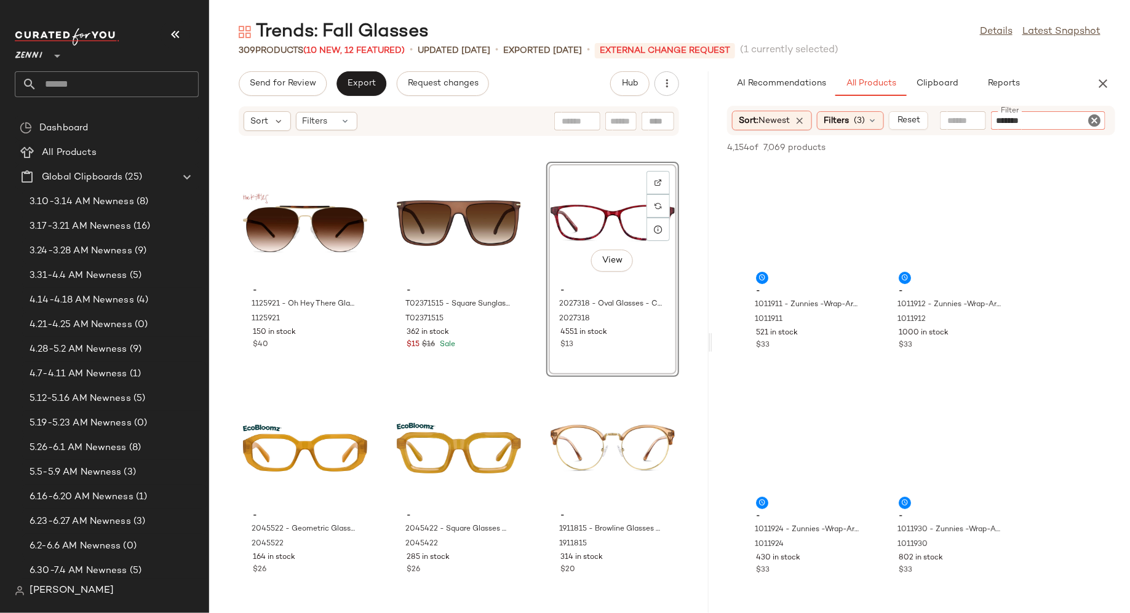
type input "********"
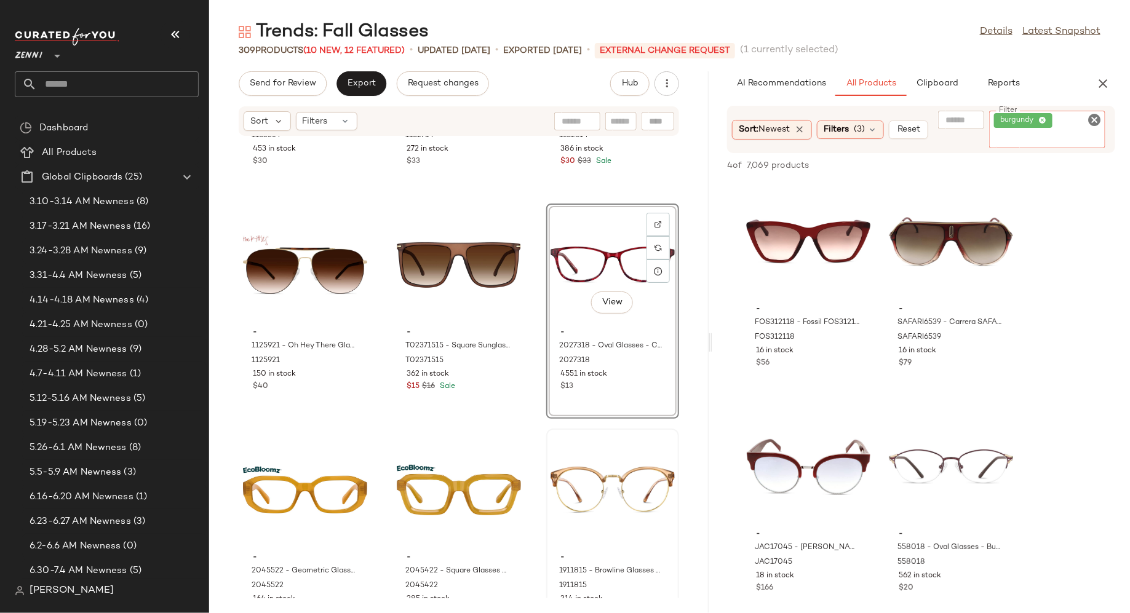
scroll to position [22230, 0]
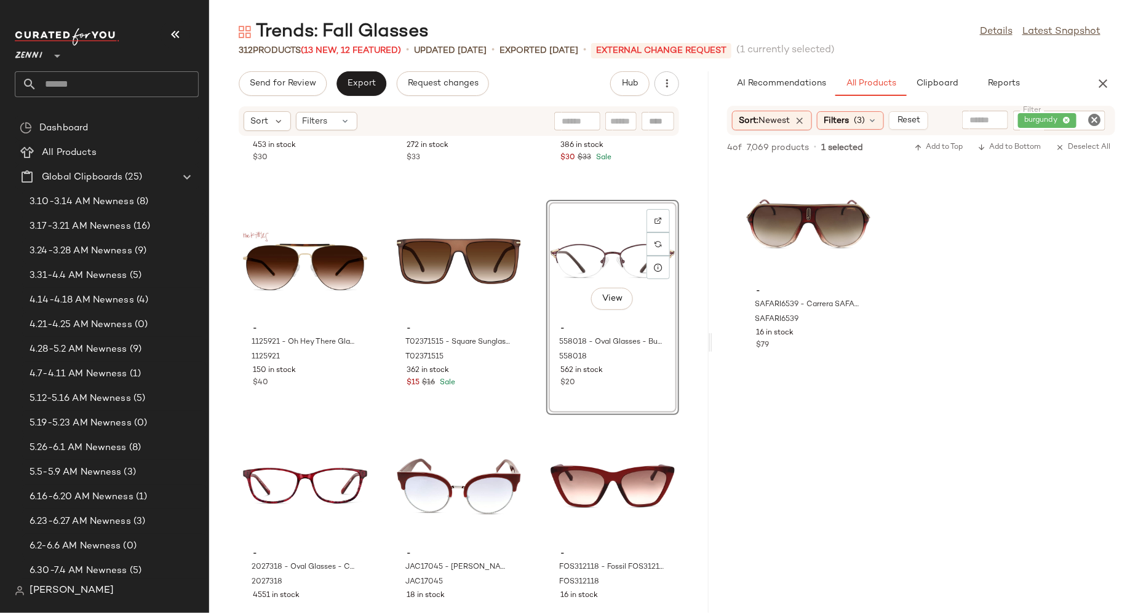
click at [1095, 117] on icon "Clear Filter" at bounding box center [1094, 120] width 15 height 15
click at [1077, 117] on input "Filter" at bounding box center [1048, 120] width 105 height 13
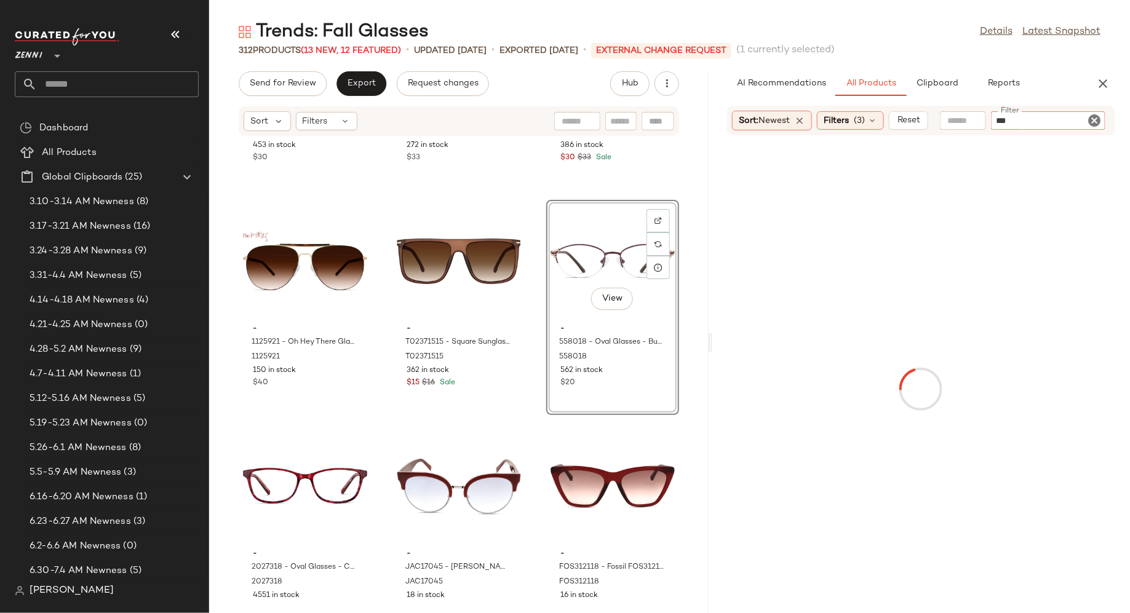
type input "****"
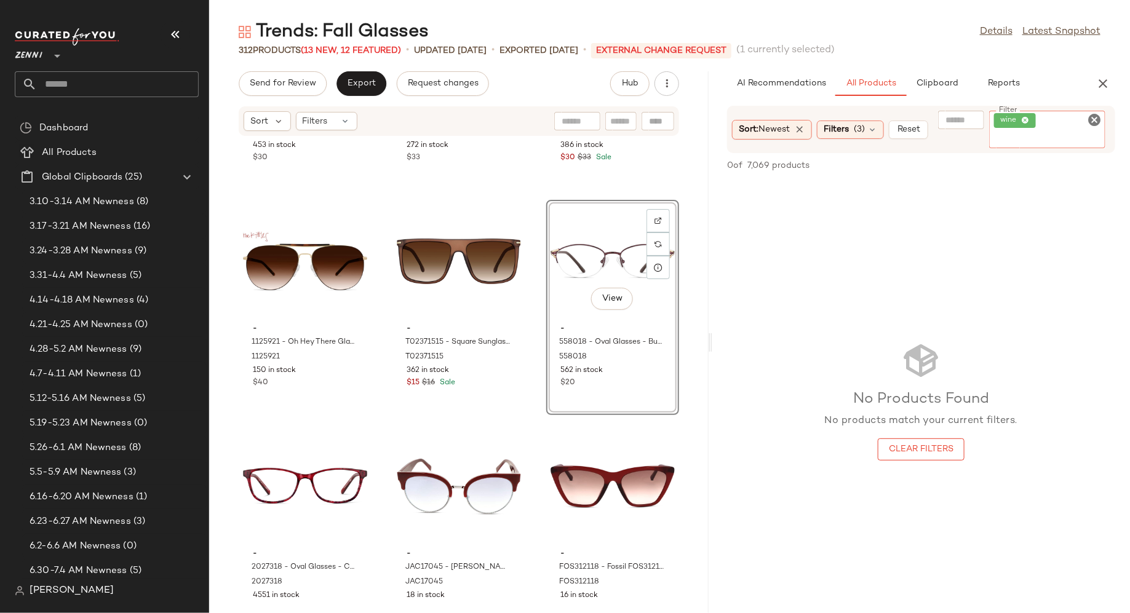
click at [1095, 116] on icon "Clear Filter" at bounding box center [1094, 120] width 15 height 15
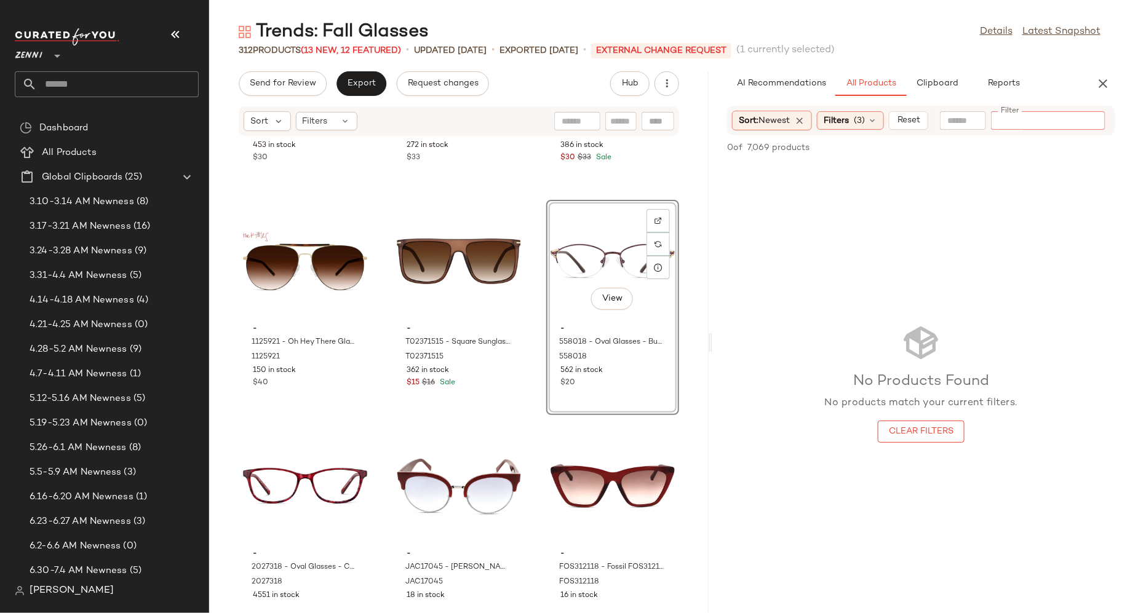
click at [1078, 119] on input "Filter" at bounding box center [1048, 120] width 105 height 13
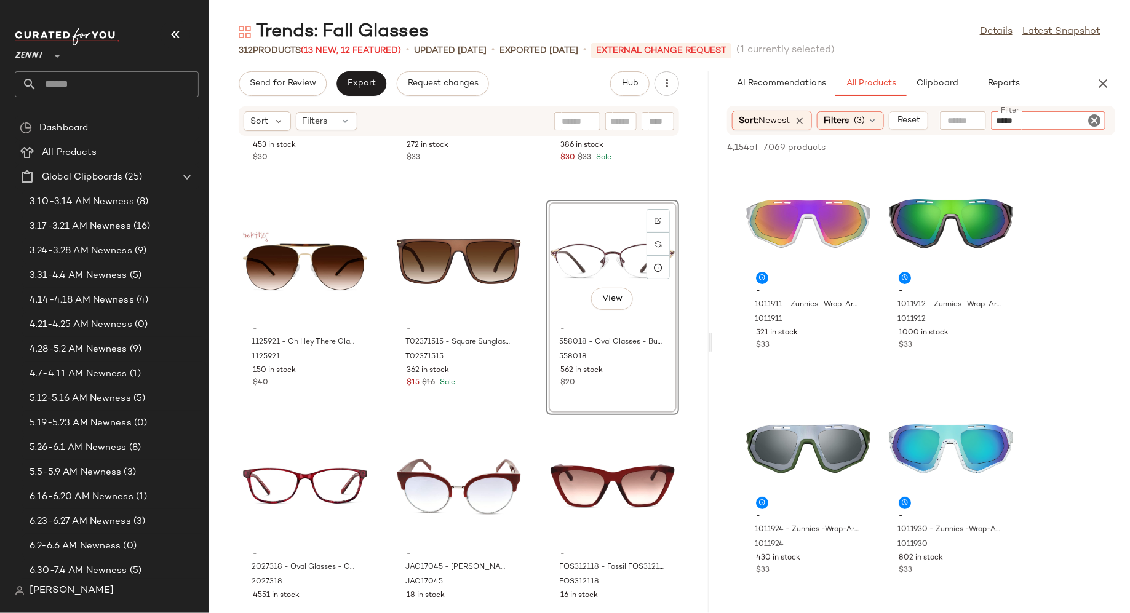
type input "******"
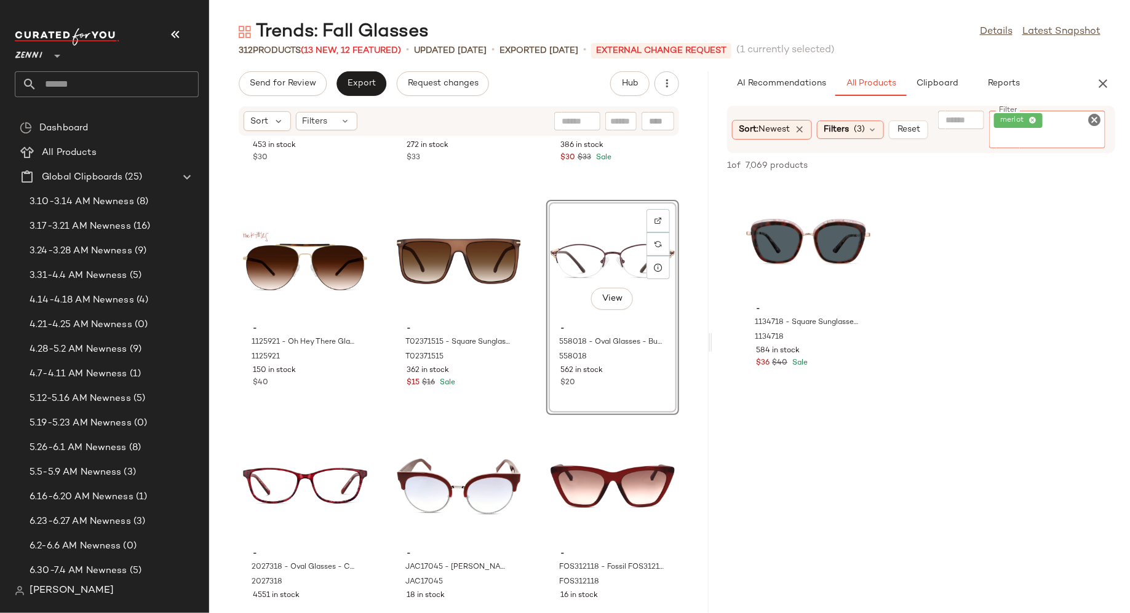
click at [1096, 119] on icon "Clear Filter" at bounding box center [1094, 120] width 15 height 15
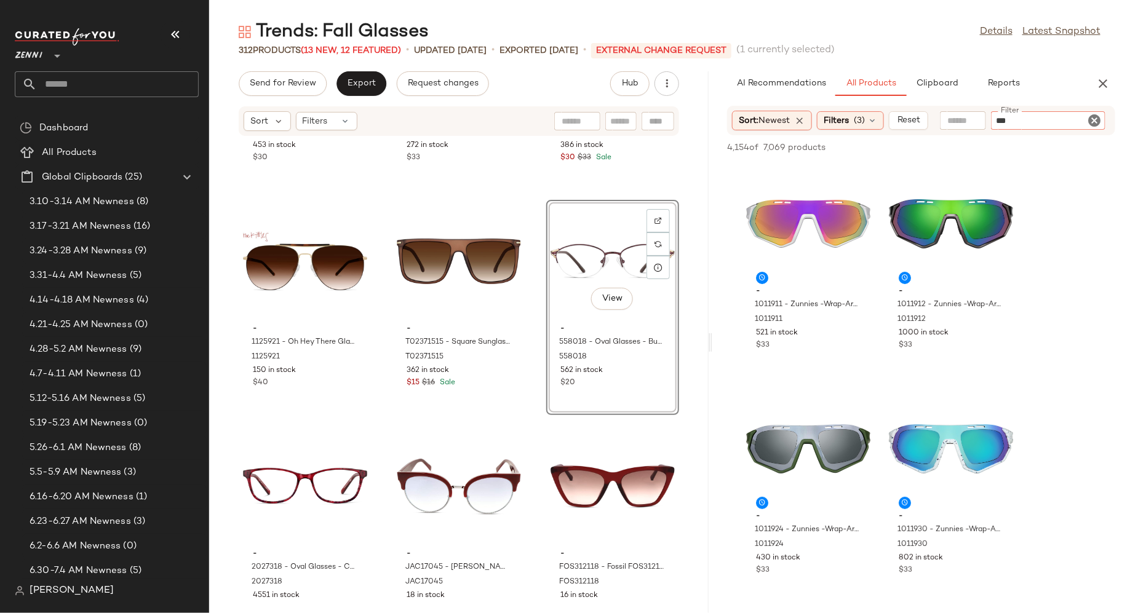
type input "****"
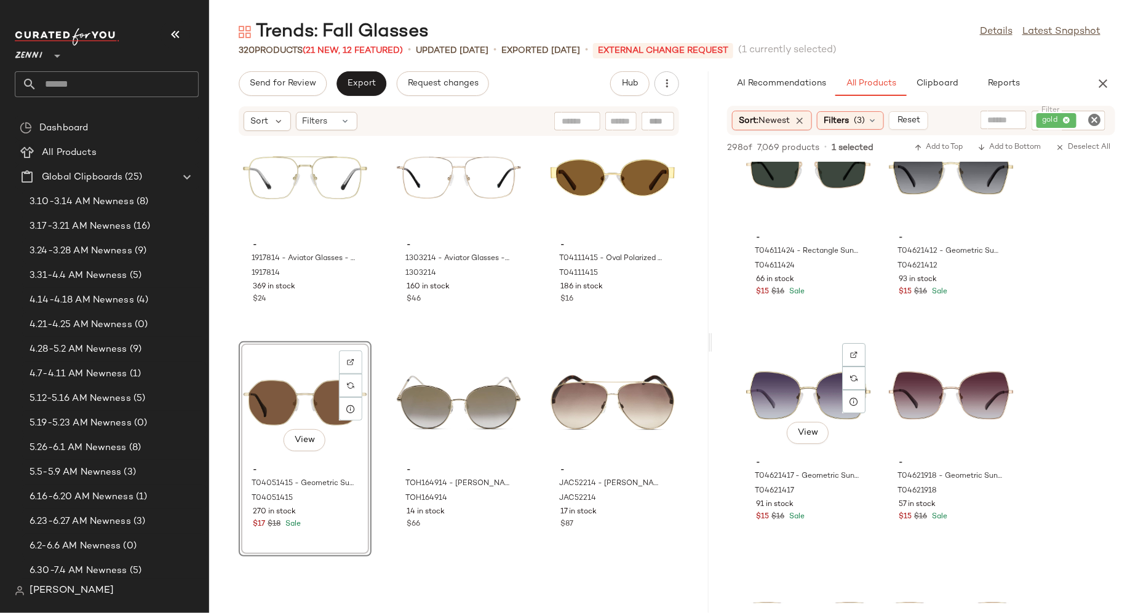
scroll to position [15518, 0]
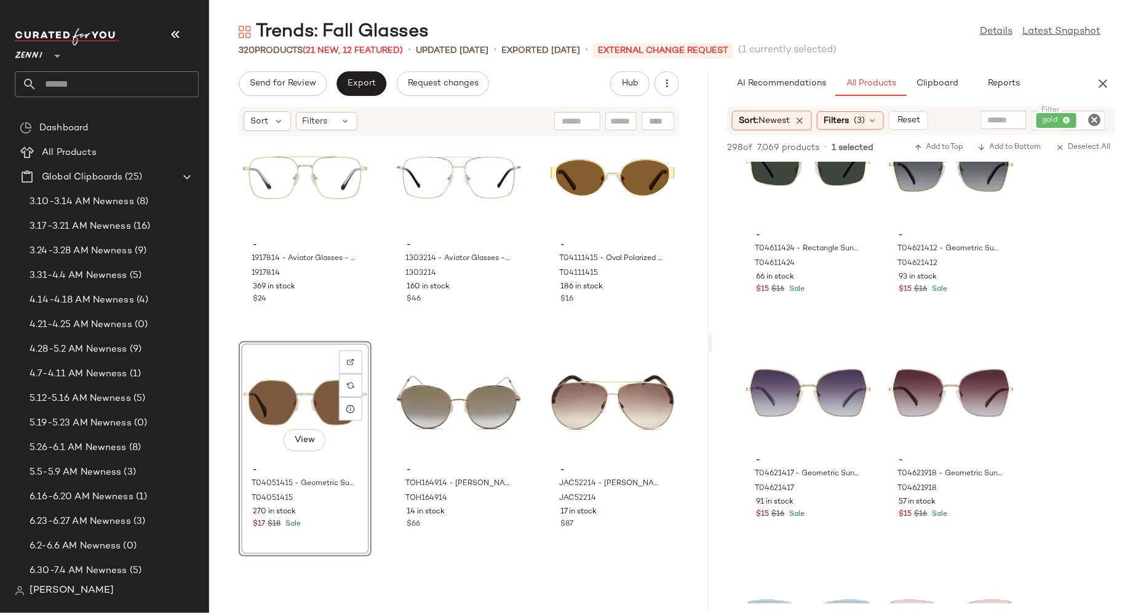
click at [1091, 116] on icon "Clear Filter" at bounding box center [1094, 120] width 15 height 15
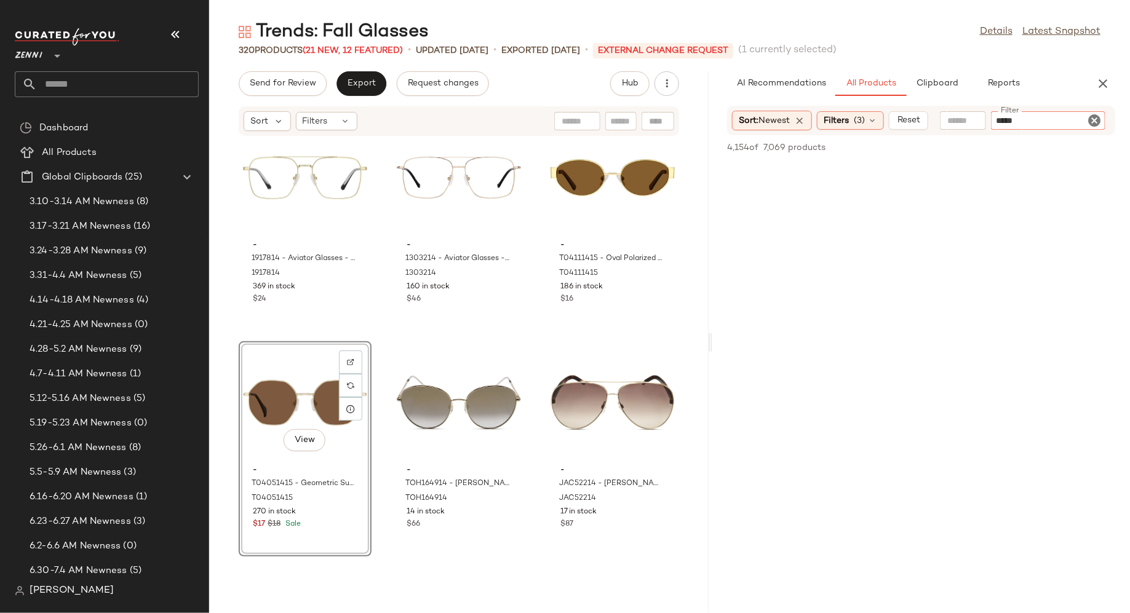
type input "******"
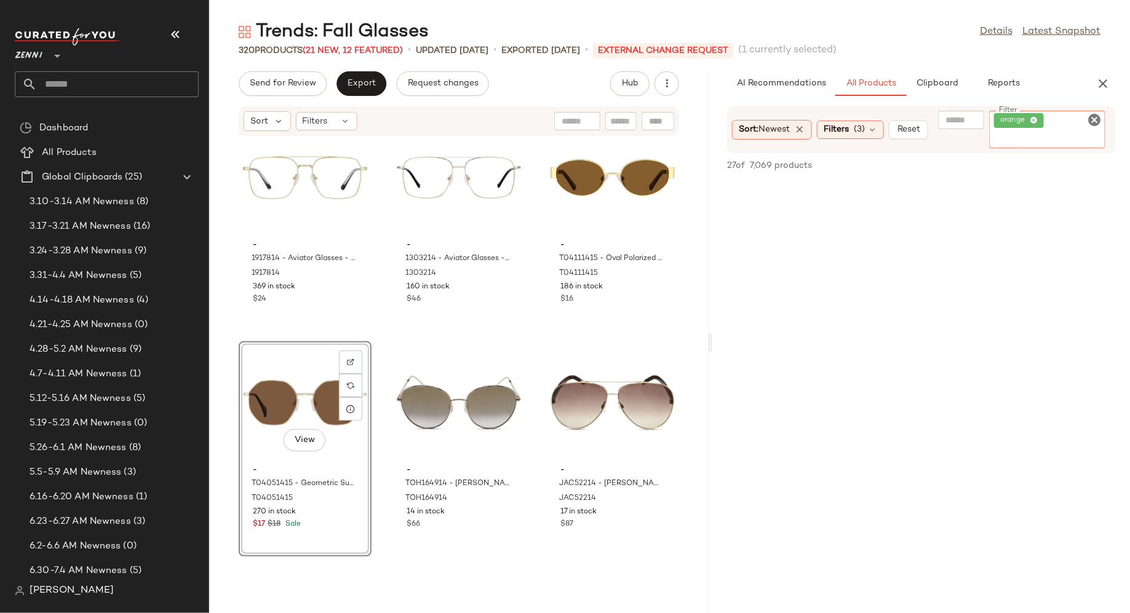
click at [1095, 119] on icon "Clear Filter" at bounding box center [1094, 120] width 15 height 15
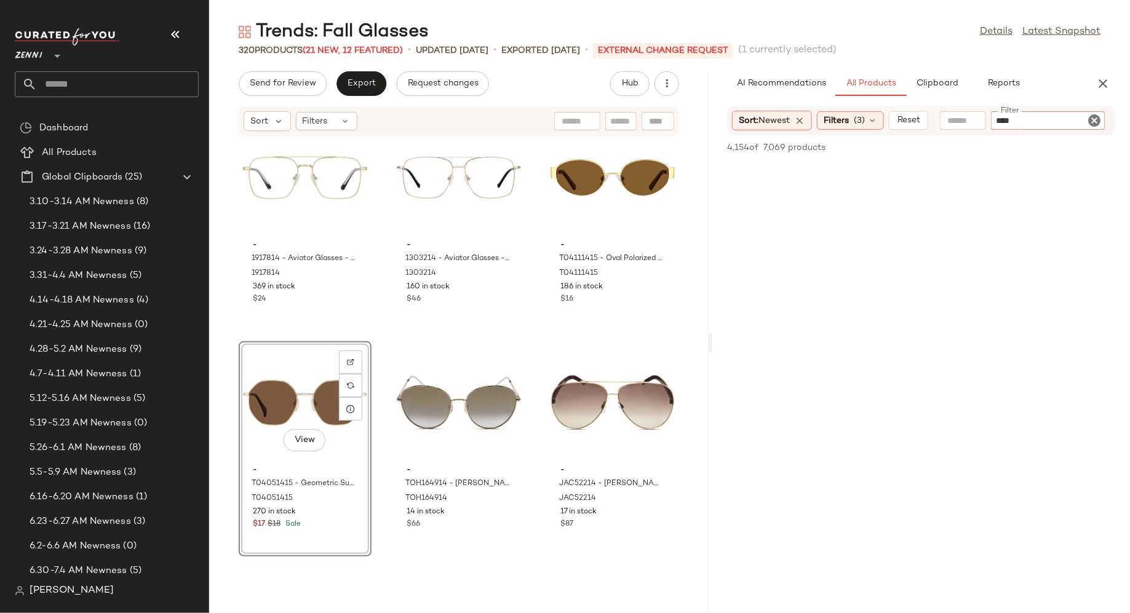
type input "*****"
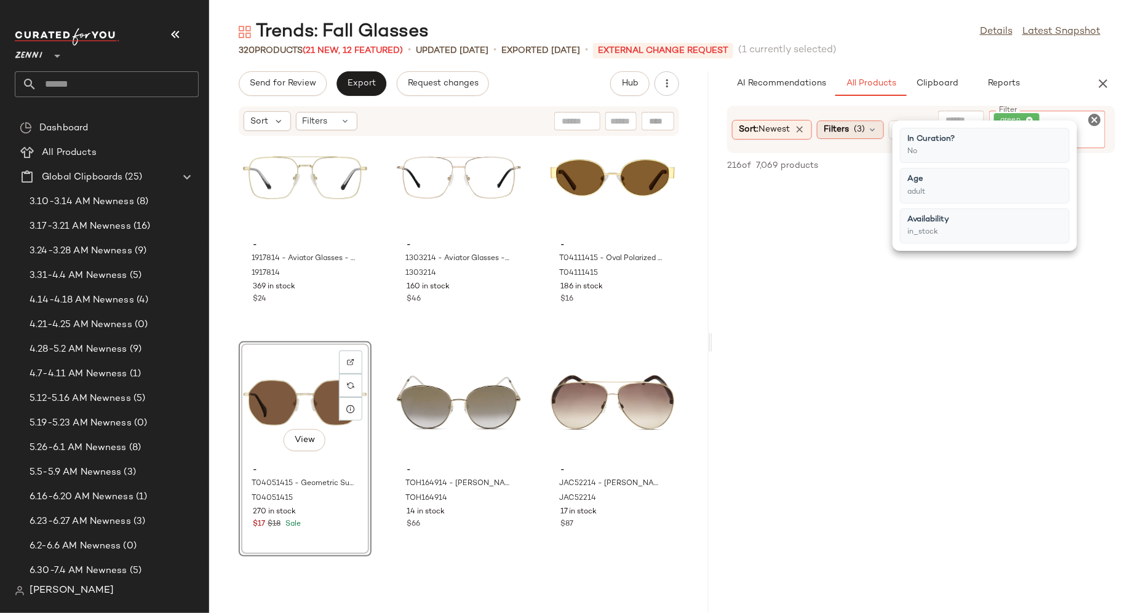
click at [875, 129] on div "Filters (3)" at bounding box center [850, 130] width 67 height 18
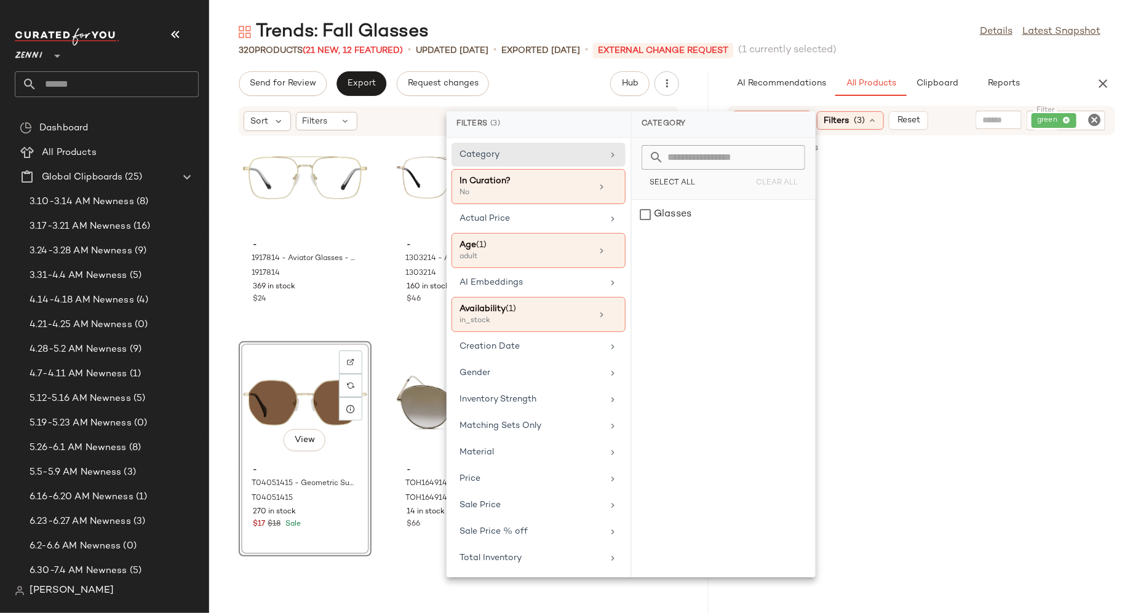
click at [875, 129] on div "Filters (3)" at bounding box center [850, 120] width 67 height 18
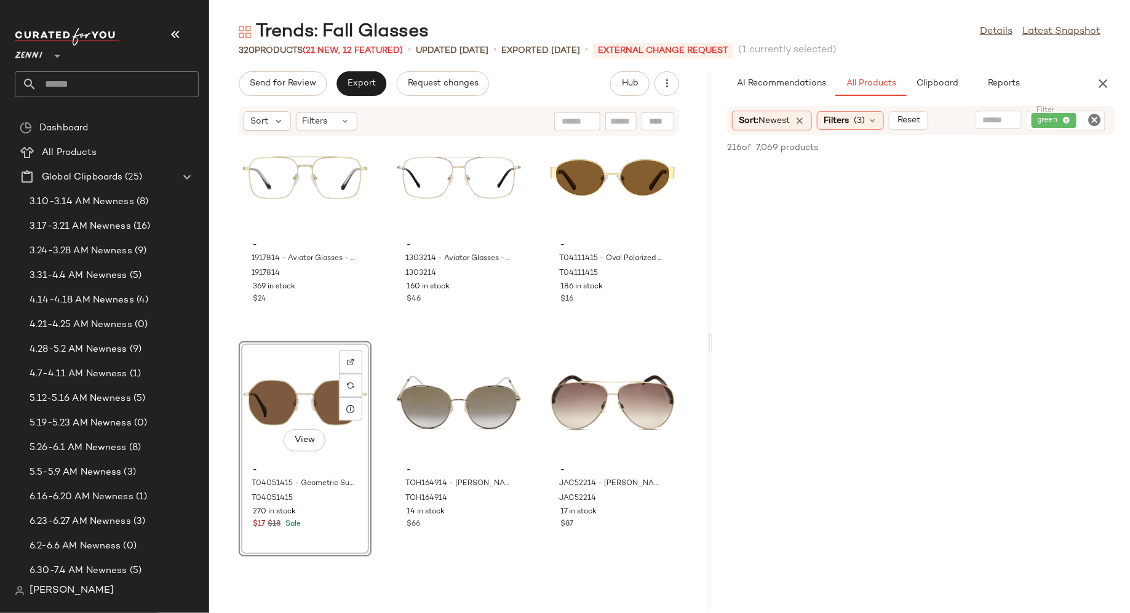
click at [1098, 123] on icon "Clear Filter" at bounding box center [1094, 120] width 15 height 15
click at [945, 79] on span "Clipboard" at bounding box center [937, 84] width 42 height 10
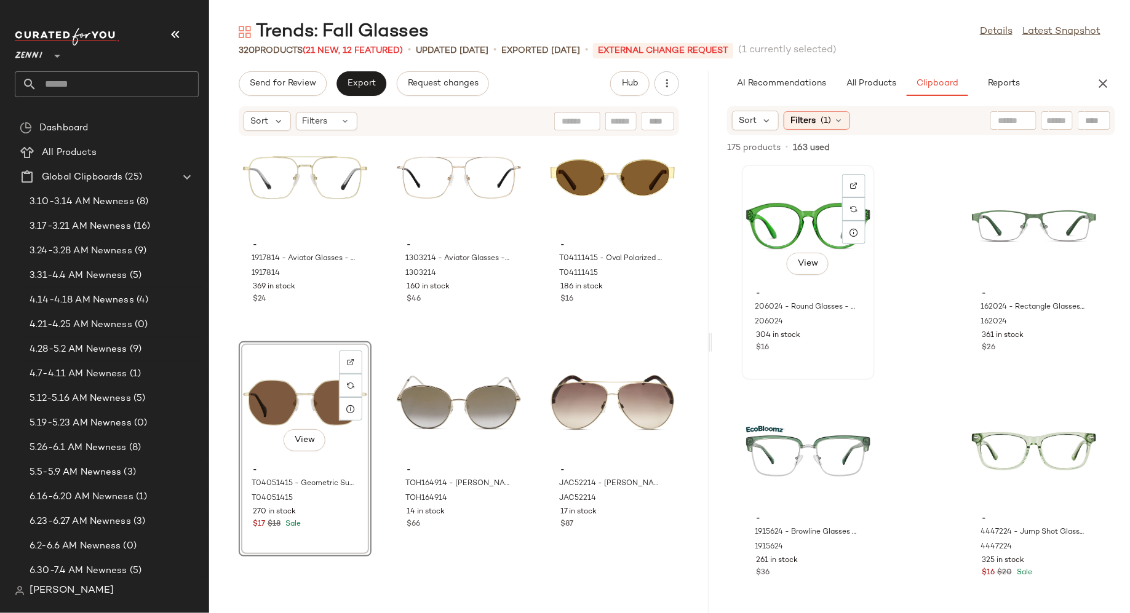
click at [807, 232] on div "View" at bounding box center [808, 226] width 124 height 114
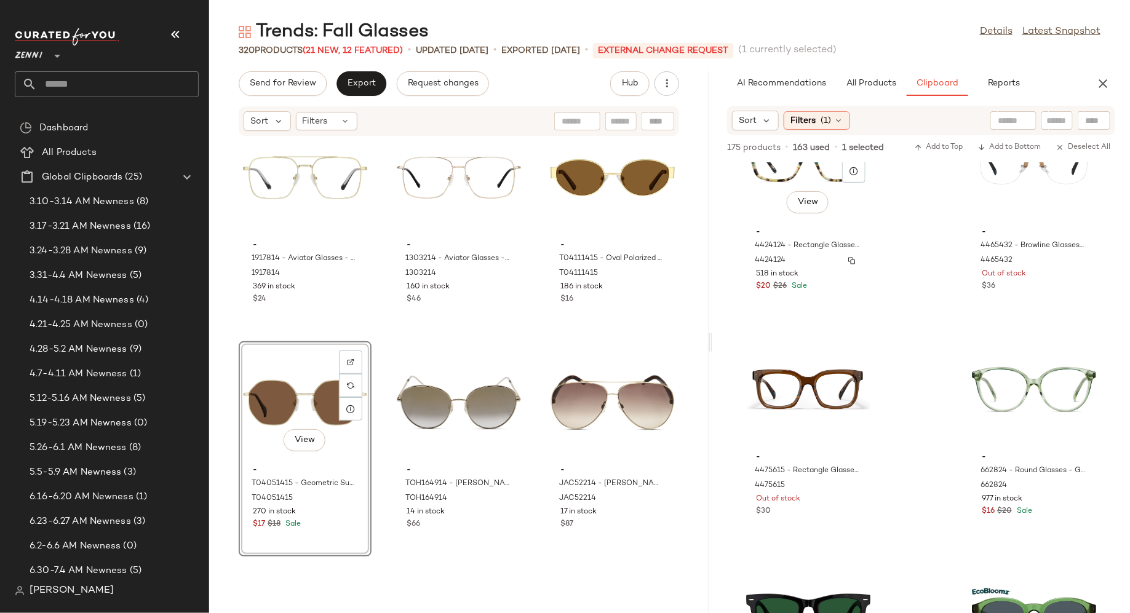
scroll to position [523, 0]
click at [837, 116] on icon at bounding box center [838, 121] width 10 height 10
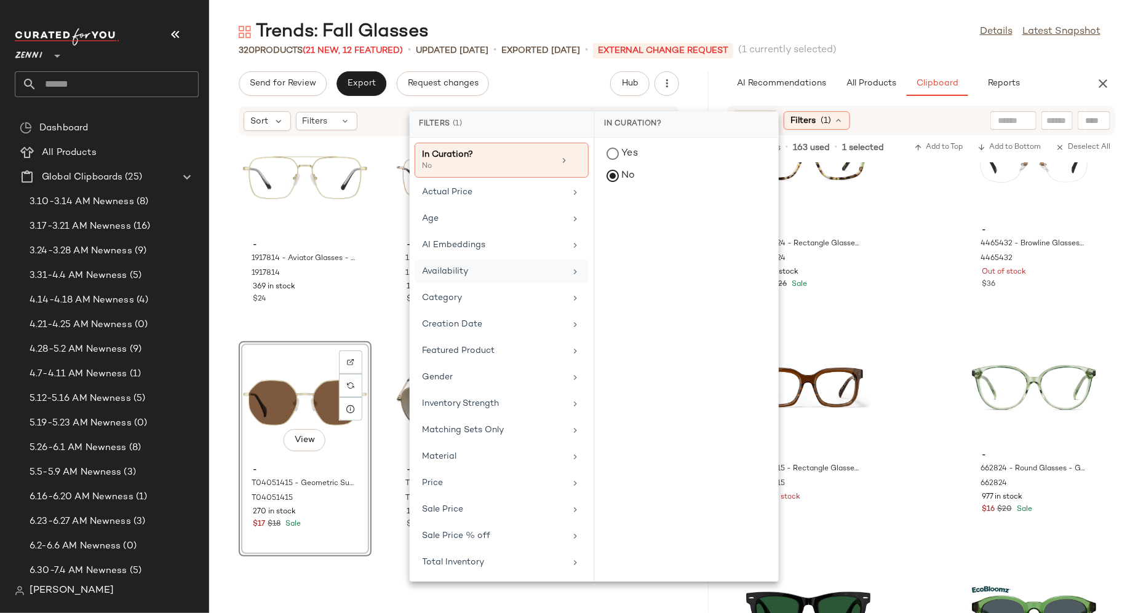
click at [528, 269] on div "Availability" at bounding box center [493, 271] width 143 height 13
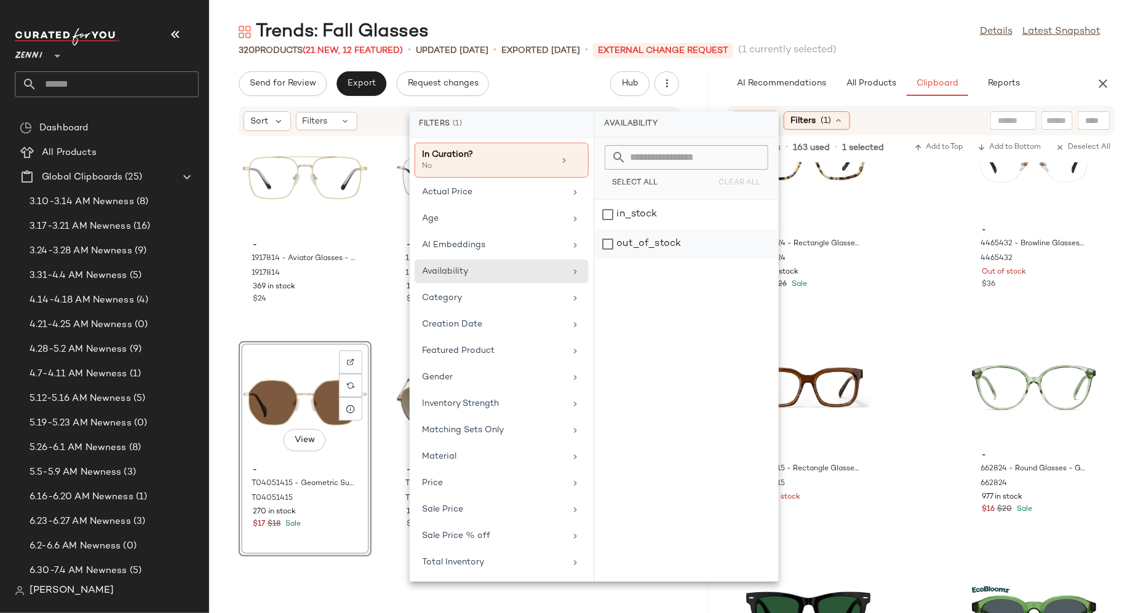
click at [608, 243] on div "out_of_stock" at bounding box center [686, 244] width 183 height 30
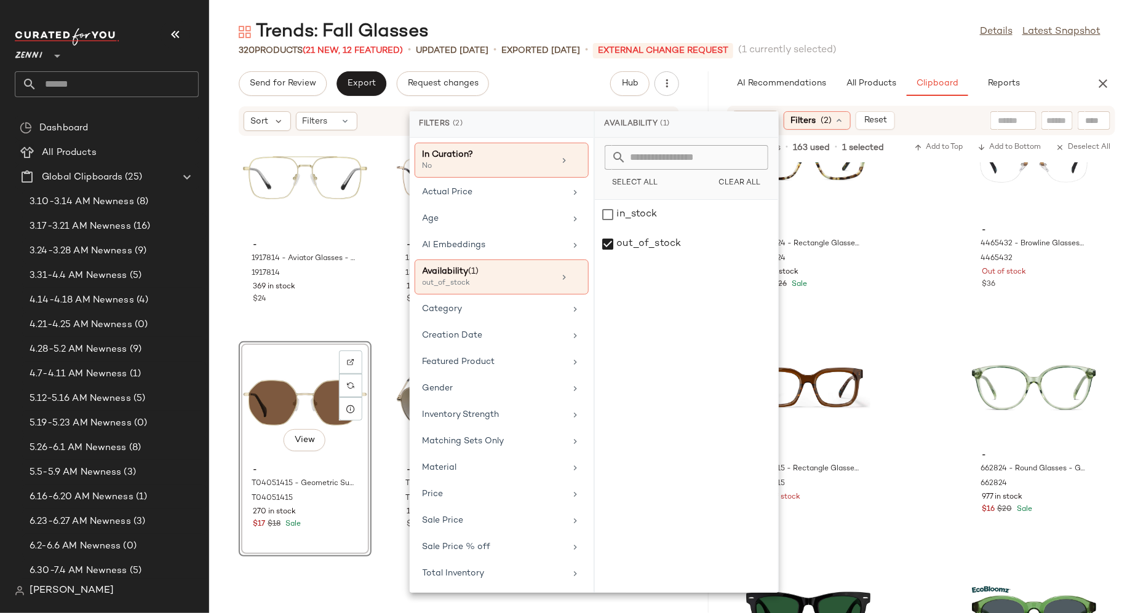
click at [930, 284] on div "- 4424124 - Rectangle Glasses - Malachite - Acetate 4424124 518 in stock $20 $2…" at bounding box center [921, 387] width 418 height 451
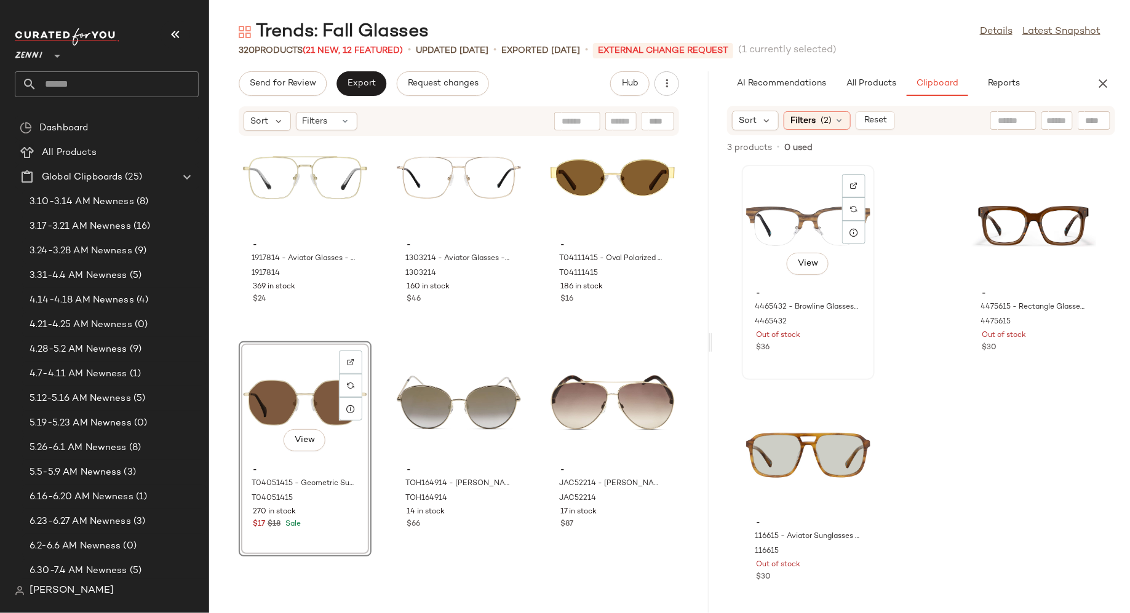
click at [789, 175] on div "View" at bounding box center [808, 226] width 124 height 114
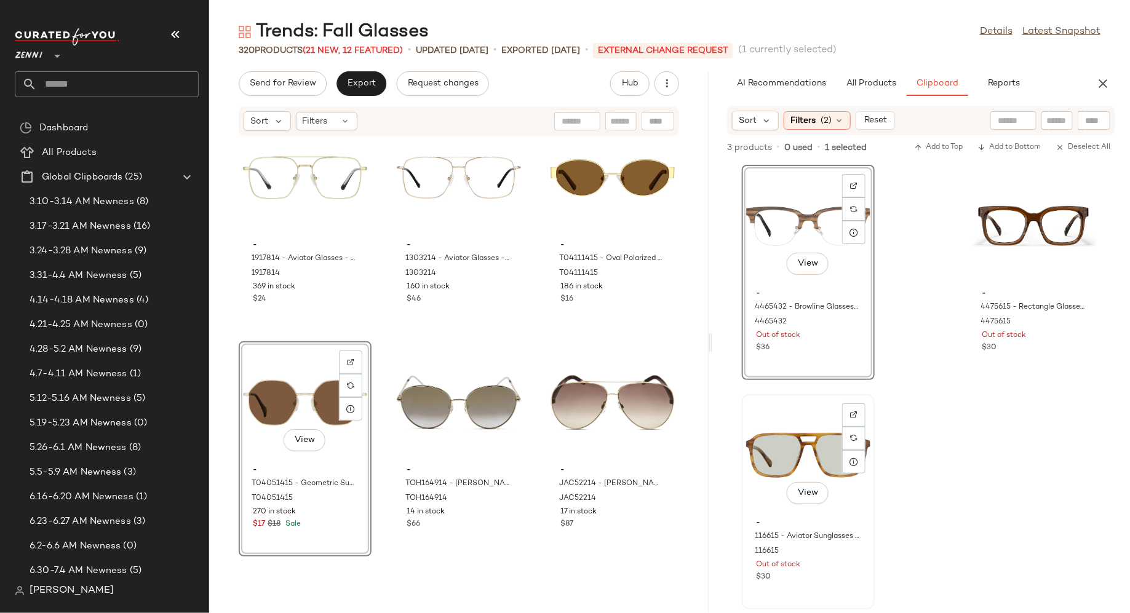
click at [786, 442] on div "View" at bounding box center [808, 455] width 124 height 114
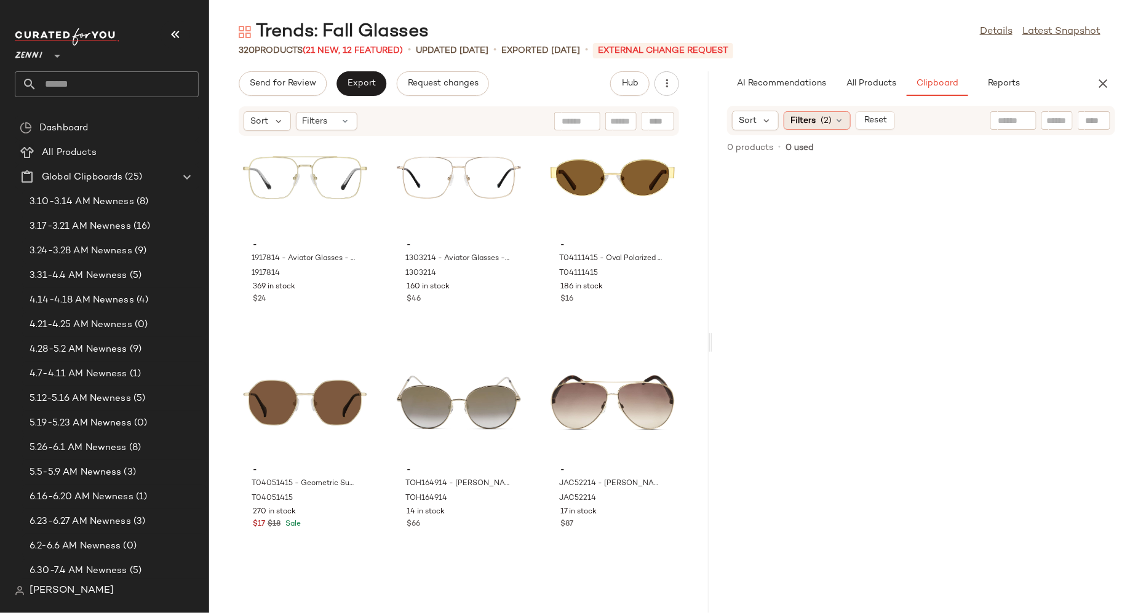
click at [838, 119] on icon at bounding box center [839, 121] width 10 height 10
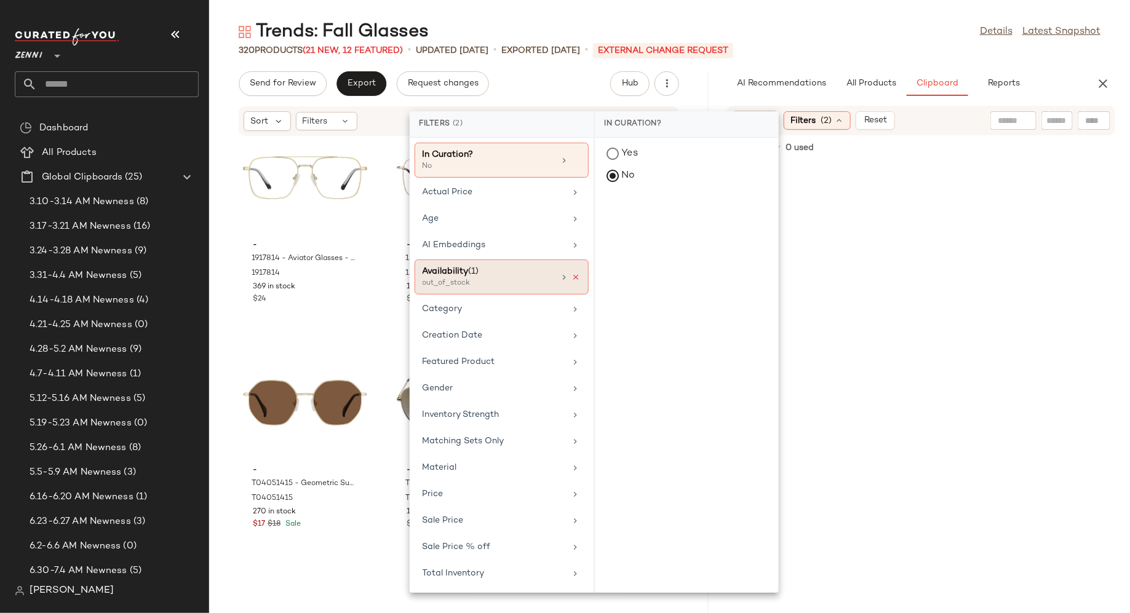
click at [574, 273] on icon at bounding box center [576, 277] width 9 height 9
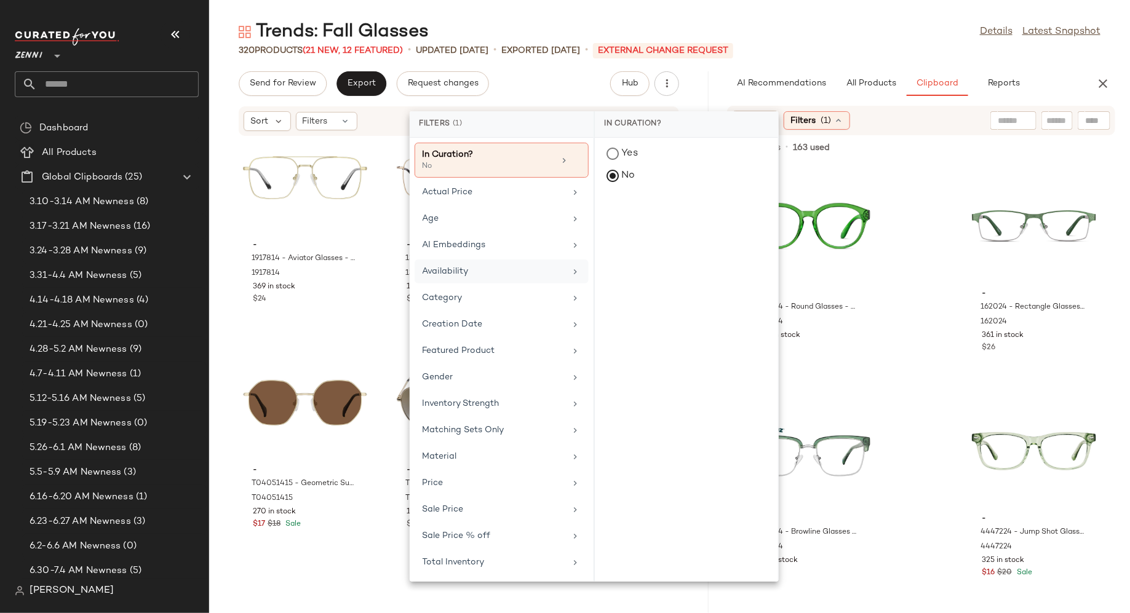
click at [911, 229] on div "- 206024 - Round Glasses - Green - Plastic 206024 304 in stock $16 - 162024 - R…" at bounding box center [921, 387] width 418 height 451
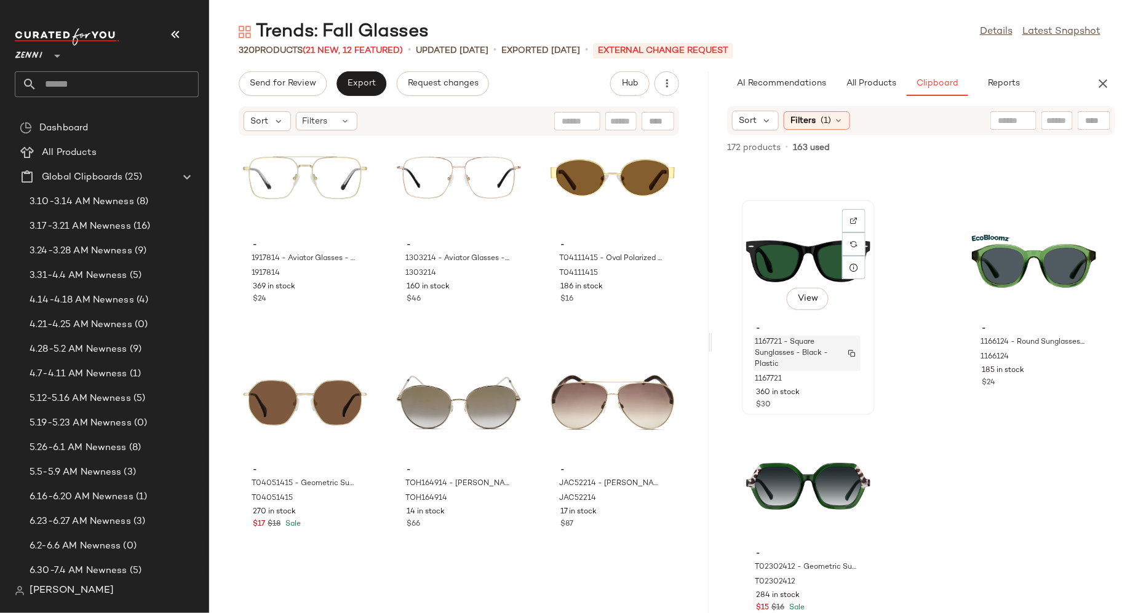
scroll to position [676, 0]
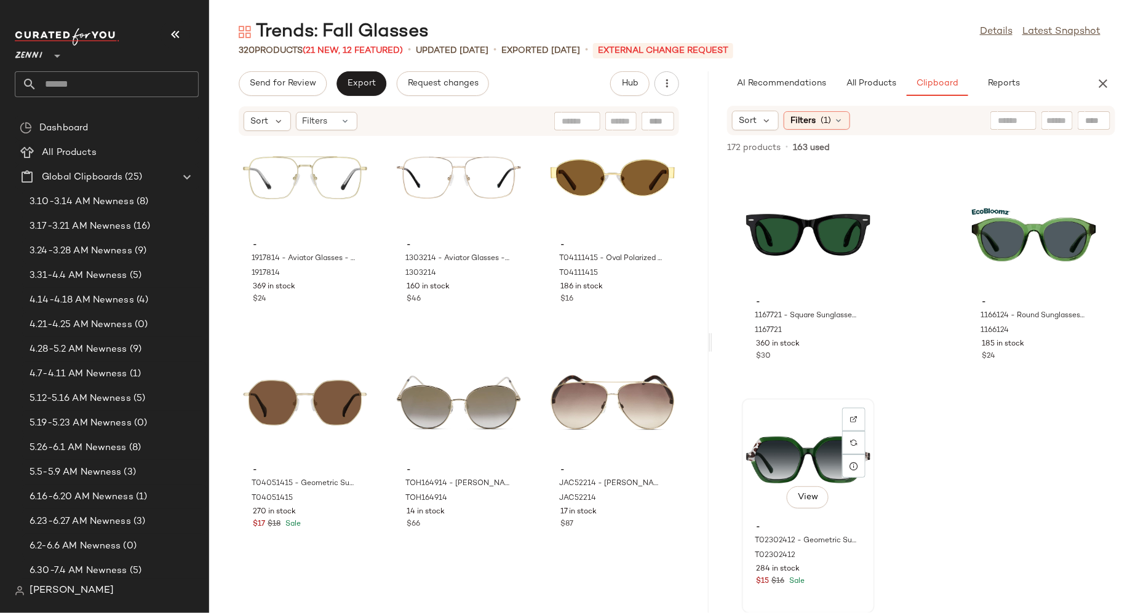
click at [788, 453] on div "View" at bounding box center [808, 460] width 124 height 114
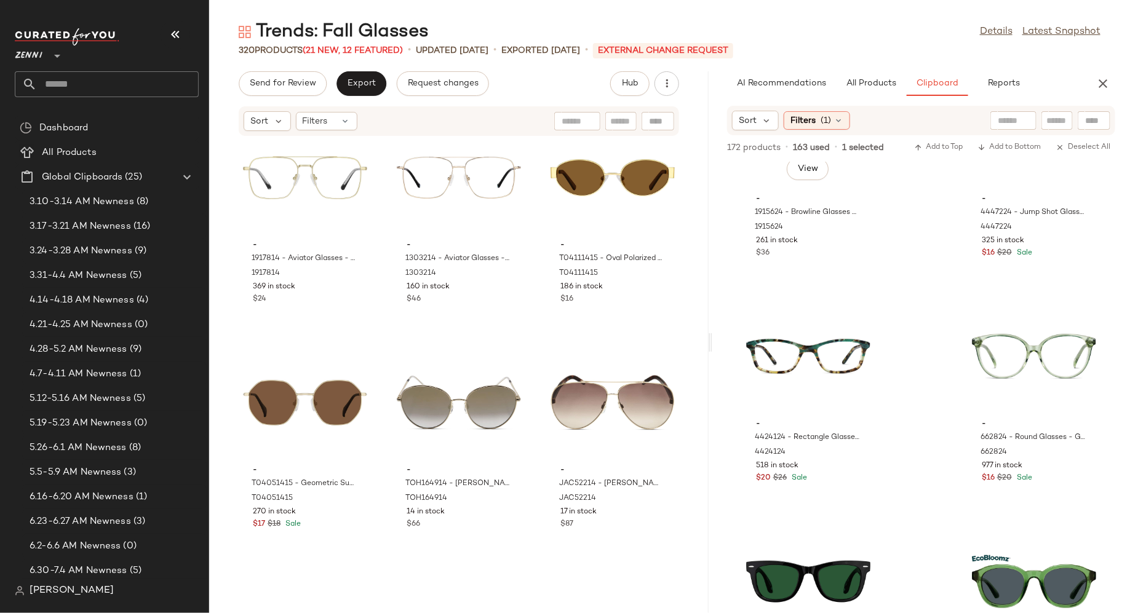
scroll to position [0, 0]
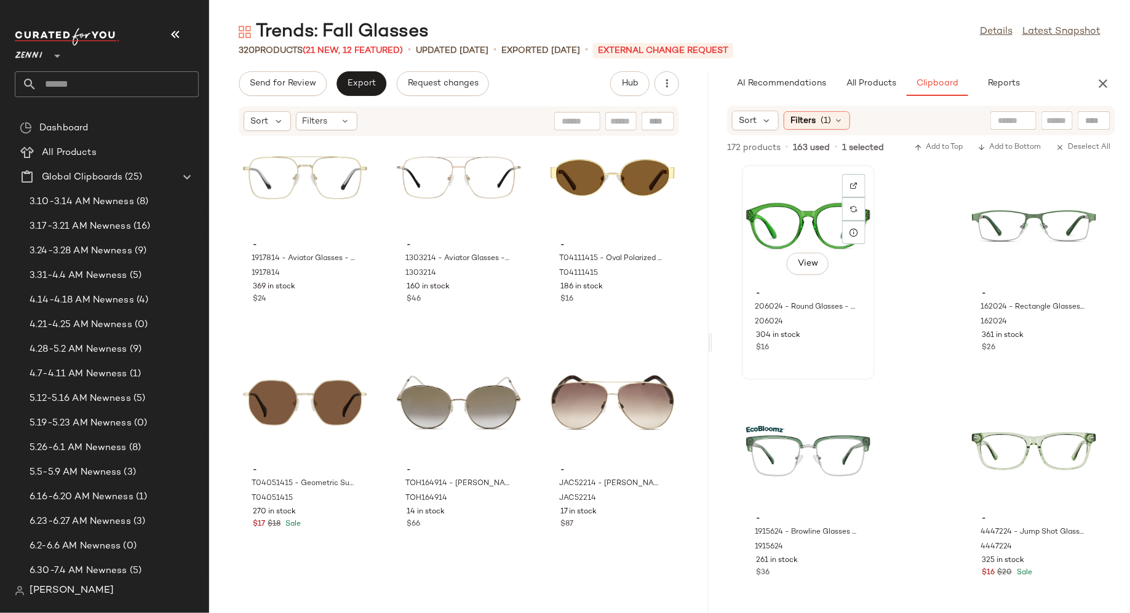
click at [774, 230] on div "View" at bounding box center [808, 226] width 124 height 114
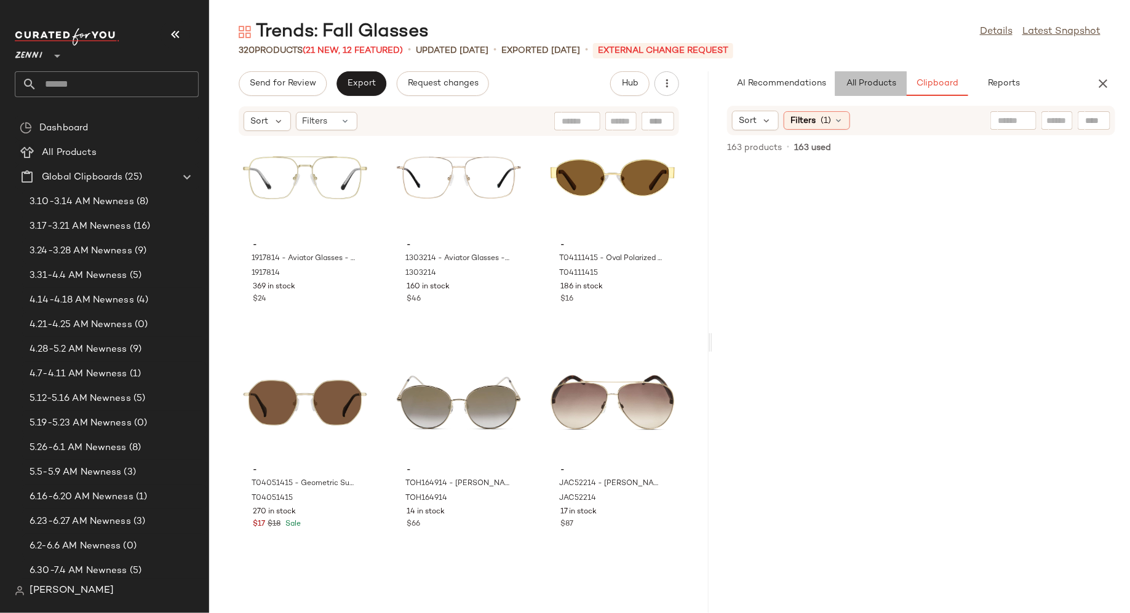
click at [875, 80] on span "All Products" at bounding box center [871, 84] width 50 height 10
click at [1103, 83] on icon "button" at bounding box center [1102, 83] width 15 height 15
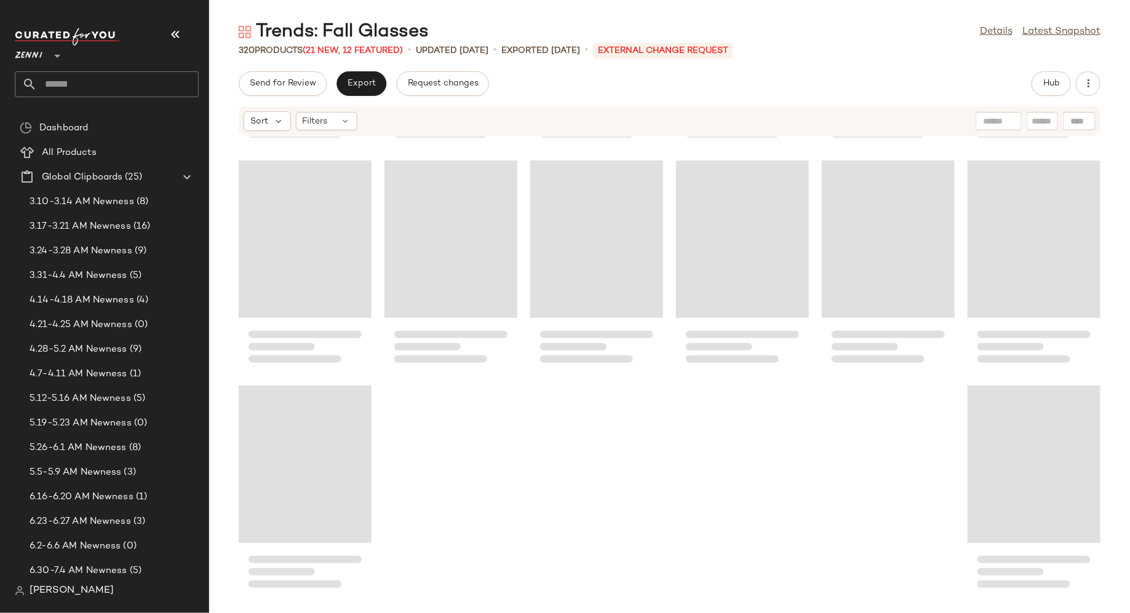
scroll to position [11478, 0]
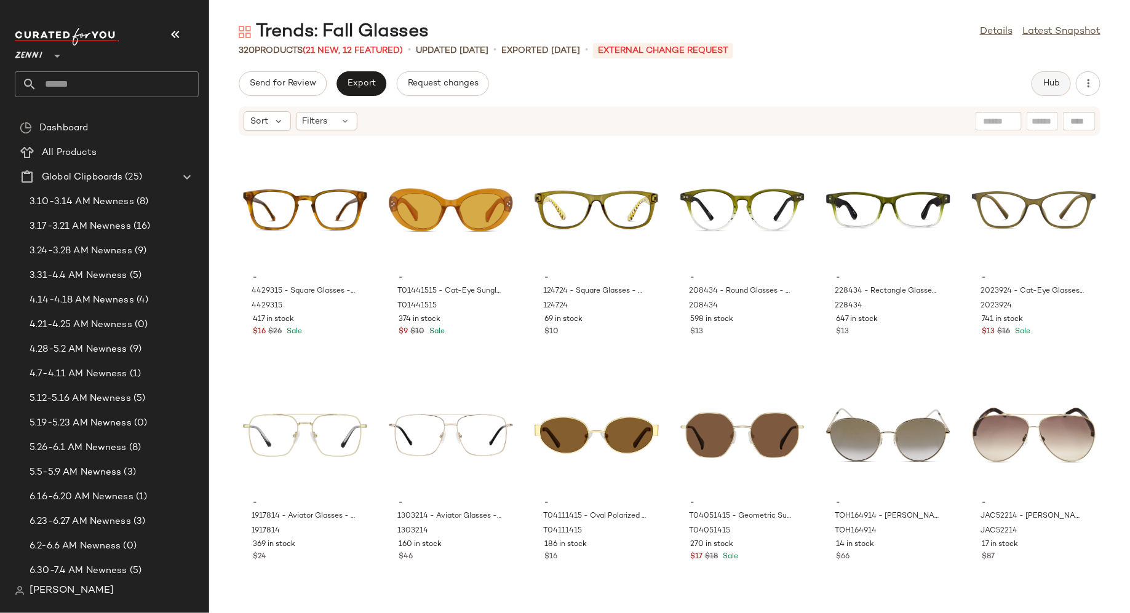
click at [1046, 81] on span "Hub" at bounding box center [1050, 84] width 17 height 10
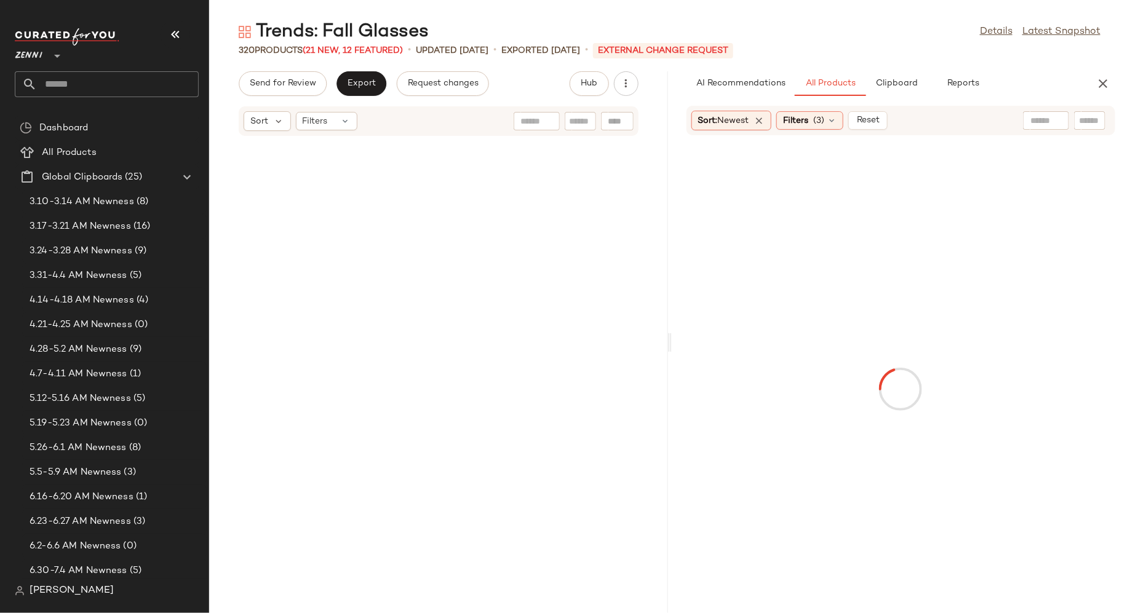
scroll to position [34209, 0]
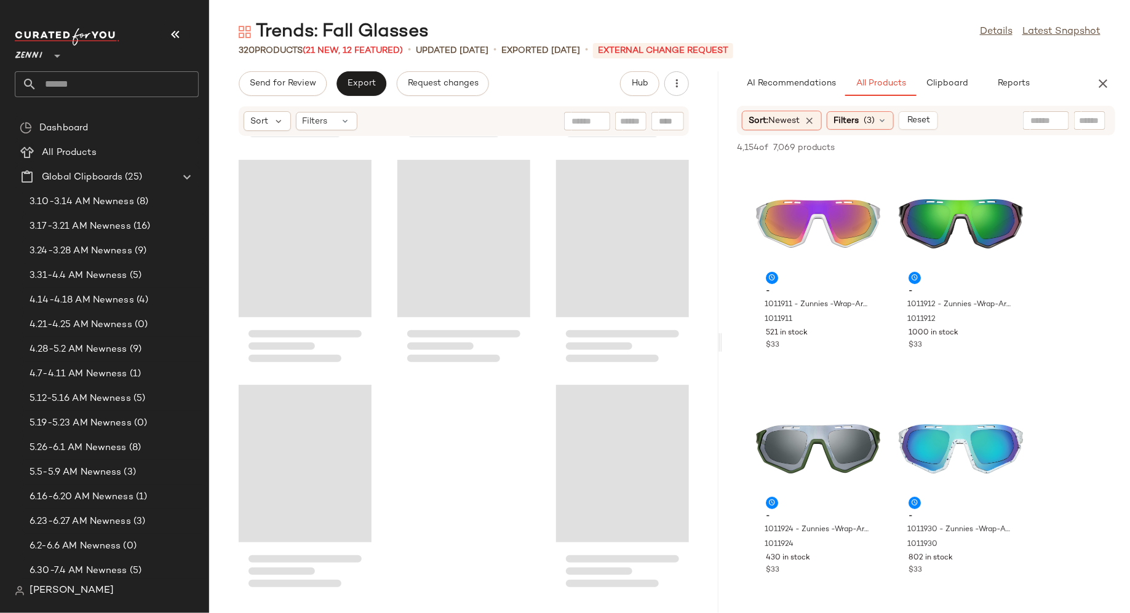
drag, startPoint x: 668, startPoint y: 350, endPoint x: 724, endPoint y: 351, distance: 55.3
click at [724, 351] on div "Trends: Fall Glasses Details Latest Snapshot 320 Products (21 New, 12 Featured)…" at bounding box center [669, 316] width 921 height 593
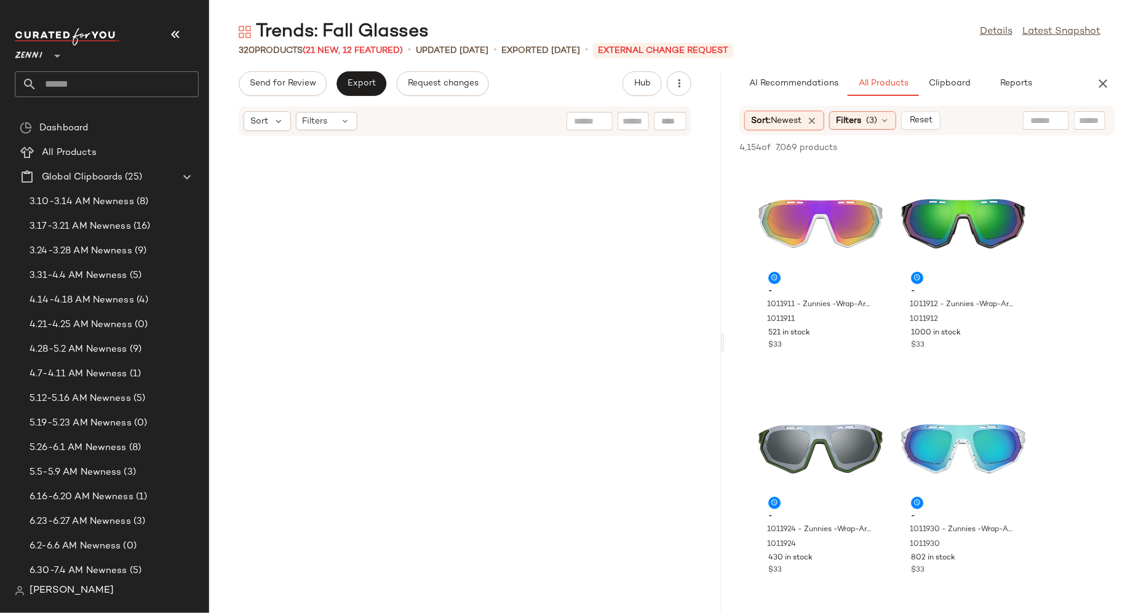
scroll to position [22506, 0]
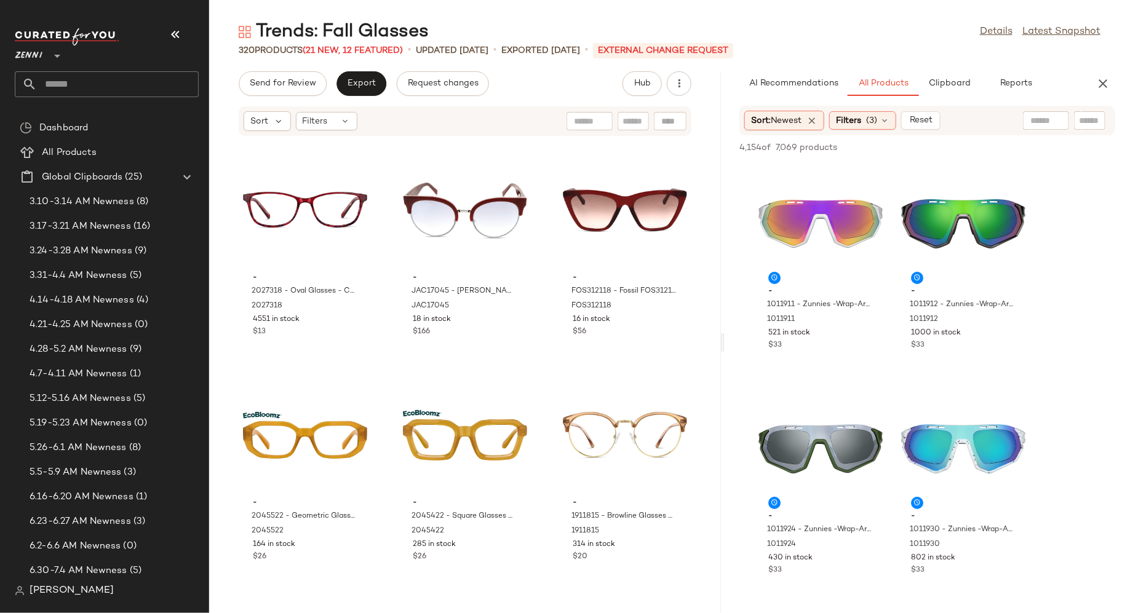
click at [1088, 122] on input "text" at bounding box center [1090, 120] width 22 height 13
type input "*****"
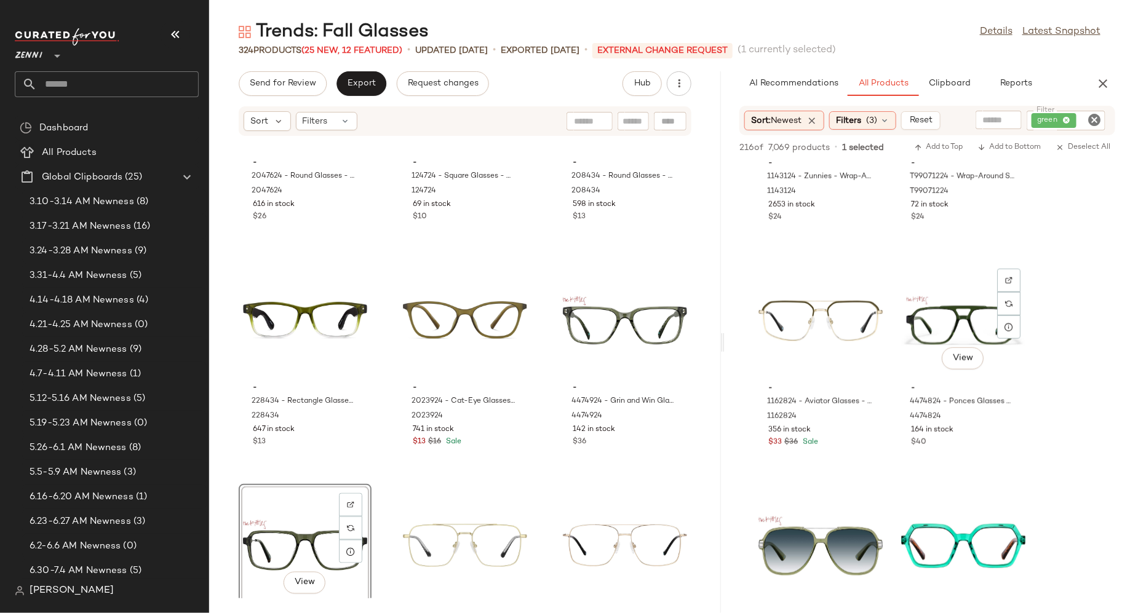
scroll to position [5110, 0]
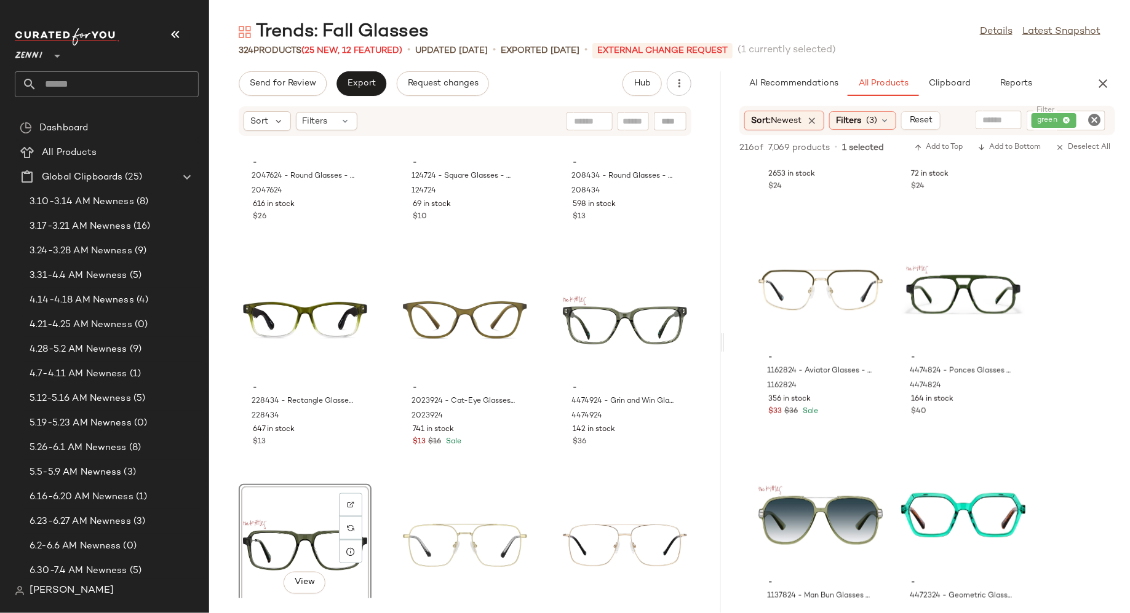
drag, startPoint x: 793, startPoint y: 344, endPoint x: 675, endPoint y: 16, distance: 348.4
click at [1095, 119] on icon "Clear Filter" at bounding box center [1094, 120] width 15 height 15
click at [1086, 119] on input "Filter" at bounding box center [1058, 120] width 105 height 13
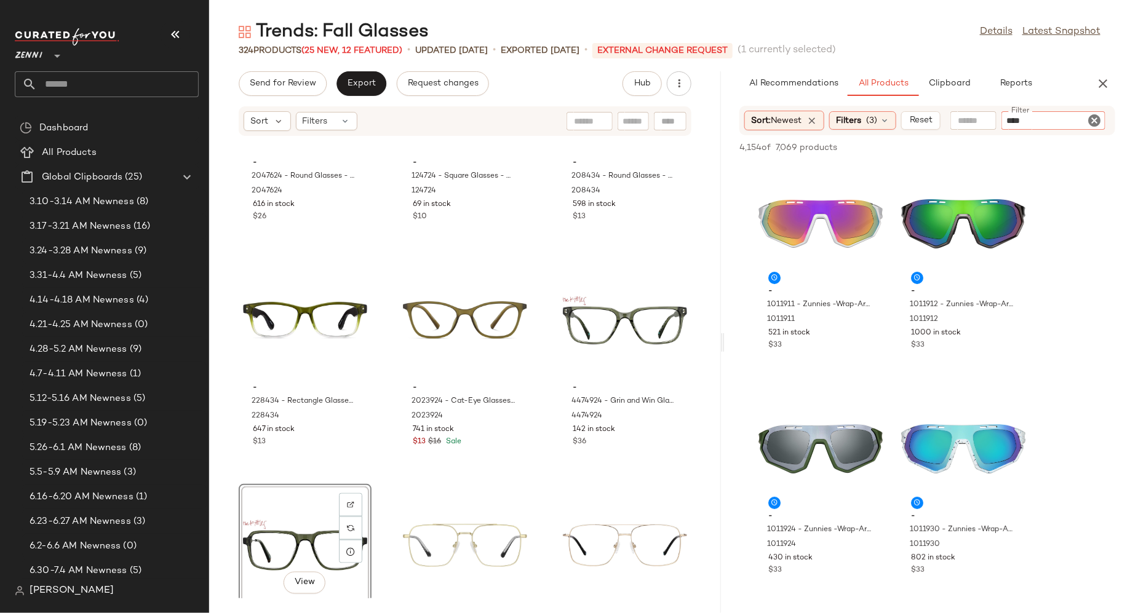
type input "*****"
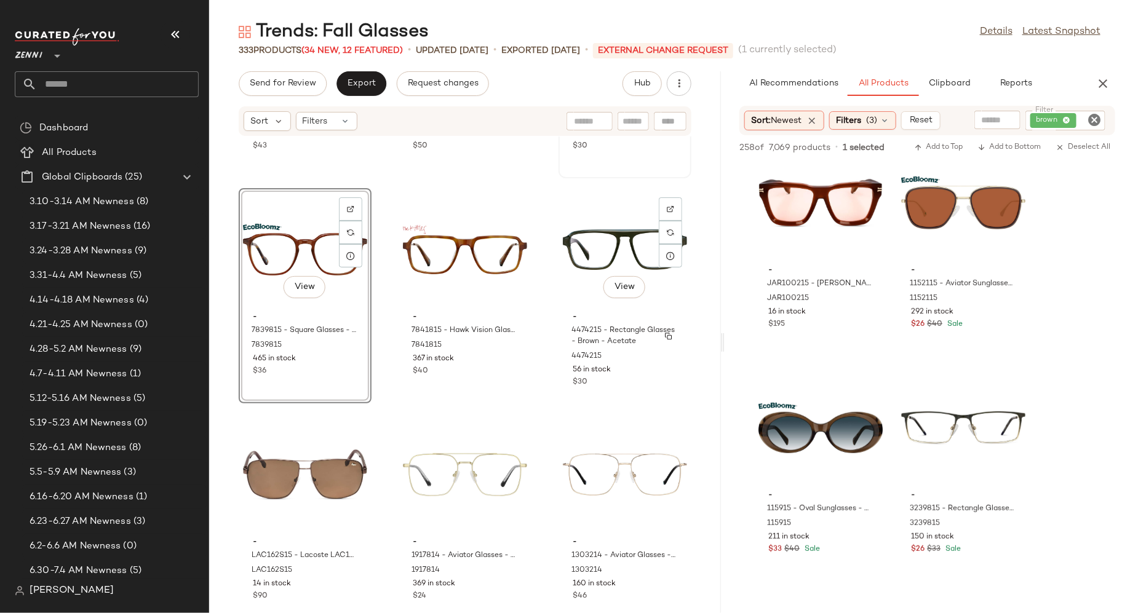
scroll to position [24048, 0]
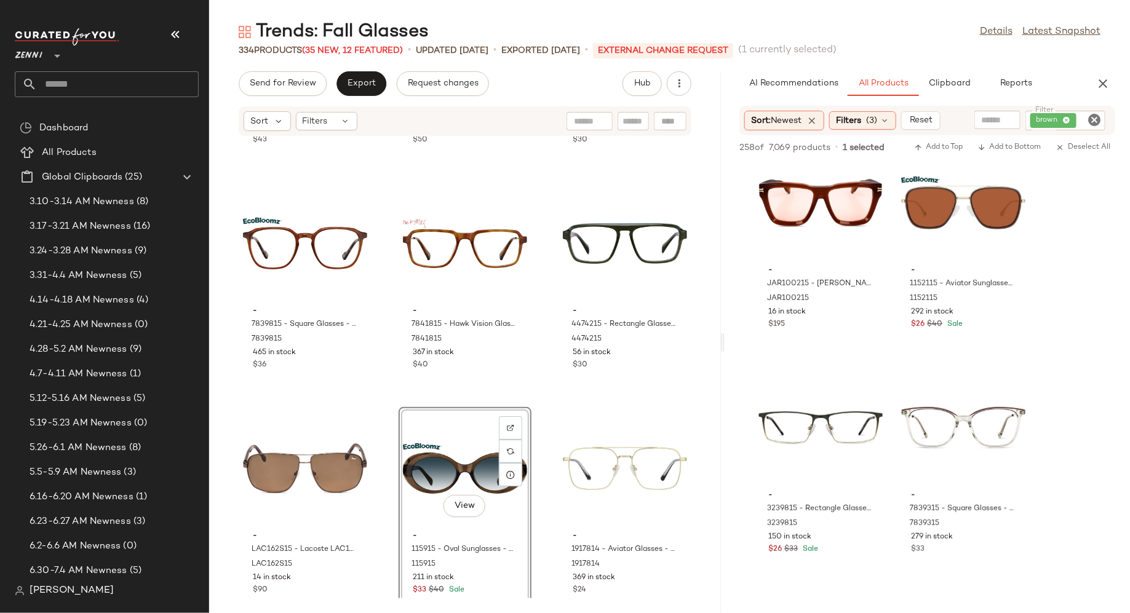
click at [1098, 120] on icon "Clear Filter" at bounding box center [1094, 120] width 15 height 15
click at [1106, 78] on icon "button" at bounding box center [1102, 83] width 15 height 15
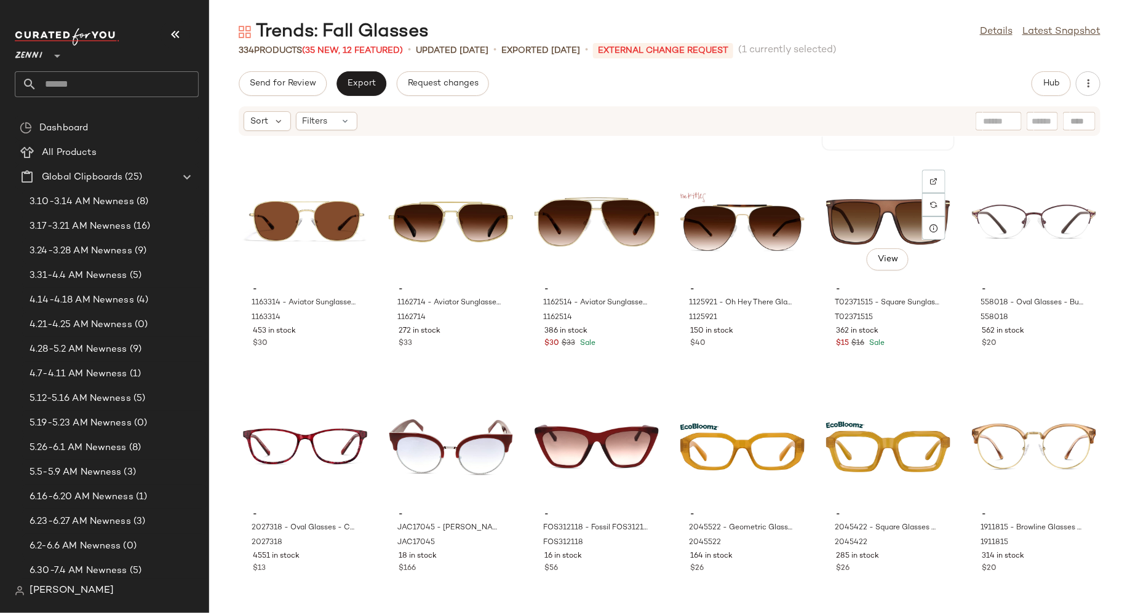
scroll to position [11026, 0]
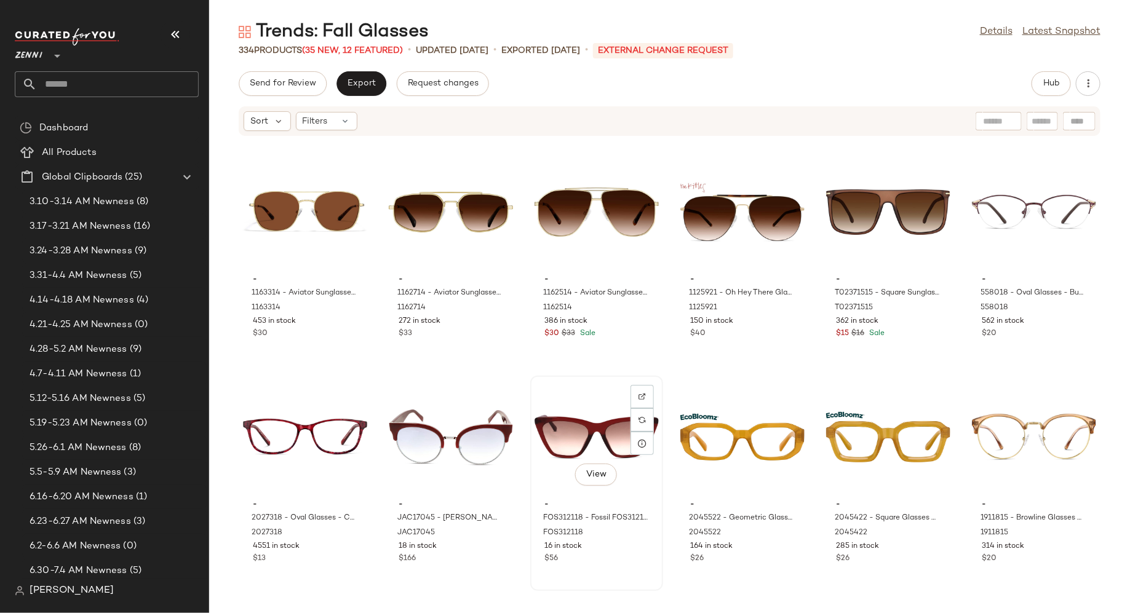
click at [593, 430] on div "View" at bounding box center [596, 437] width 124 height 114
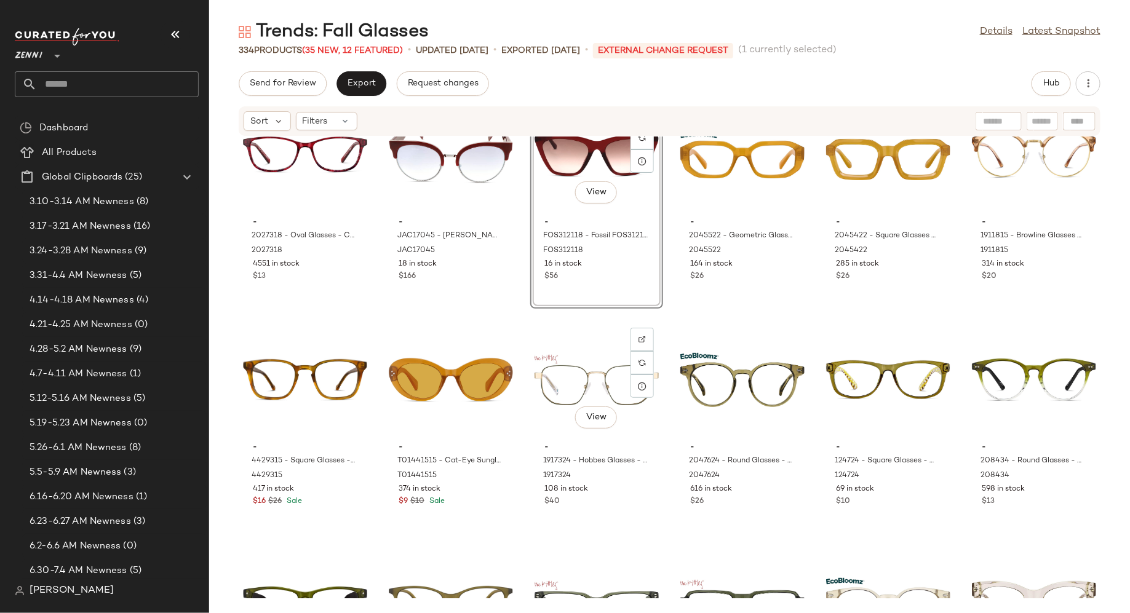
scroll to position [11312, 0]
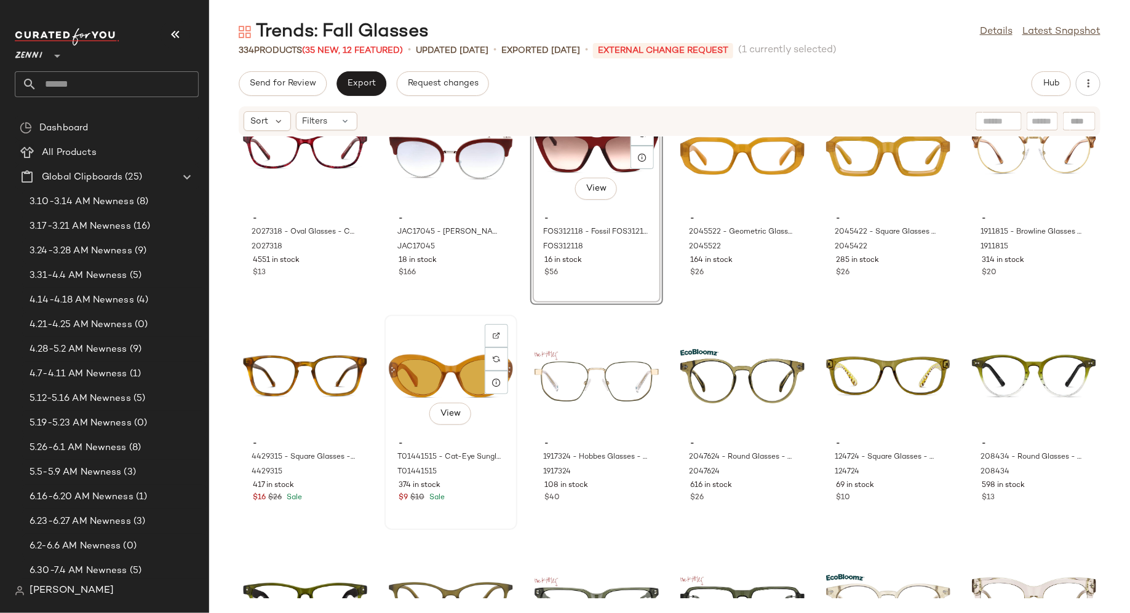
click at [464, 362] on div "View" at bounding box center [451, 376] width 124 height 114
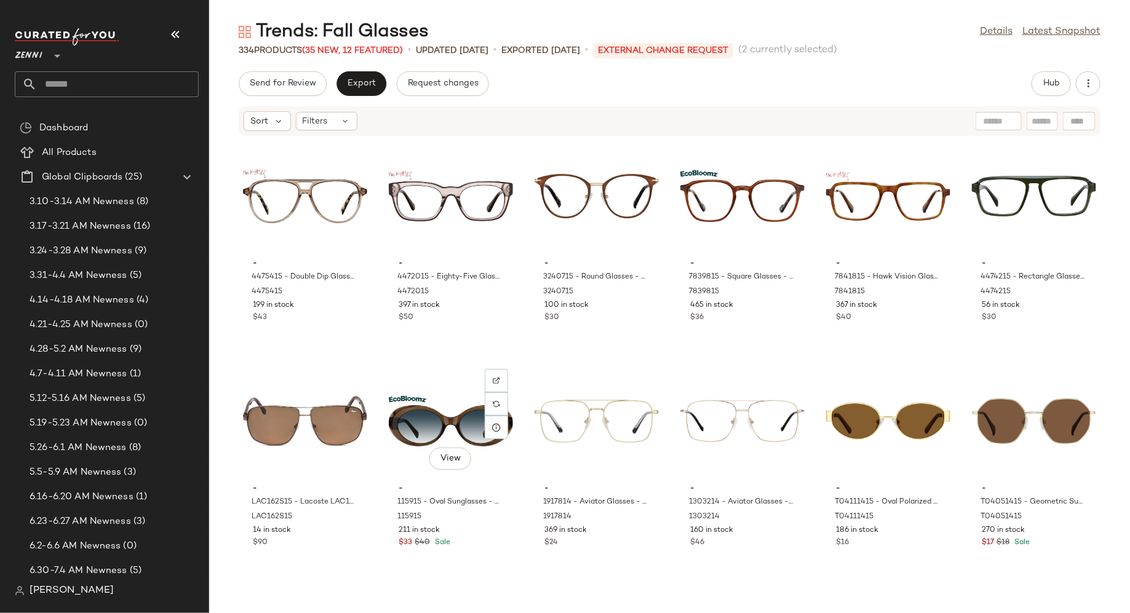
scroll to position [11949, 0]
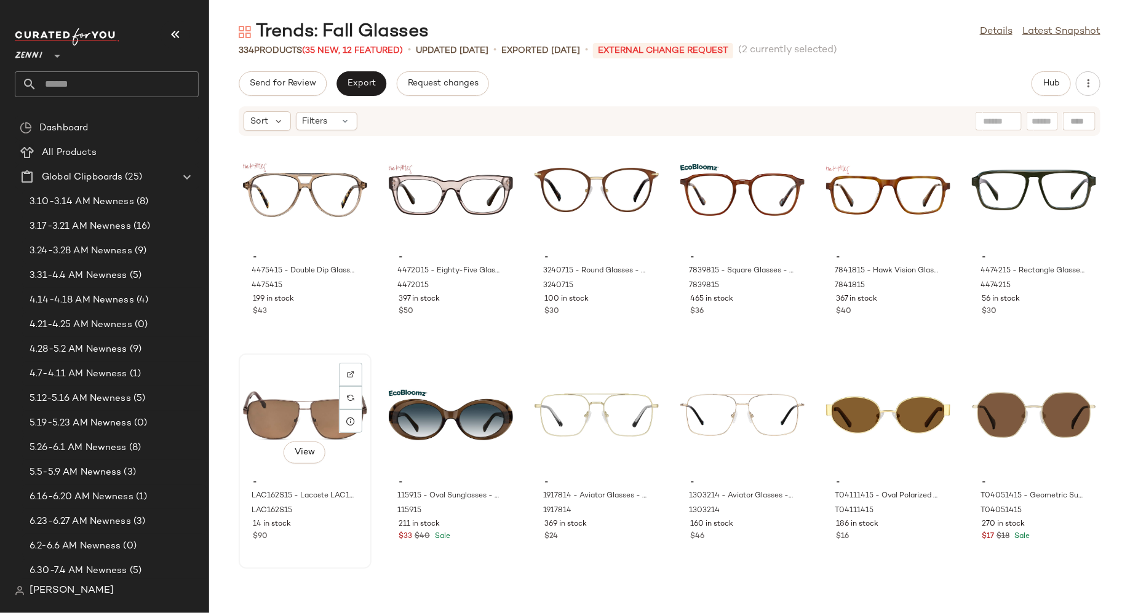
click at [303, 408] on div "View" at bounding box center [305, 415] width 124 height 114
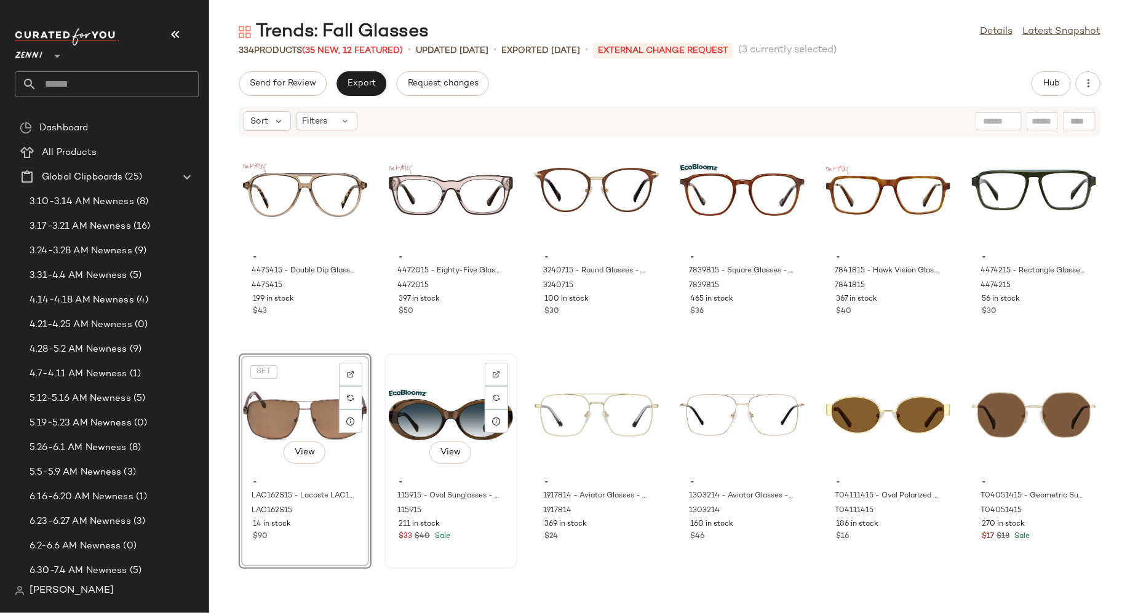
click at [467, 425] on div "View" at bounding box center [451, 415] width 124 height 114
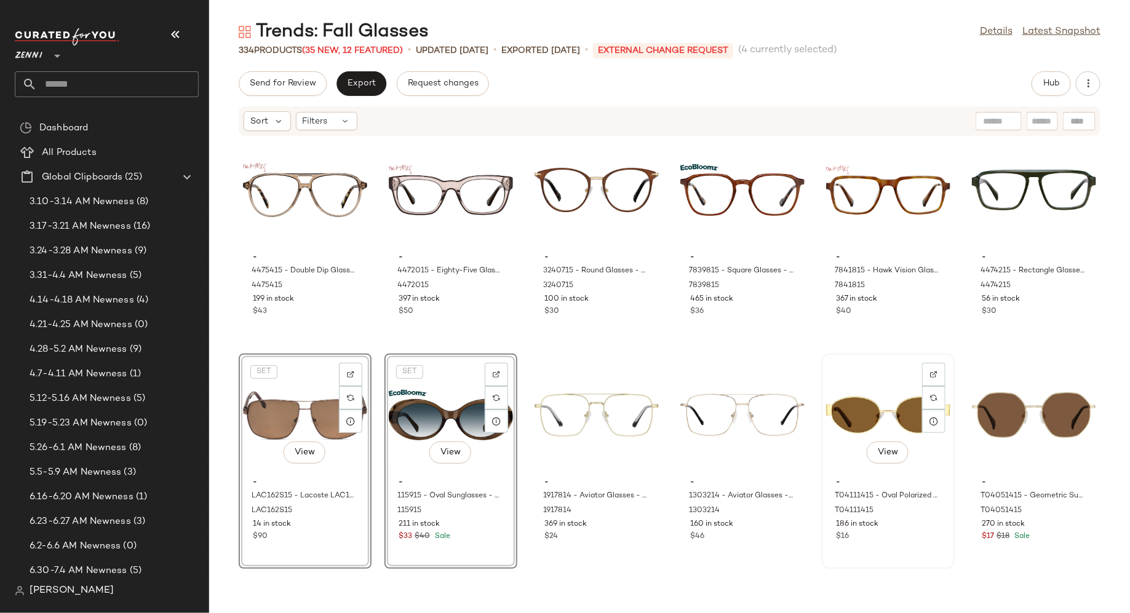
click at [867, 406] on div "View" at bounding box center [888, 415] width 124 height 114
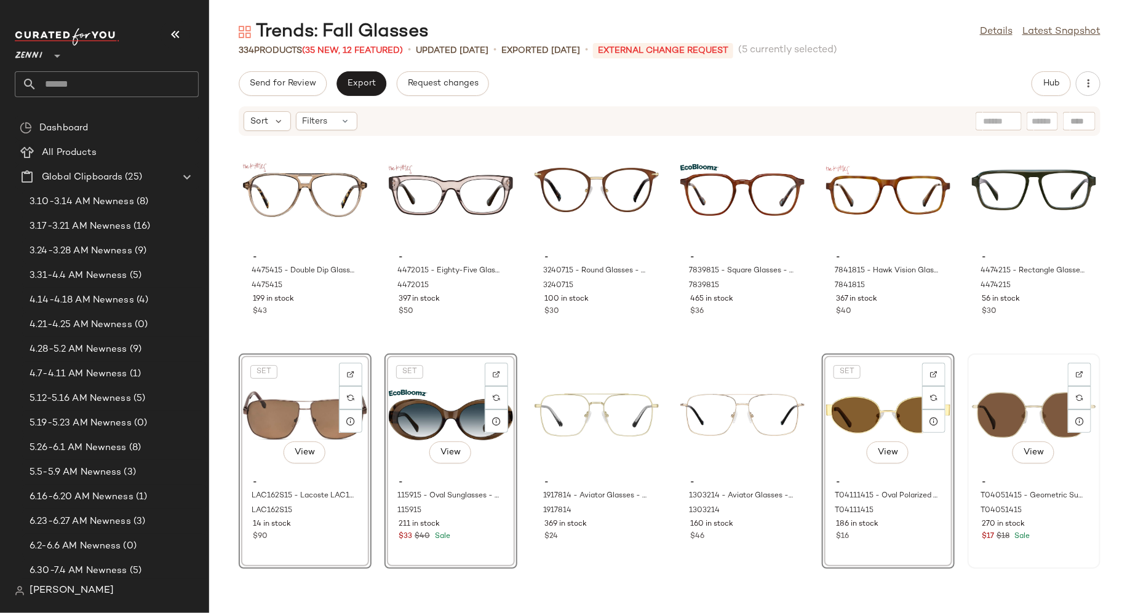
click at [989, 395] on div "View" at bounding box center [1034, 415] width 124 height 114
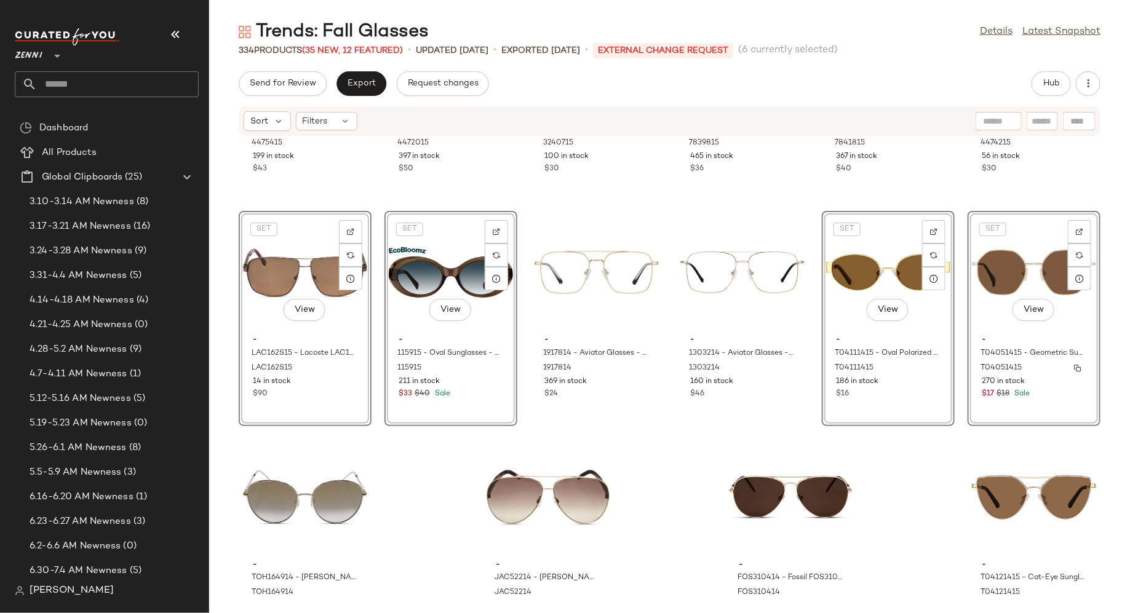
scroll to position [12143, 0]
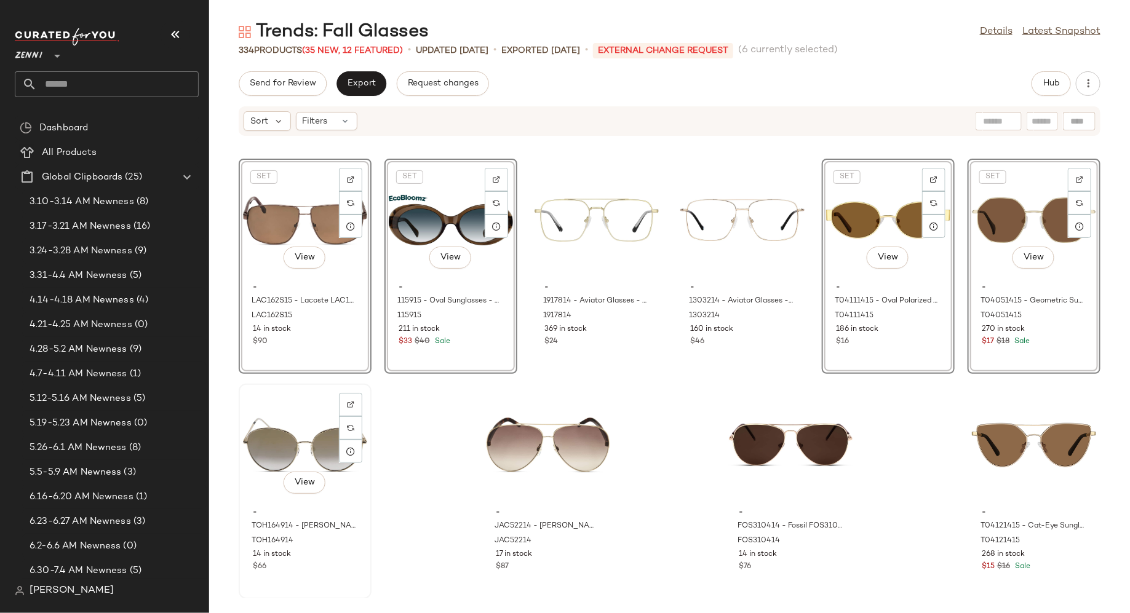
click at [272, 409] on div "View" at bounding box center [305, 445] width 124 height 114
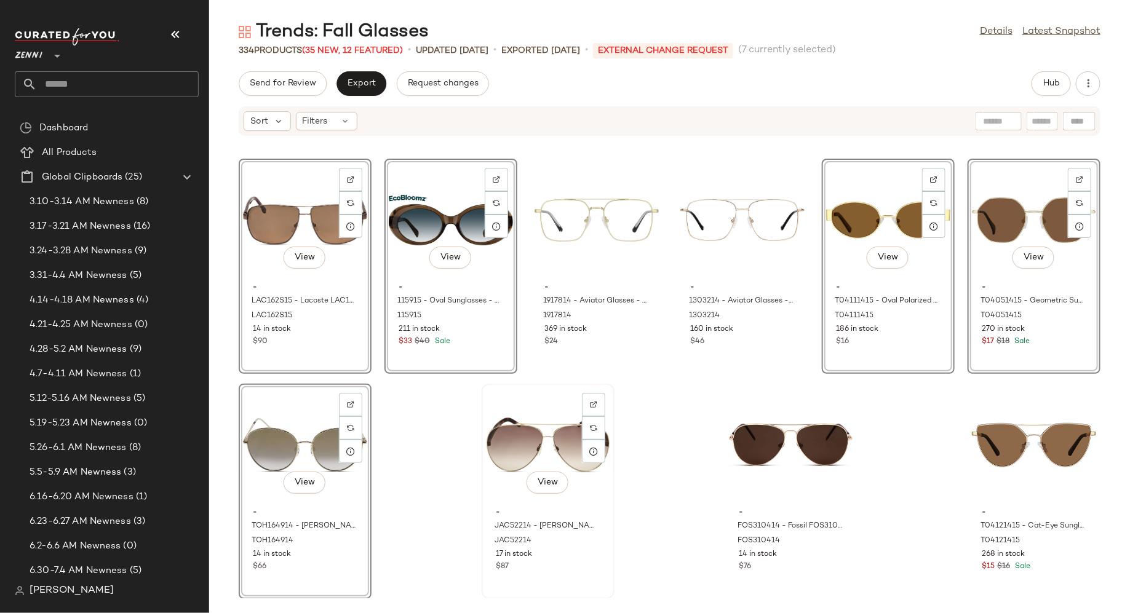
click at [490, 418] on div "View" at bounding box center [548, 445] width 124 height 114
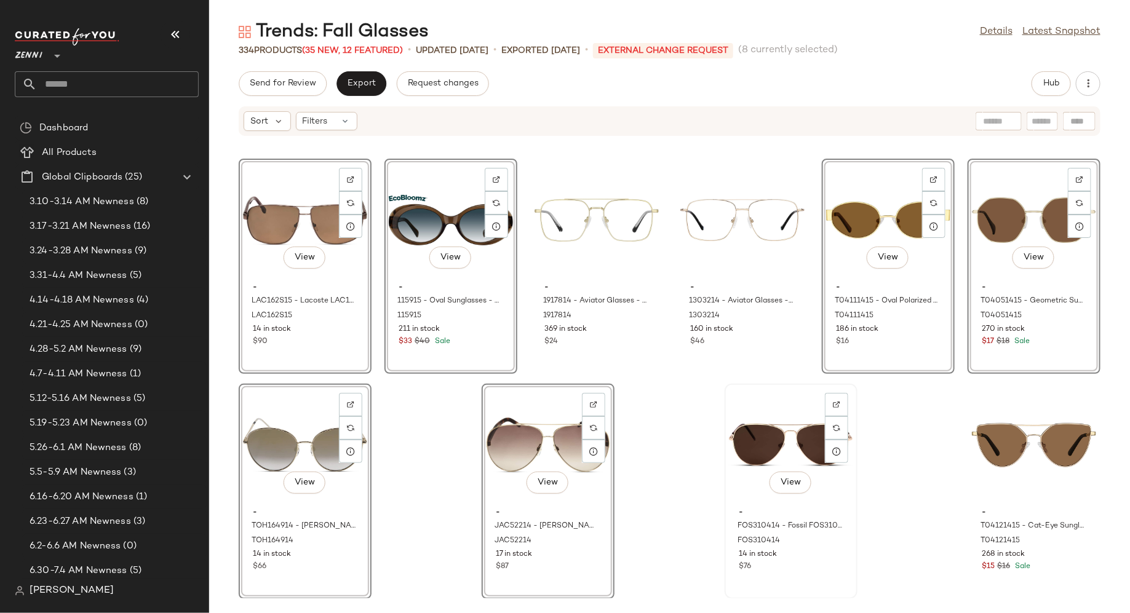
click at [763, 412] on div "View" at bounding box center [791, 445] width 124 height 114
click at [1004, 396] on div "View" at bounding box center [1034, 445] width 124 height 114
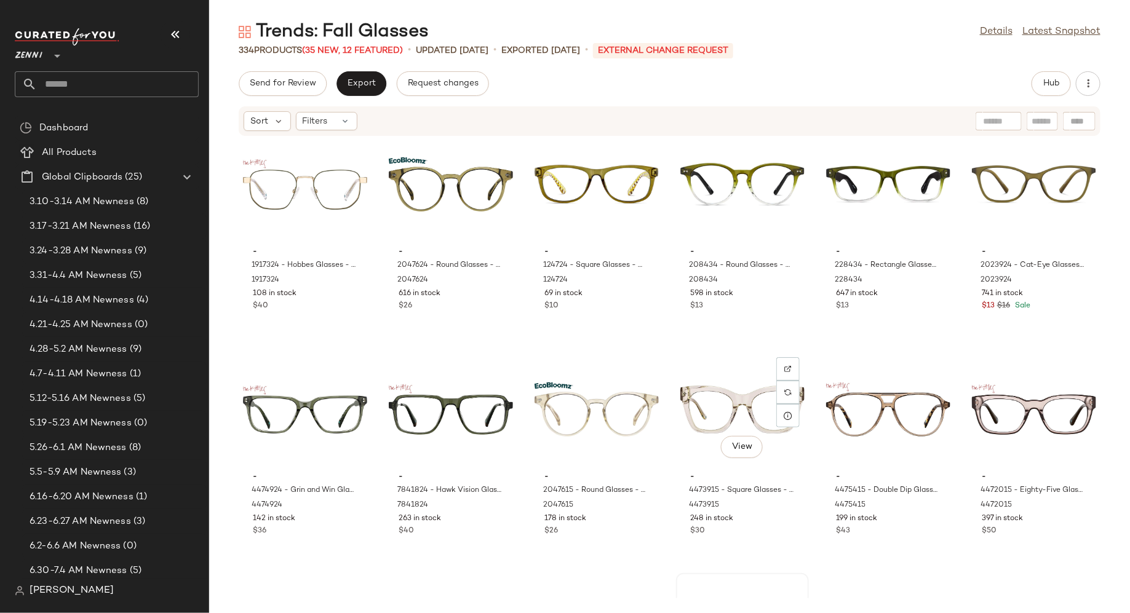
scroll to position [11493, 0]
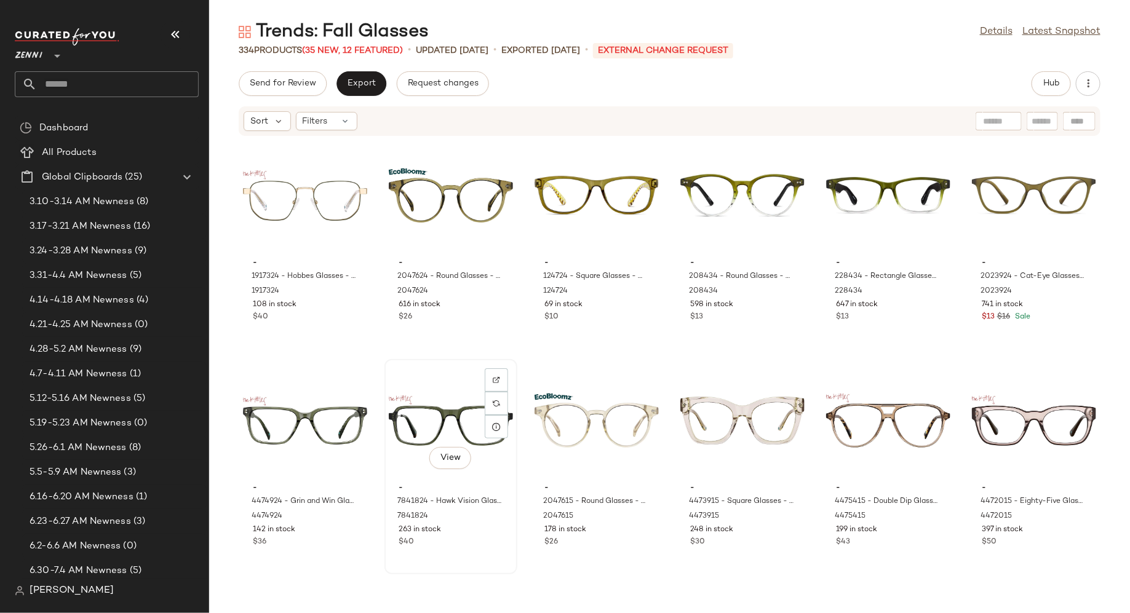
click at [476, 486] on span "-" at bounding box center [450, 488] width 105 height 11
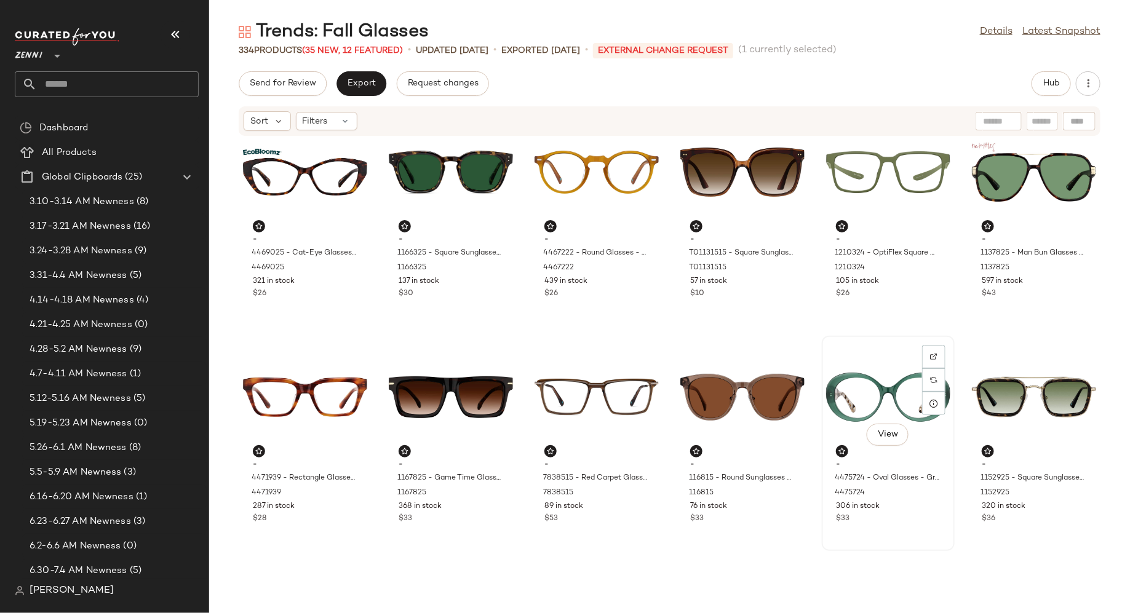
scroll to position [39, 0]
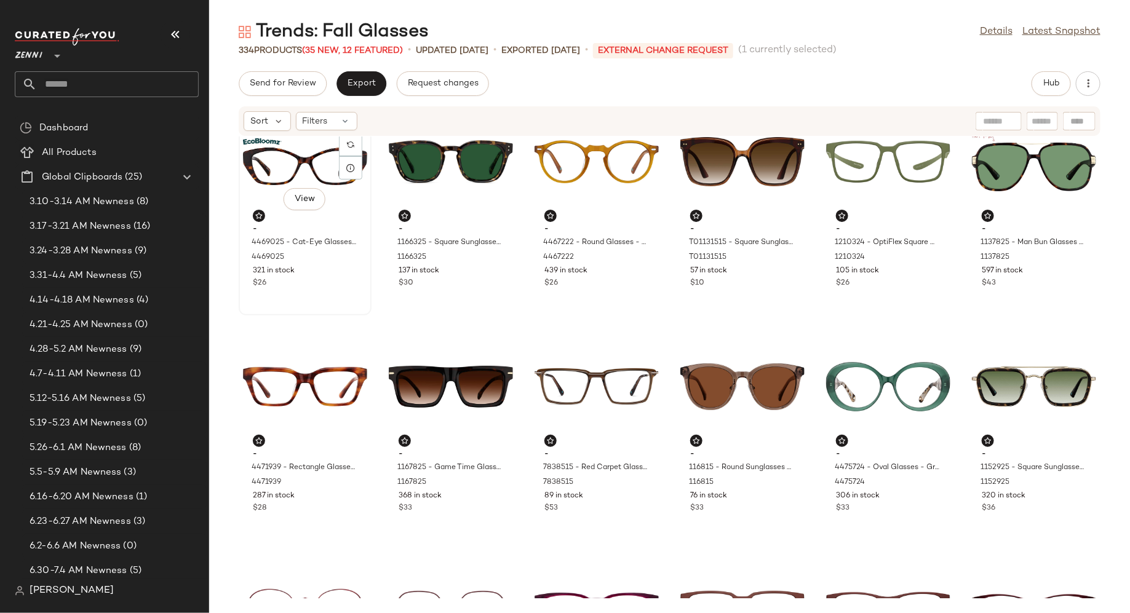
click at [295, 278] on div "$26" at bounding box center [305, 283] width 105 height 11
click at [1025, 516] on div "View - 1152925 - Square Sunglasses - Tortoiseshell - Mixed 1152925 320 in stock…" at bounding box center [1033, 433] width 130 height 213
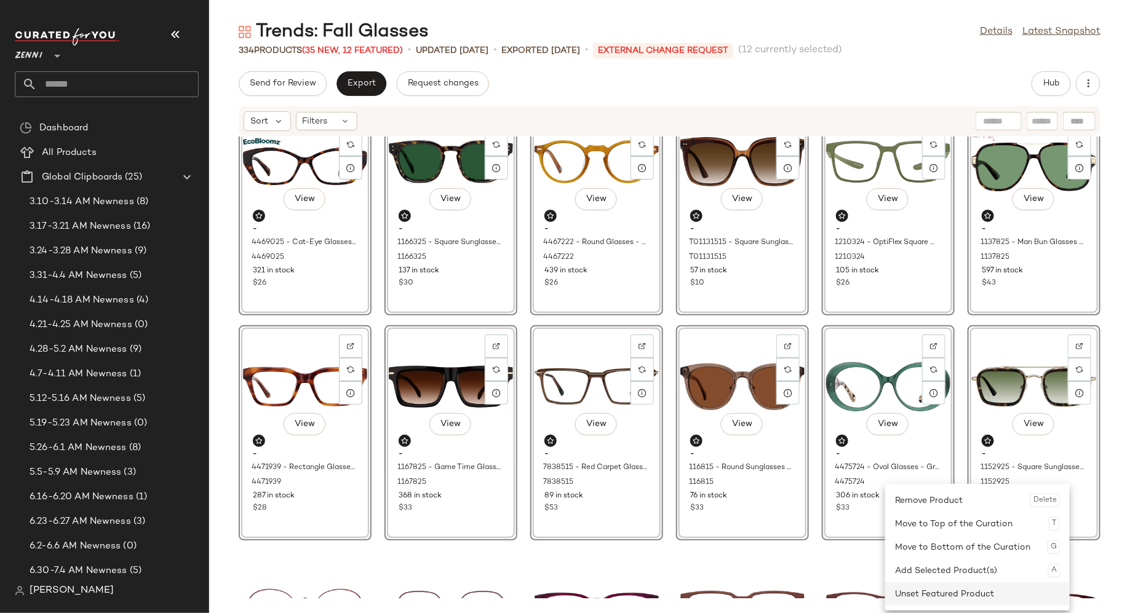
click at [900, 589] on div "Unset Featured Product" at bounding box center [977, 593] width 165 height 23
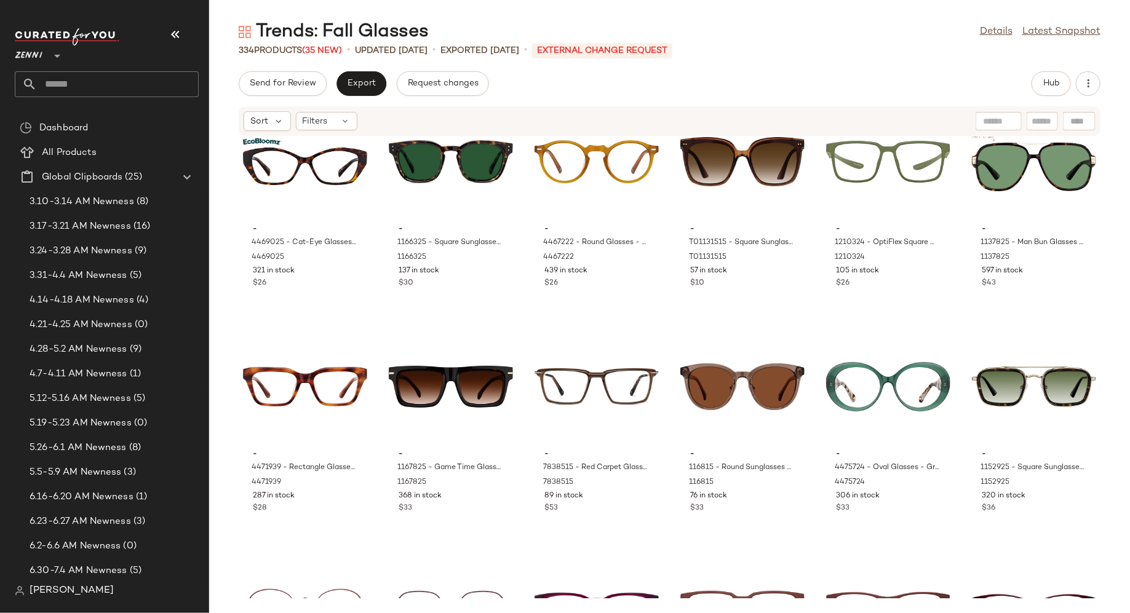
click at [517, 476] on div "- 4469025 - Cat-Eye Glasses - Tortoiseshell - bio_based 4469025 321 in stock $2…" at bounding box center [669, 368] width 921 height 462
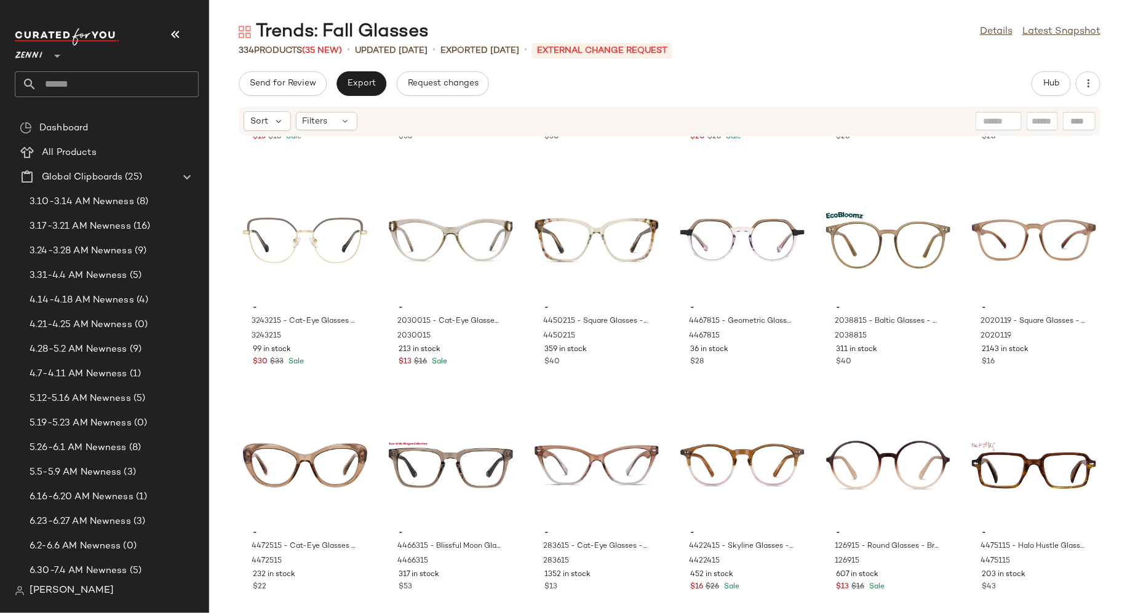
scroll to position [3124, 0]
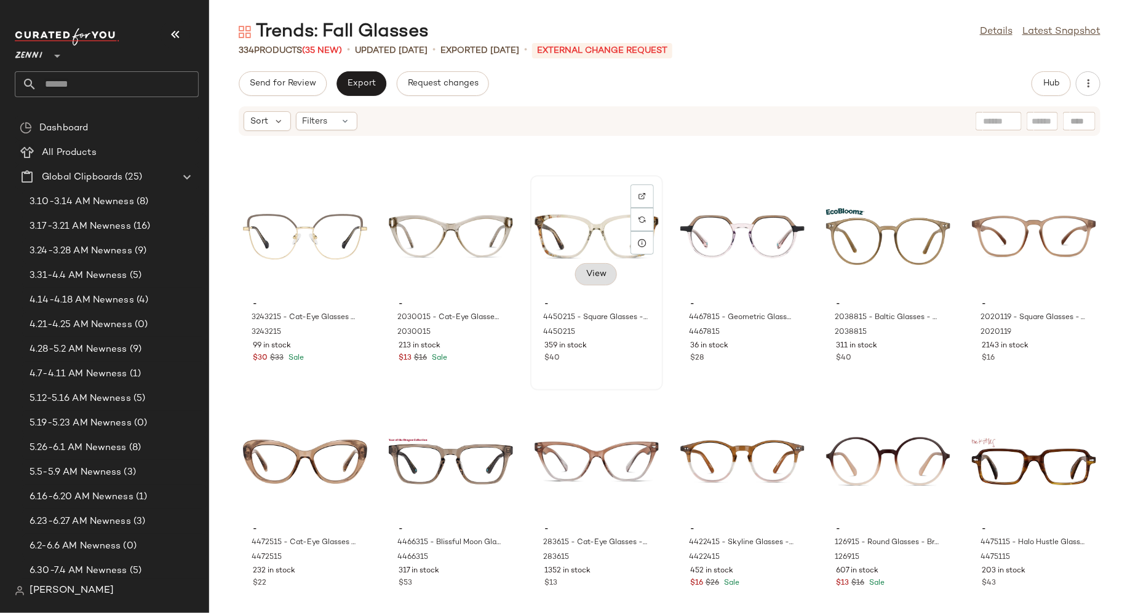
click at [594, 273] on span "View" at bounding box center [595, 274] width 21 height 10
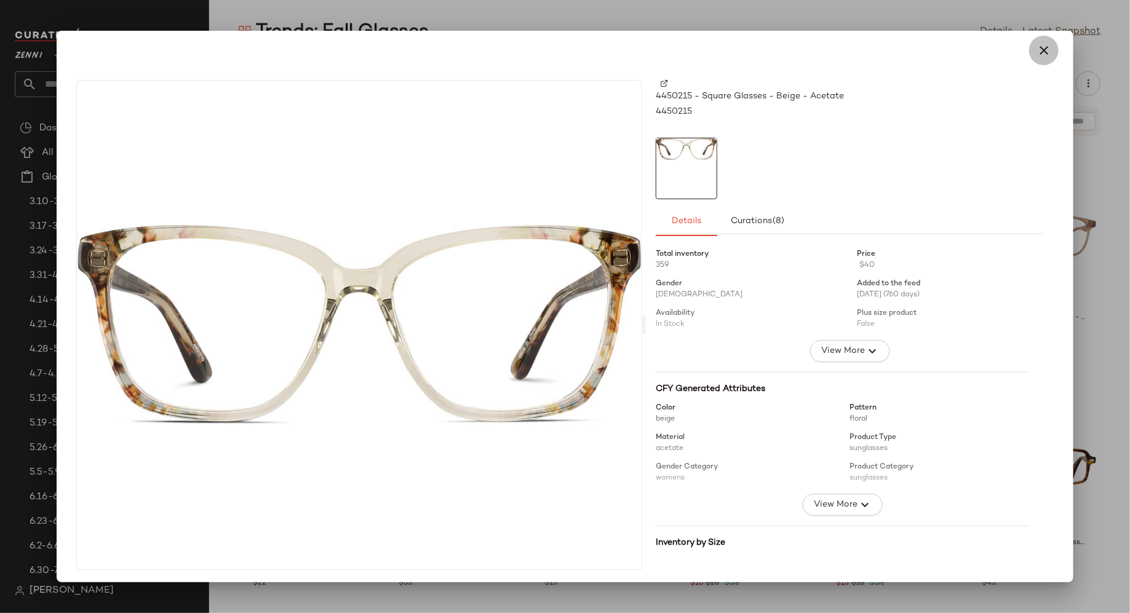
click at [1036, 53] on icon "button" at bounding box center [1043, 50] width 15 height 15
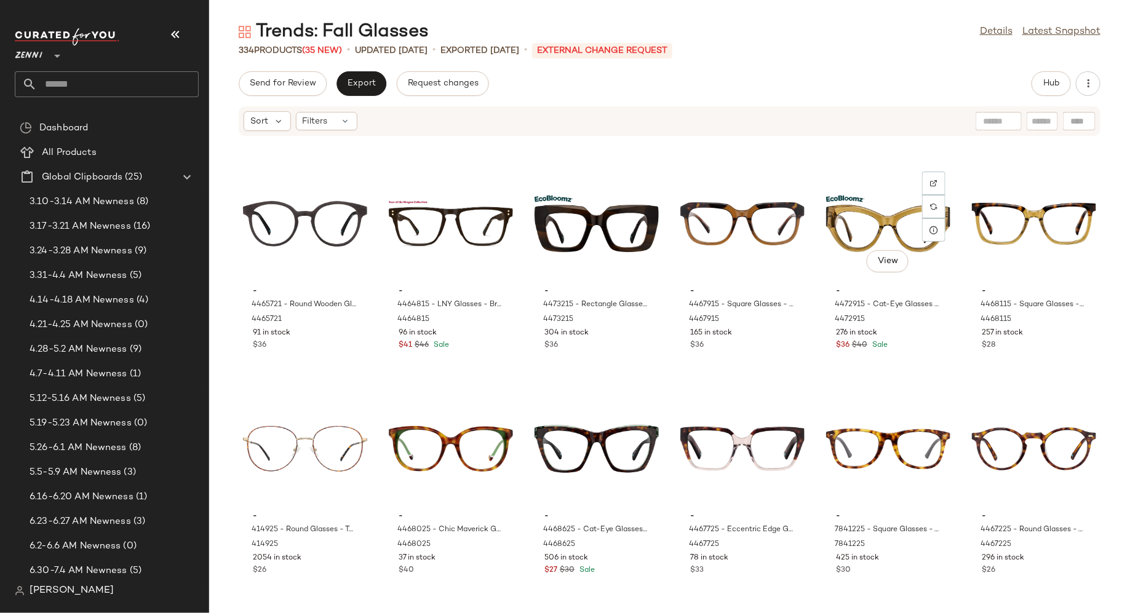
scroll to position [4524, 0]
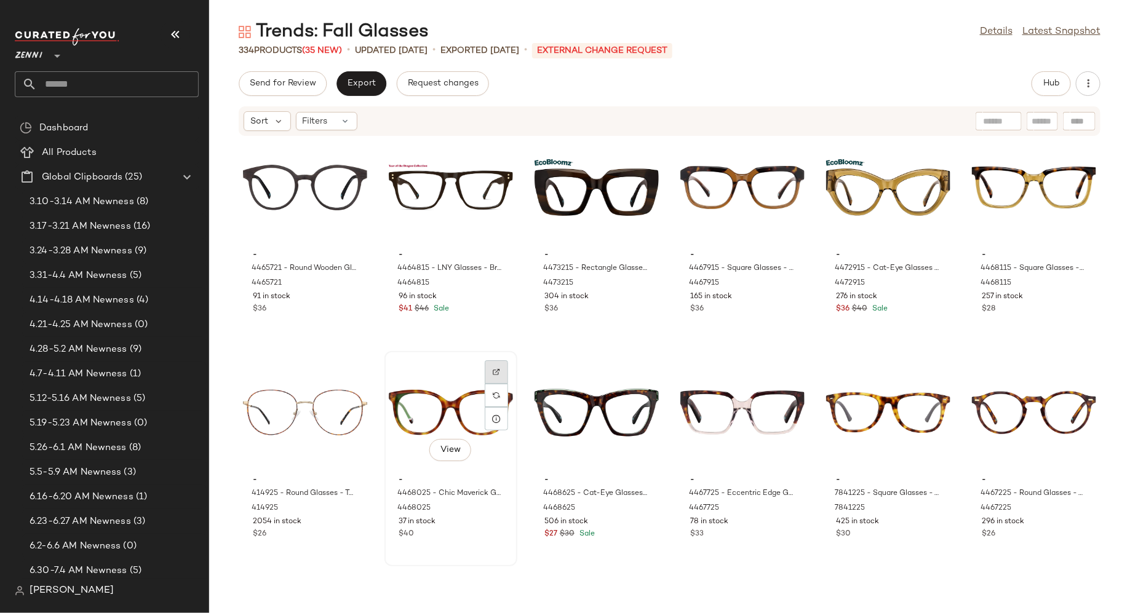
click at [497, 384] on div at bounding box center [496, 395] width 23 height 23
click at [429, 402] on div "View" at bounding box center [451, 412] width 124 height 114
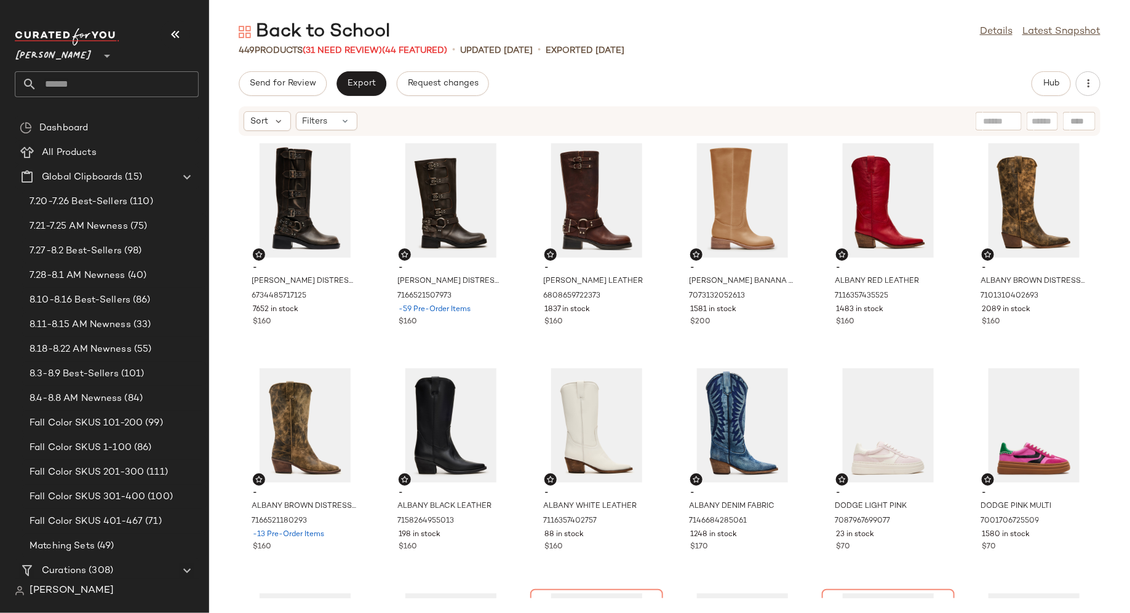
click at [1074, 123] on div at bounding box center [1079, 121] width 33 height 18
click at [1056, 83] on span "Hub" at bounding box center [1050, 84] width 17 height 10
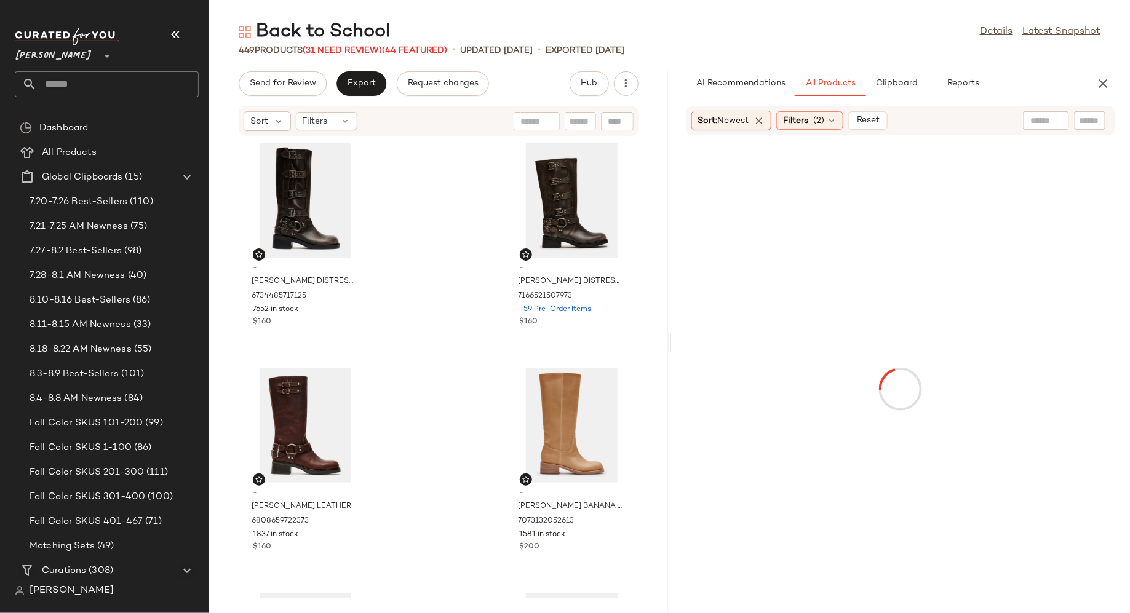
click at [1078, 125] on div at bounding box center [1089, 120] width 31 height 18
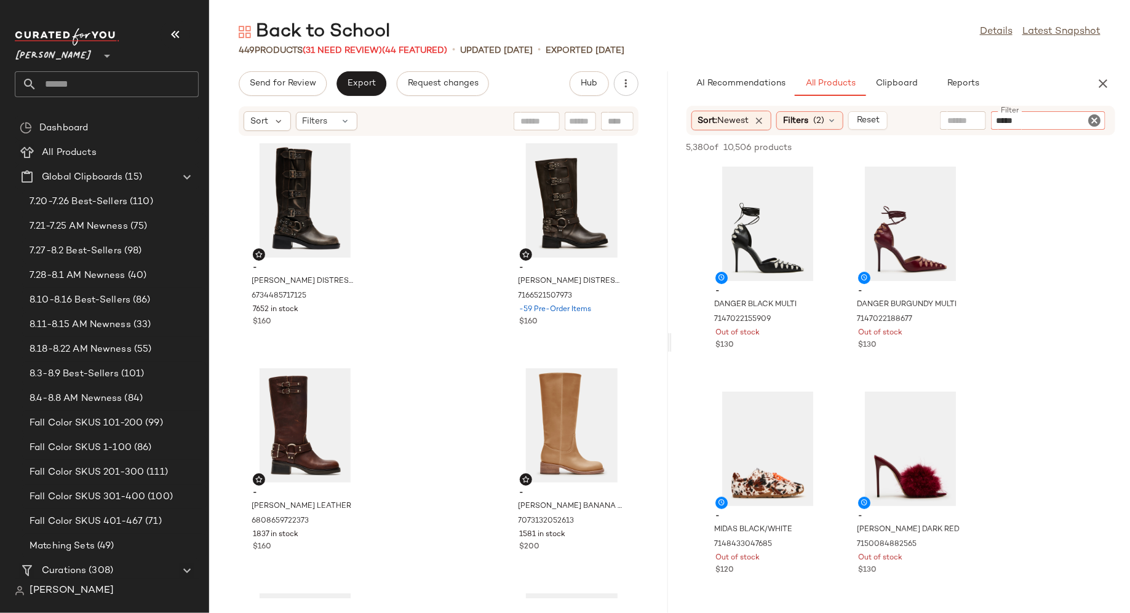
type input "******"
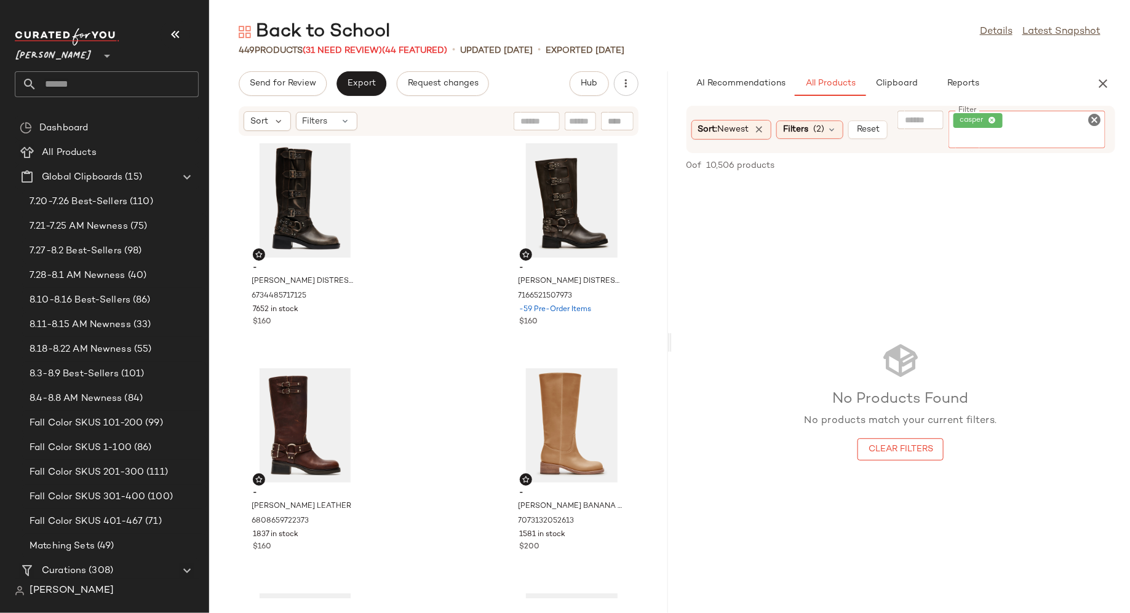
click at [1093, 116] on icon "Clear Filter" at bounding box center [1094, 120] width 15 height 15
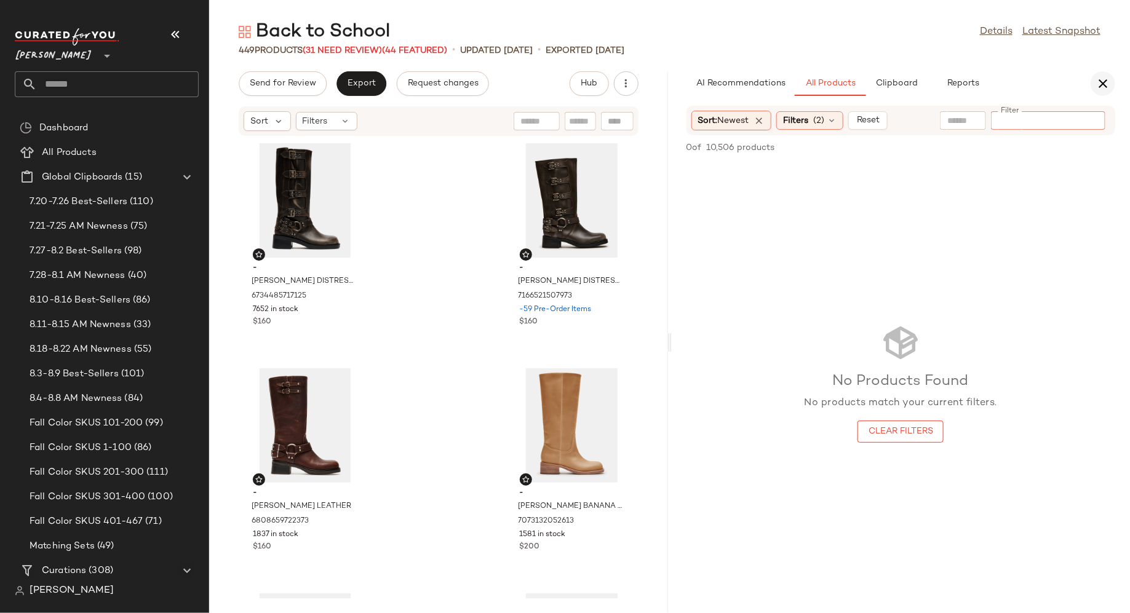
click at [1107, 87] on icon "button" at bounding box center [1102, 83] width 15 height 15
